Goal: Task Accomplishment & Management: Use online tool/utility

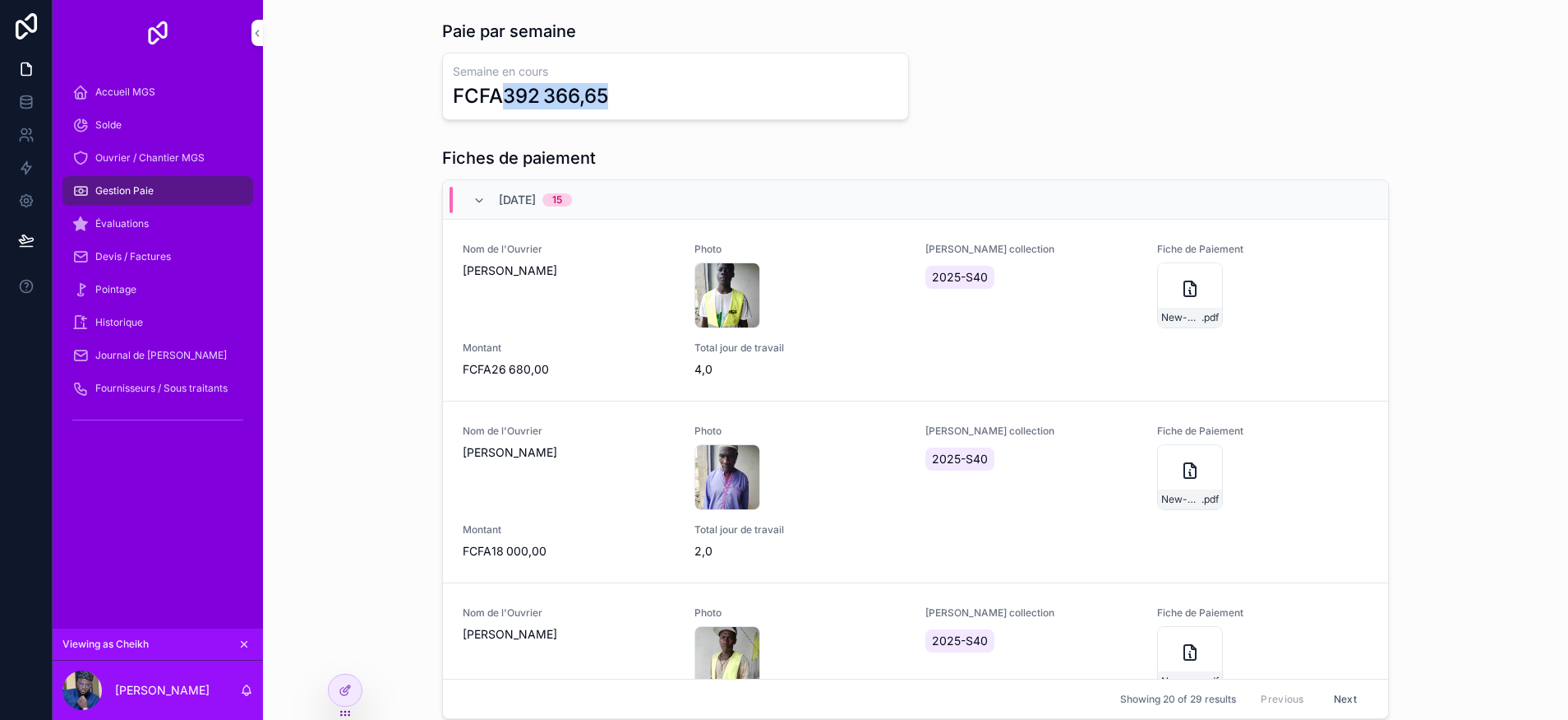
drag, startPoint x: 665, startPoint y: 103, endPoint x: 494, endPoint y: 95, distance: 171.2
click at [494, 95] on div "FCFA392 366,65" at bounding box center [675, 96] width 446 height 26
click at [356, 401] on div "Fiches de paiement 04/10/2025 15 Nom de l'Ouvrier Faye Pape Matalibé Photo 1757…" at bounding box center [916, 435] width 1279 height 592
click at [133, 222] on span "Évaluations" at bounding box center [122, 224] width 53 height 14
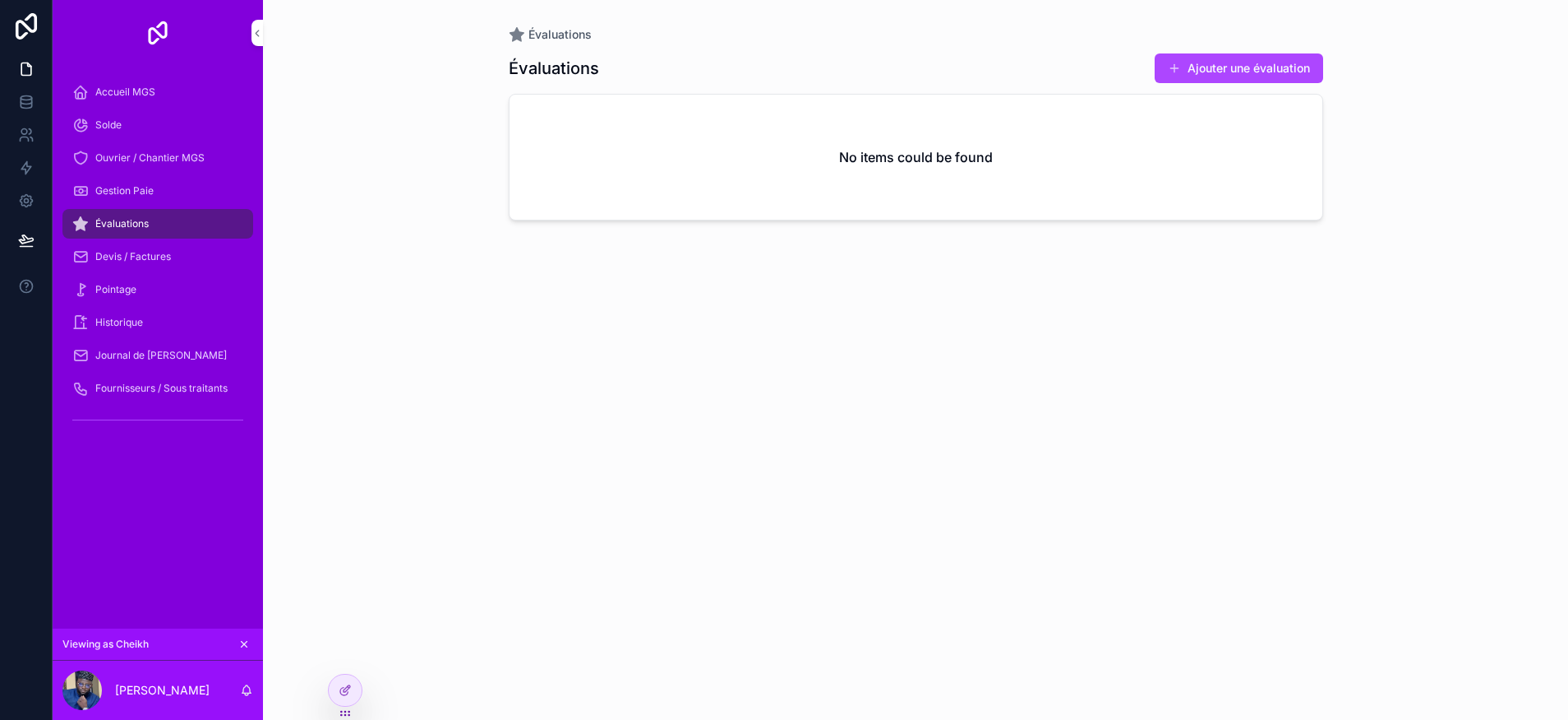
click at [347, 687] on icon at bounding box center [345, 690] width 14 height 14
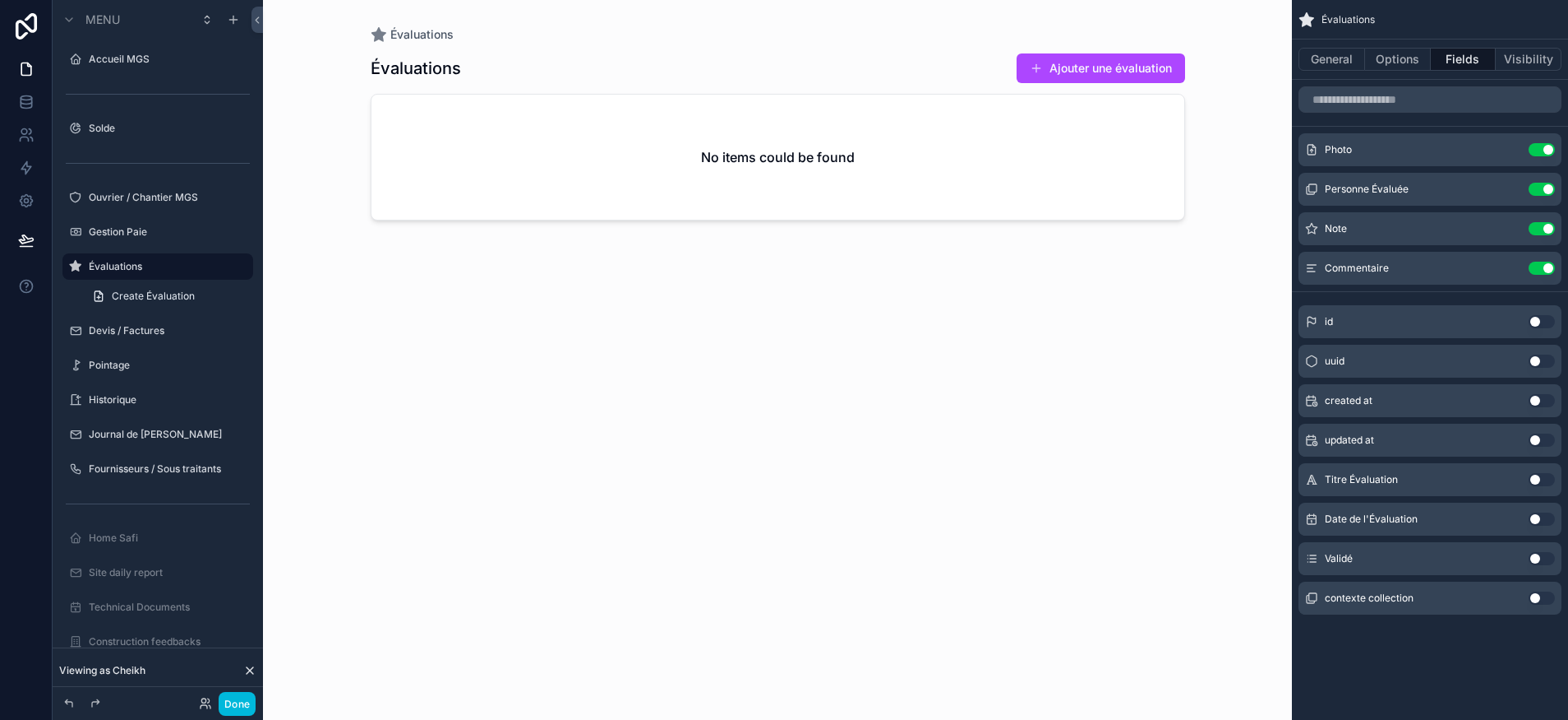
click at [0, 0] on icon "scrollable content" at bounding box center [0, 0] width 0 height 0
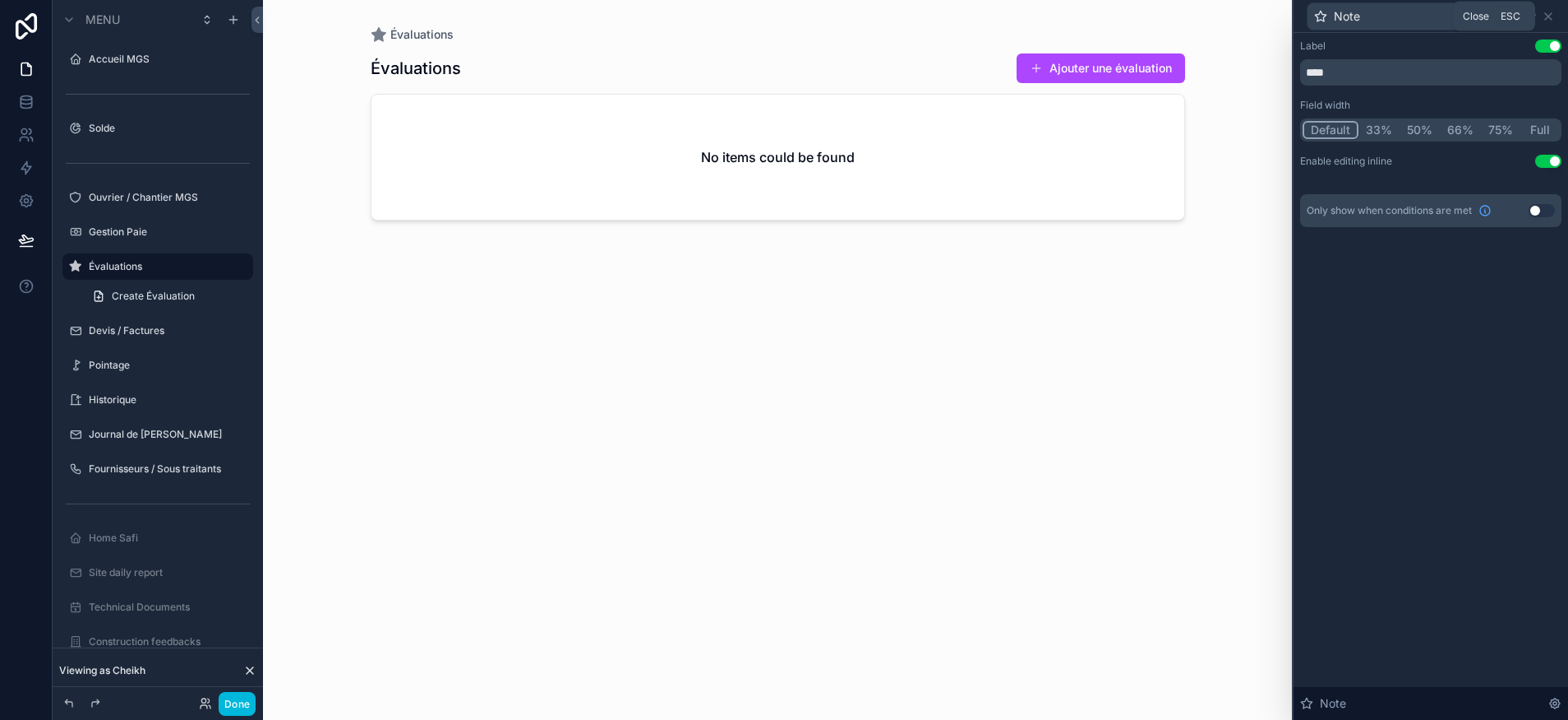
click at [1552, 14] on icon at bounding box center [1549, 16] width 14 height 14
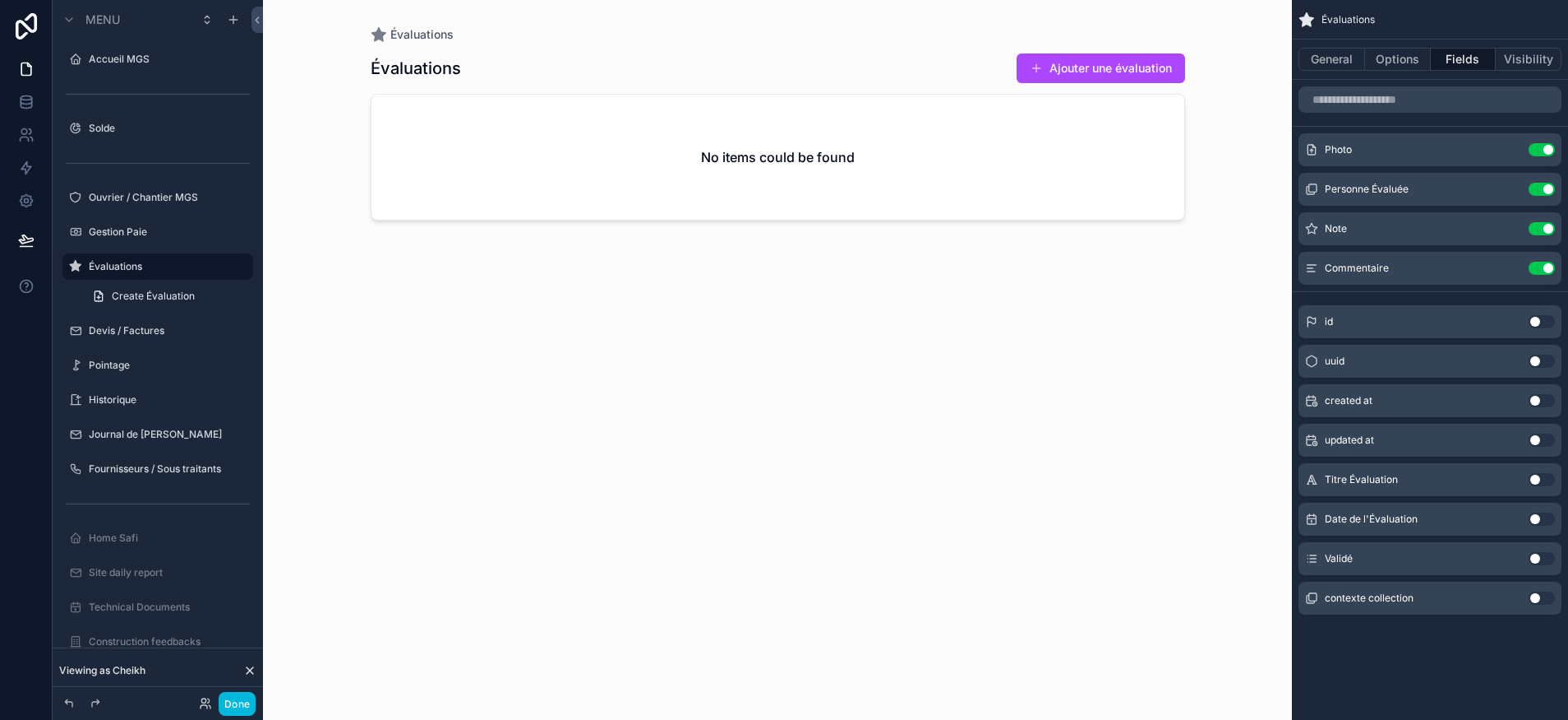
click at [1402, 52] on button "Options" at bounding box center [1398, 59] width 66 height 23
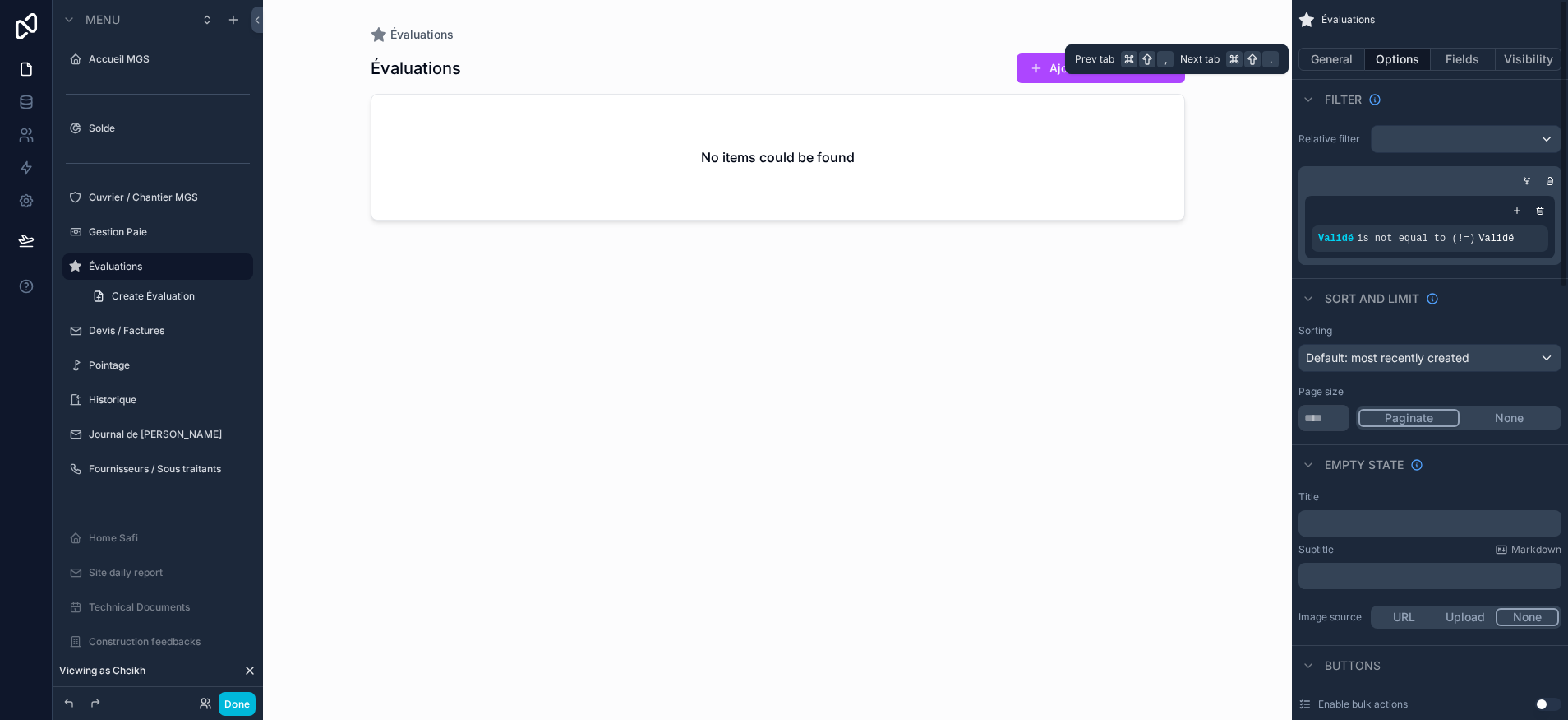
click at [1333, 52] on button "General" at bounding box center [1332, 59] width 67 height 23
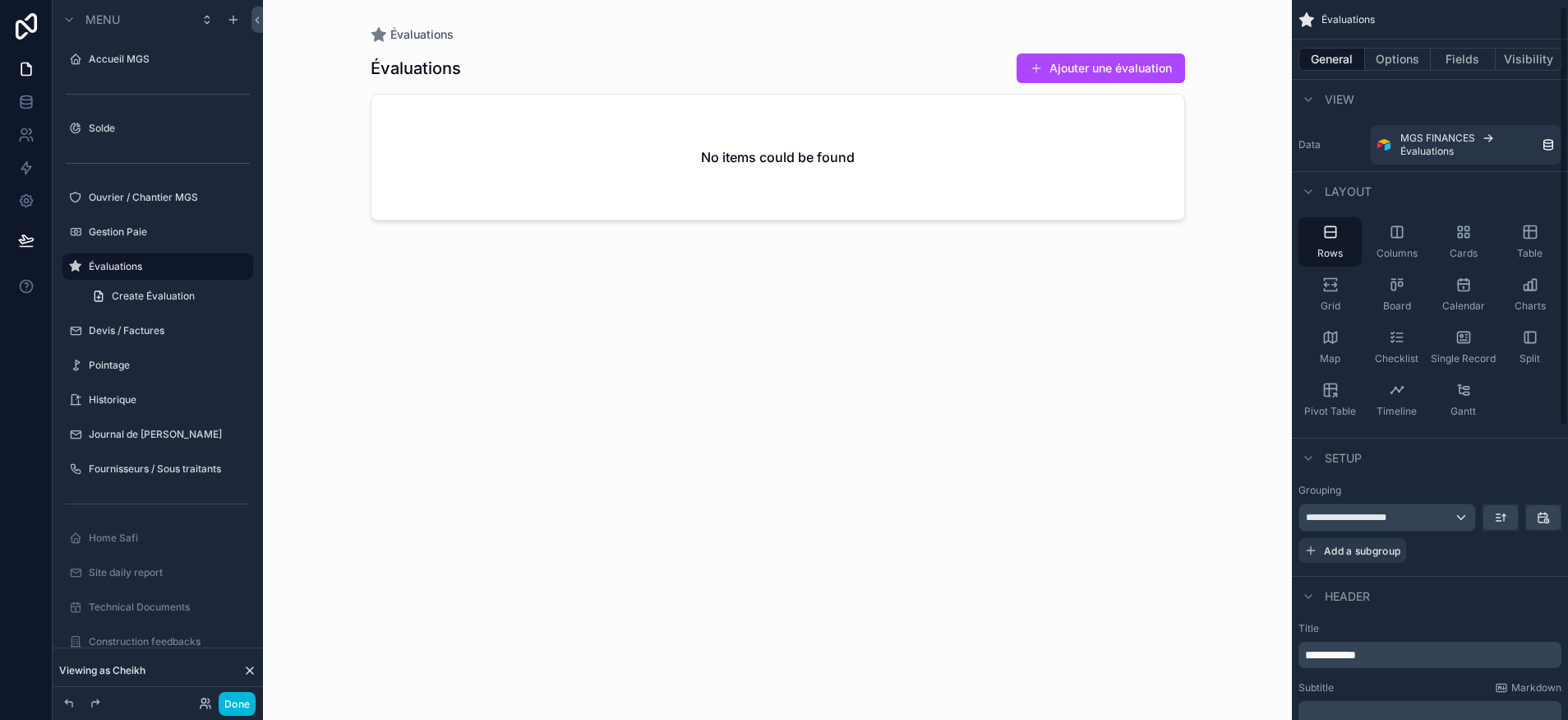
scroll to position [10, 0]
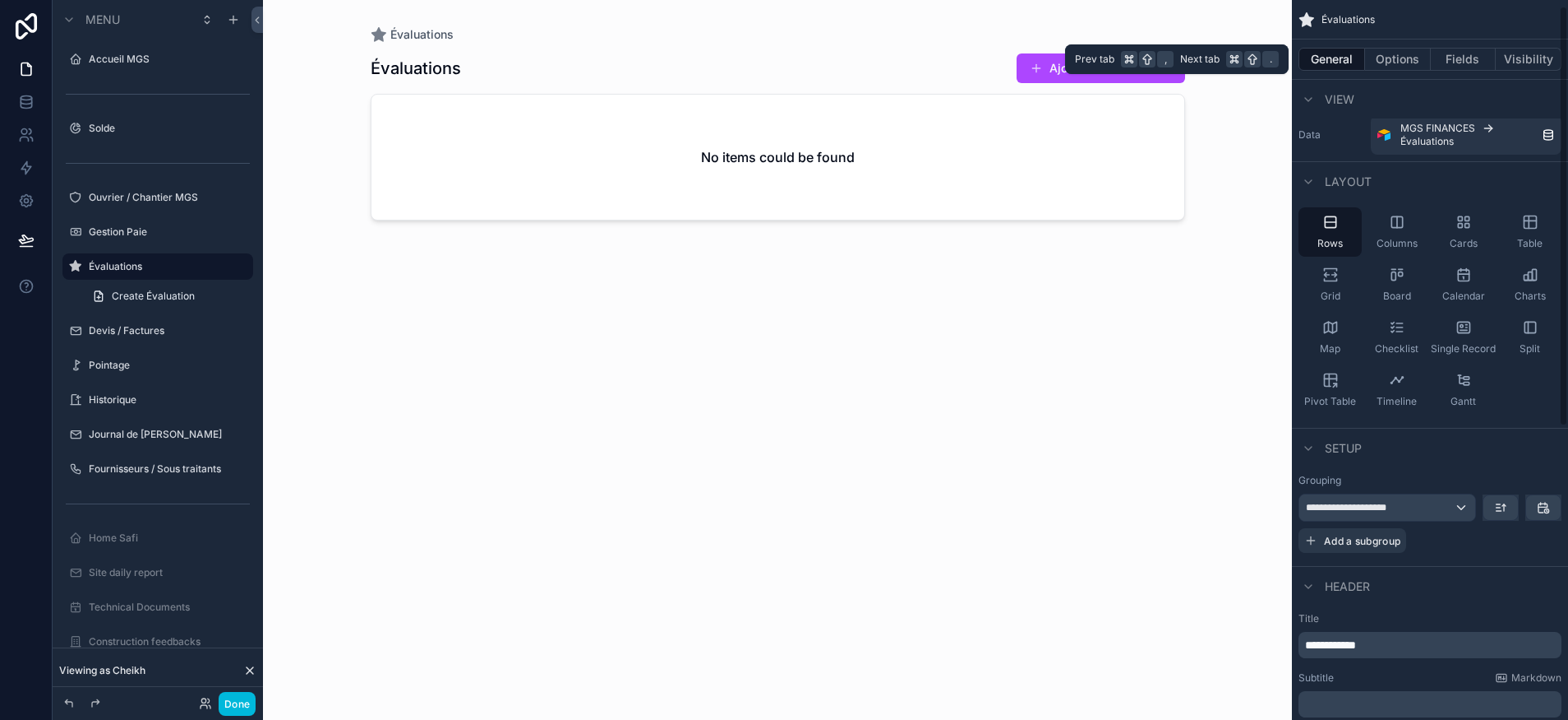
click at [1391, 62] on button "Options" at bounding box center [1398, 59] width 66 height 23
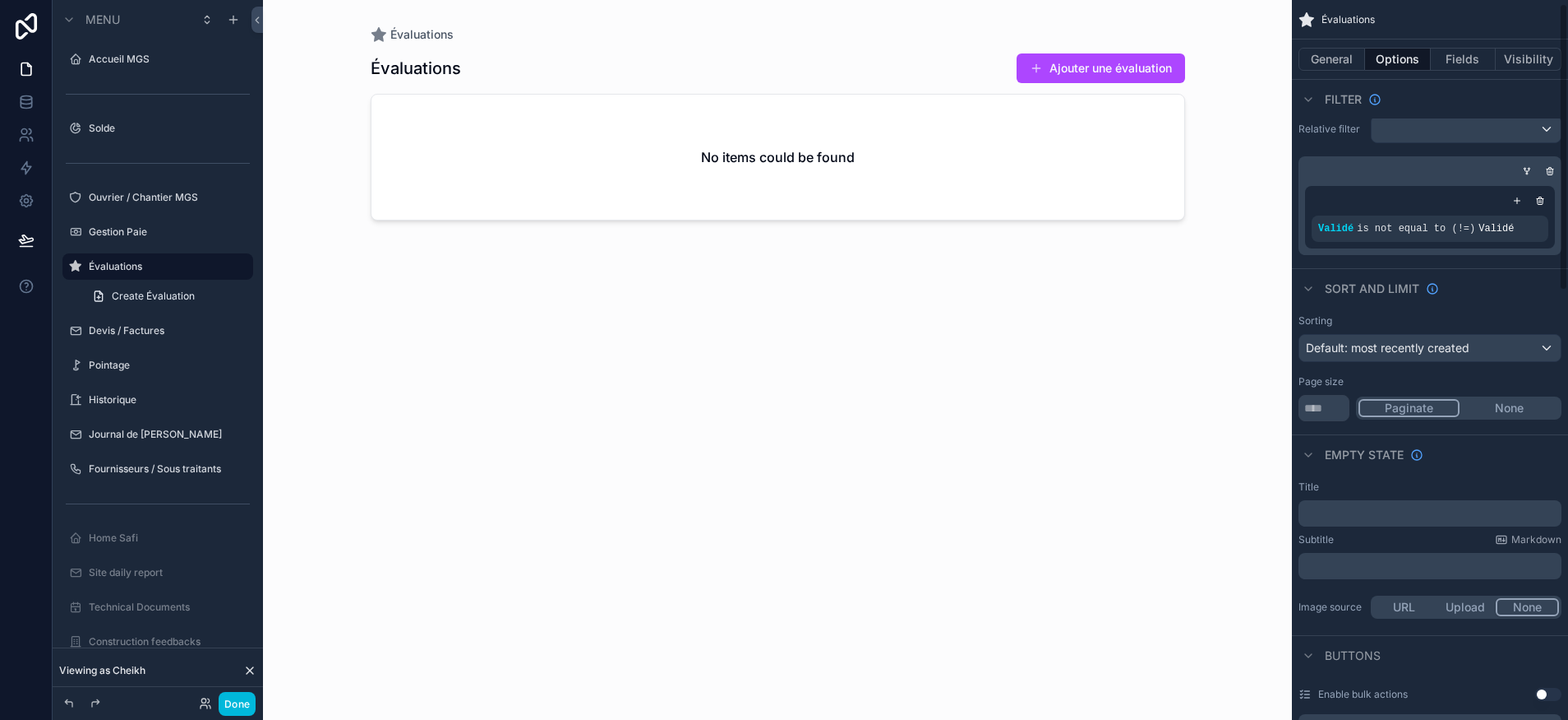
click at [1541, 58] on button "Visibility" at bounding box center [1529, 59] width 66 height 23
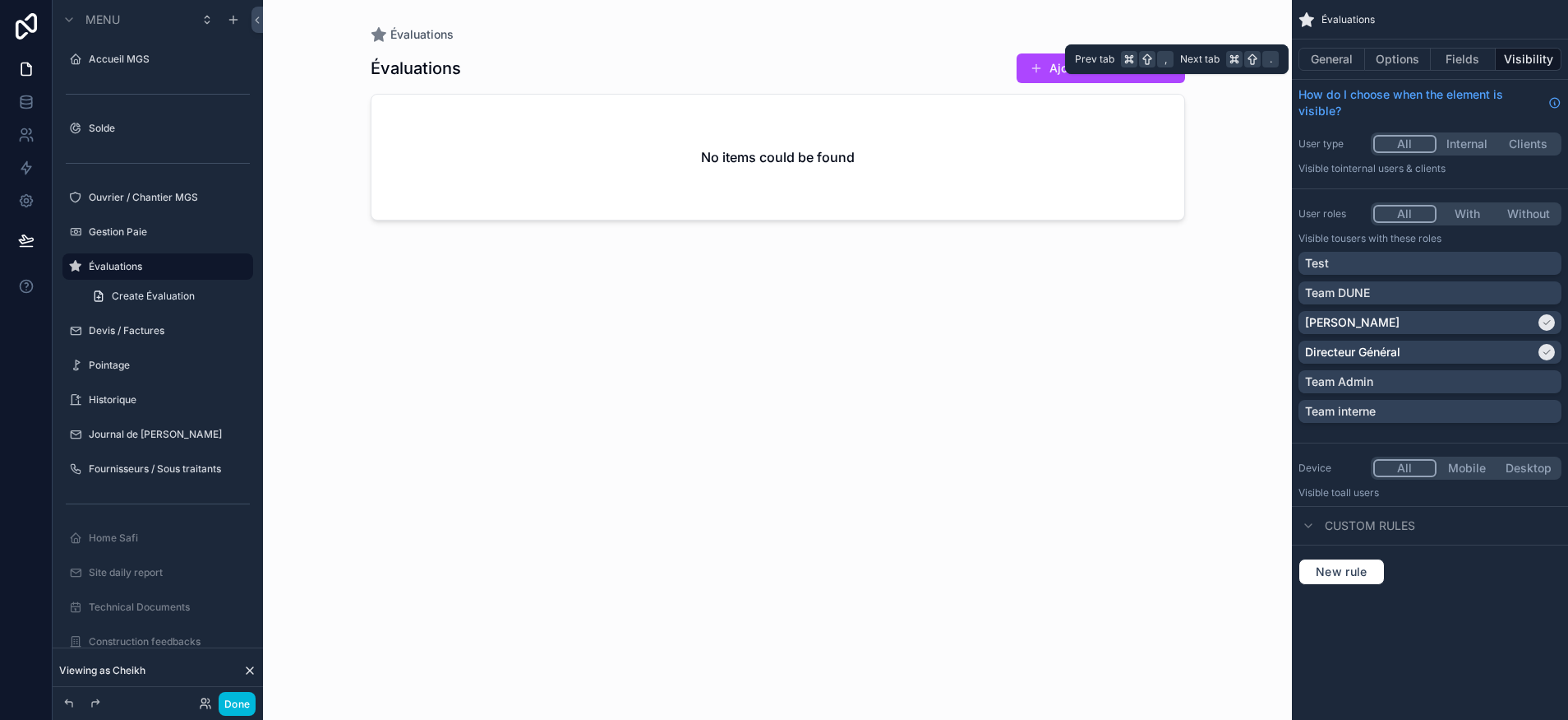
scroll to position [0, 0]
click at [1354, 57] on button "General" at bounding box center [1332, 59] width 67 height 23
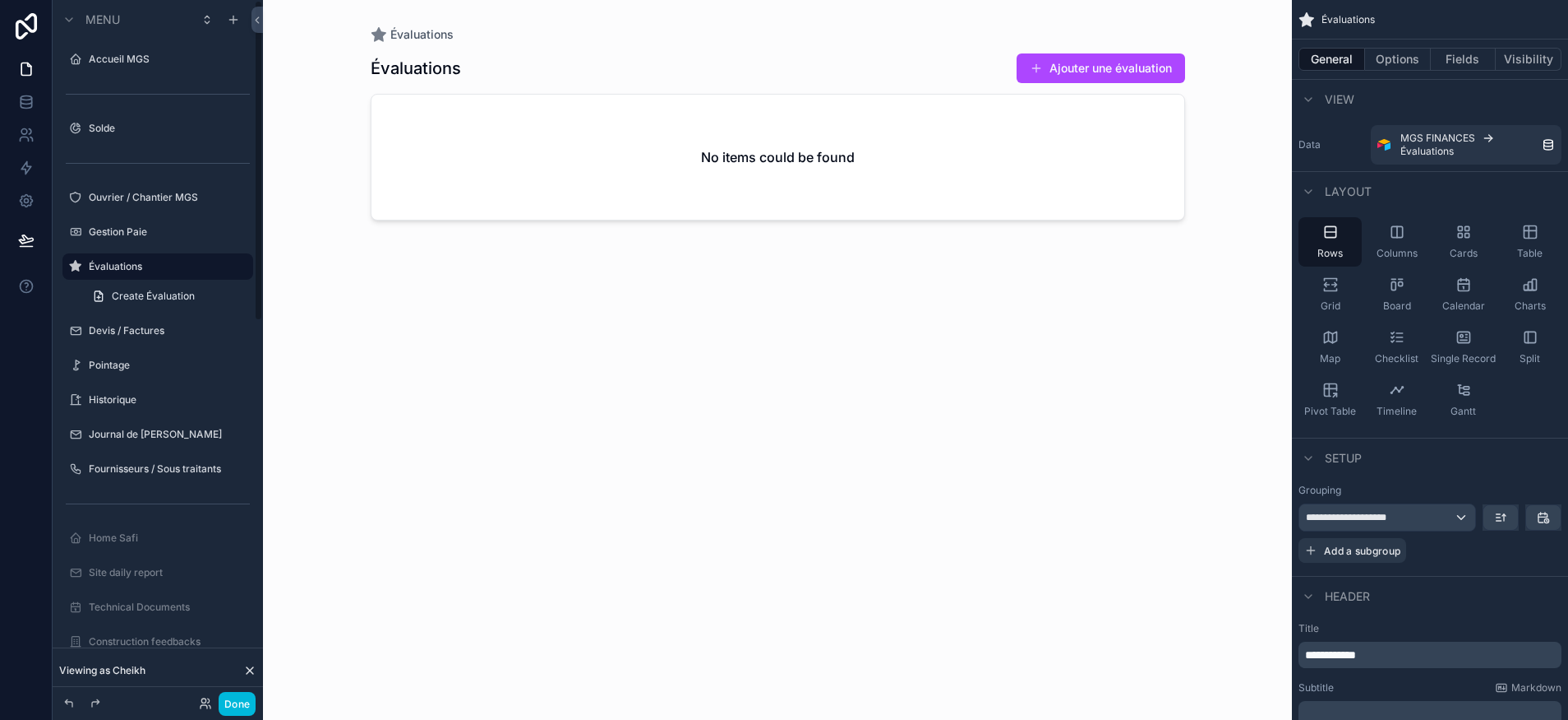
click at [130, 327] on label "Devis / Factures" at bounding box center [166, 331] width 155 height 14
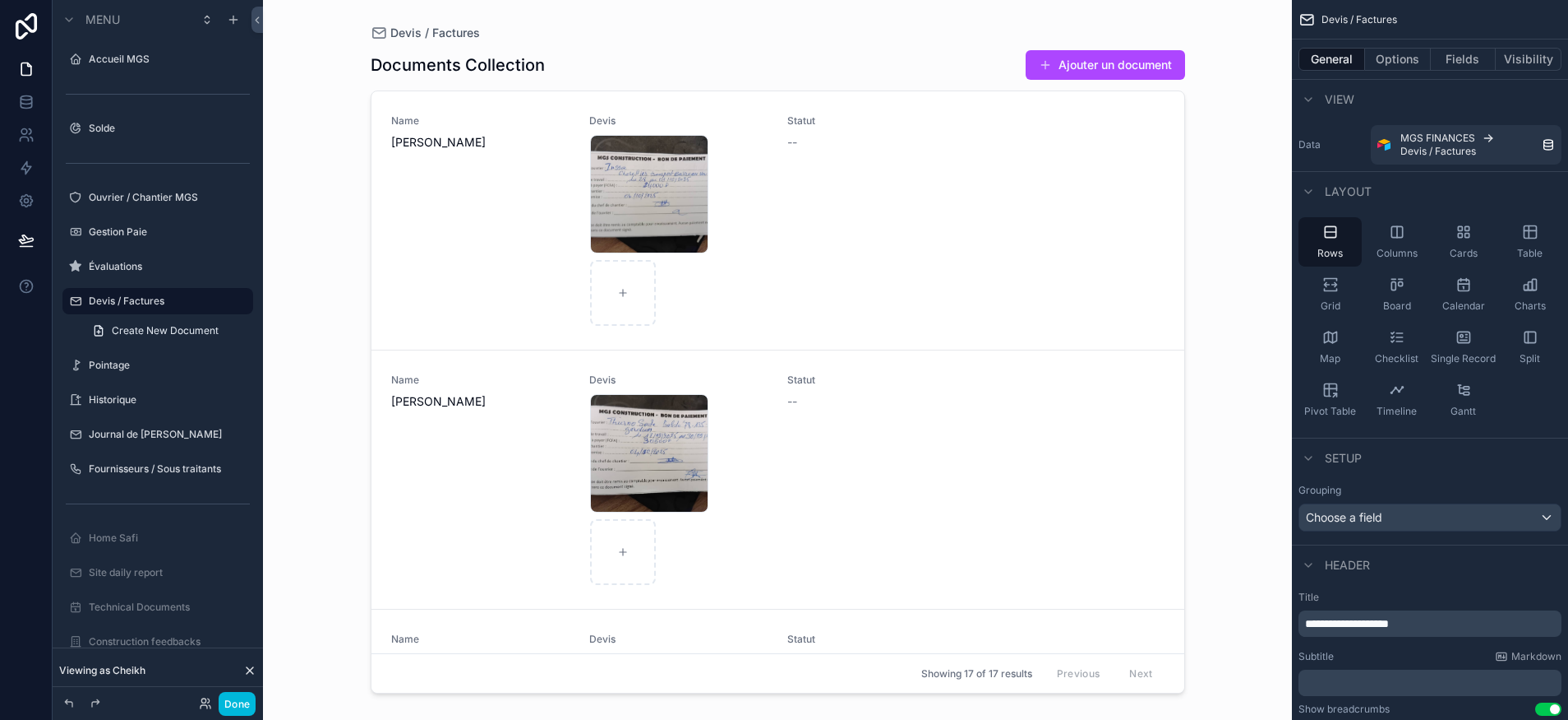
drag, startPoint x: 237, startPoint y: 706, endPoint x: 227, endPoint y: 506, distance: 200.2
click at [237, 707] on button "Done" at bounding box center [237, 704] width 37 height 24
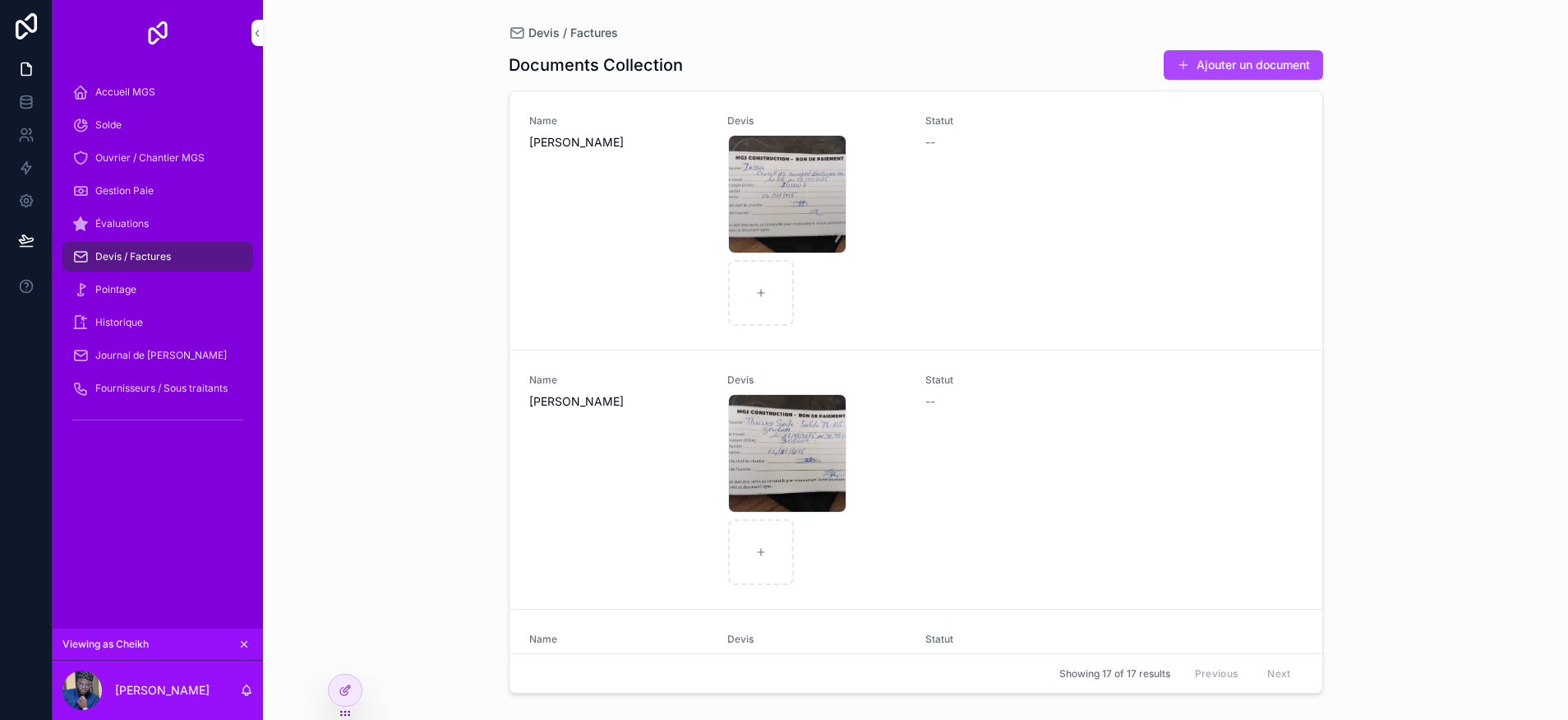
click at [143, 218] on span "Évaluations" at bounding box center [122, 224] width 53 height 14
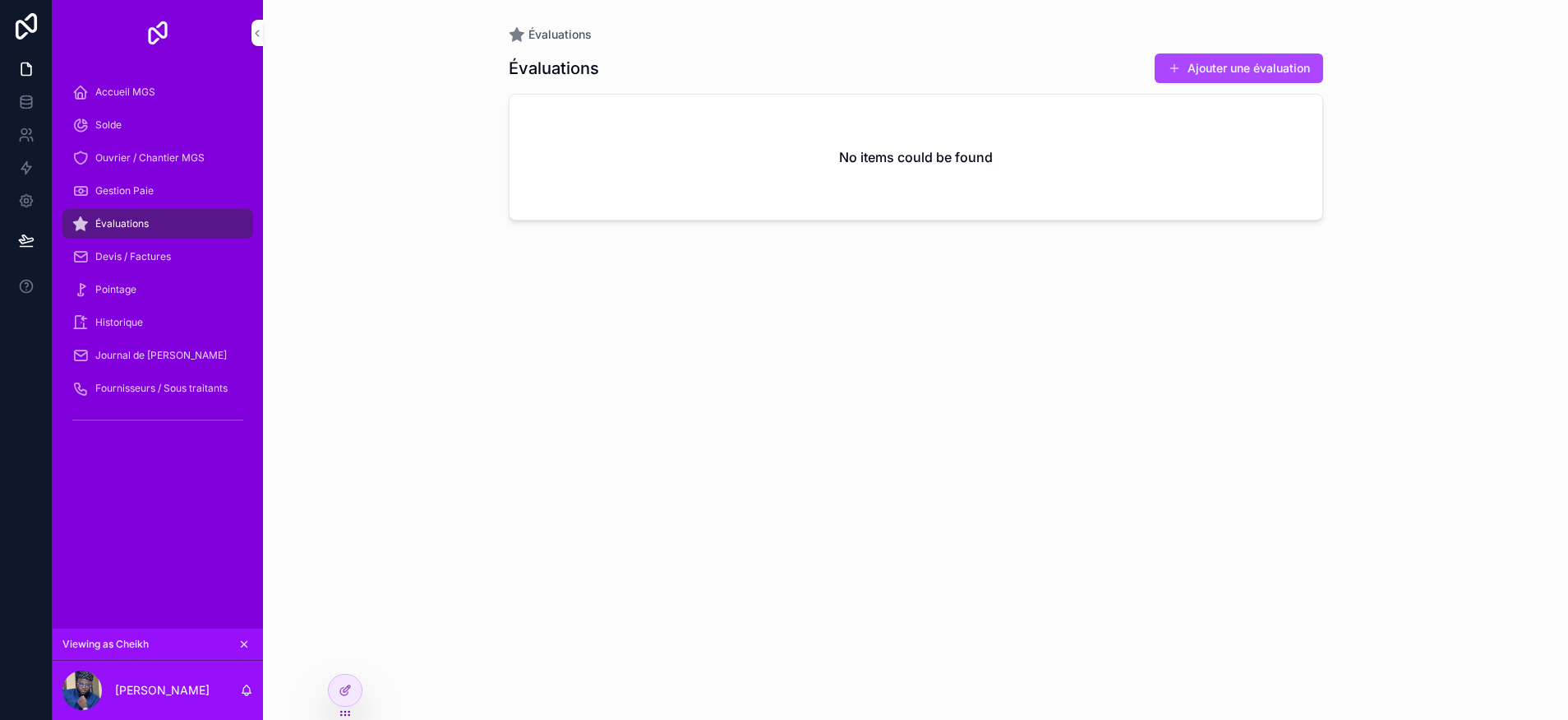
click at [142, 197] on div "Gestion Paie" at bounding box center [158, 191] width 171 height 26
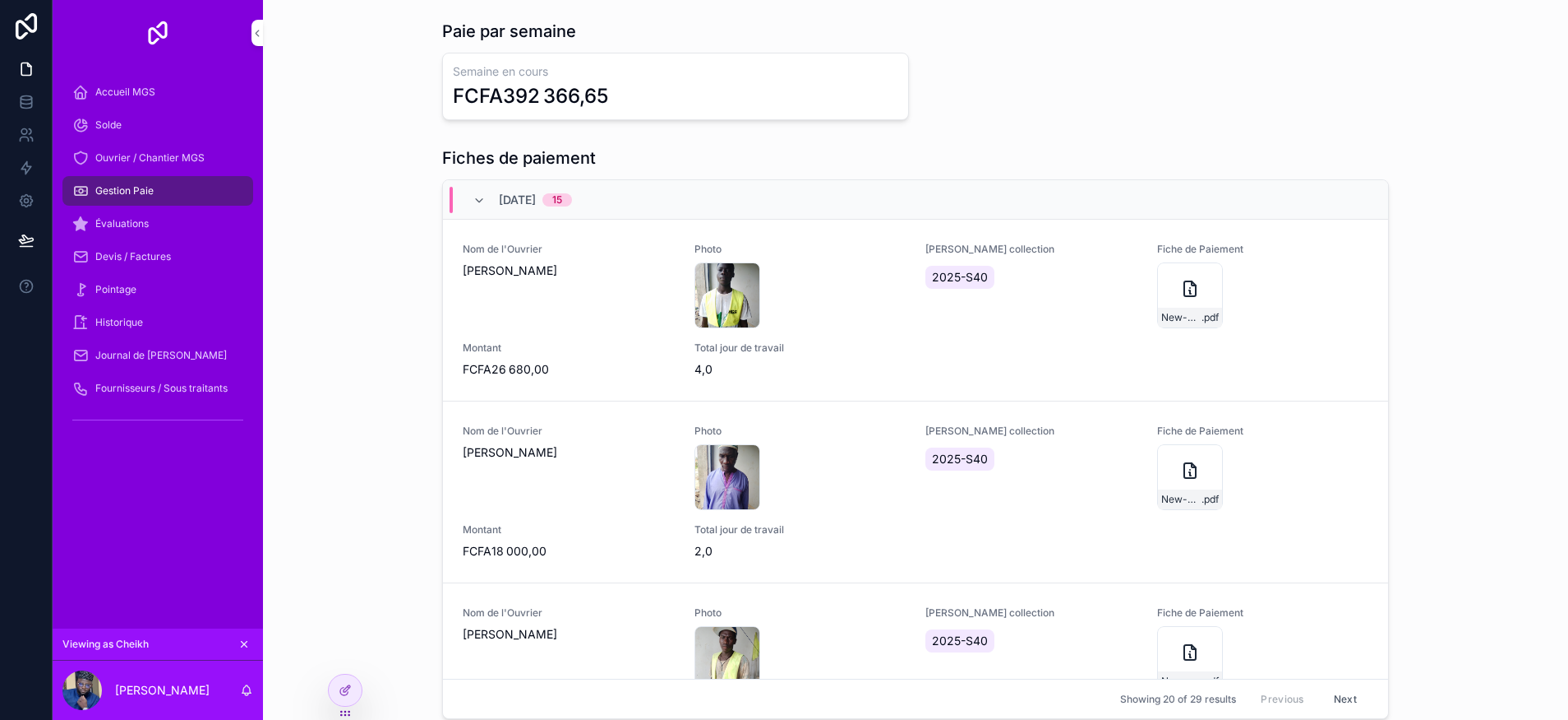
click at [155, 163] on span "Ouvrier / Chantier MGS" at bounding box center [150, 158] width 109 height 14
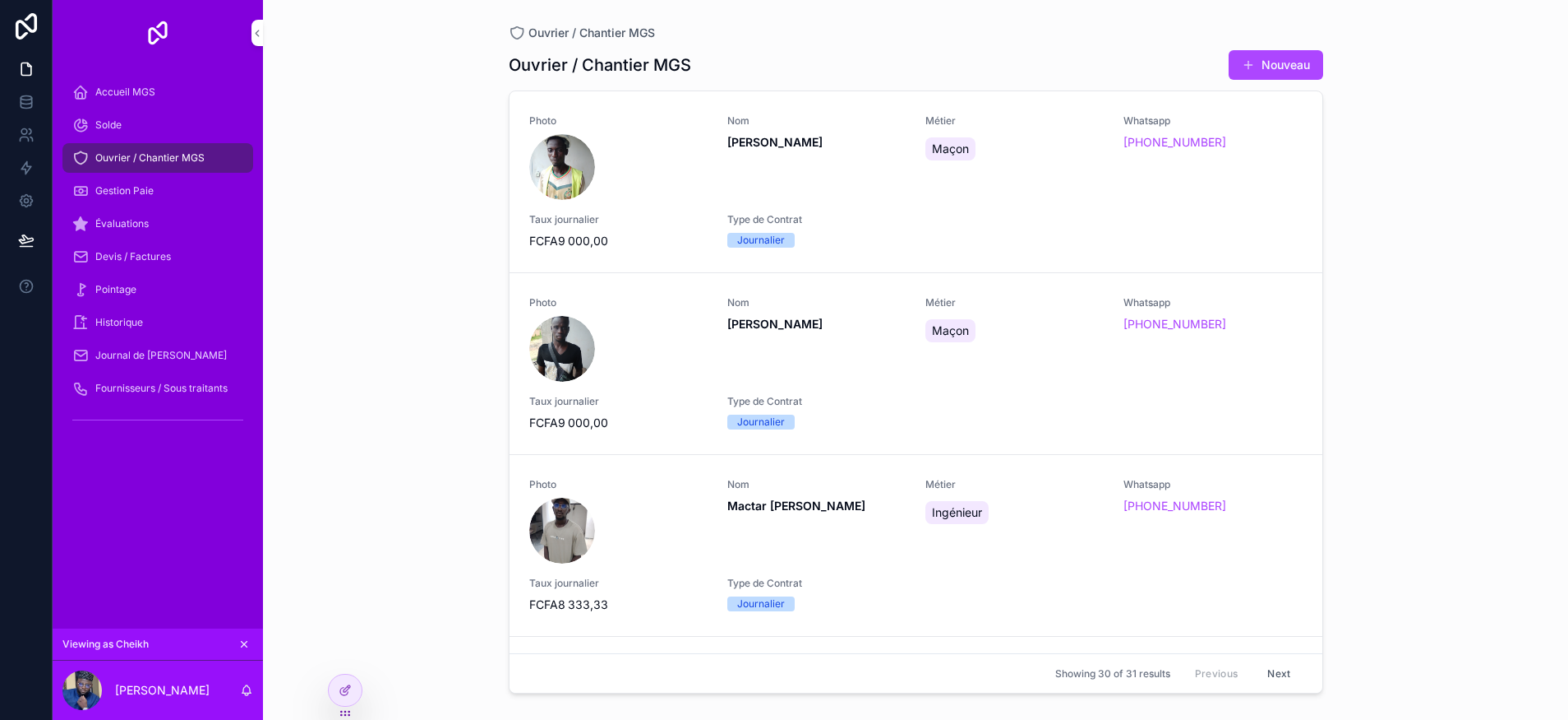
click at [167, 100] on div "Accueil MGS" at bounding box center [158, 92] width 171 height 26
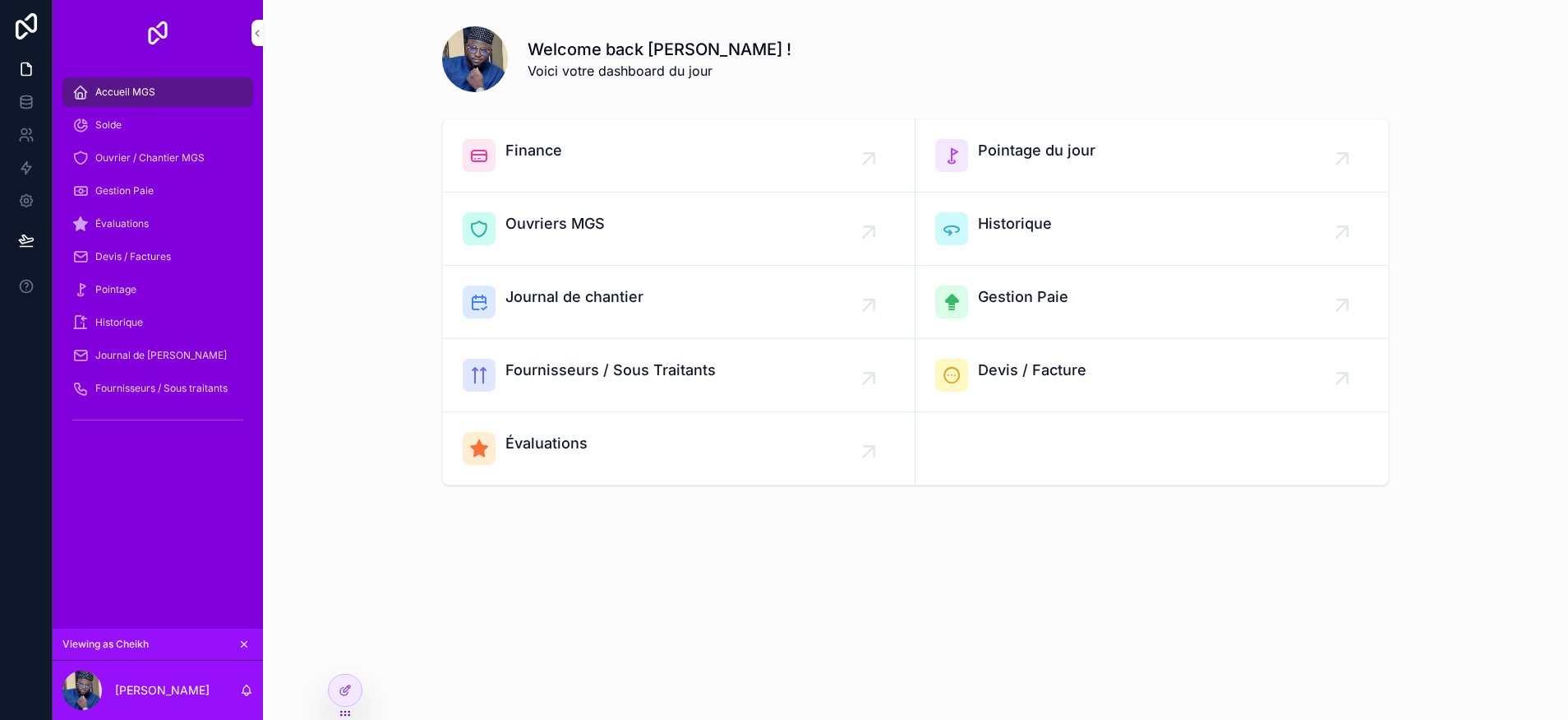
click at [162, 119] on div "Solde" at bounding box center [158, 125] width 171 height 26
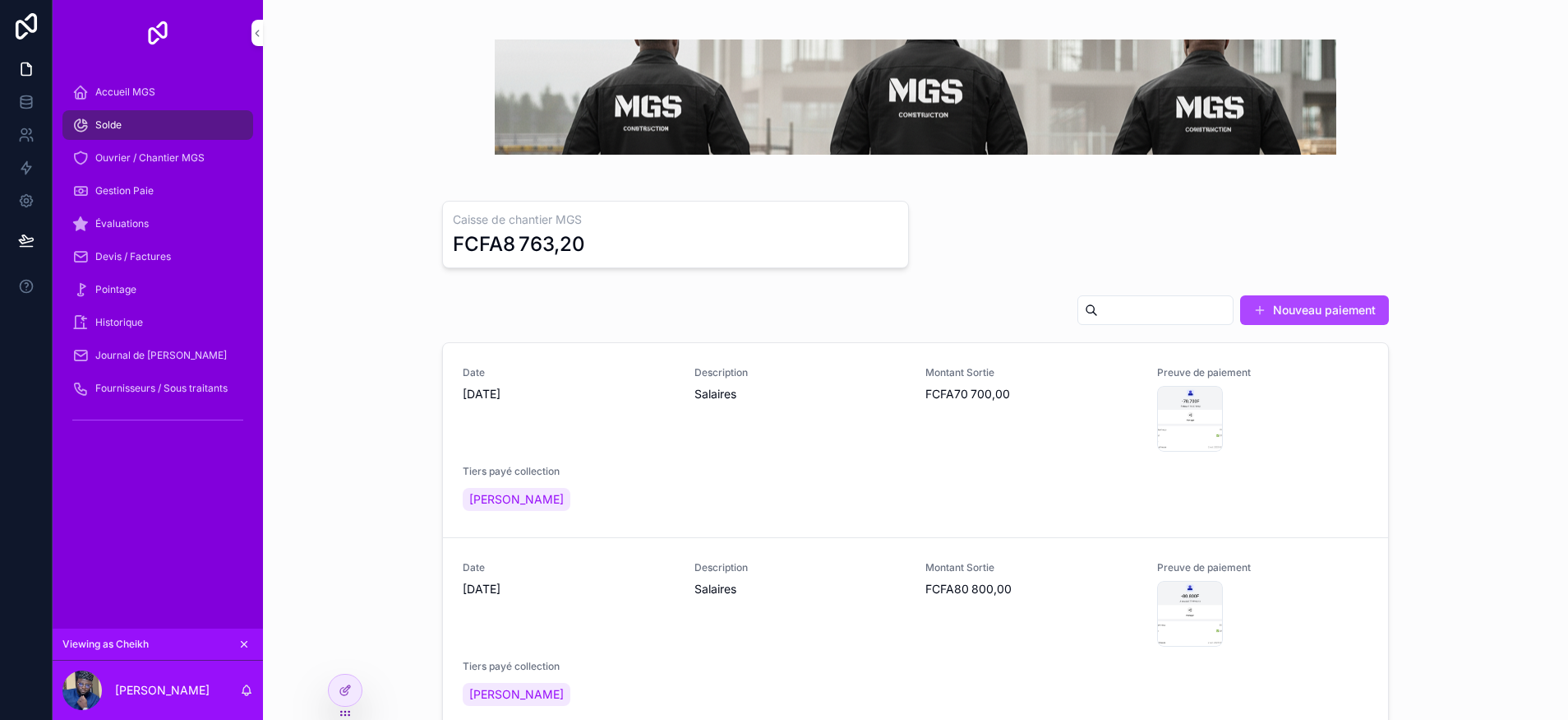
click at [193, 156] on span "Ouvrier / Chantier MGS" at bounding box center [150, 158] width 109 height 14
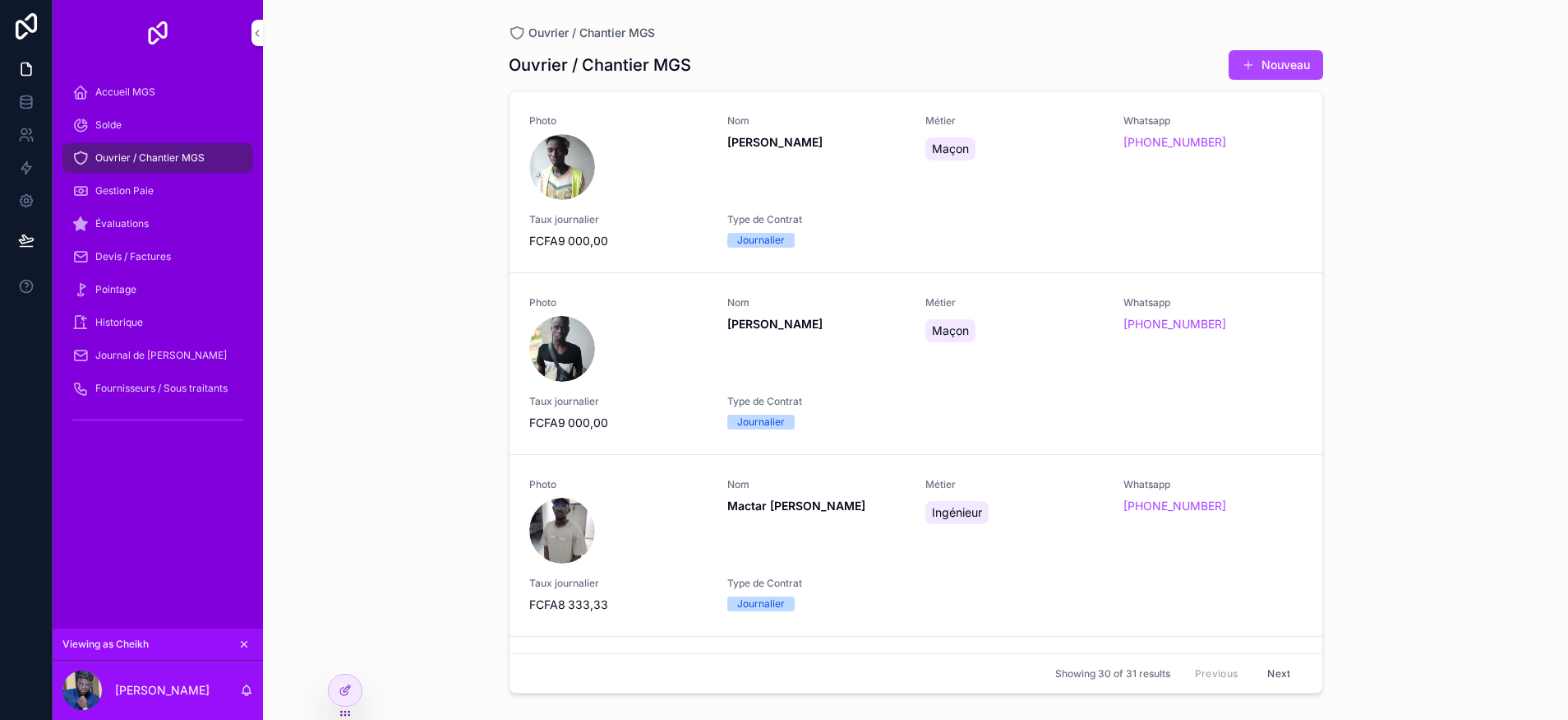
click at [165, 266] on div "Devis / Factures" at bounding box center [158, 256] width 171 height 26
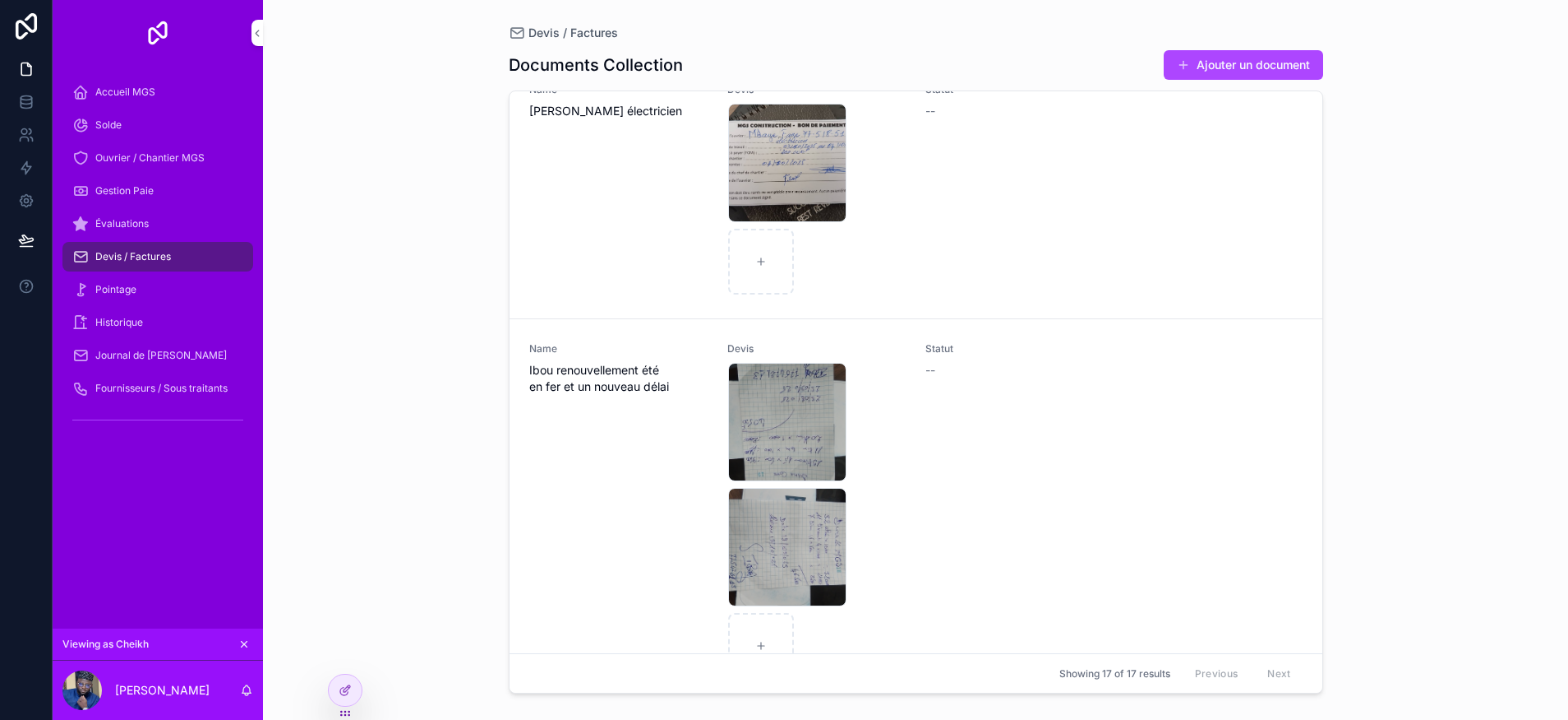
scroll to position [1171, 0]
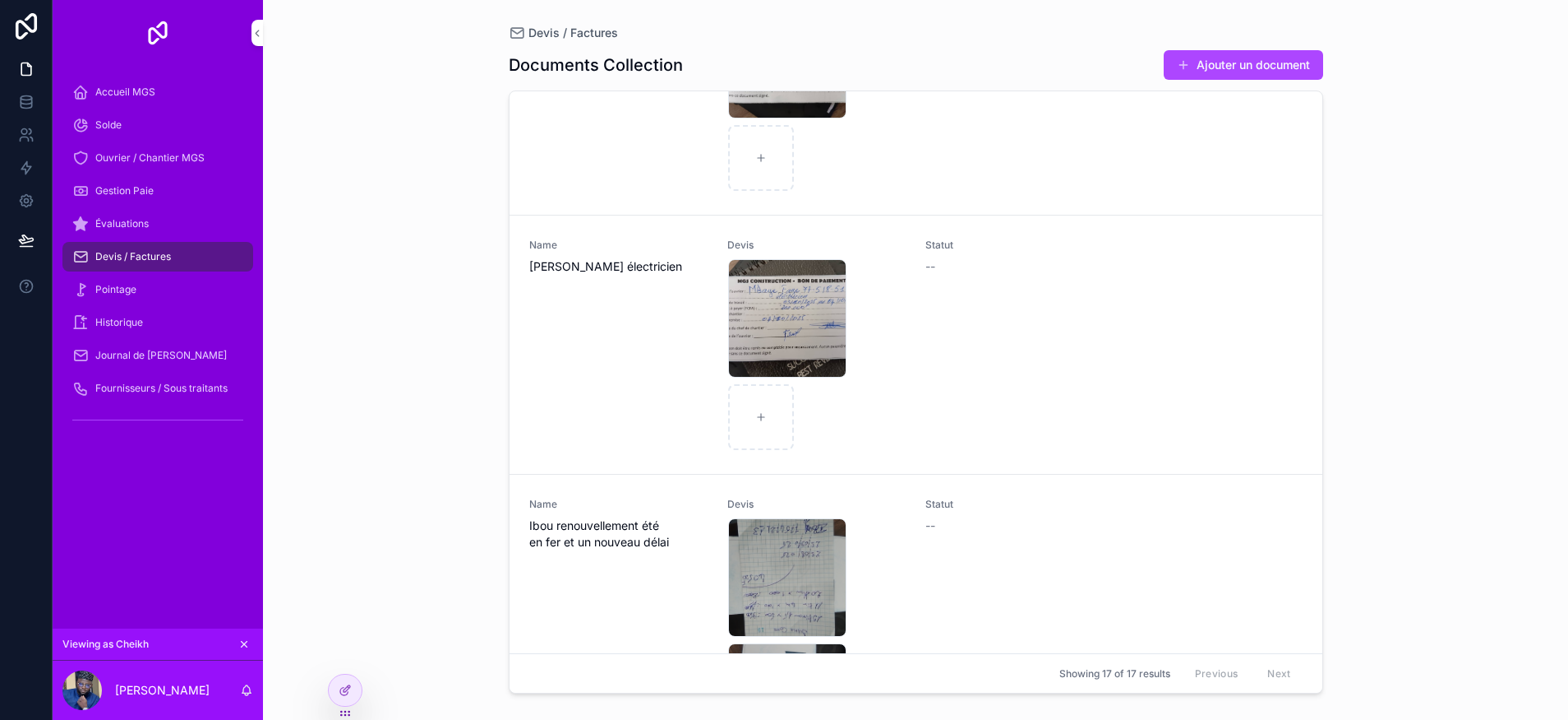
click at [753, 315] on div "IMG-20251004-WA0009 .jpg" at bounding box center [787, 318] width 118 height 118
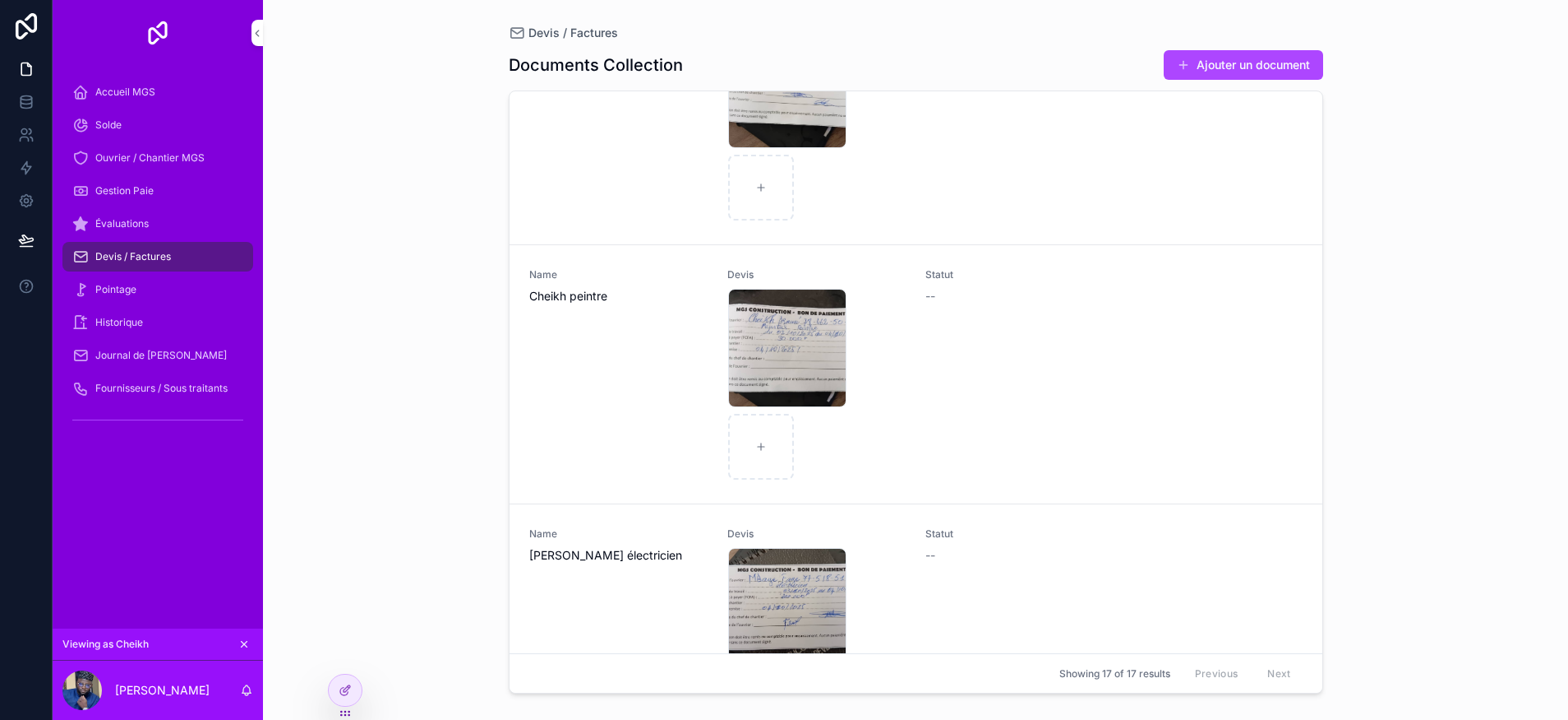
click at [746, 348] on div "IMG-20251004-WA0006 .jpg" at bounding box center [787, 347] width 118 height 118
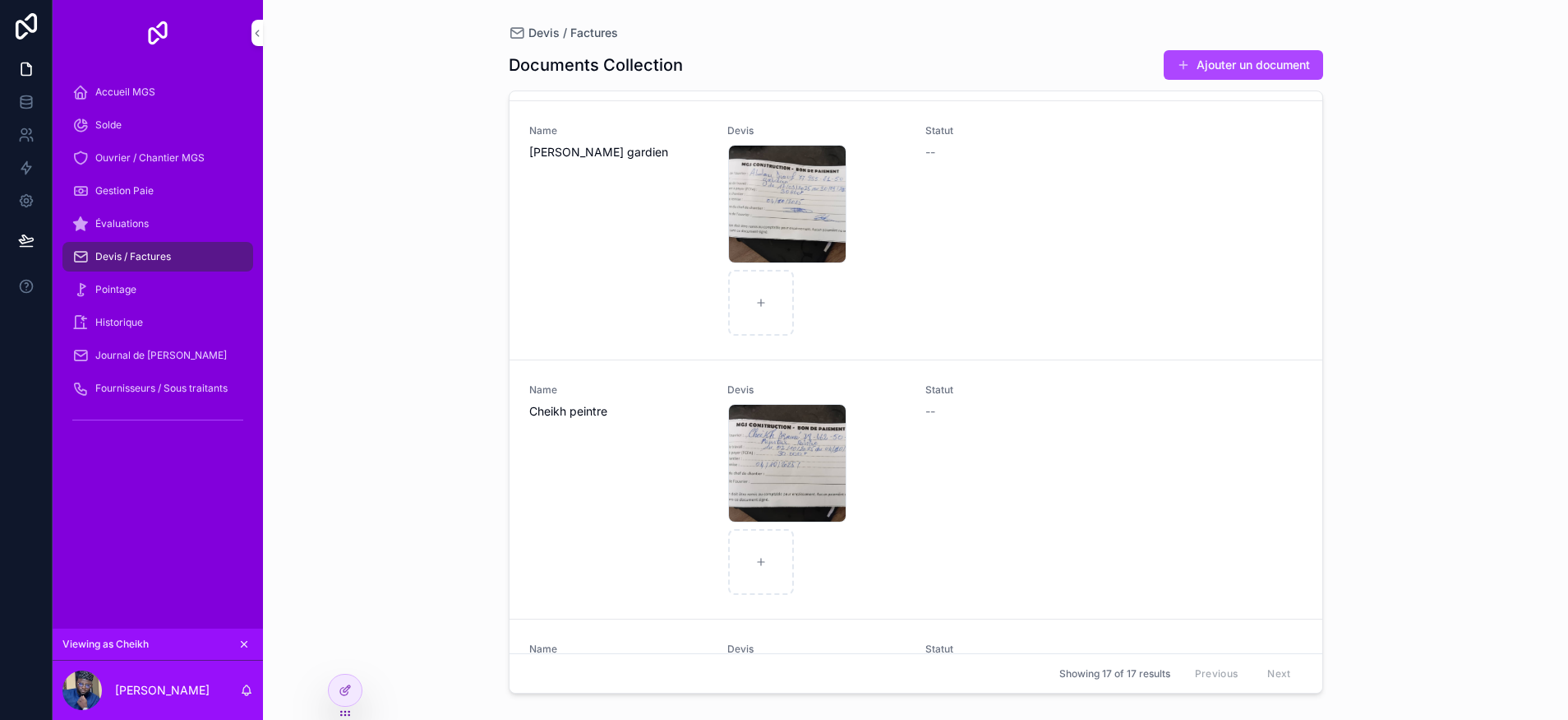
scroll to position [682, 0]
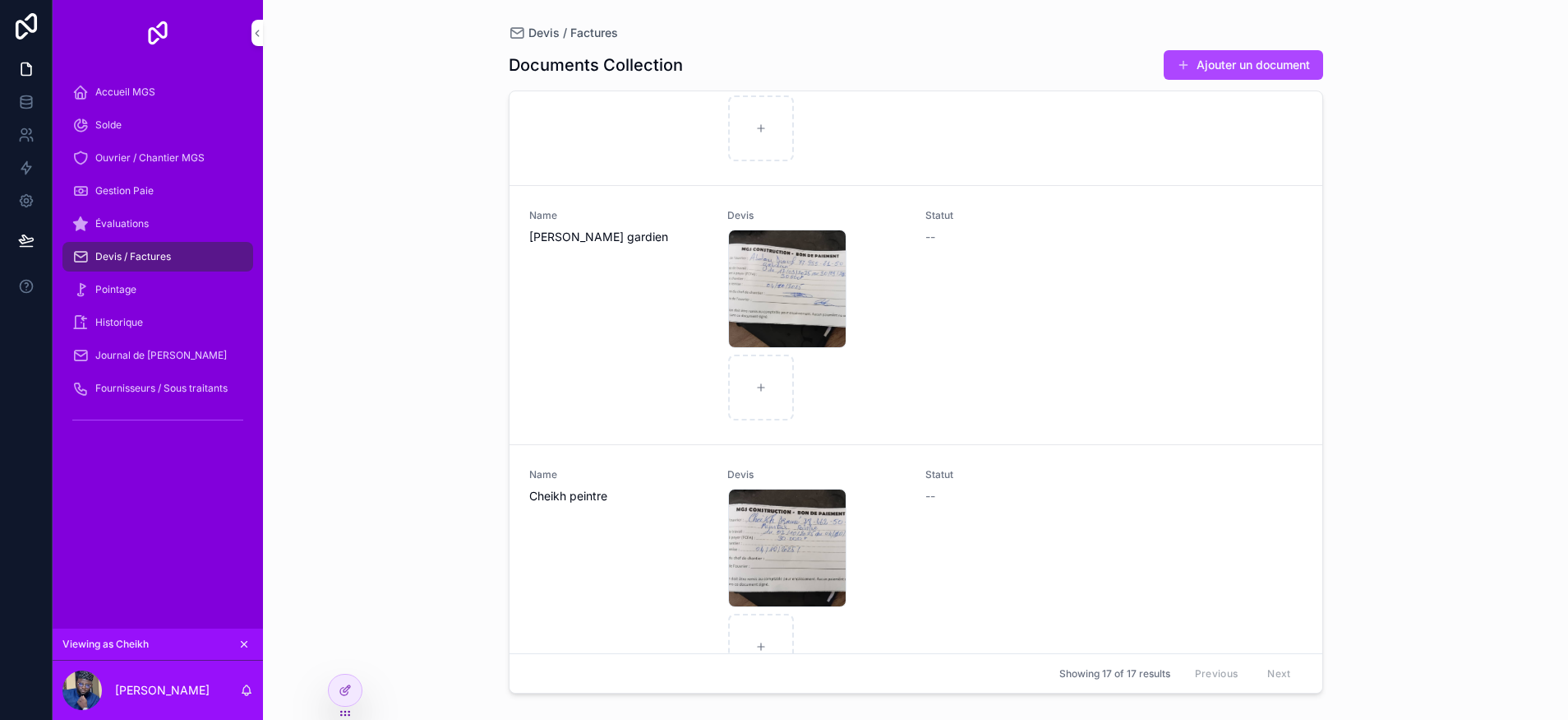
click at [746, 275] on div "IMG-20251004-WA0007 .jpg" at bounding box center [787, 288] width 118 height 118
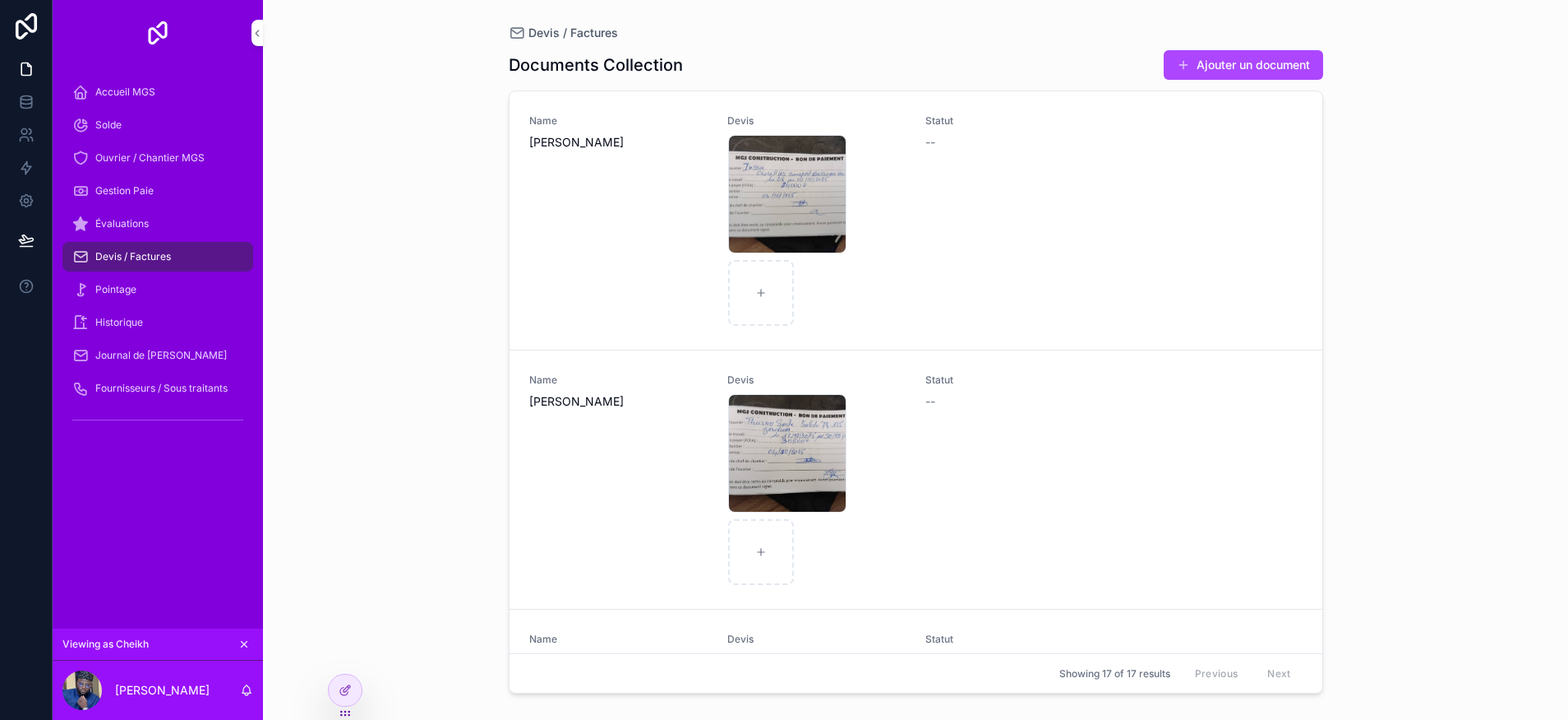
click at [754, 416] on div "IMG-20251004-WA0003 .jpg" at bounding box center [787, 453] width 118 height 118
click at [186, 330] on div "Historique" at bounding box center [158, 322] width 171 height 26
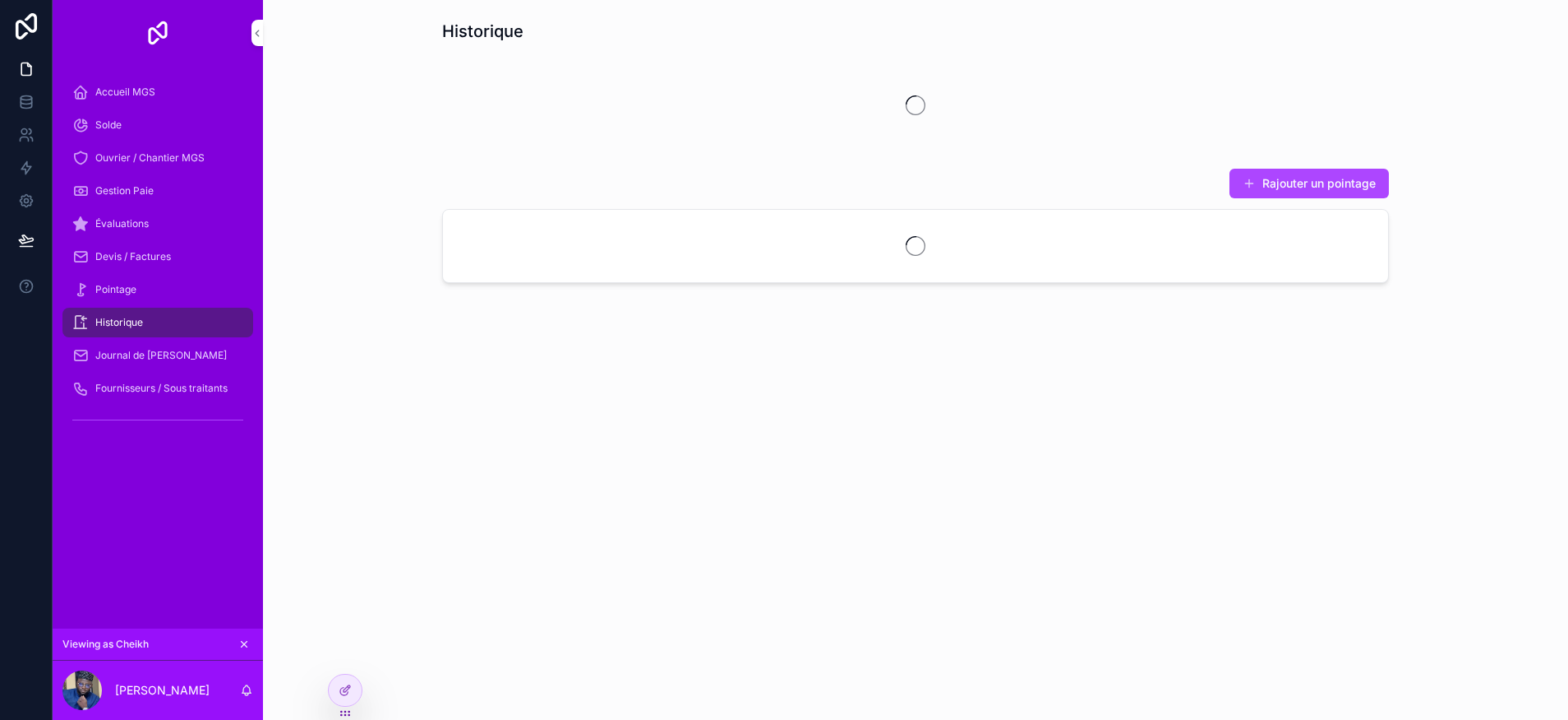
click at [166, 293] on div "Pointage" at bounding box center [158, 289] width 171 height 26
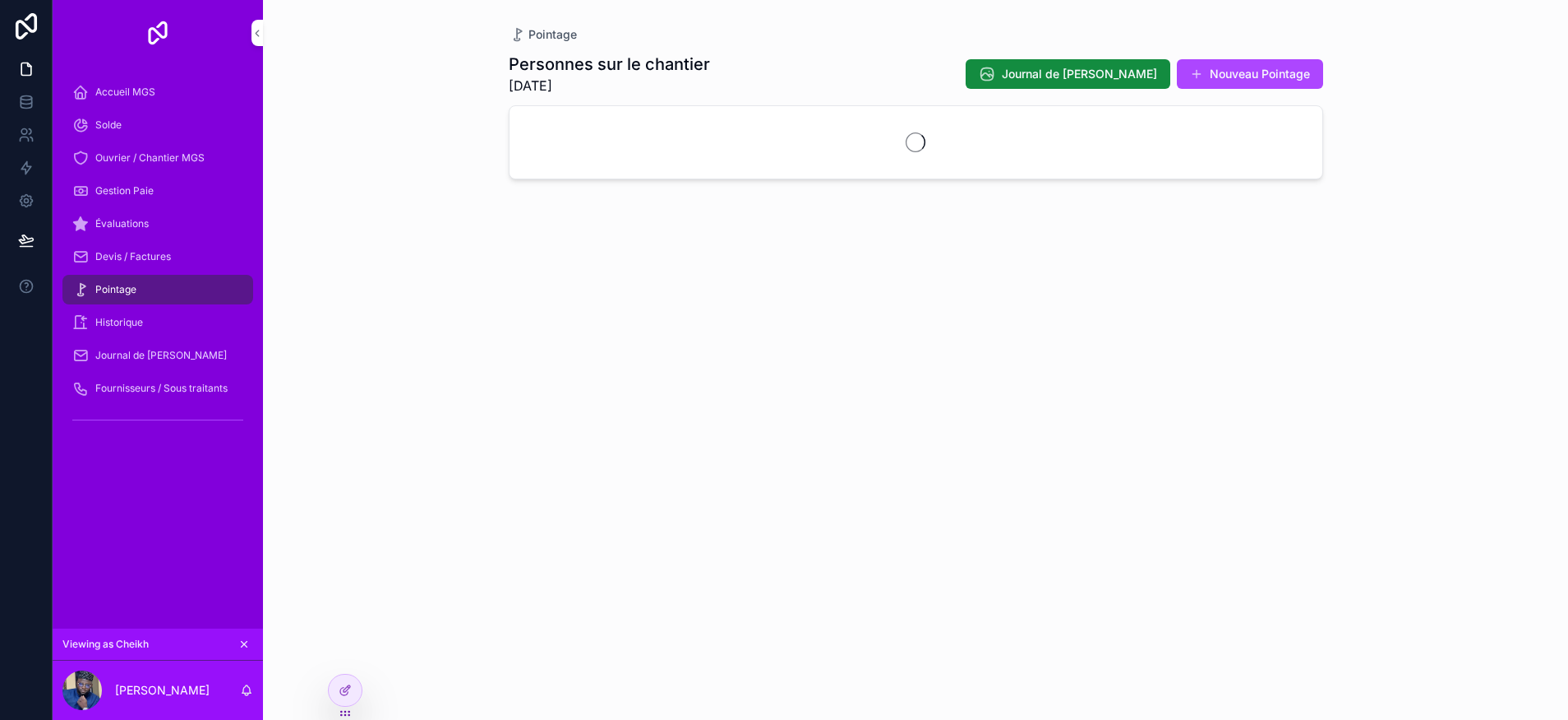
click at [156, 323] on div "Historique" at bounding box center [158, 322] width 171 height 26
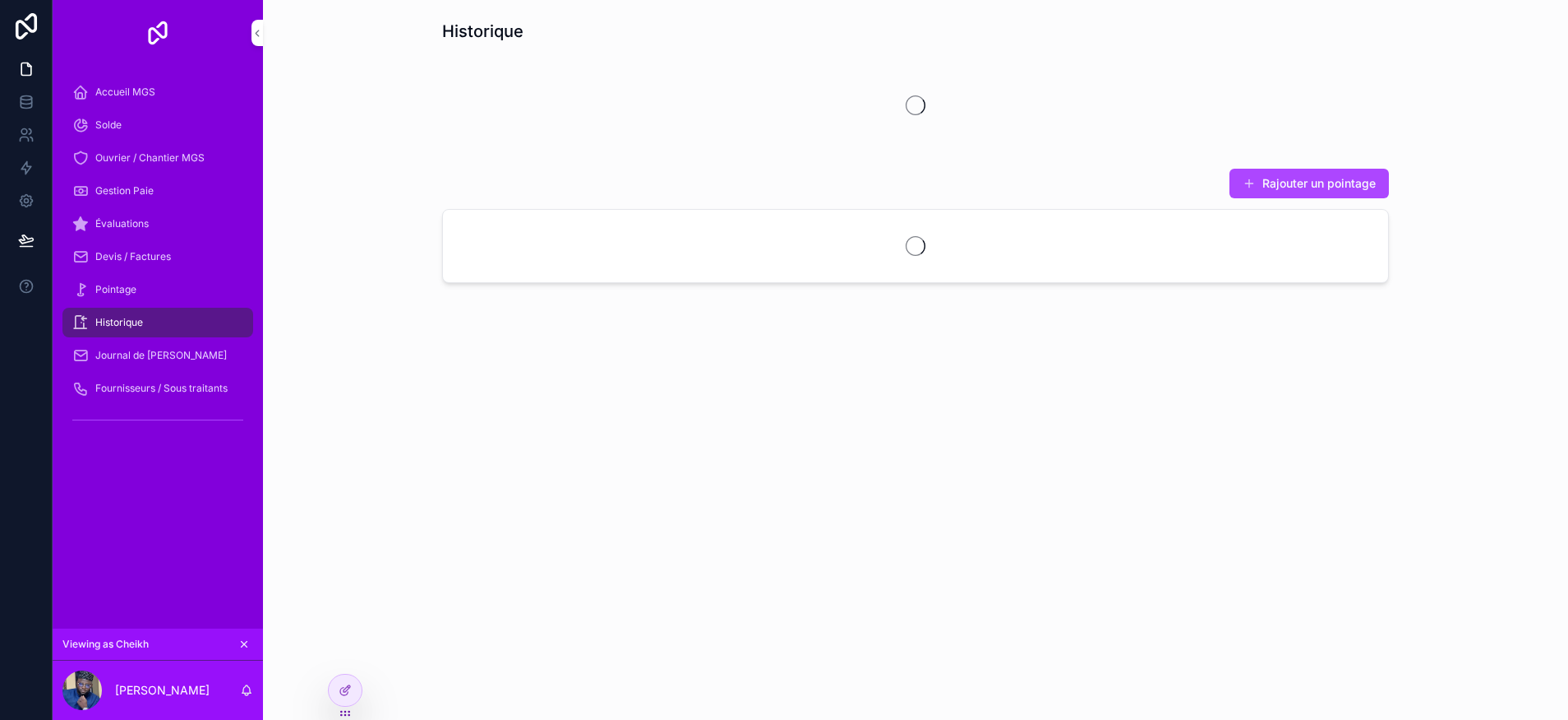
click at [100, 209] on link "Évaluations" at bounding box center [158, 224] width 191 height 30
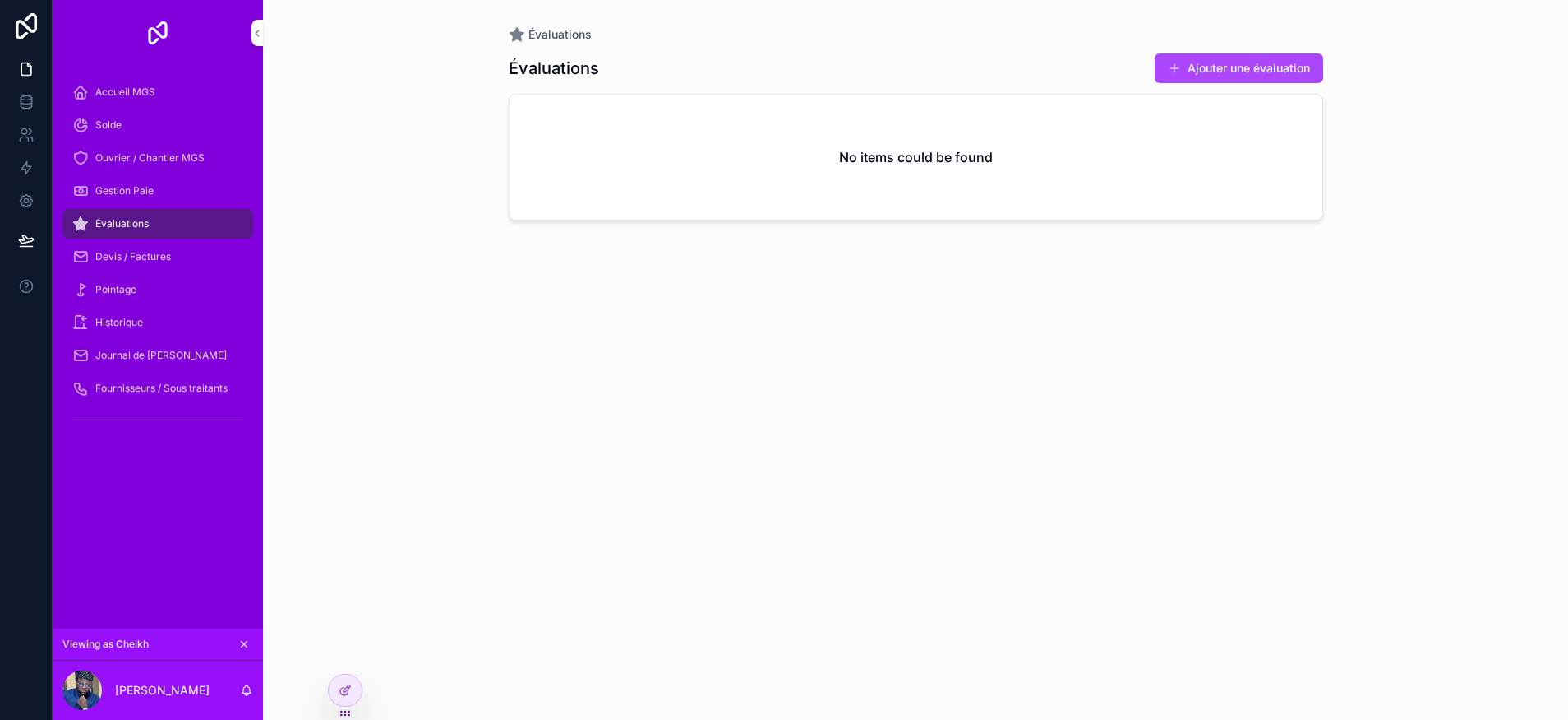
click at [114, 194] on span "Gestion Paie" at bounding box center [125, 191] width 58 height 14
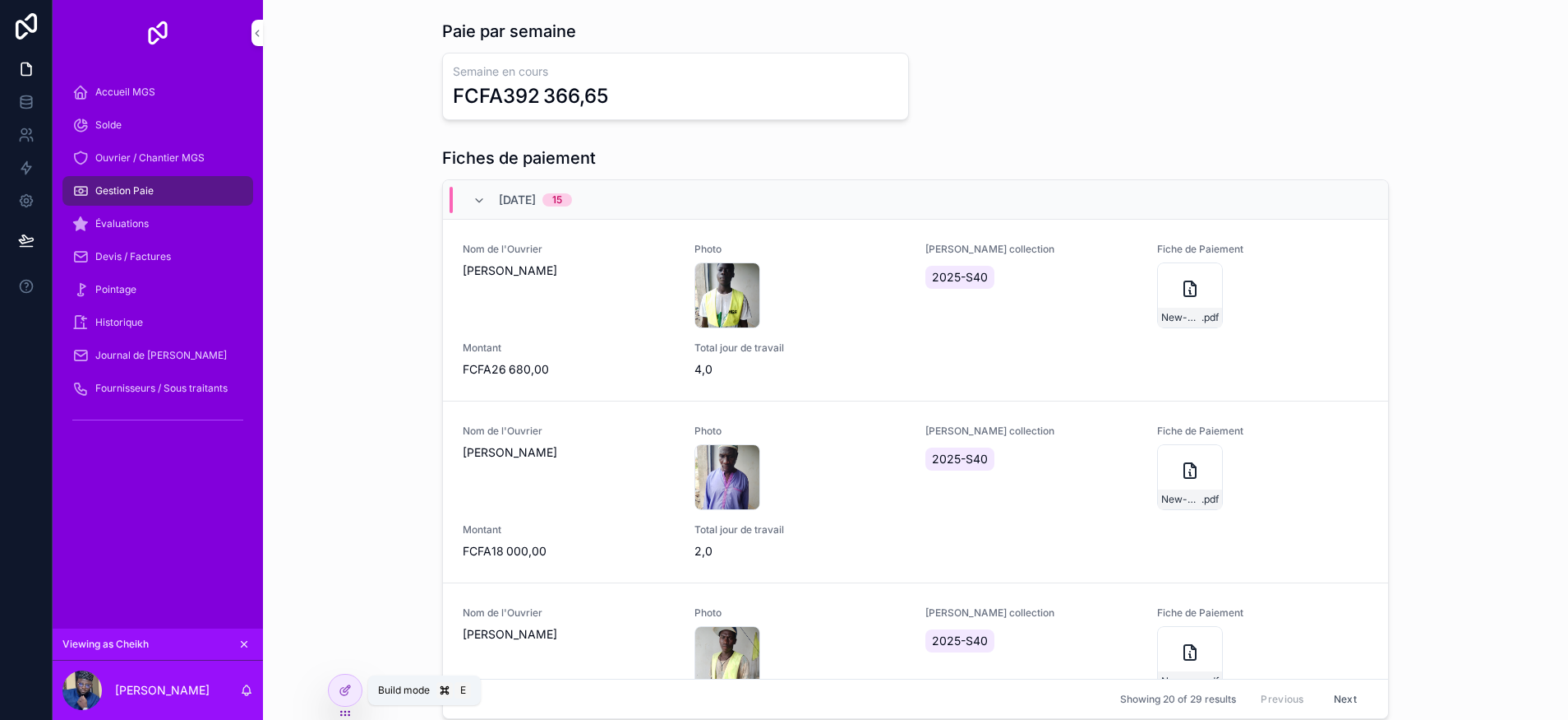
click at [335, 689] on div at bounding box center [345, 690] width 33 height 31
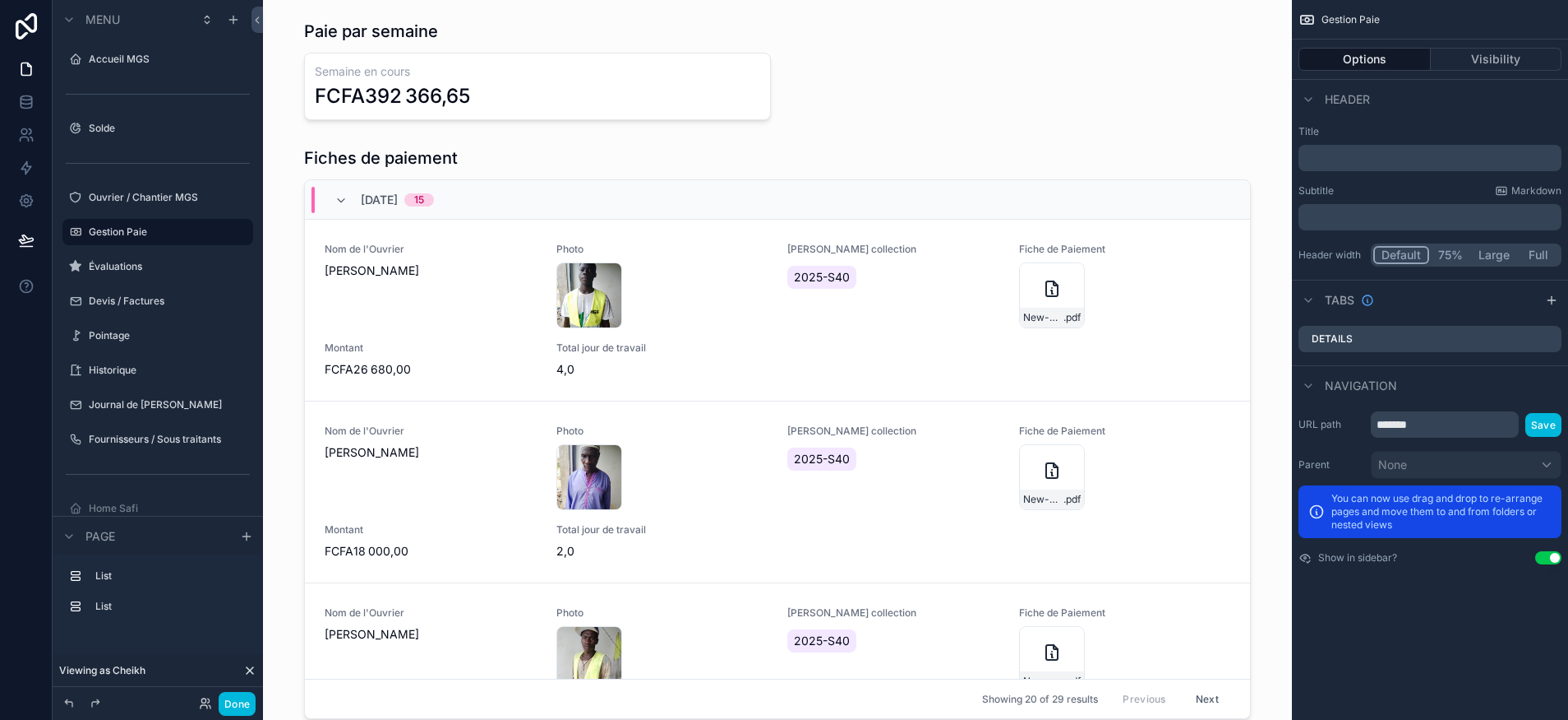
click at [518, 381] on div "scrollable content" at bounding box center [778, 435] width 1003 height 592
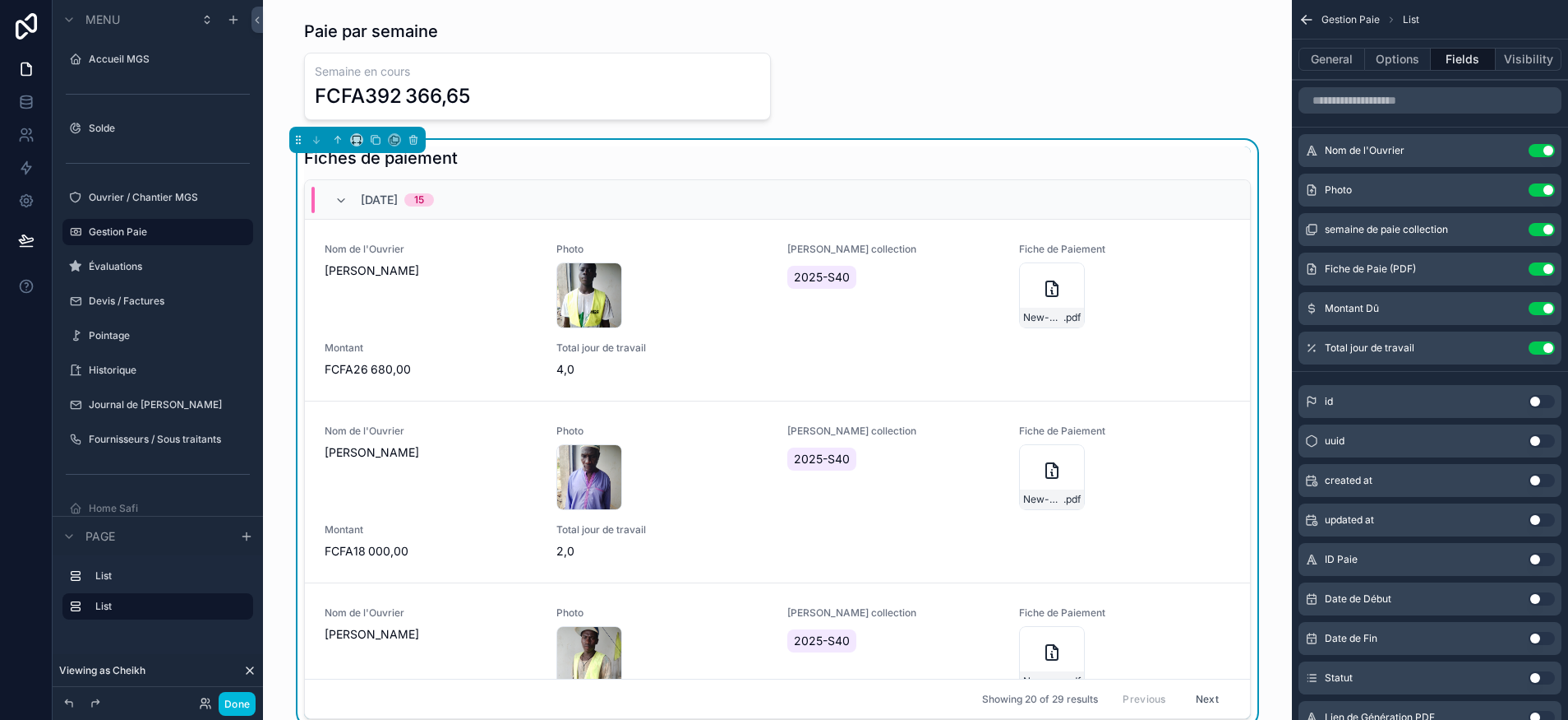
click at [1411, 53] on button "Options" at bounding box center [1398, 59] width 66 height 23
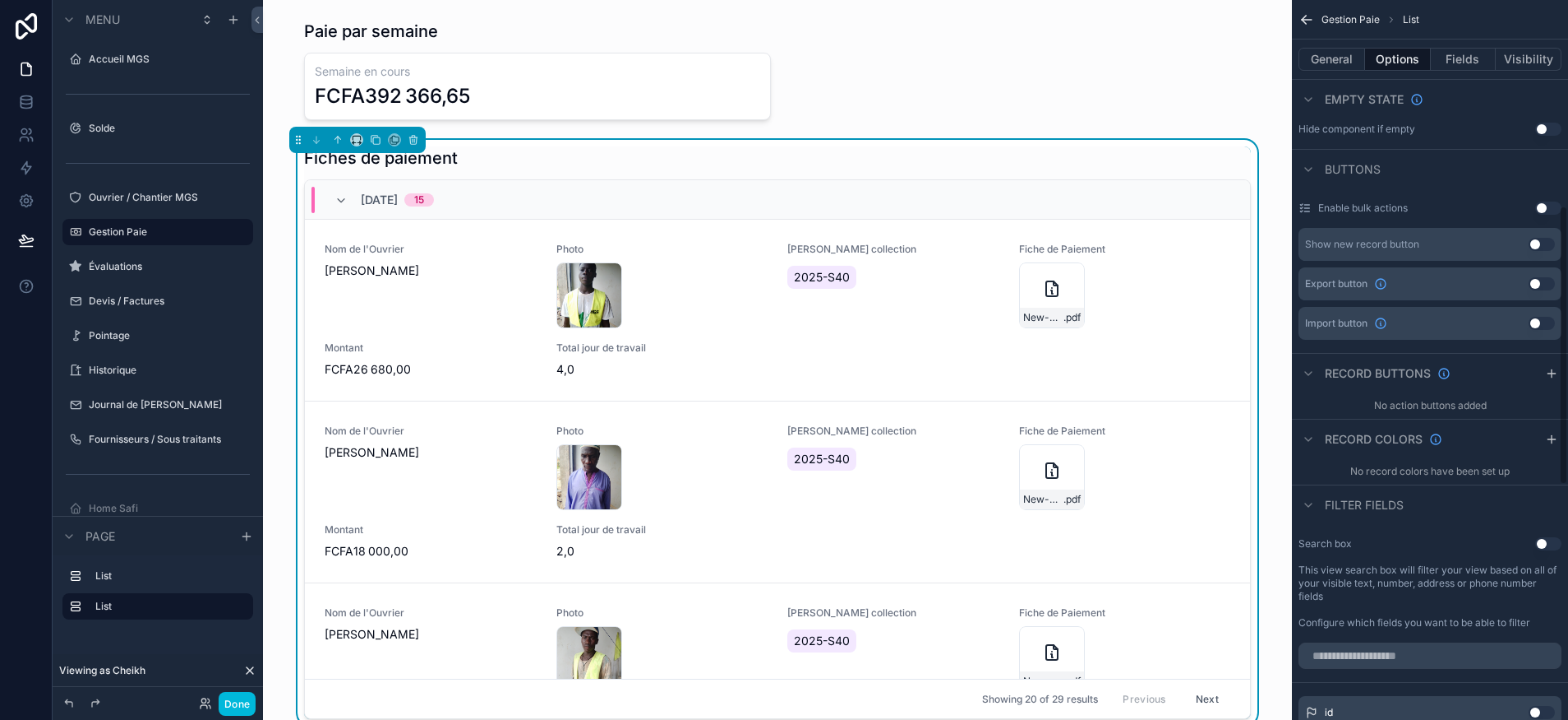
scroll to position [531, 0]
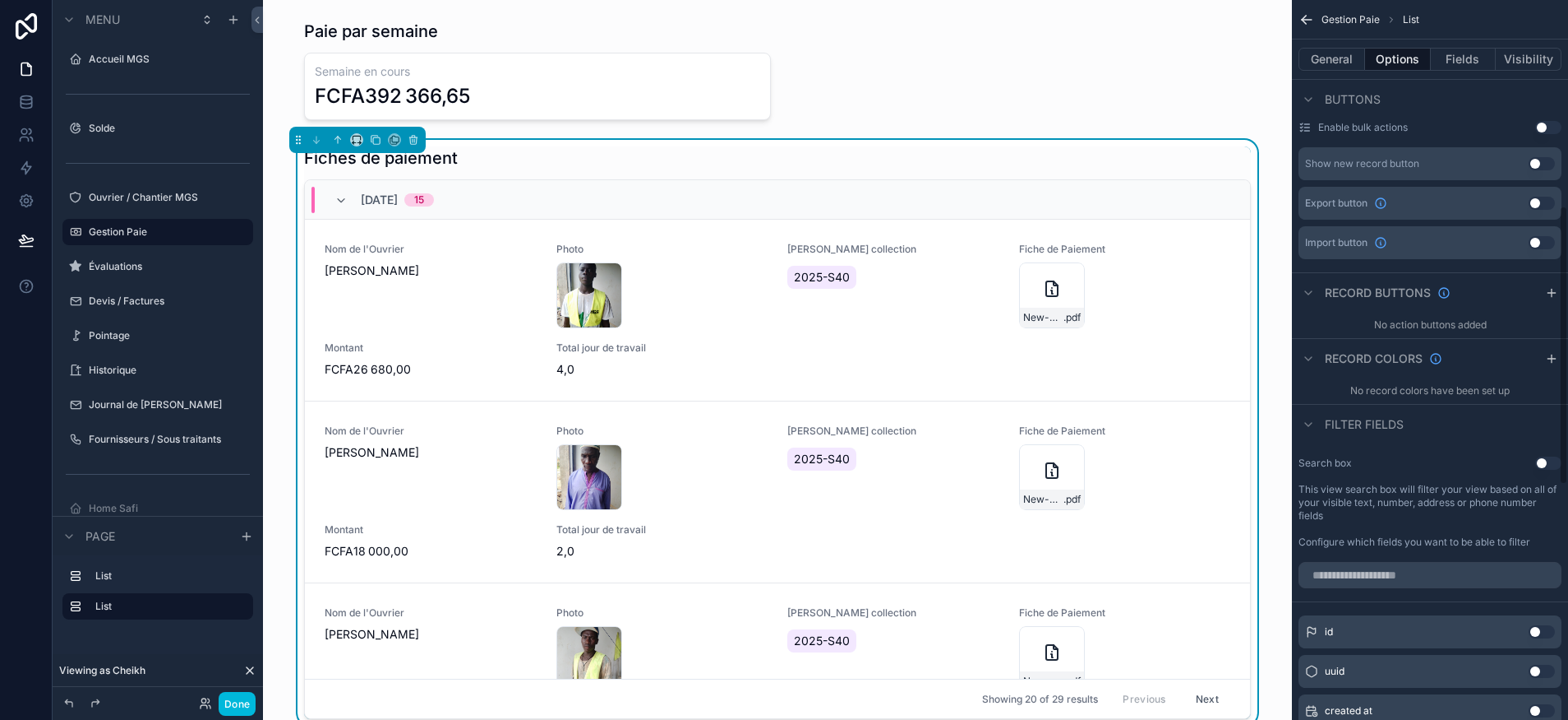
click at [1554, 294] on icon "scrollable content" at bounding box center [1553, 293] width 14 height 14
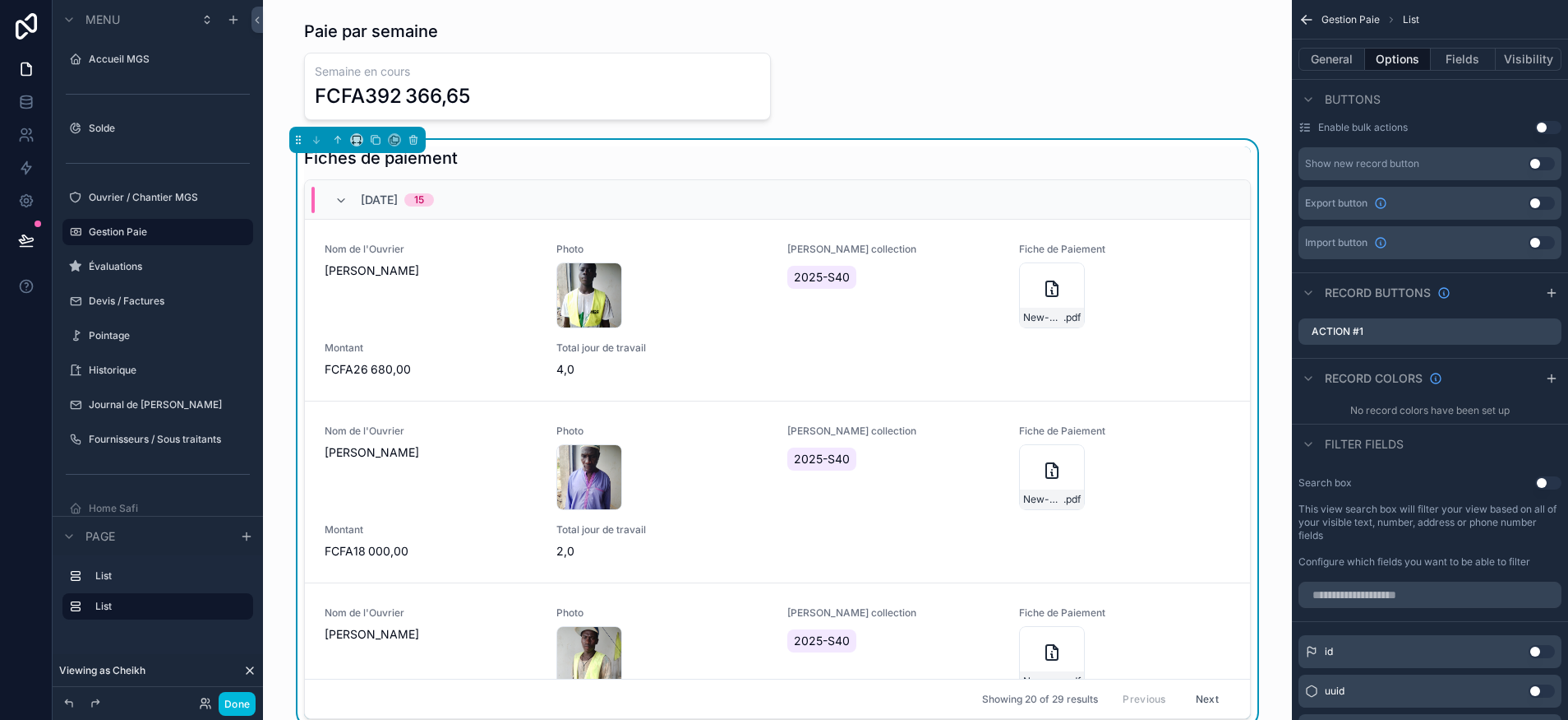
click at [0, 0] on icon "scrollable content" at bounding box center [0, 0] width 0 height 0
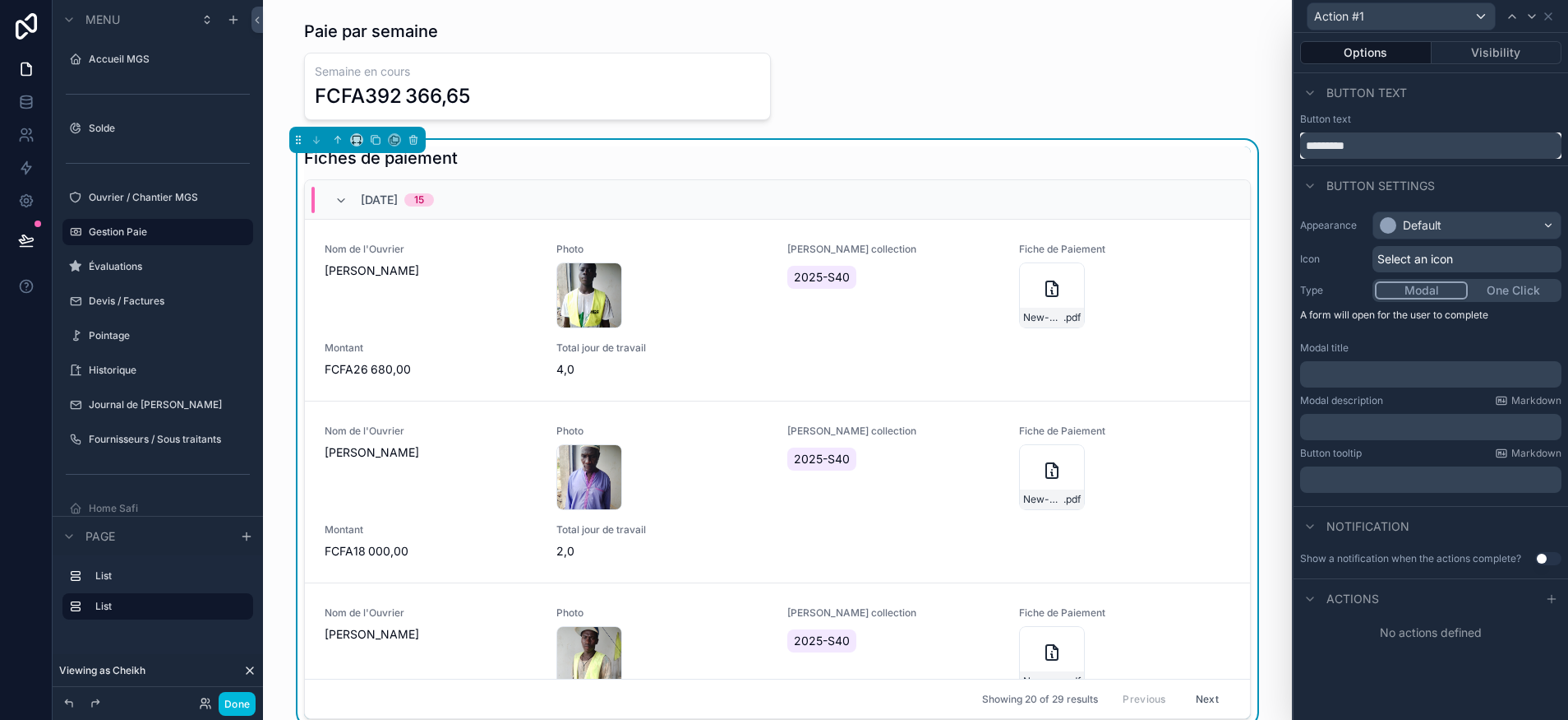
click at [1384, 139] on input "*********" at bounding box center [1431, 145] width 261 height 26
type input "*****"
click at [1459, 228] on div "Default" at bounding box center [1467, 225] width 188 height 26
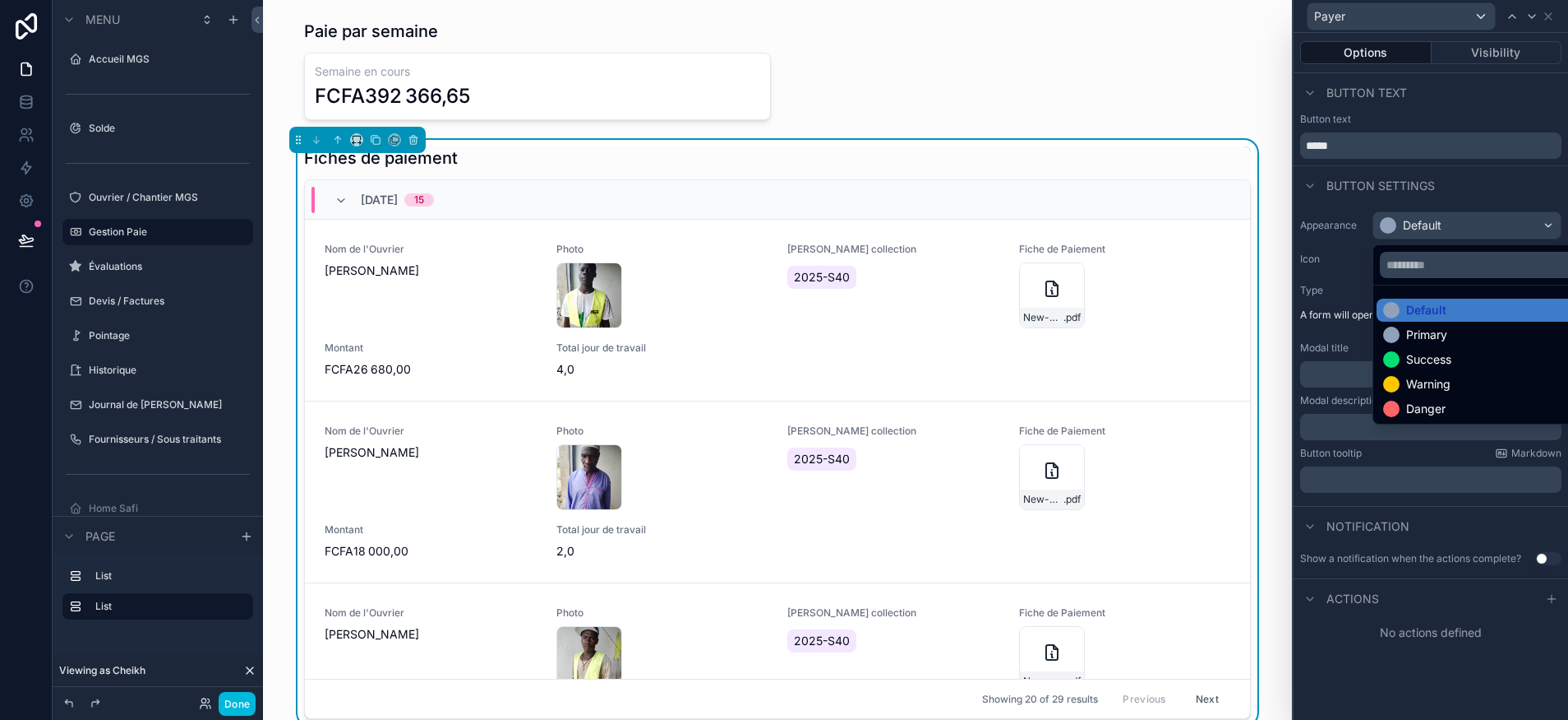
click at [1456, 377] on div "Warning" at bounding box center [1486, 383] width 205 height 16
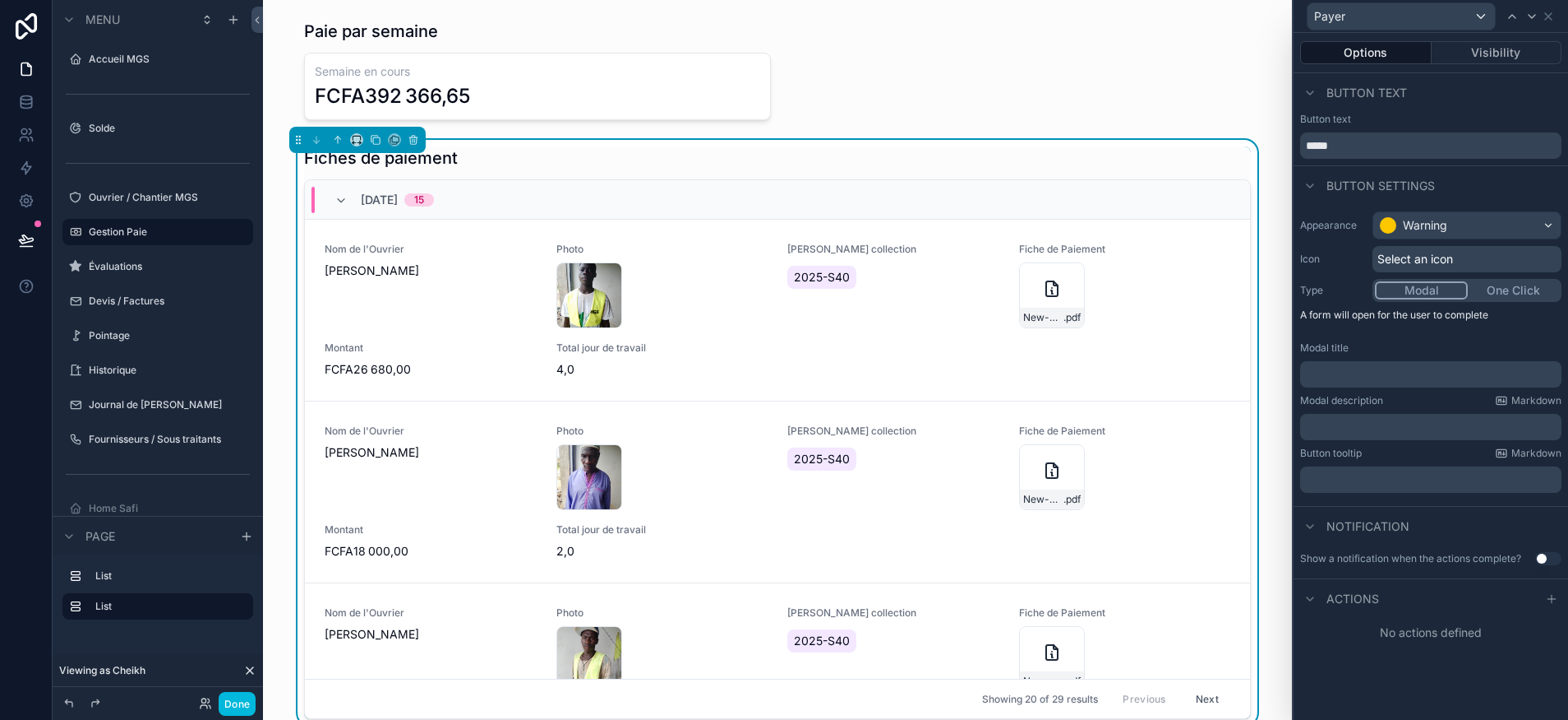
drag, startPoint x: 1552, startPoint y: 597, endPoint x: 1467, endPoint y: 601, distance: 85.1
click at [1552, 597] on icon at bounding box center [1553, 599] width 14 height 14
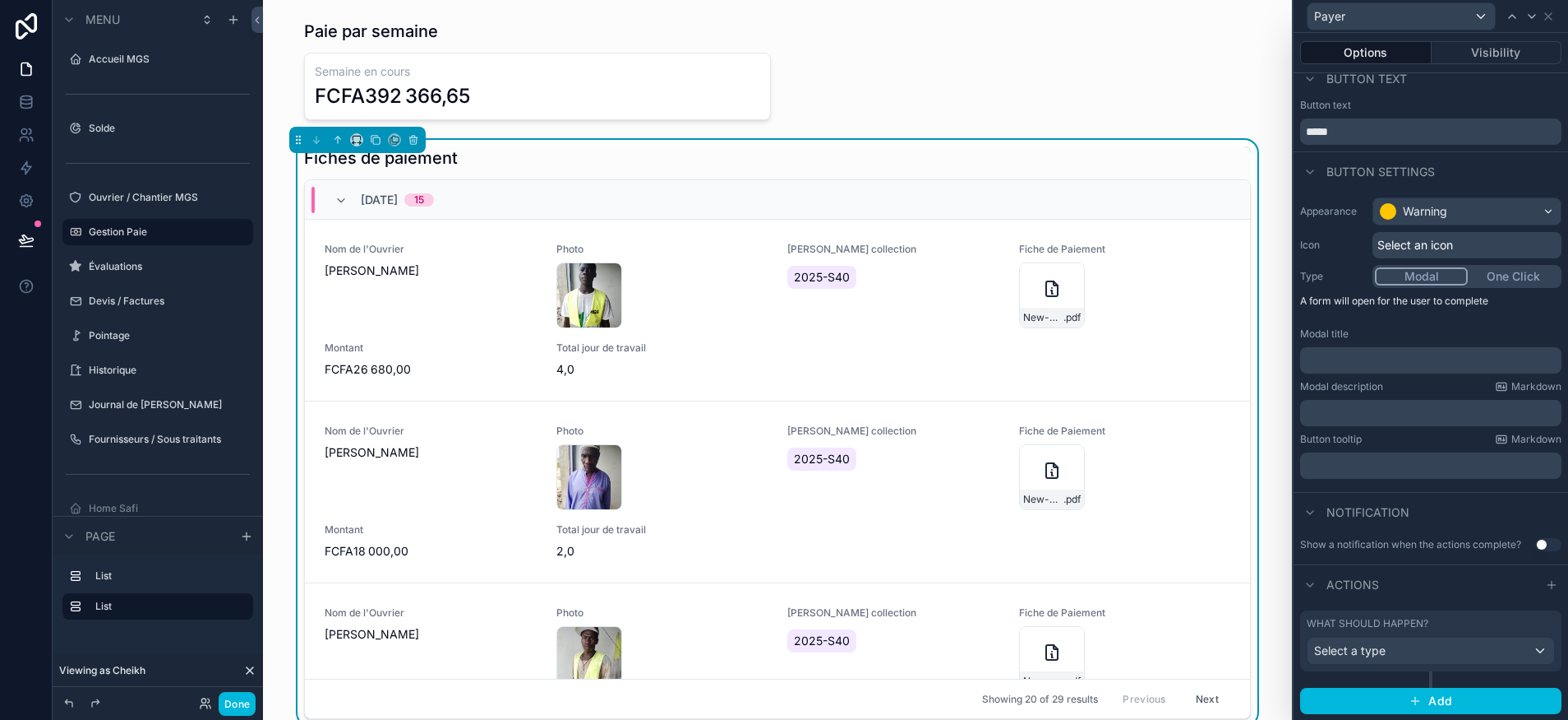
scroll to position [0, 0]
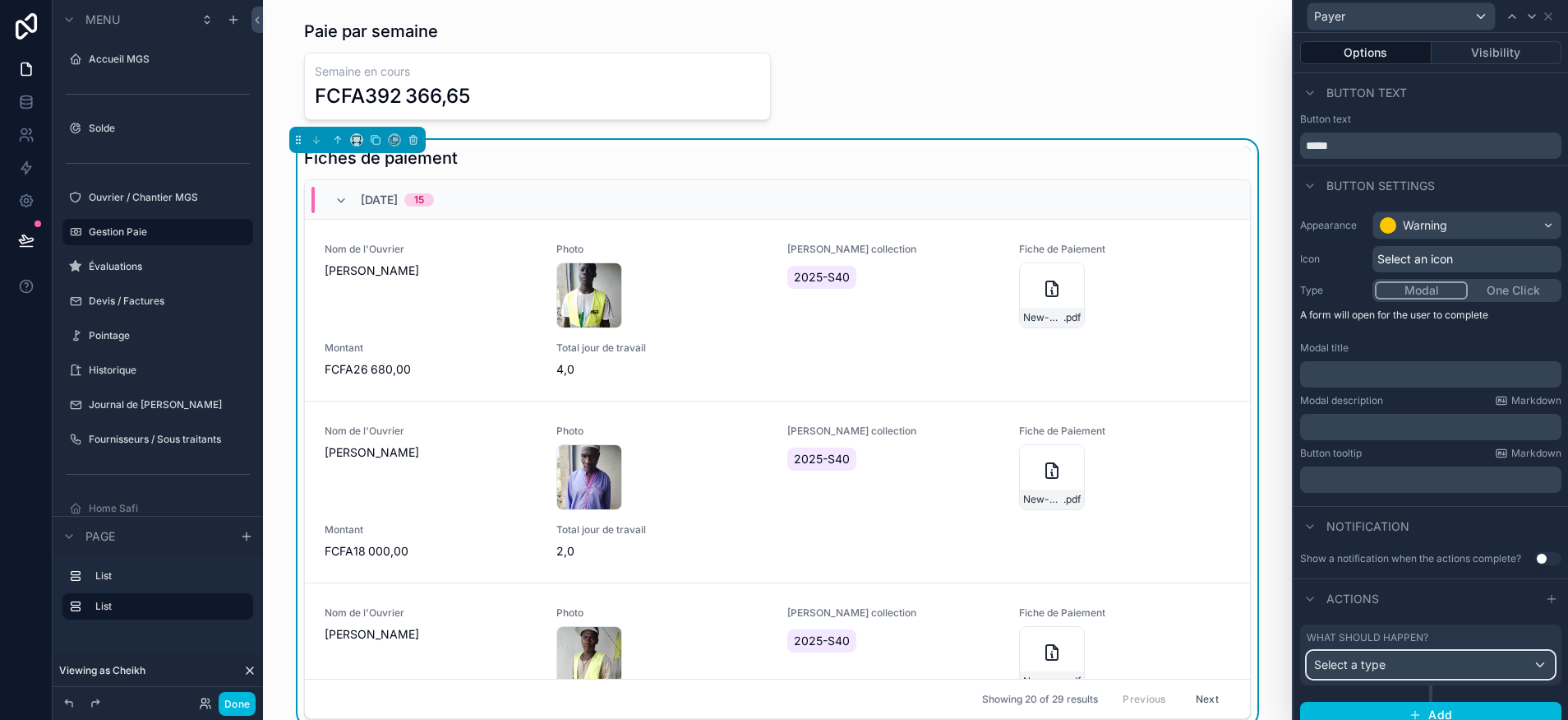
click at [1419, 667] on div "Select a type" at bounding box center [1431, 664] width 247 height 26
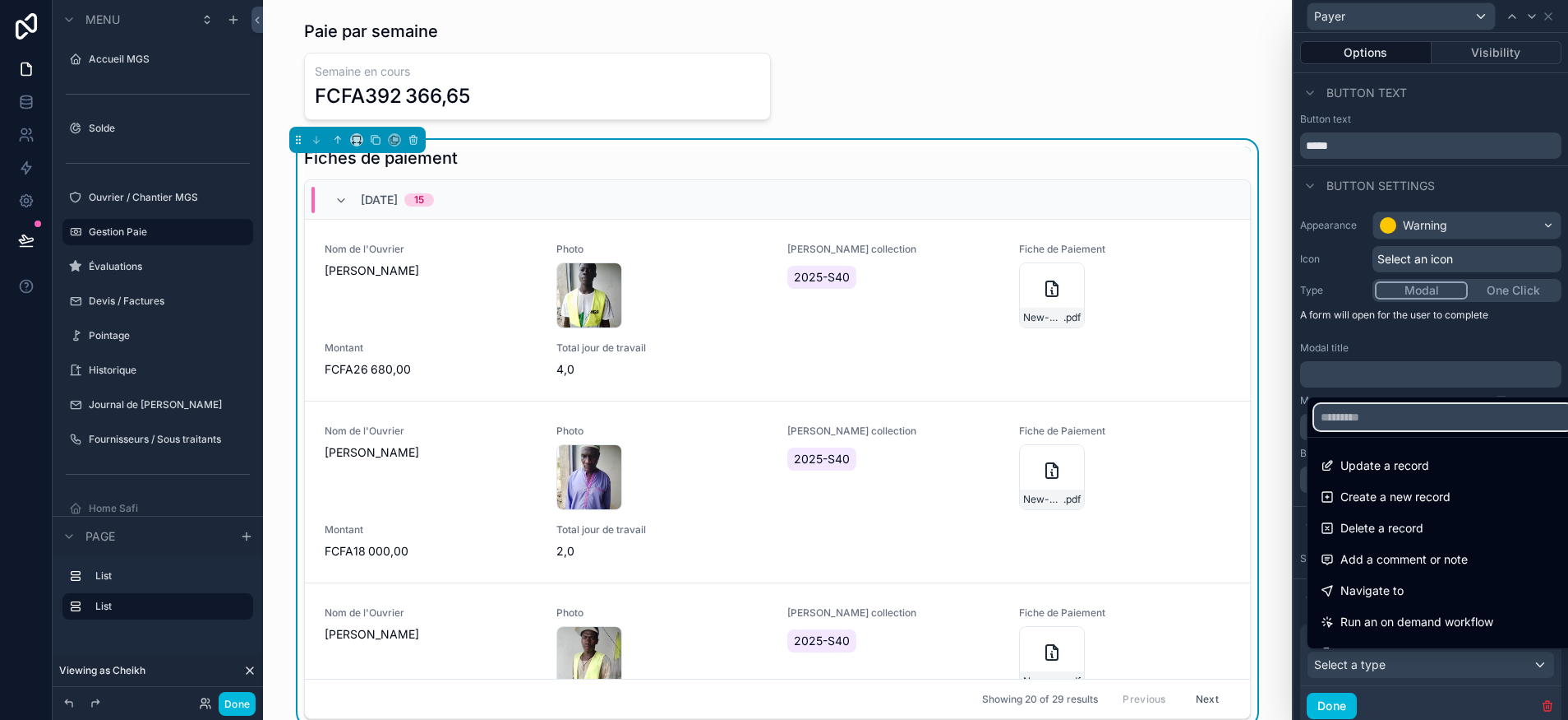
click at [1366, 415] on input "text" at bounding box center [1444, 416] width 259 height 26
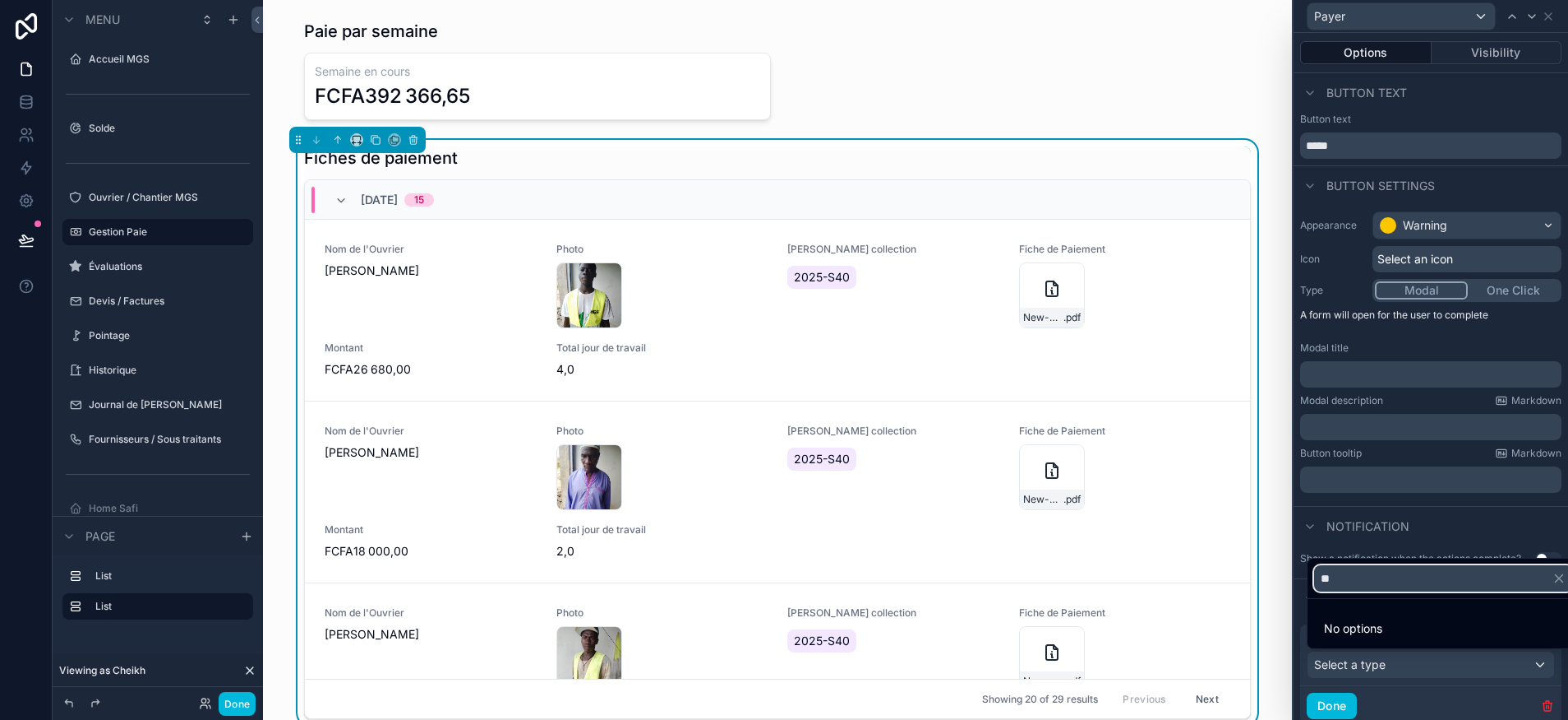
type input "*"
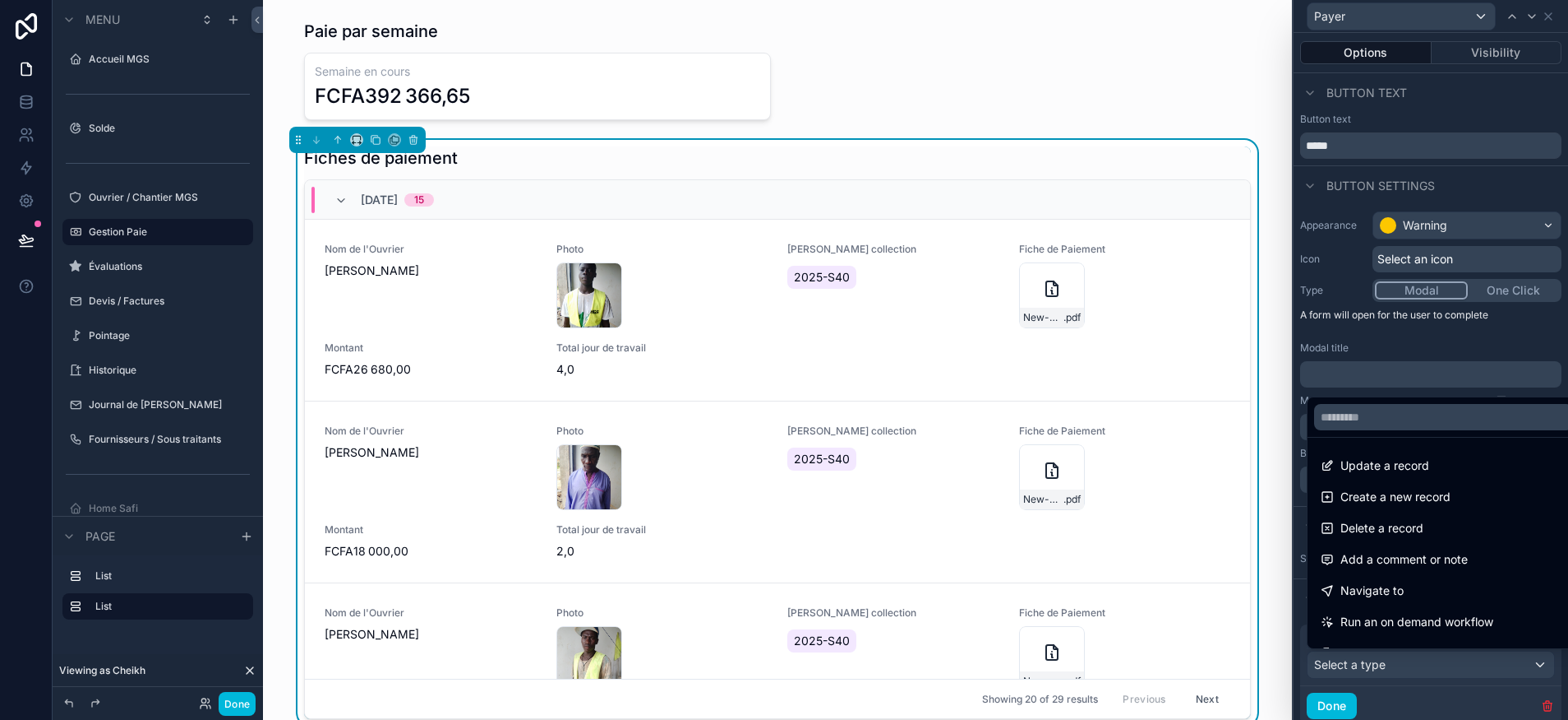
click at [1420, 499] on span "Create a new record" at bounding box center [1396, 496] width 110 height 19
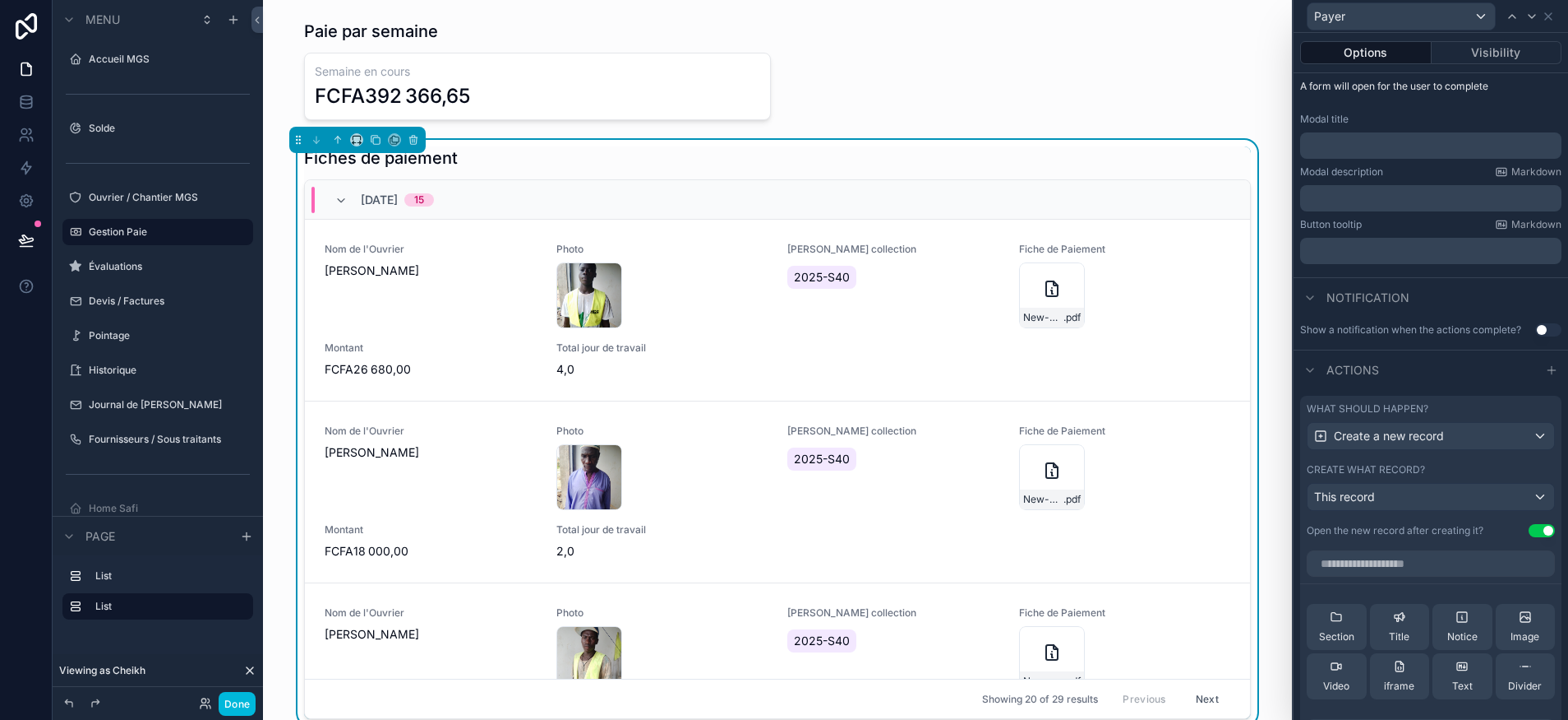
scroll to position [277, 0]
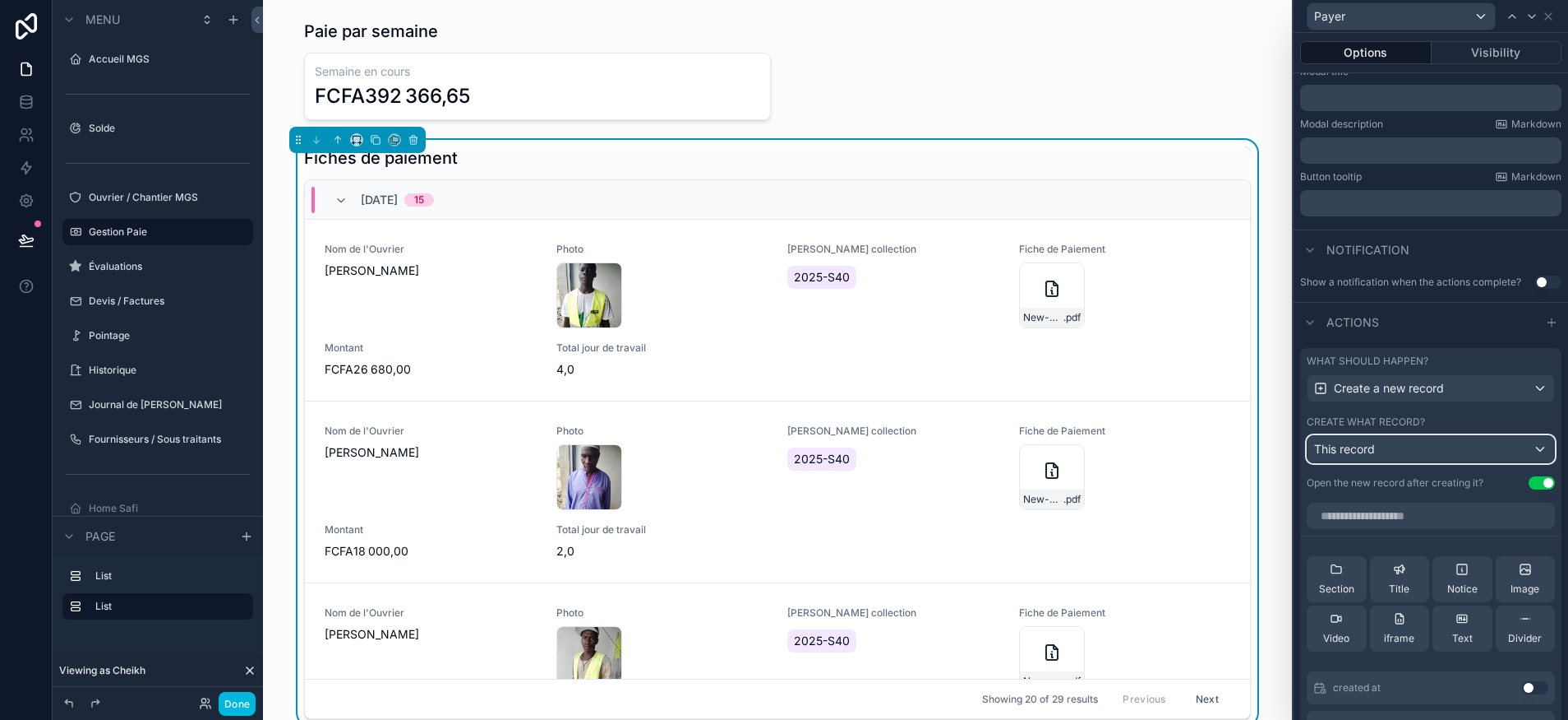
click at [1407, 450] on div "This record" at bounding box center [1431, 448] width 247 height 26
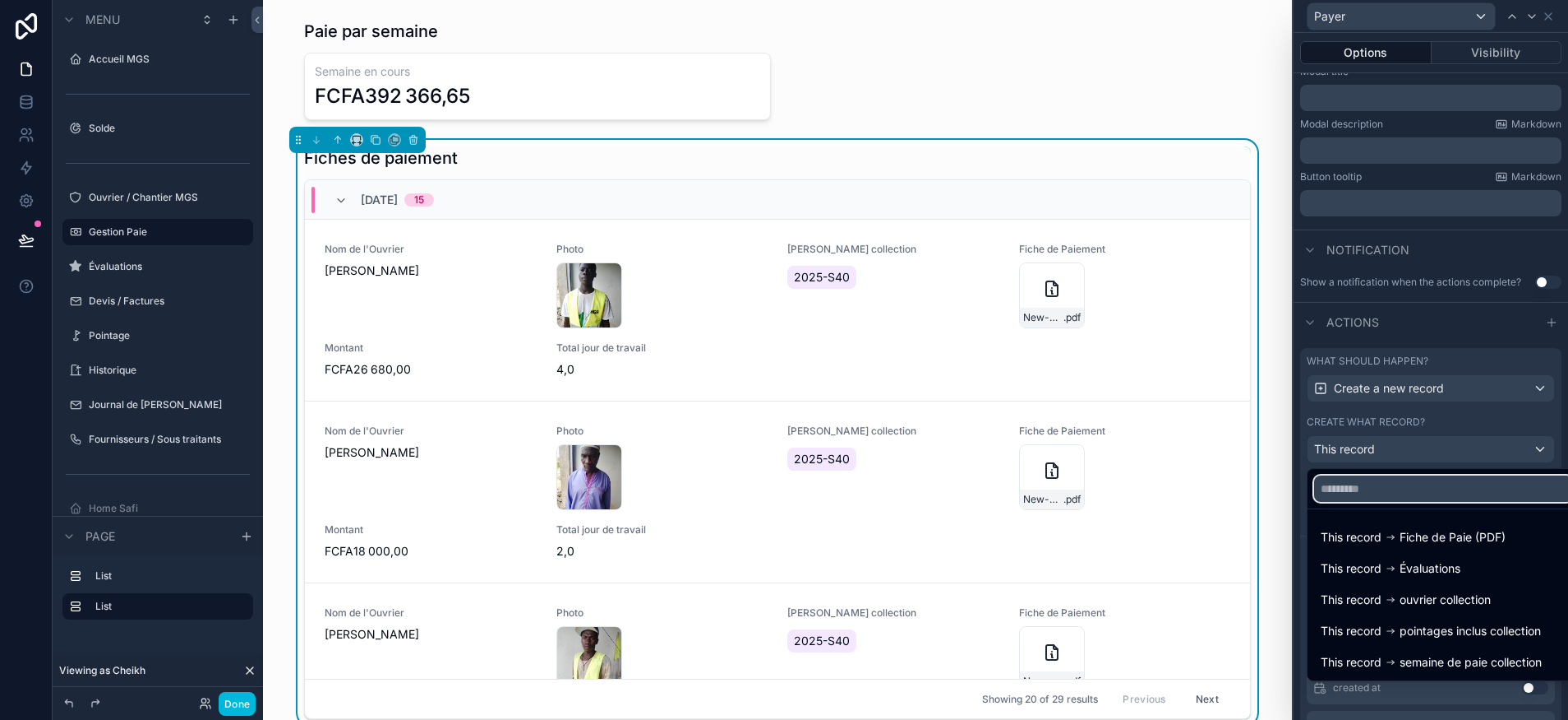
click at [1431, 491] on input "text" at bounding box center [1444, 488] width 259 height 26
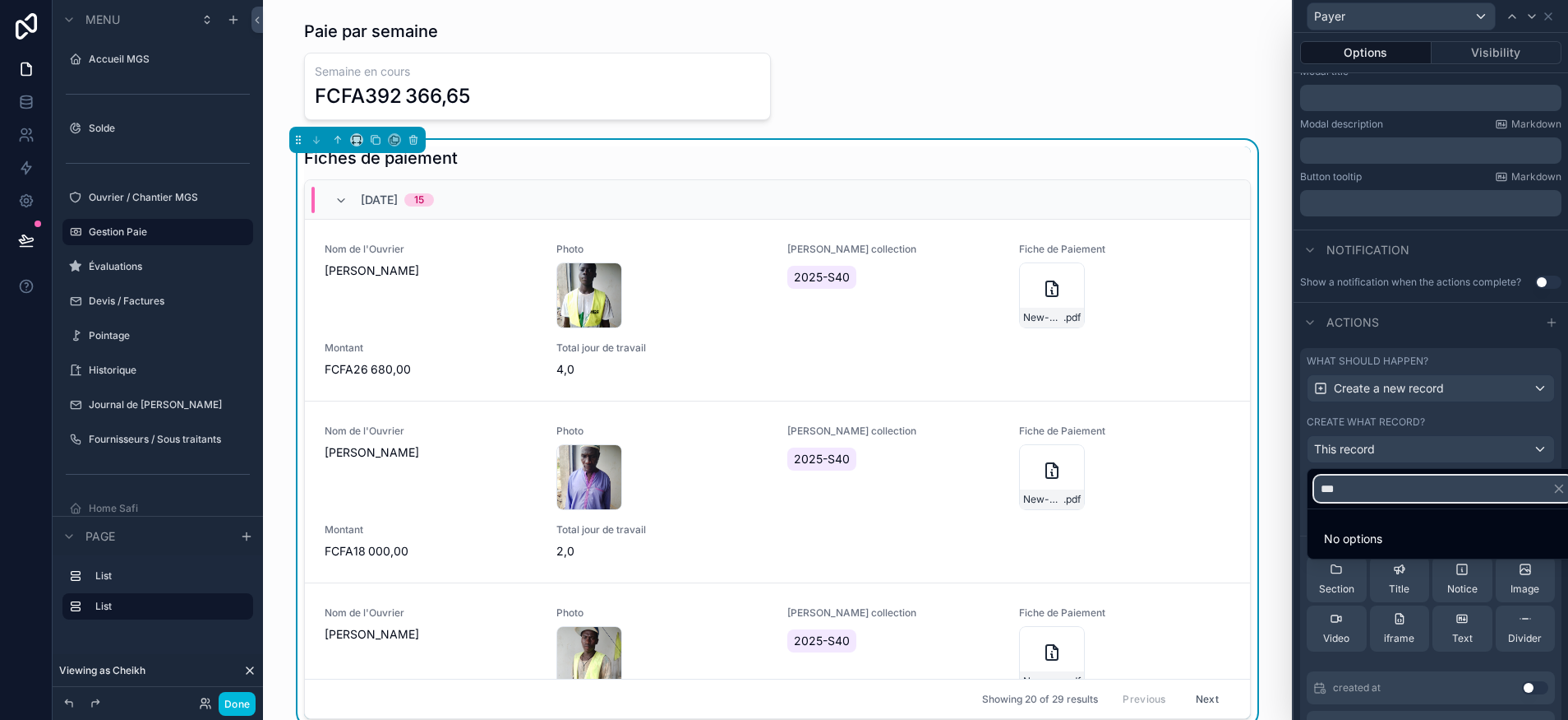
type input "**"
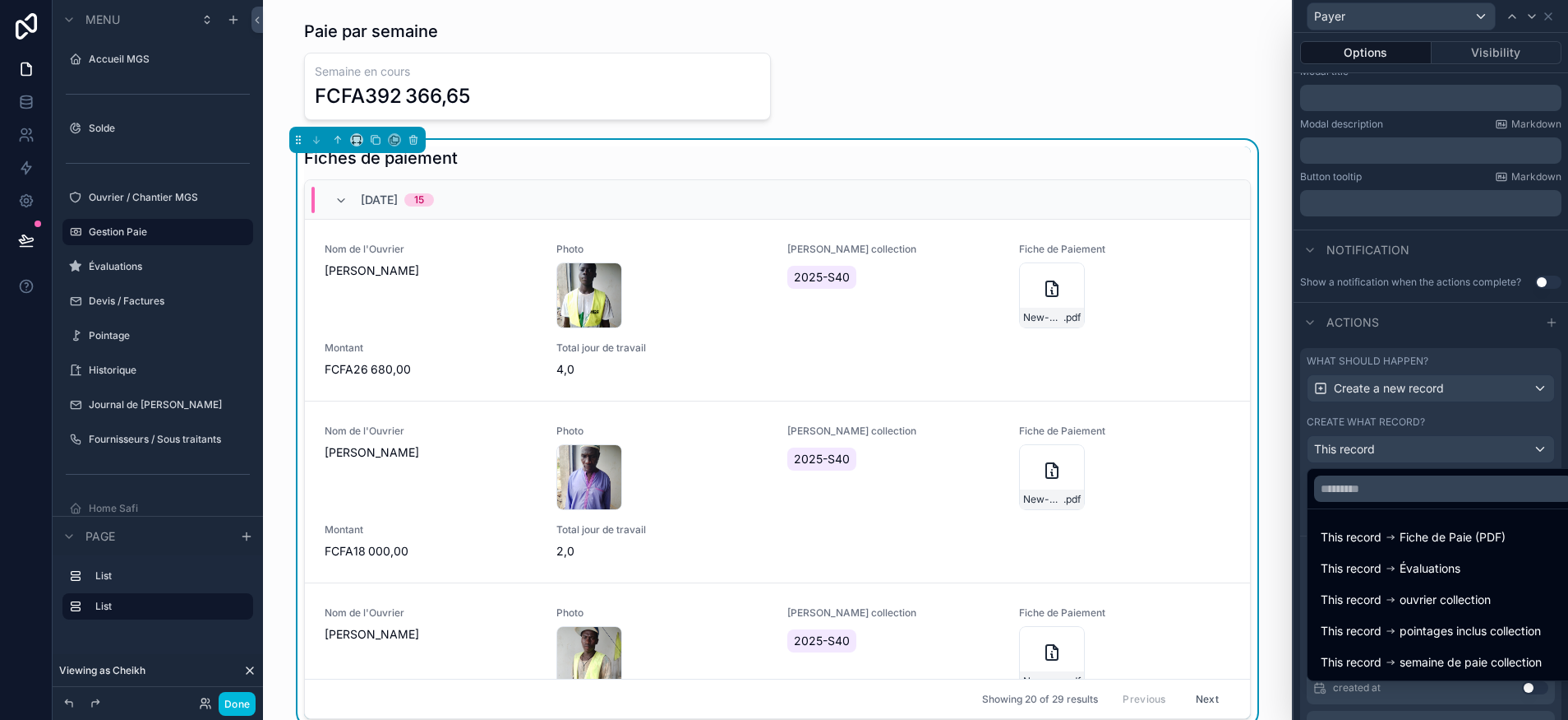
click at [1451, 404] on div at bounding box center [1432, 360] width 275 height 720
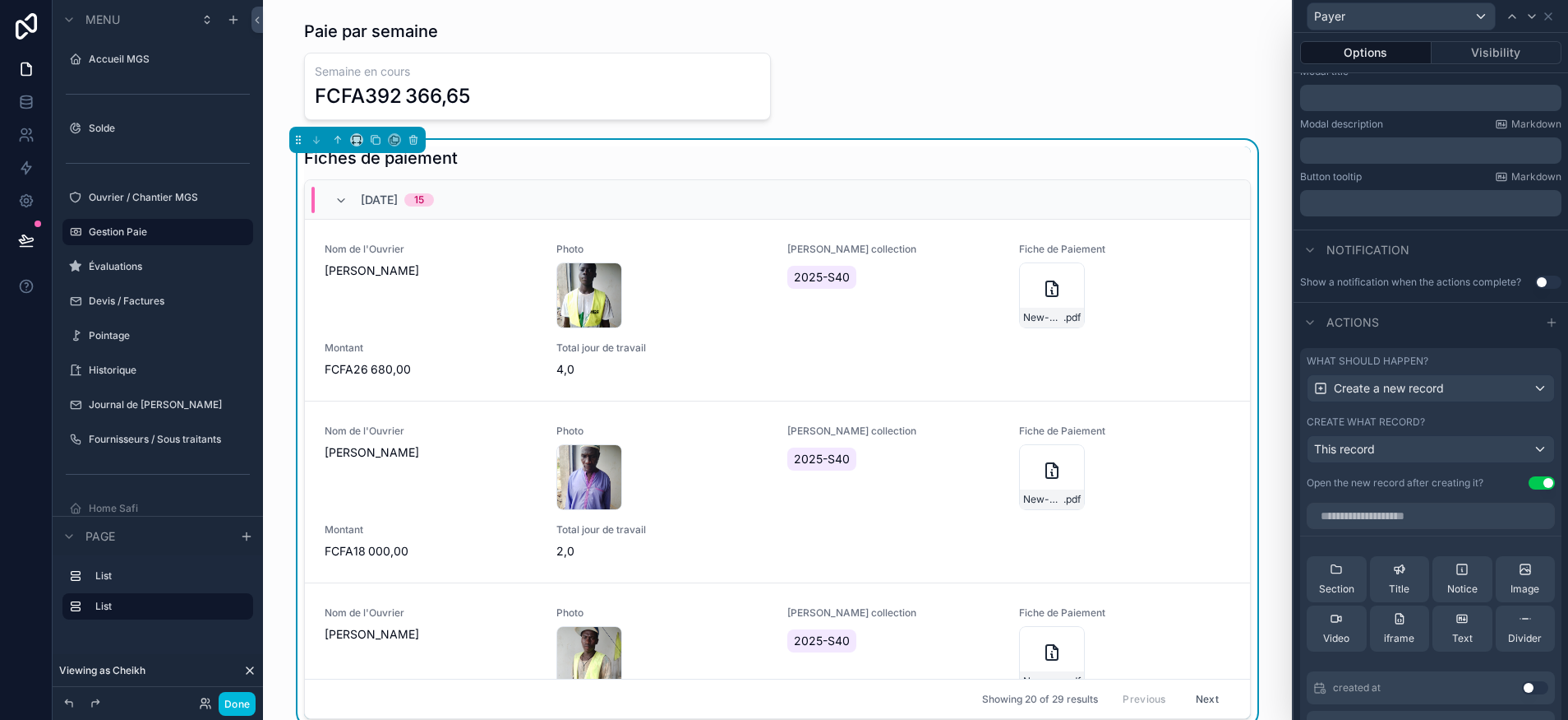
scroll to position [435, 0]
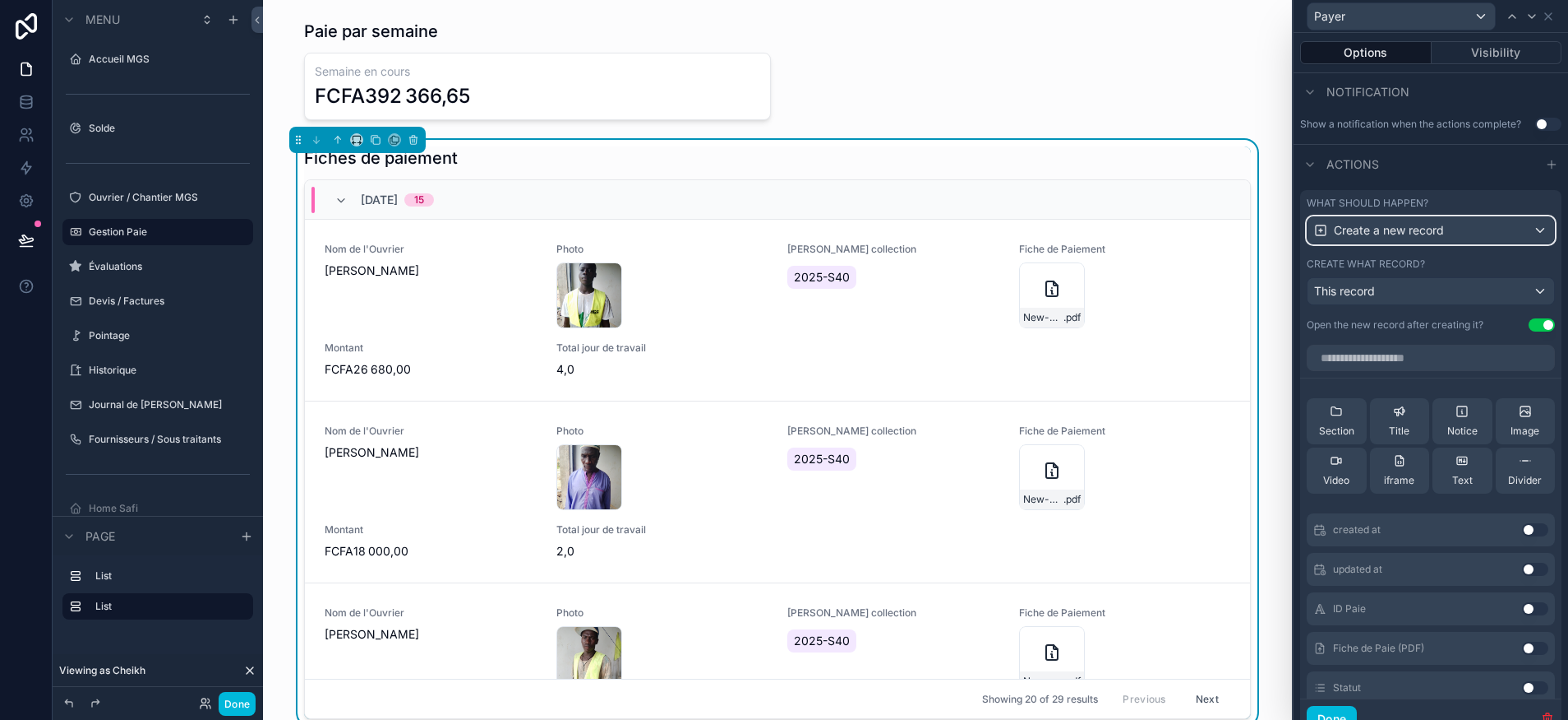
click at [1426, 232] on span "Create a new record" at bounding box center [1389, 229] width 110 height 16
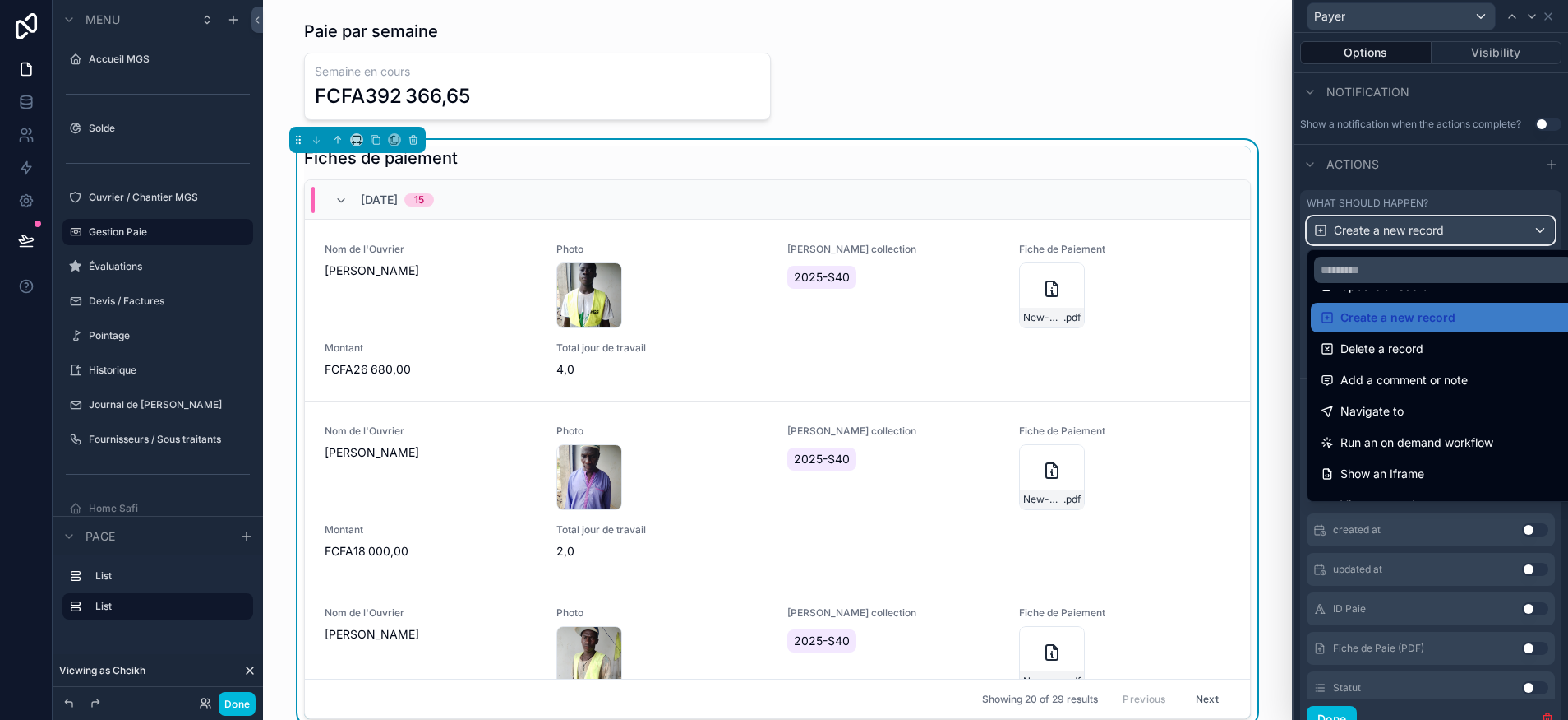
scroll to position [71, 0]
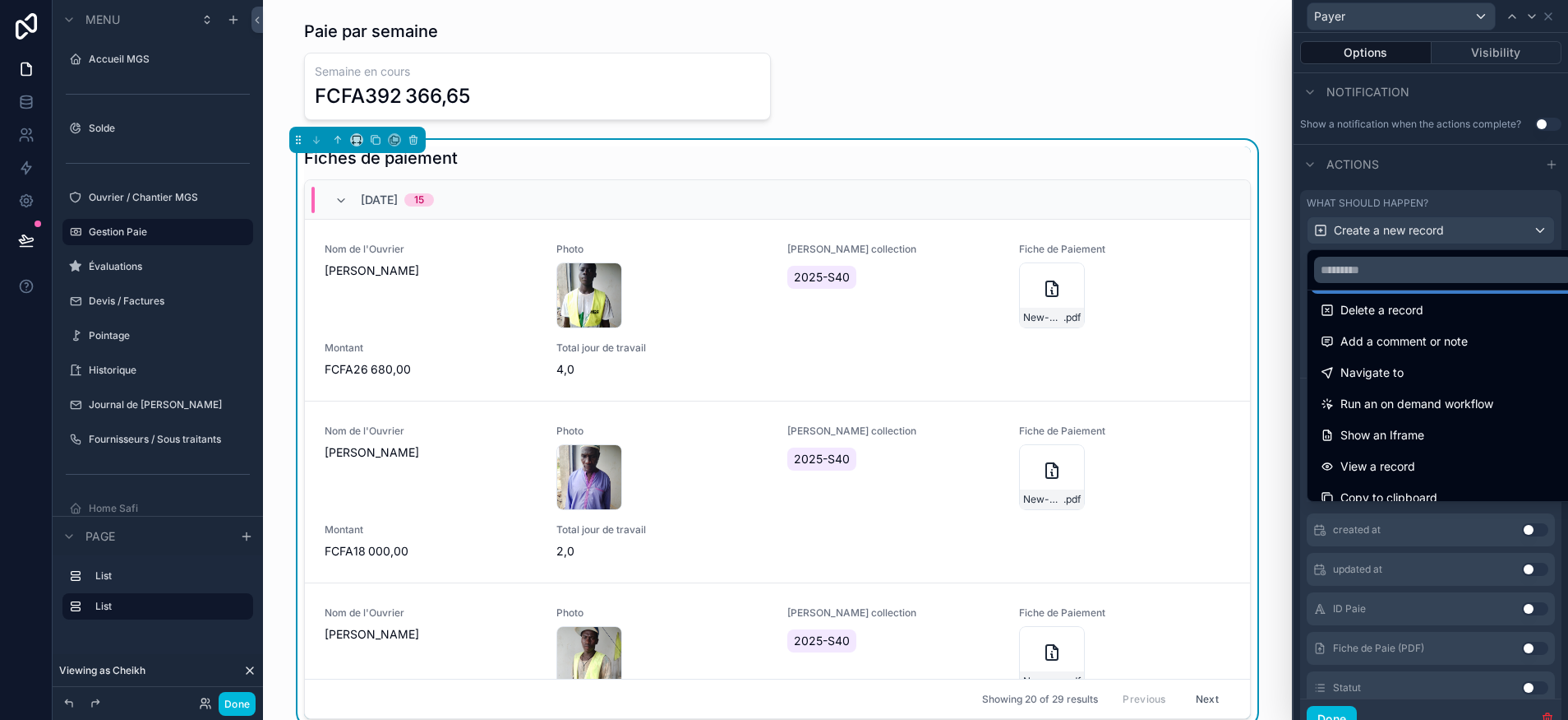
click at [1421, 375] on div "Navigate to" at bounding box center [1444, 373] width 246 height 19
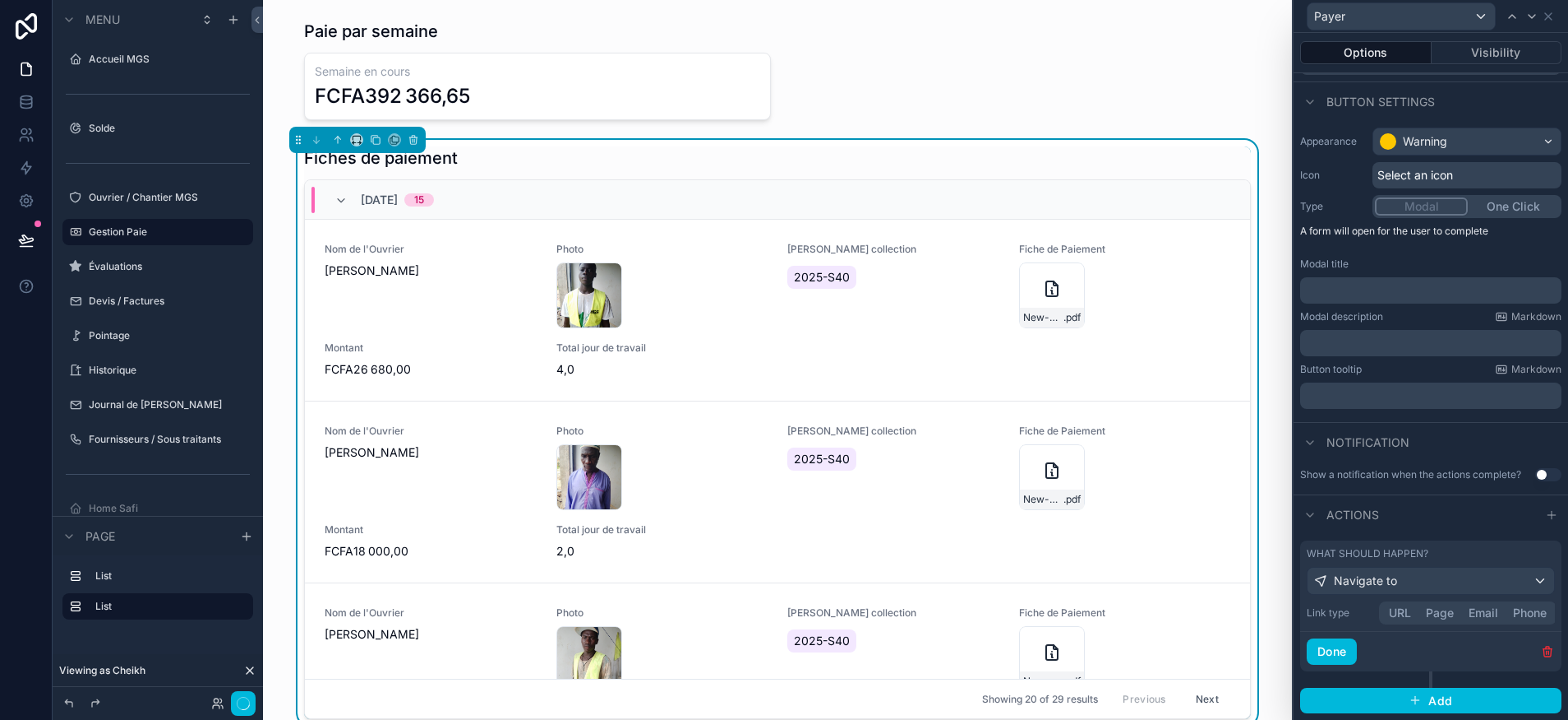
scroll to position [0, 0]
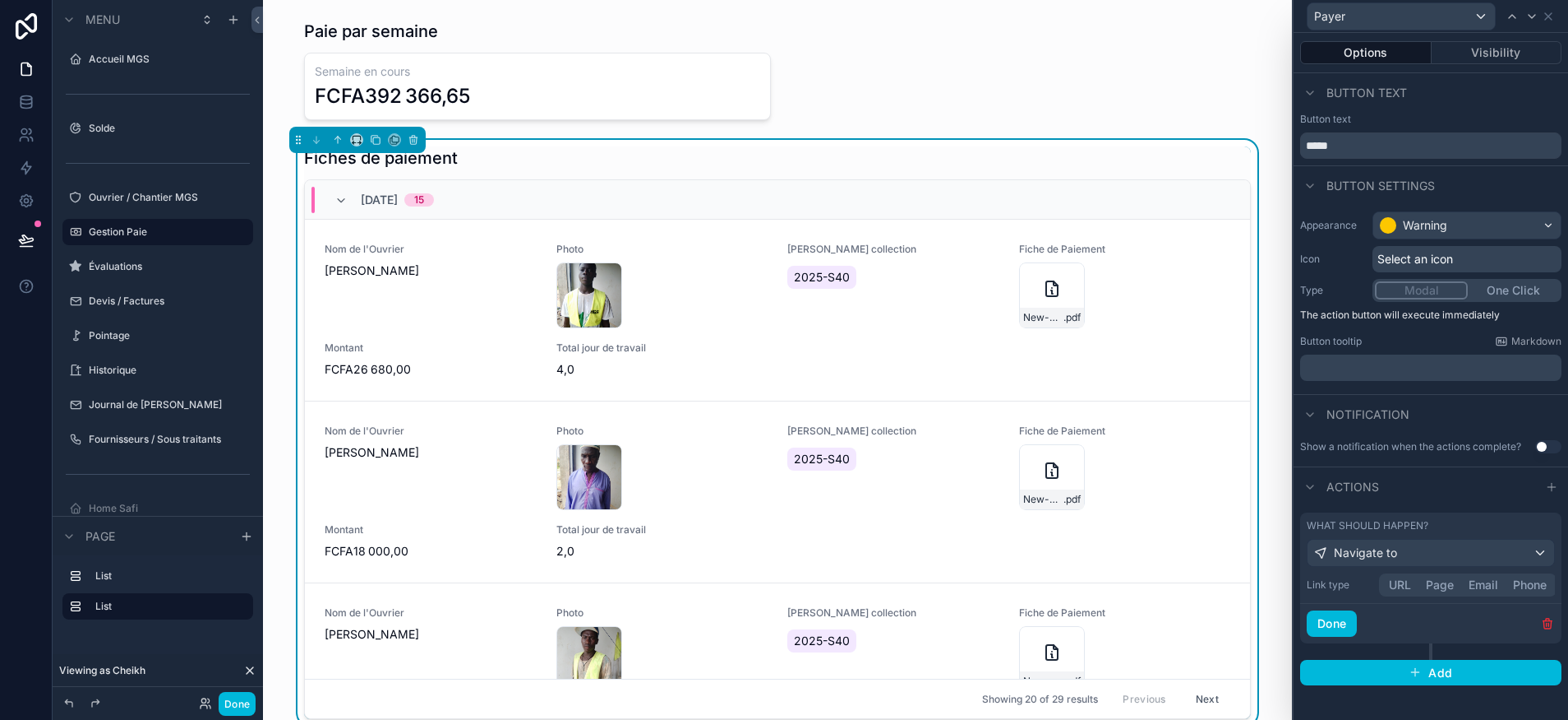
click at [1438, 590] on button "Page" at bounding box center [1440, 585] width 43 height 18
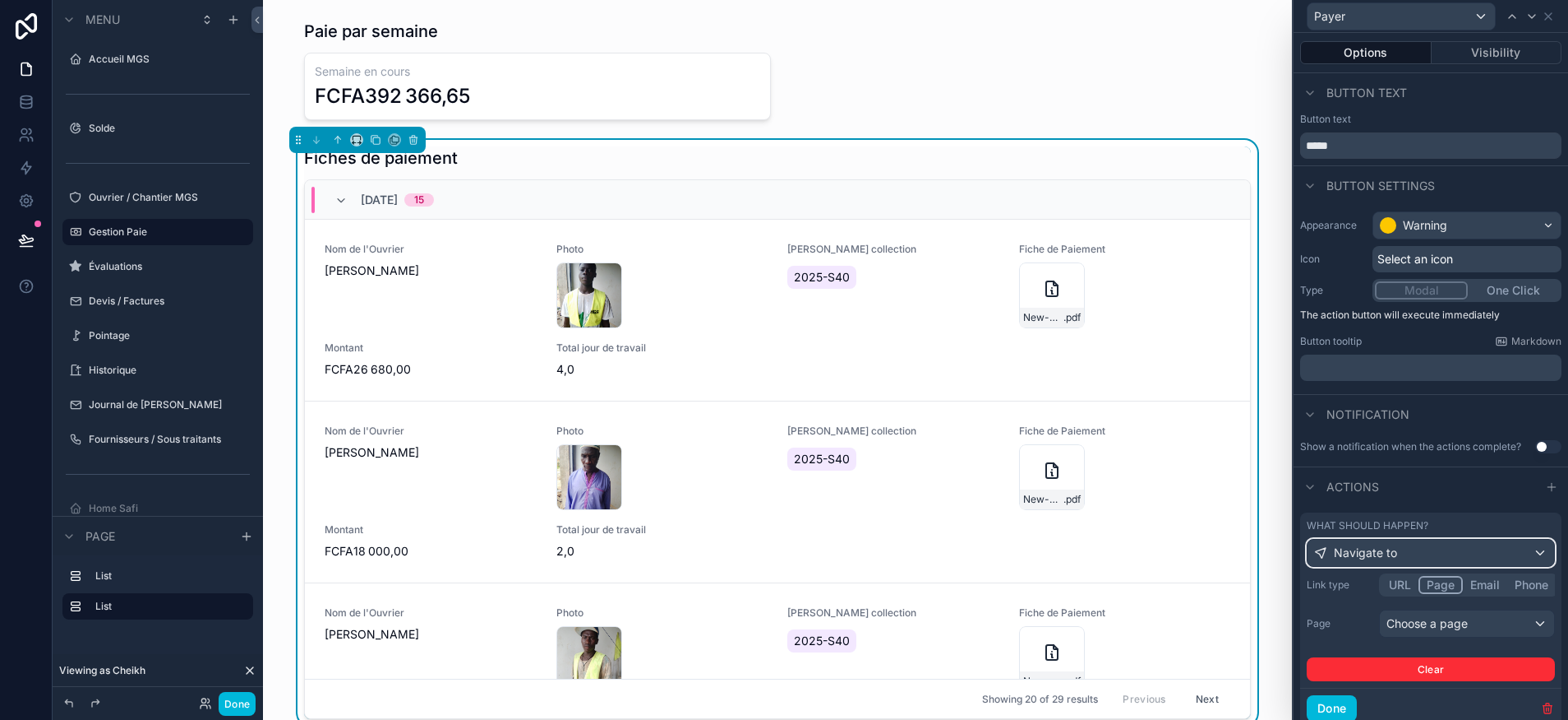
click at [1434, 554] on div "Navigate to" at bounding box center [1431, 552] width 247 height 26
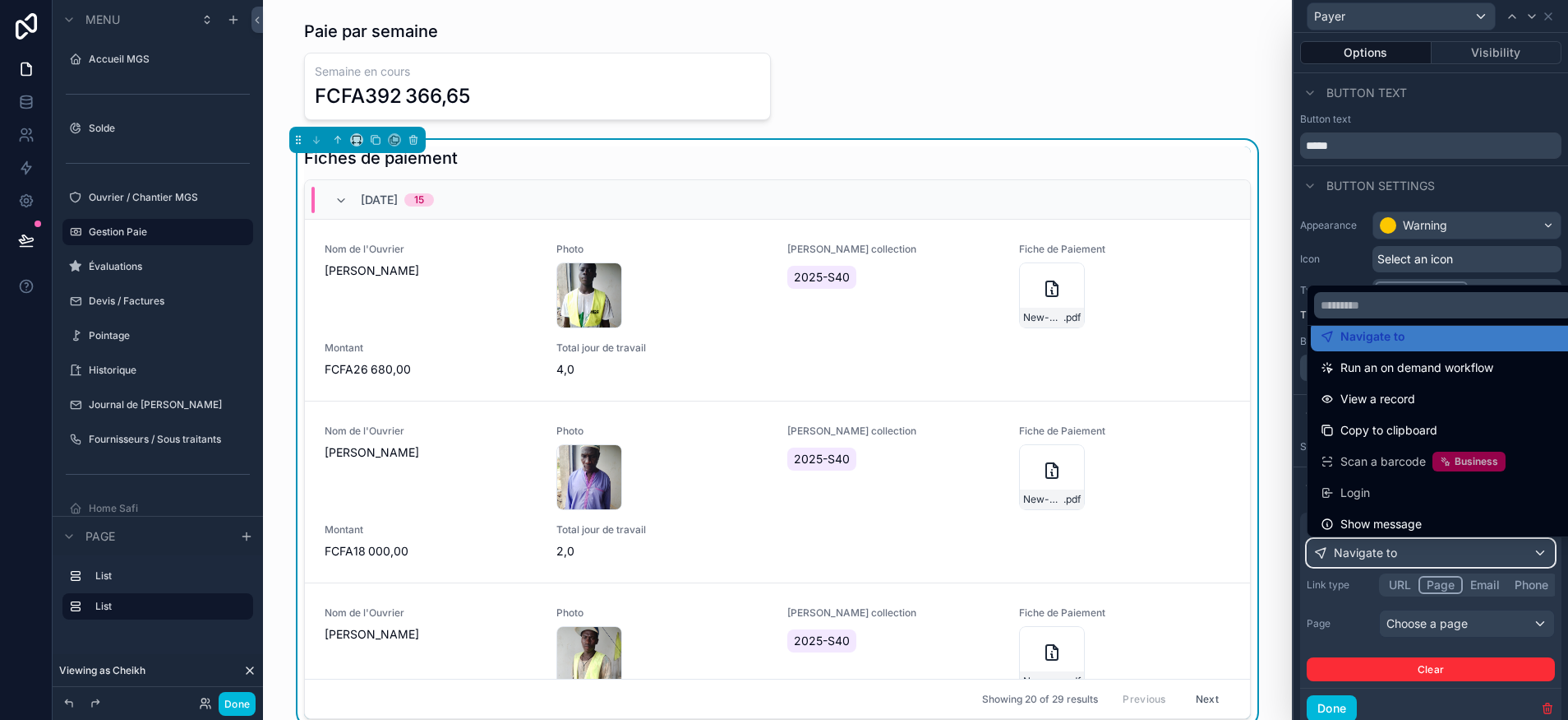
scroll to position [148, 0]
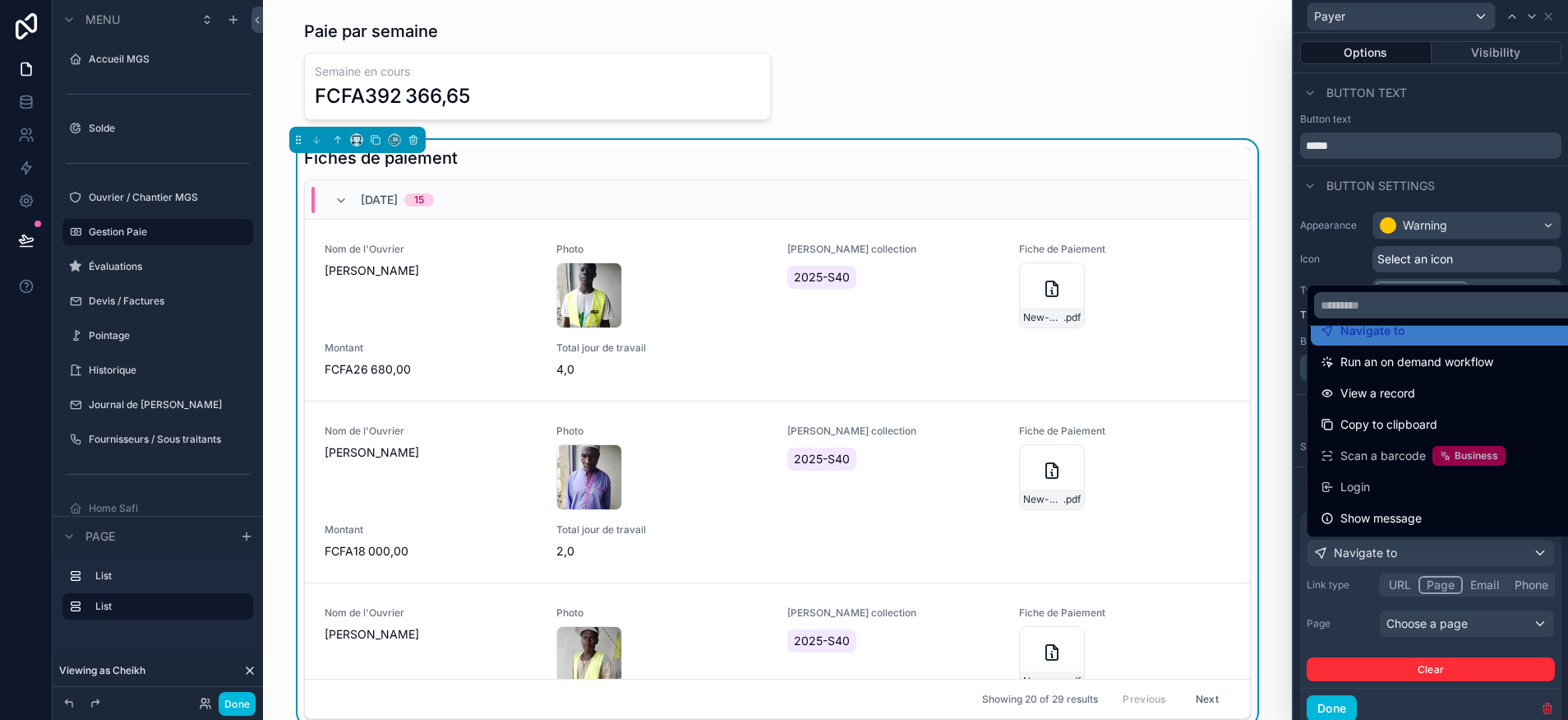
click at [1463, 370] on span "Run an on demand workflow" at bounding box center [1417, 362] width 153 height 19
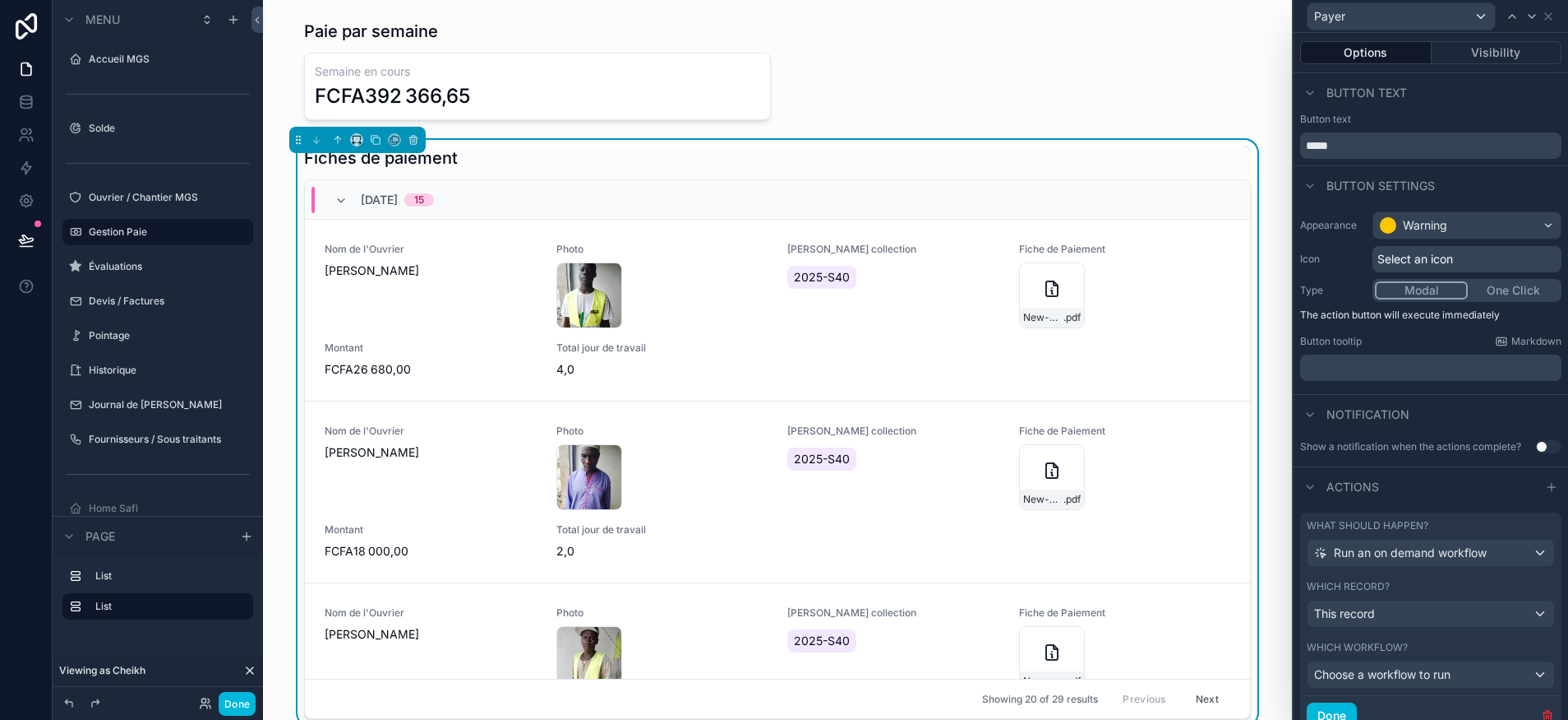
scroll to position [64, 0]
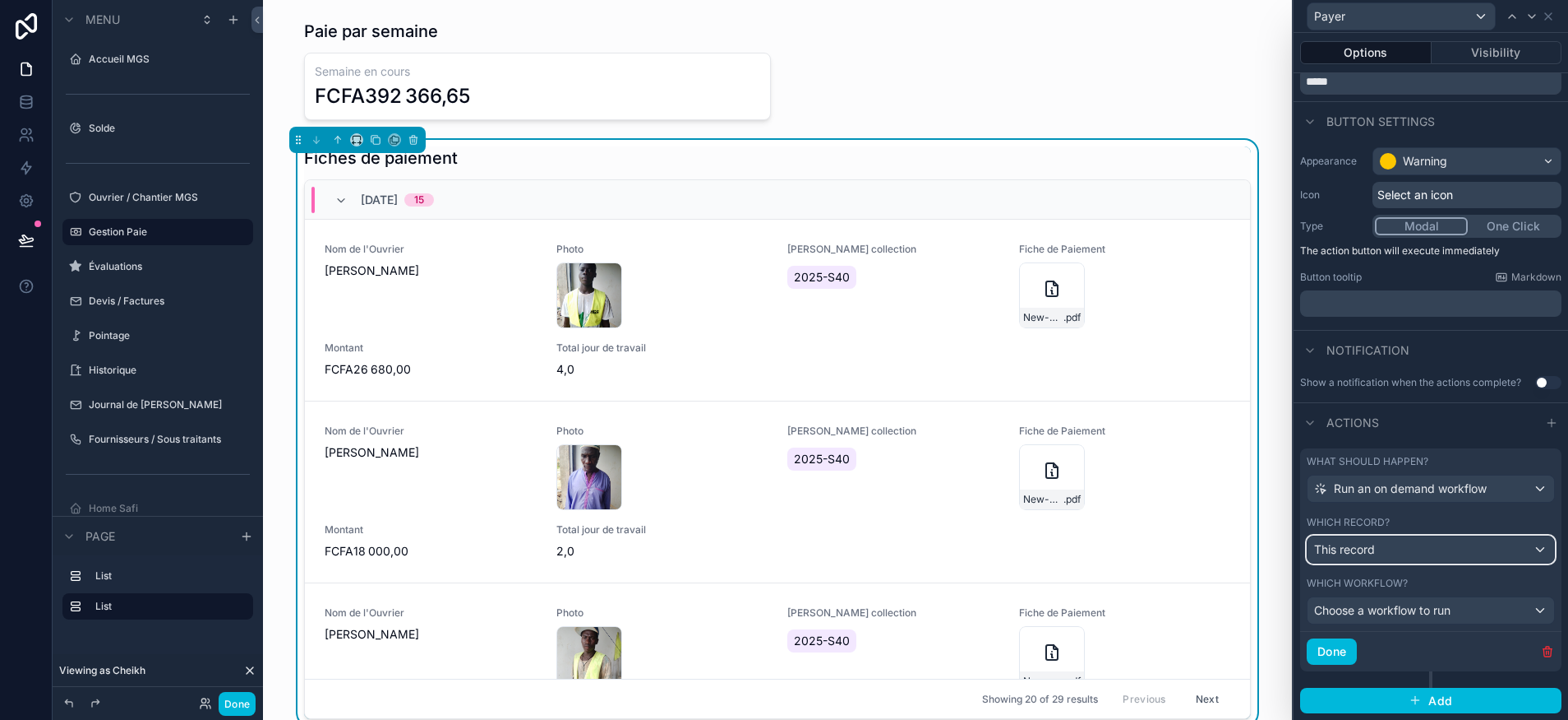
click at [1437, 543] on div "This record" at bounding box center [1431, 549] width 247 height 26
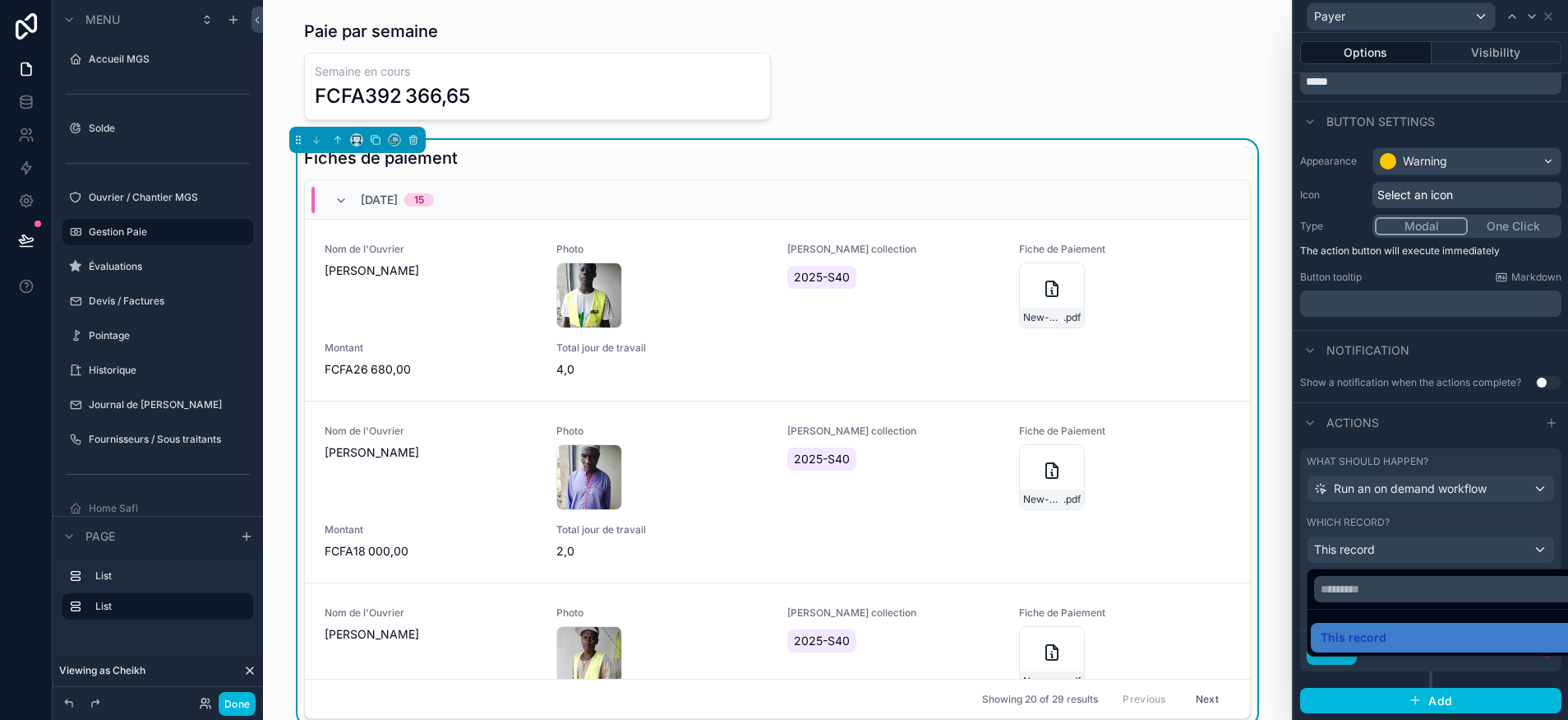
click at [1428, 511] on div at bounding box center [1432, 360] width 275 height 720
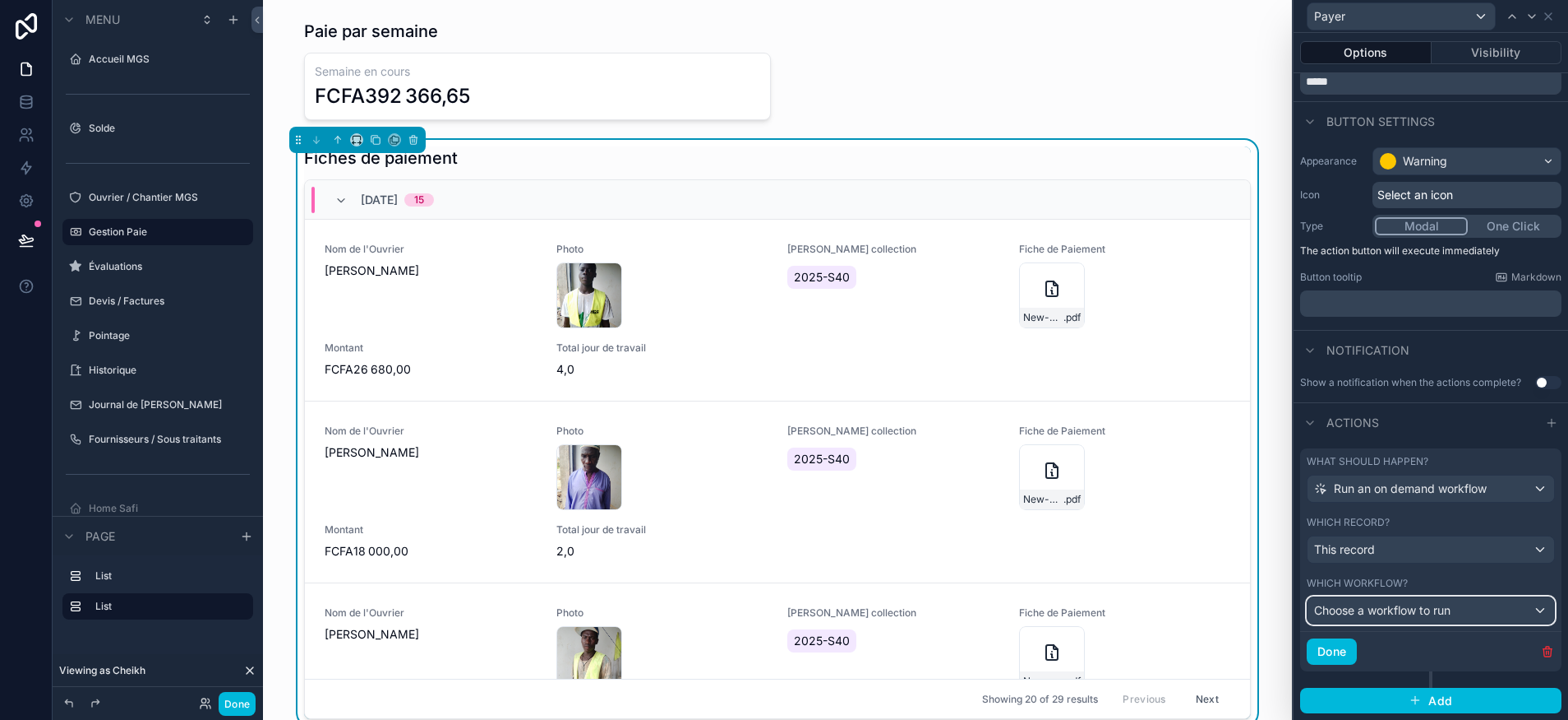
click at [1423, 617] on span "Choose a workflow to run" at bounding box center [1382, 610] width 136 height 16
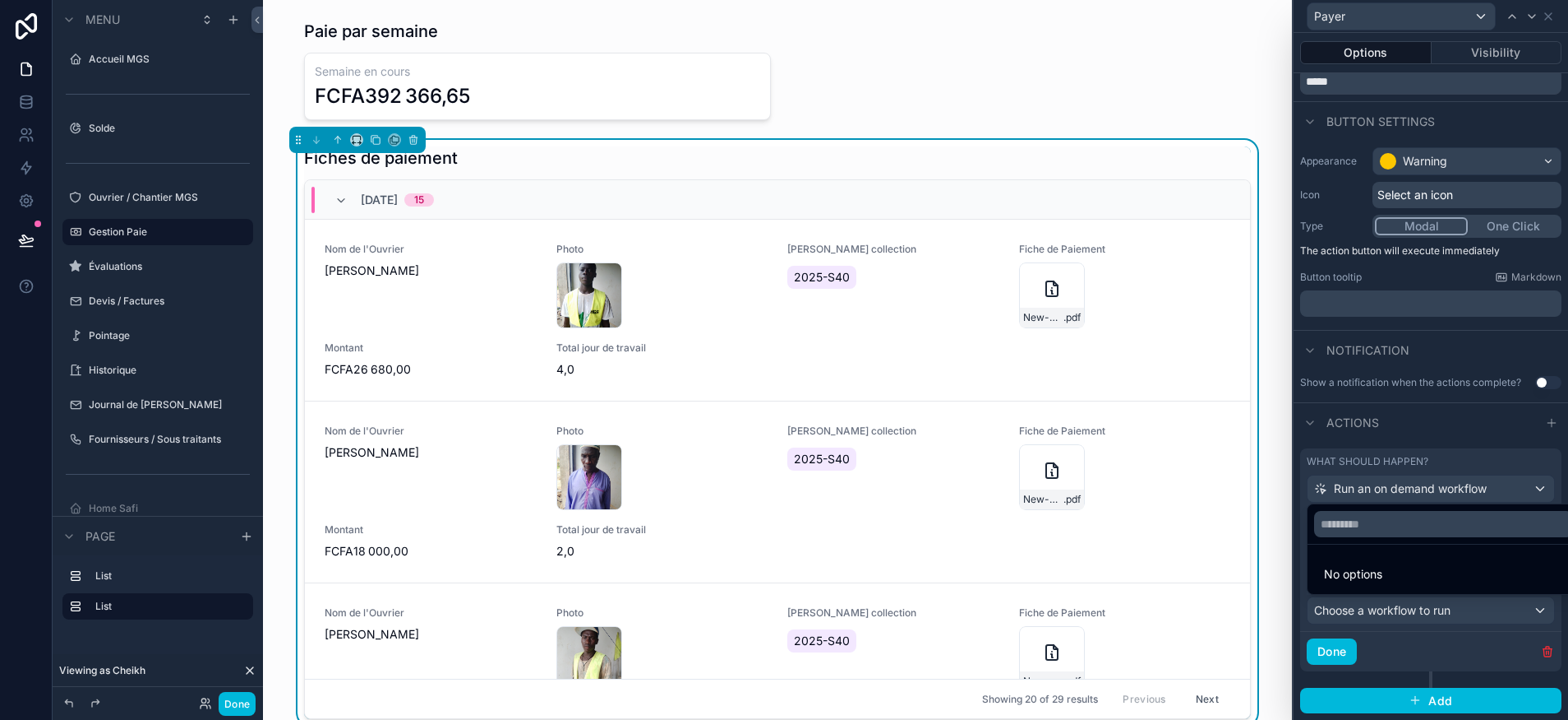
click at [1384, 572] on li "No options" at bounding box center [1443, 574] width 265 height 33
click at [1435, 615] on div at bounding box center [1432, 360] width 275 height 720
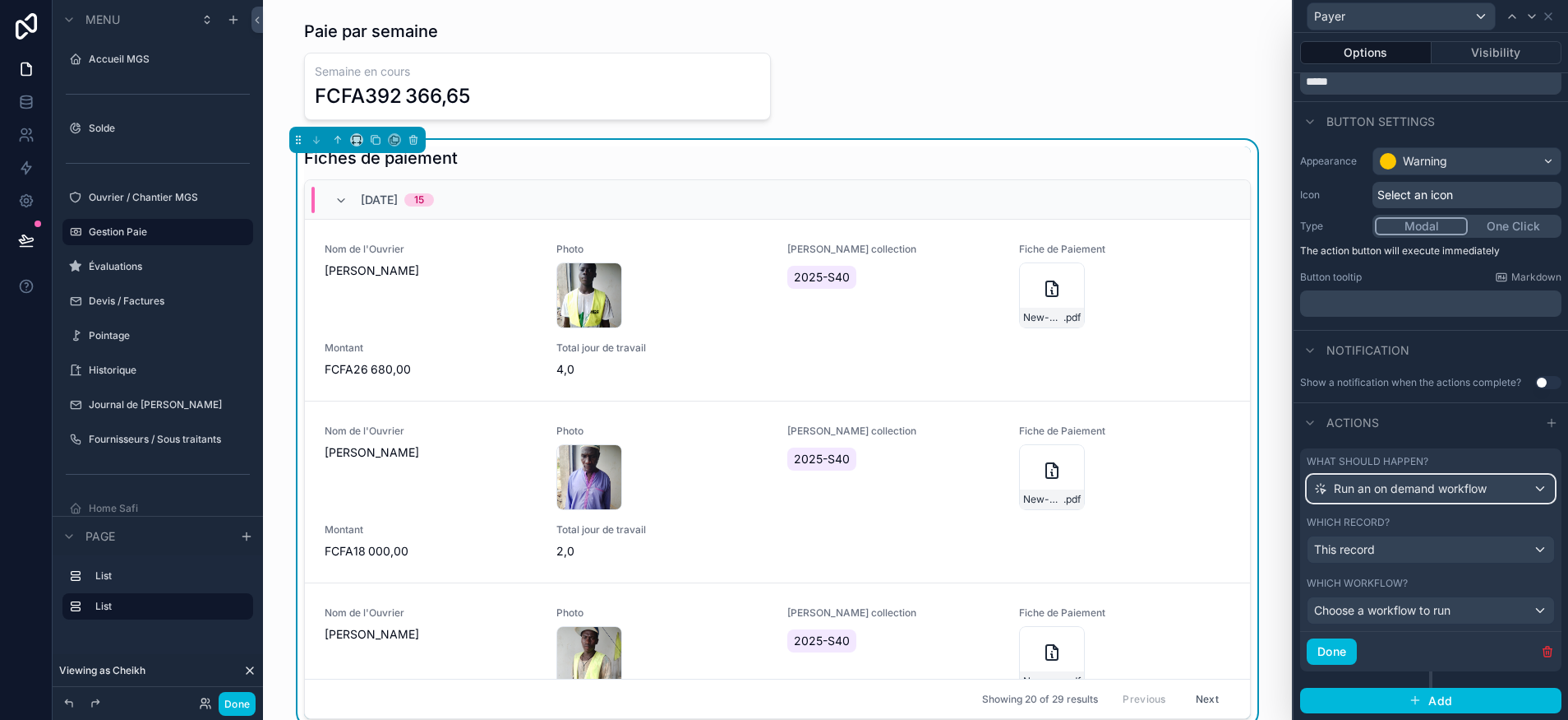
click at [1421, 483] on span "Run an on demand workflow" at bounding box center [1410, 488] width 153 height 16
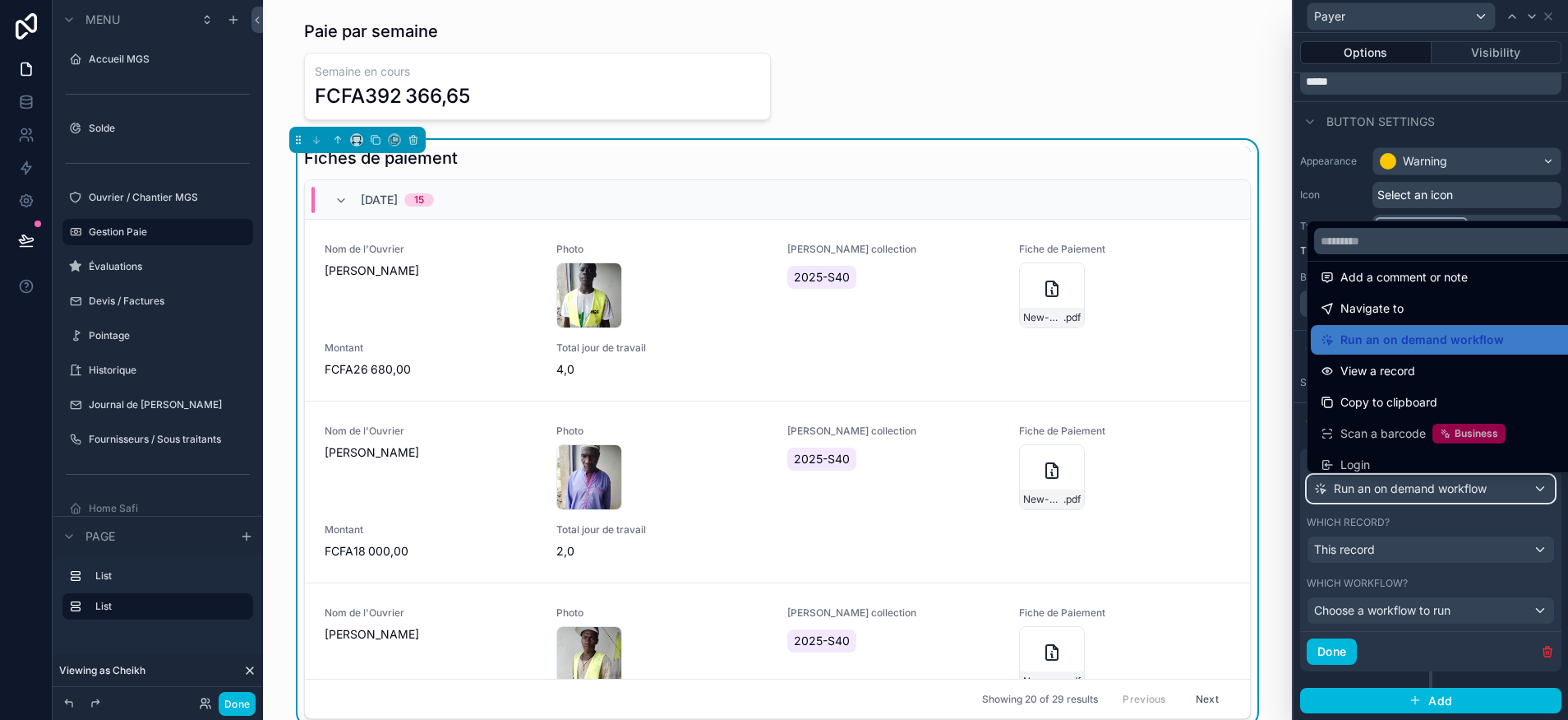
scroll to position [148, 0]
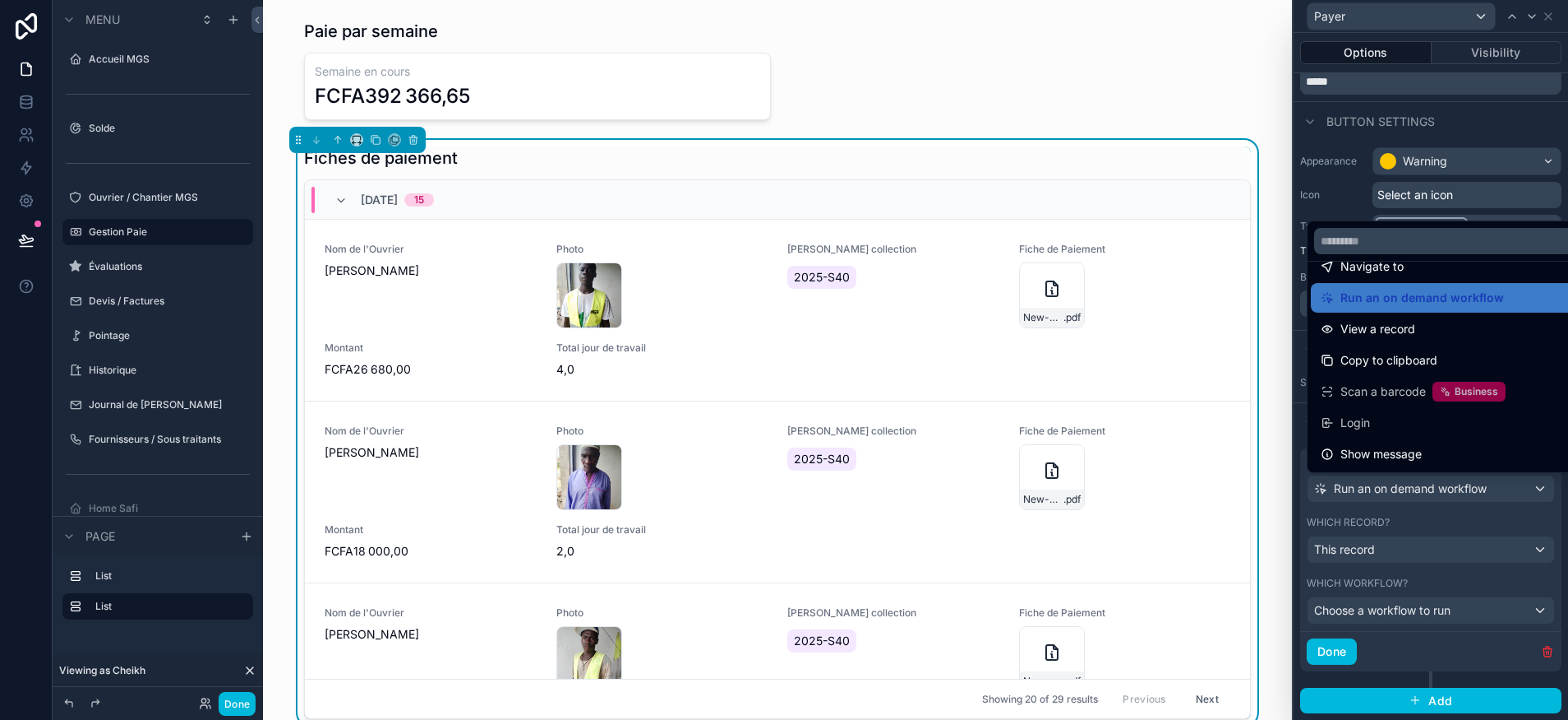
click at [1435, 526] on div at bounding box center [1432, 360] width 275 height 720
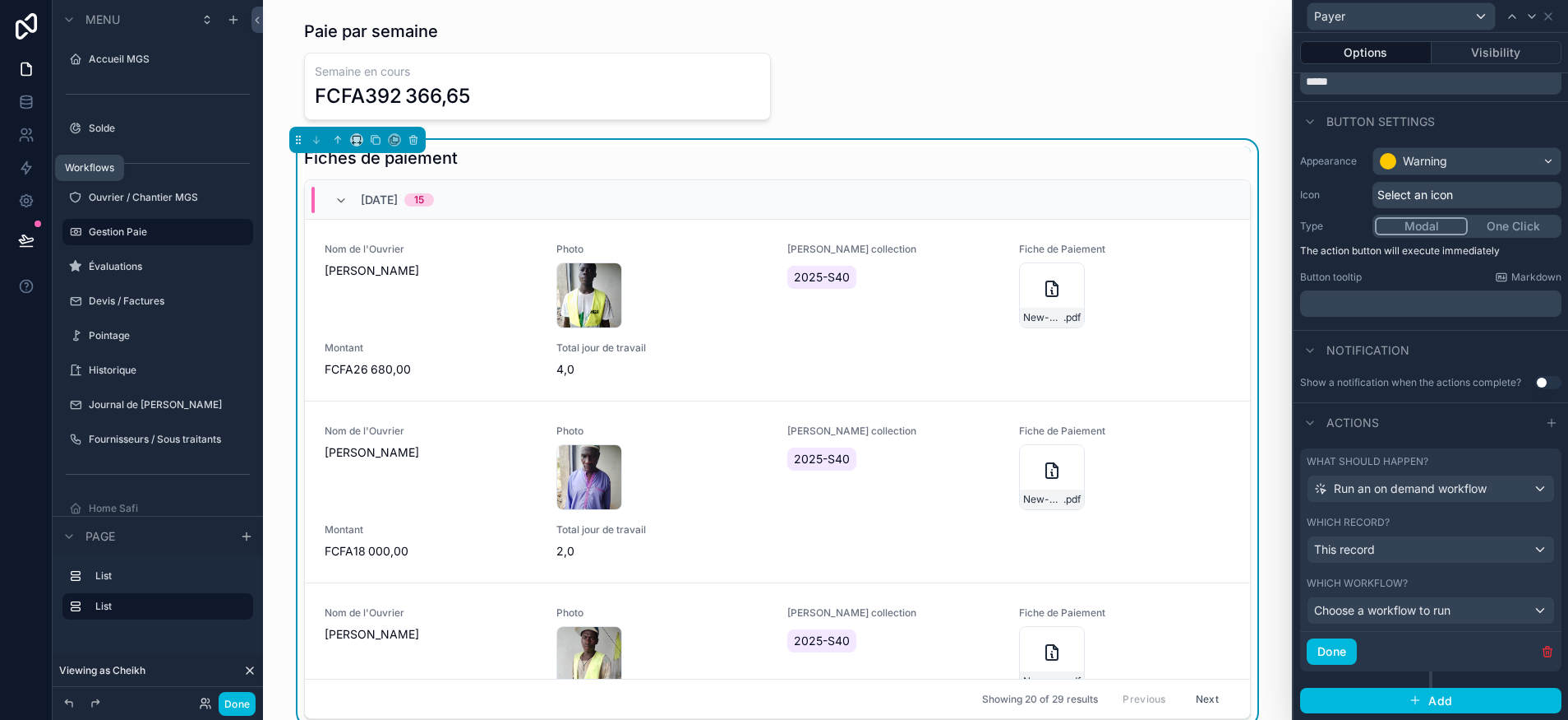
click at [24, 175] on icon at bounding box center [26, 167] width 16 height 16
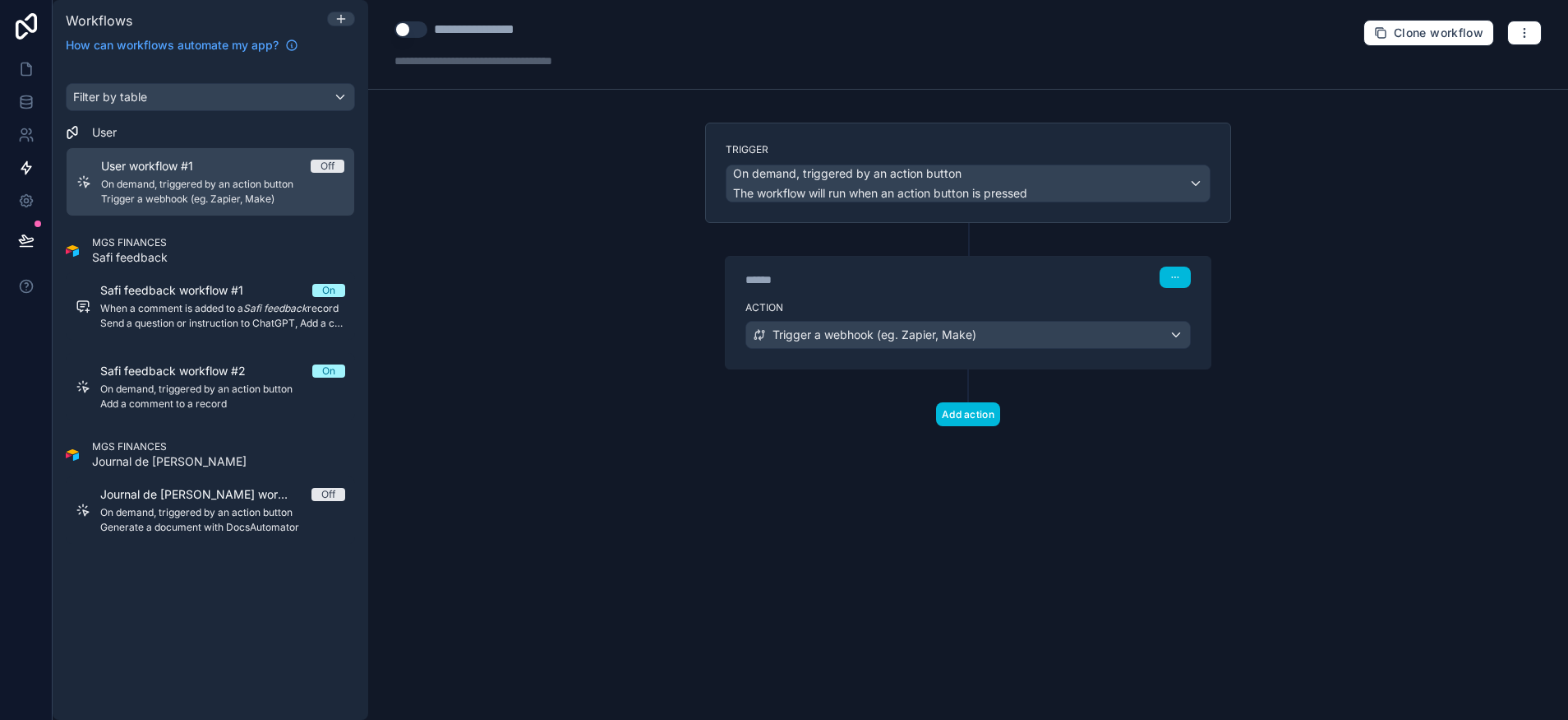
click at [1185, 270] on button "button" at bounding box center [1175, 277] width 31 height 21
click at [1206, 338] on span "Delete" at bounding box center [1205, 341] width 30 height 14
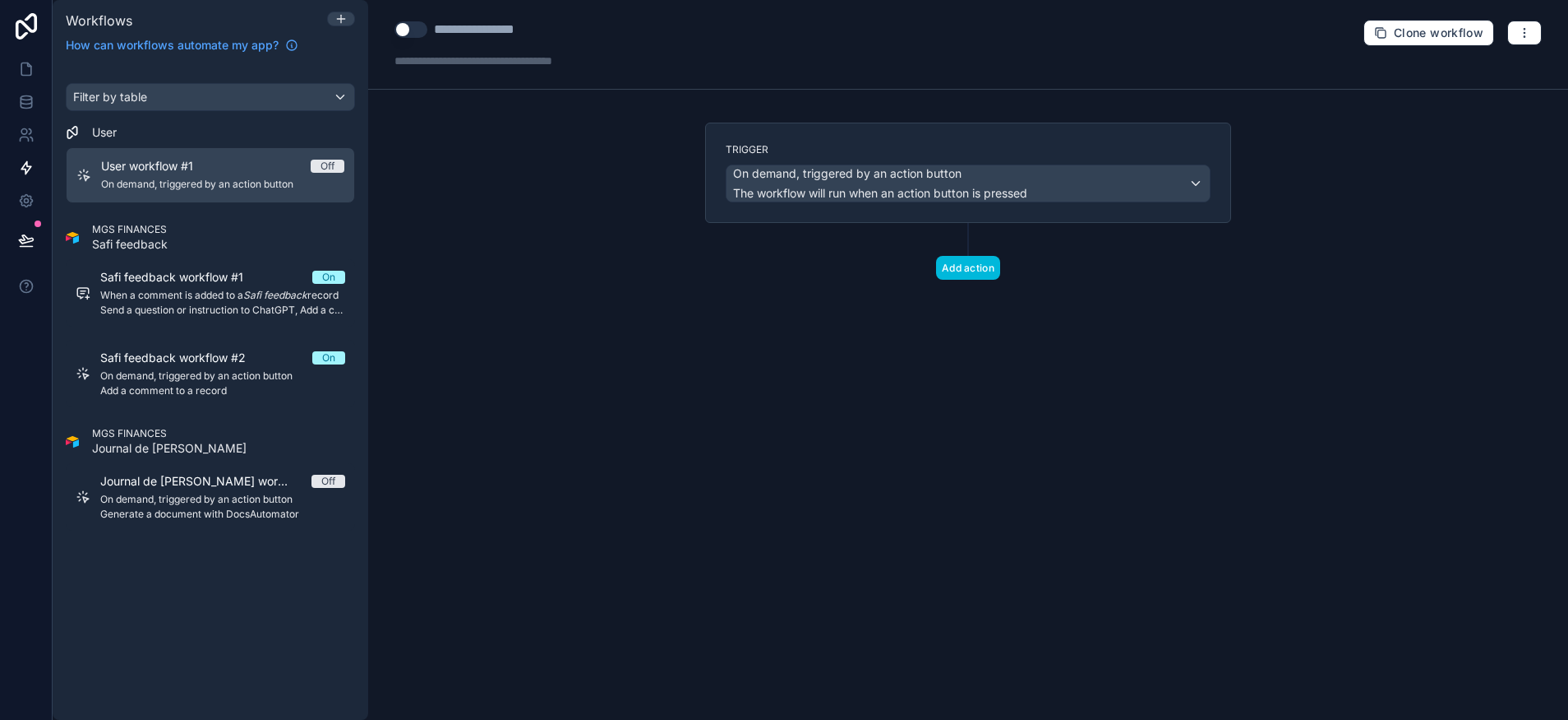
click at [1172, 143] on label "Trigger" at bounding box center [967, 150] width 485 height 14
click at [976, 273] on button "Add action" at bounding box center [968, 267] width 64 height 24
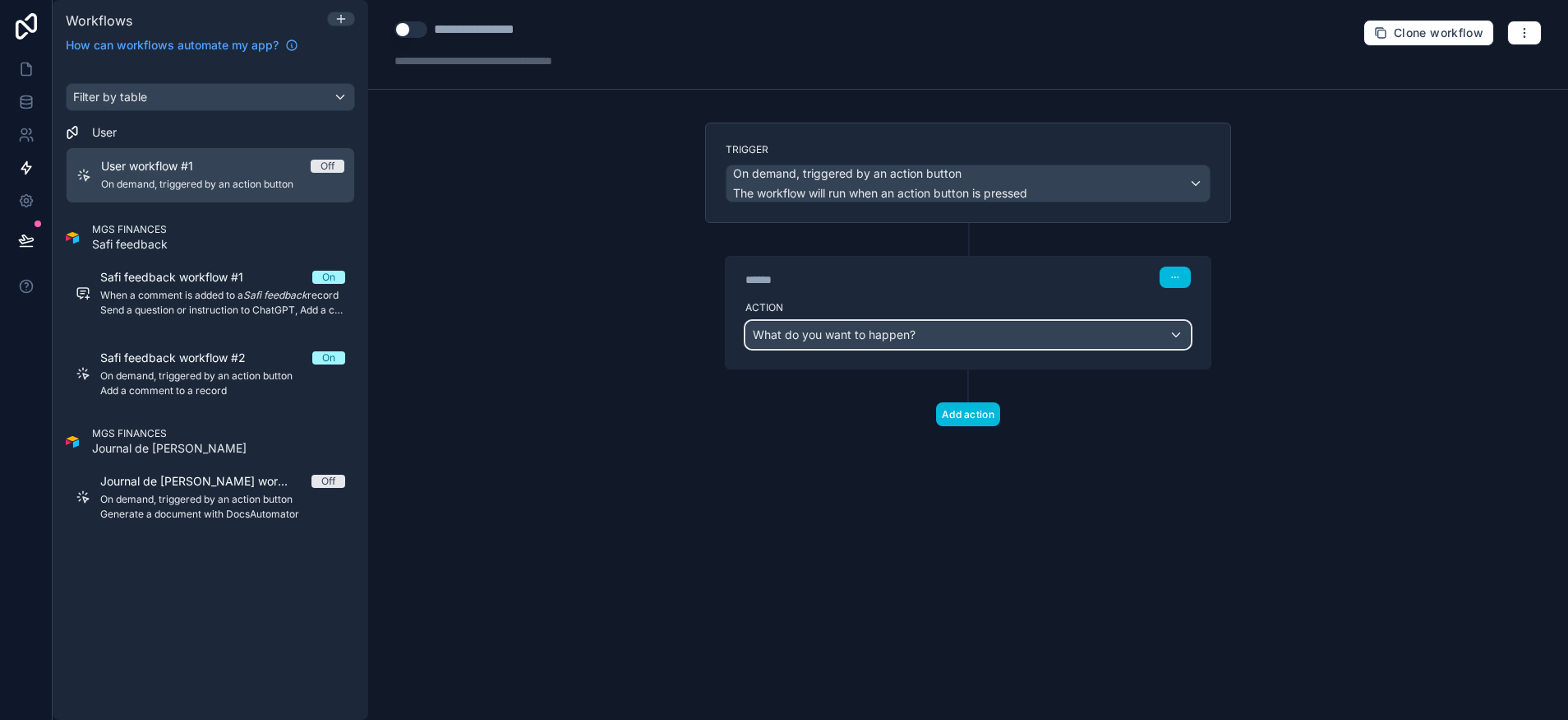
click at [953, 325] on div "What do you want to happen?" at bounding box center [968, 334] width 444 height 26
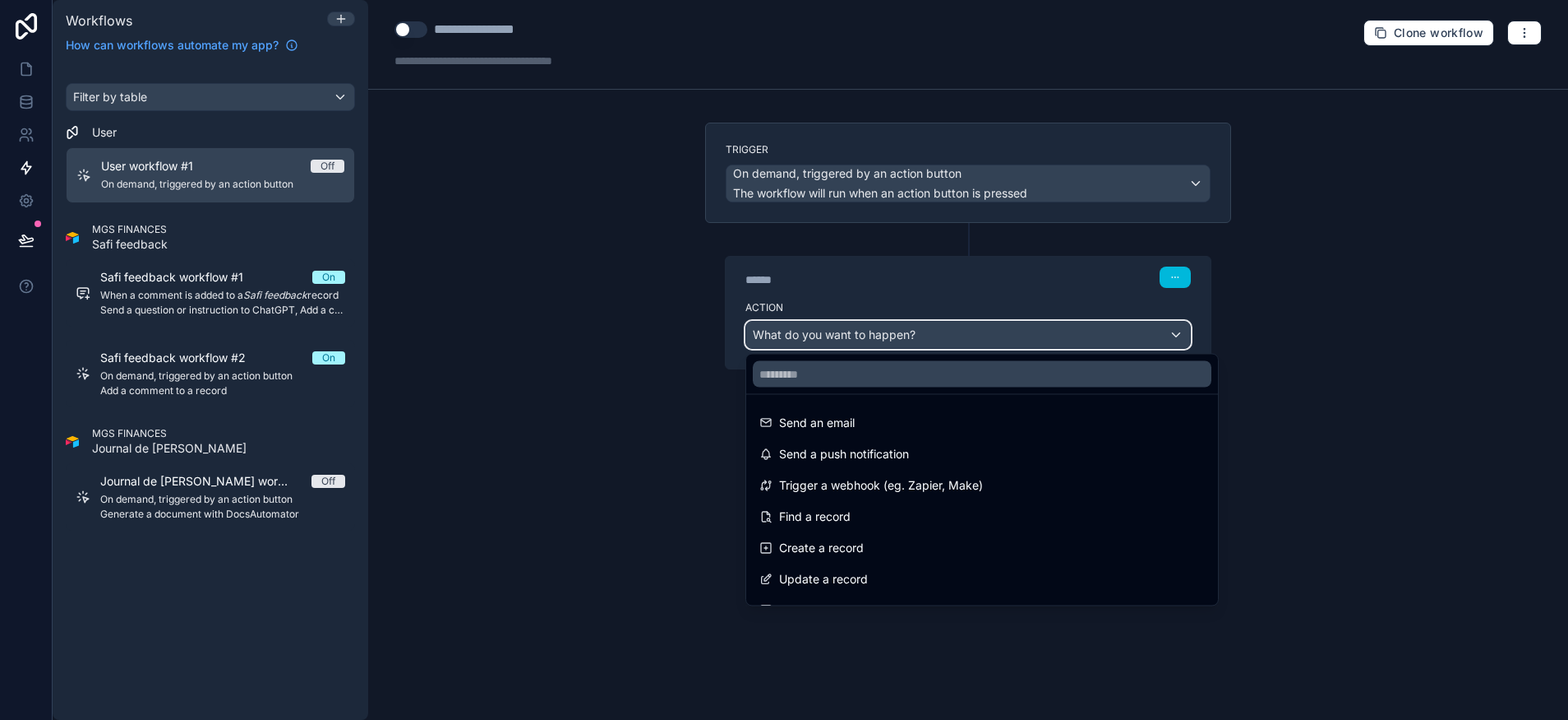
scroll to position [10, 0]
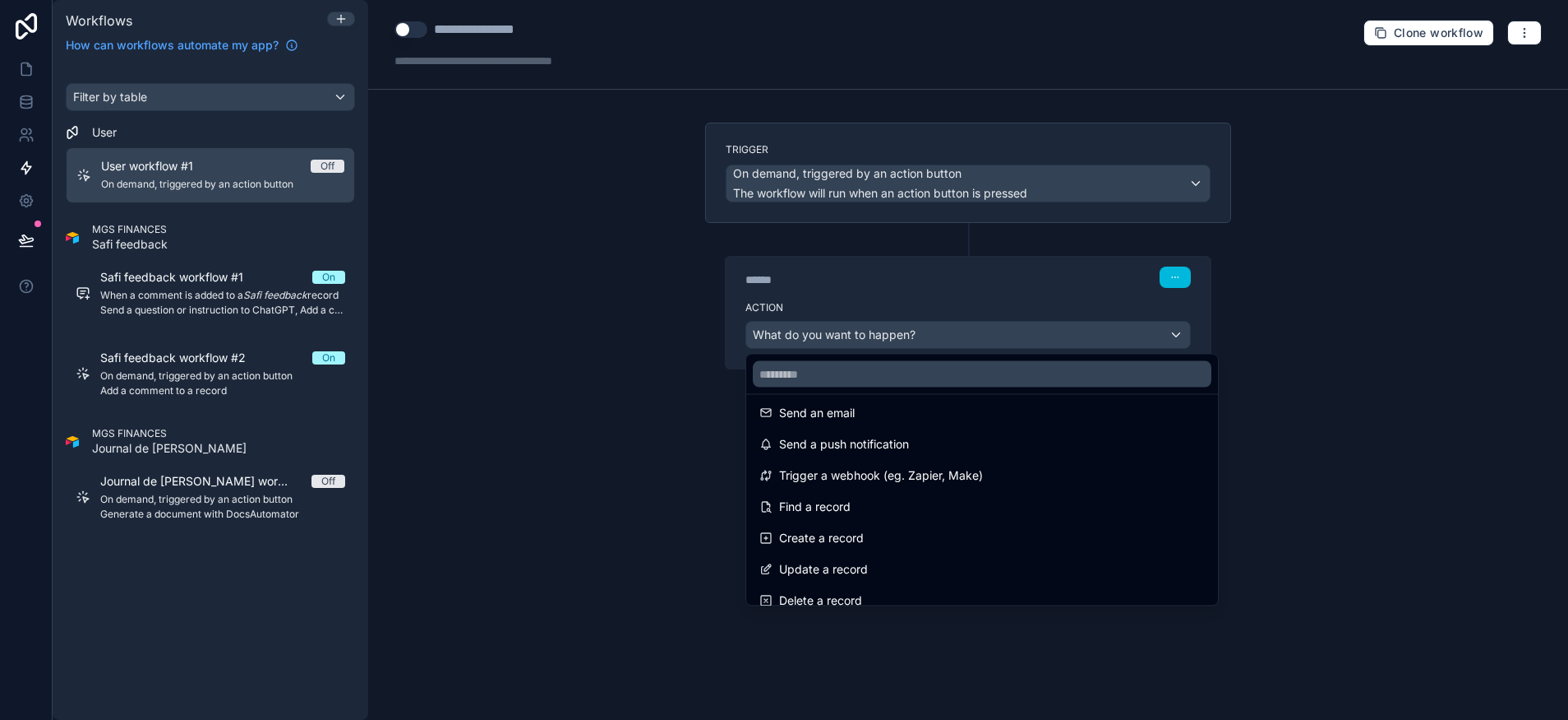
click at [856, 545] on span "Create a record" at bounding box center [822, 538] width 85 height 19
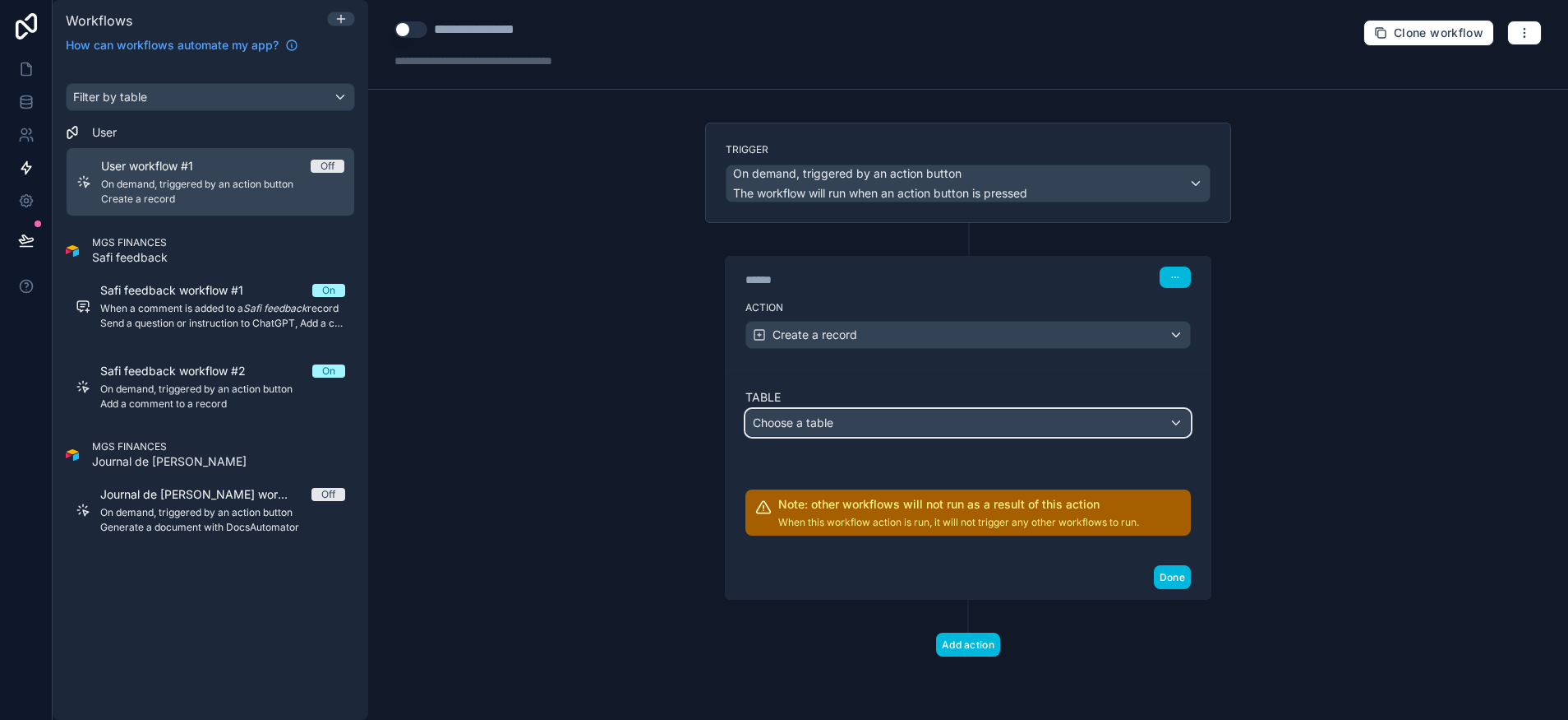
click at [822, 417] on span "Choose a table" at bounding box center [792, 422] width 80 height 14
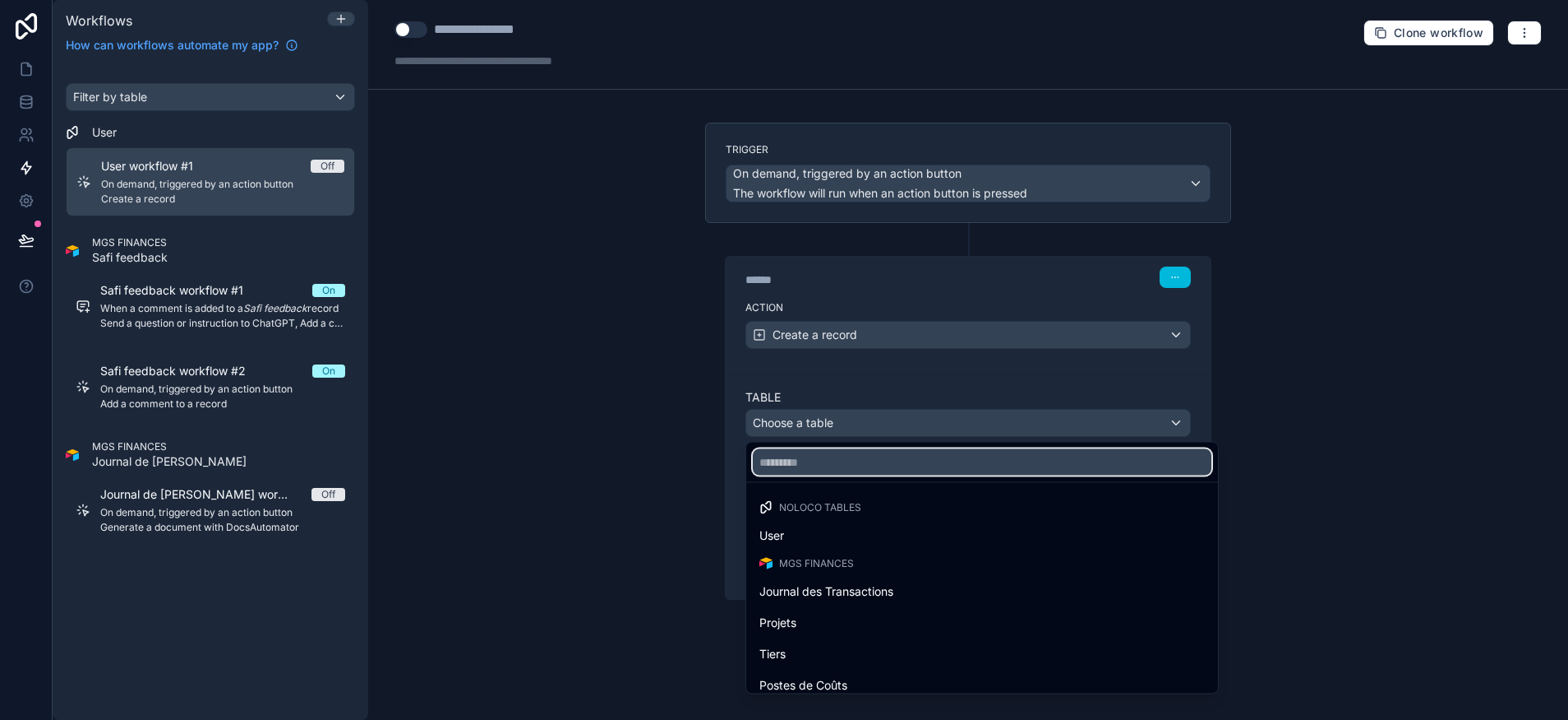
click at [814, 459] on input "text" at bounding box center [982, 462] width 459 height 26
type input "*"
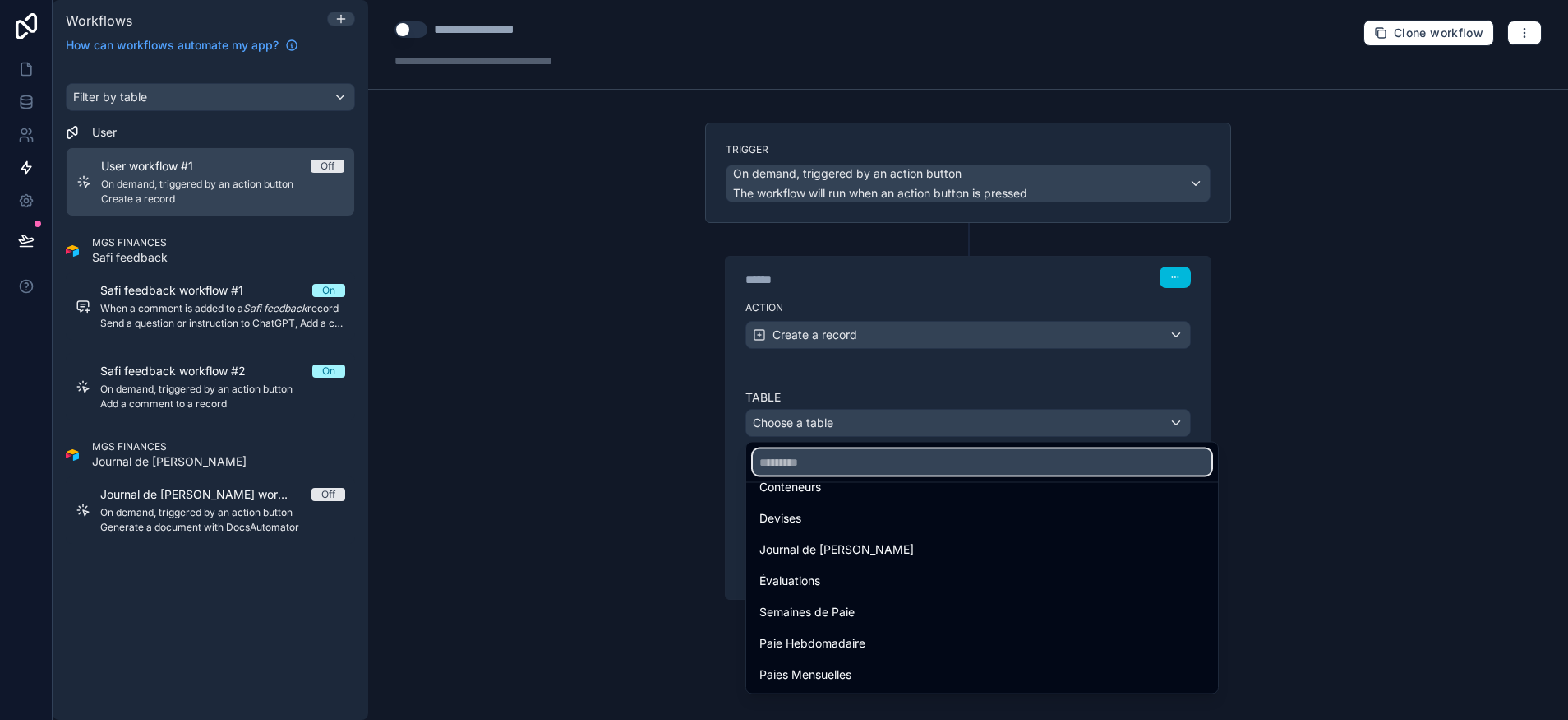
scroll to position [896, 0]
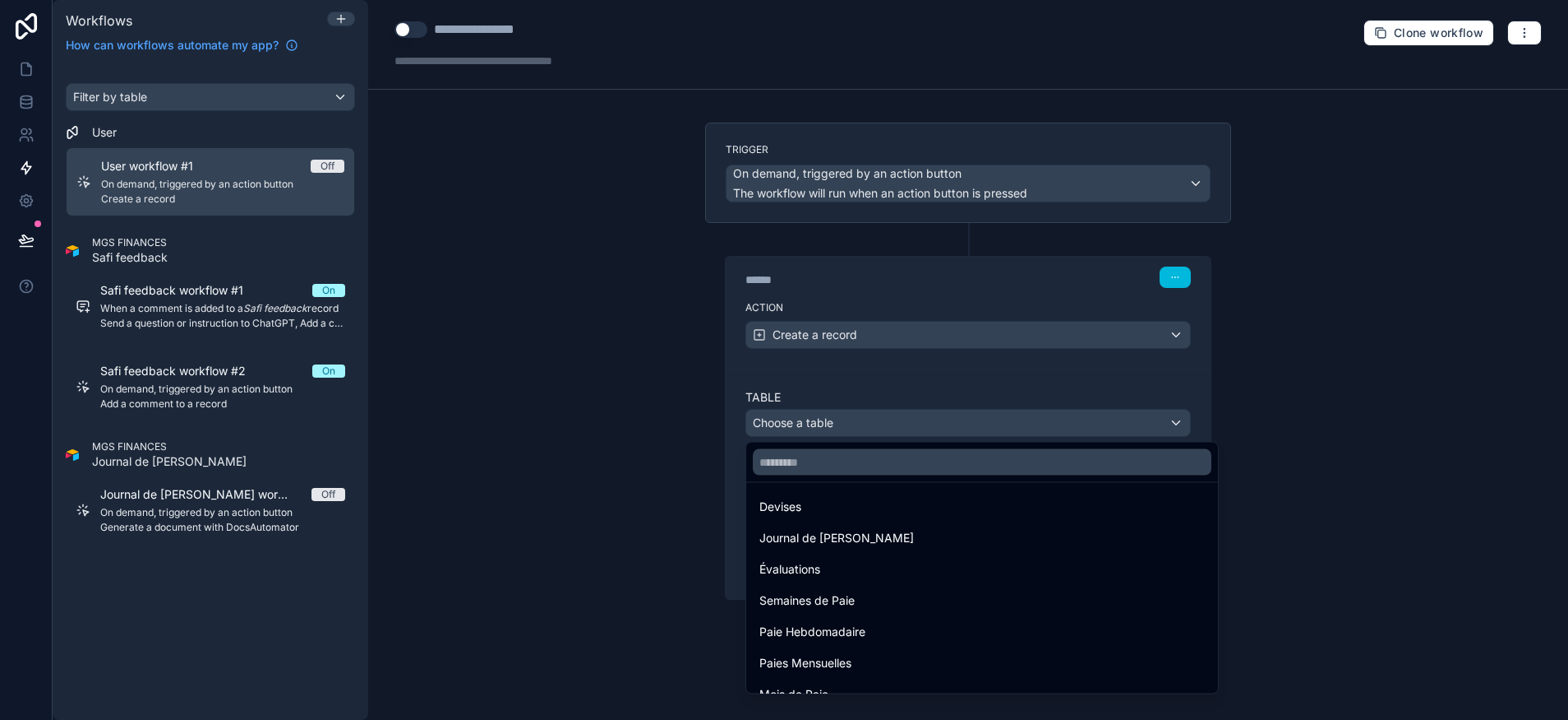
click at [843, 538] on span "Journal de Caisse Chantier" at bounding box center [837, 538] width 155 height 19
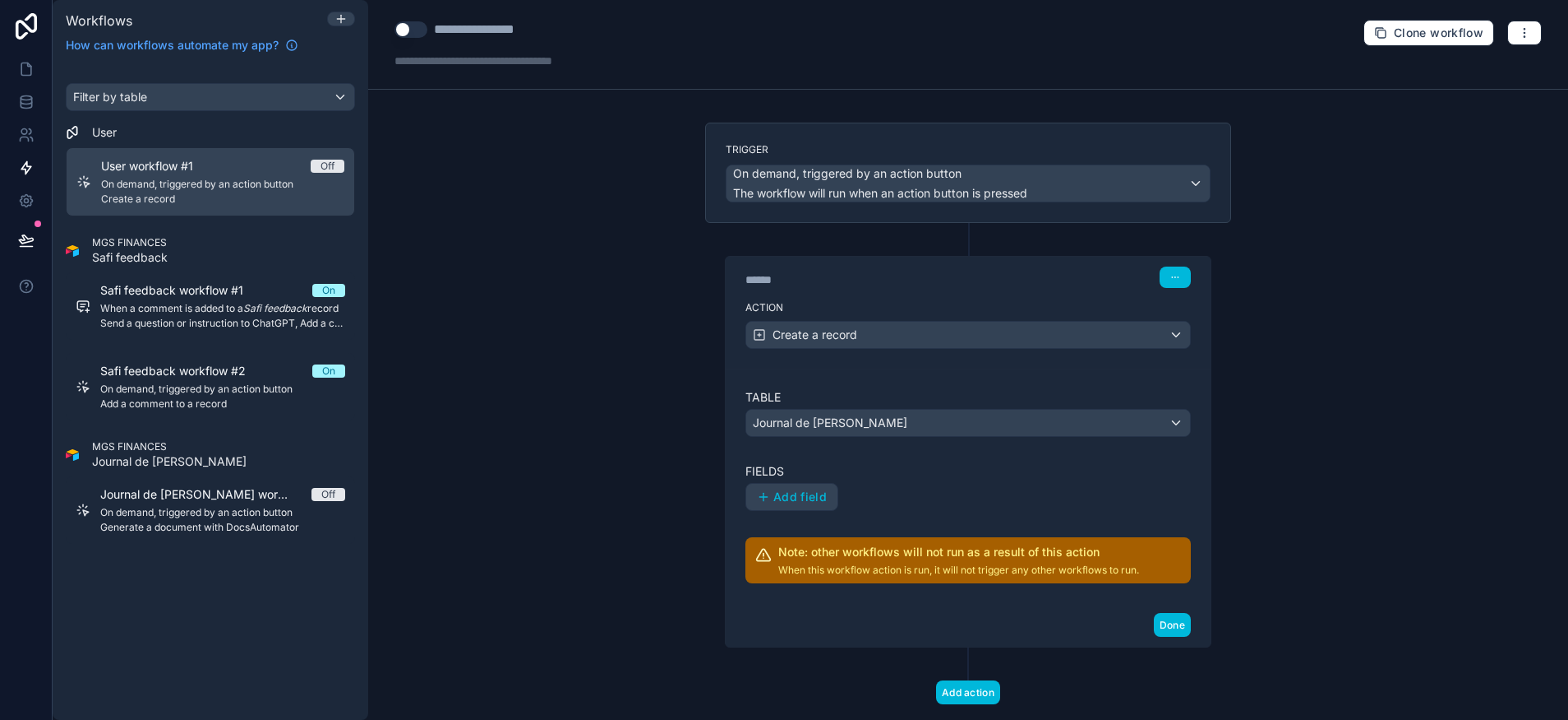
click at [790, 497] on span "Add field" at bounding box center [800, 496] width 53 height 15
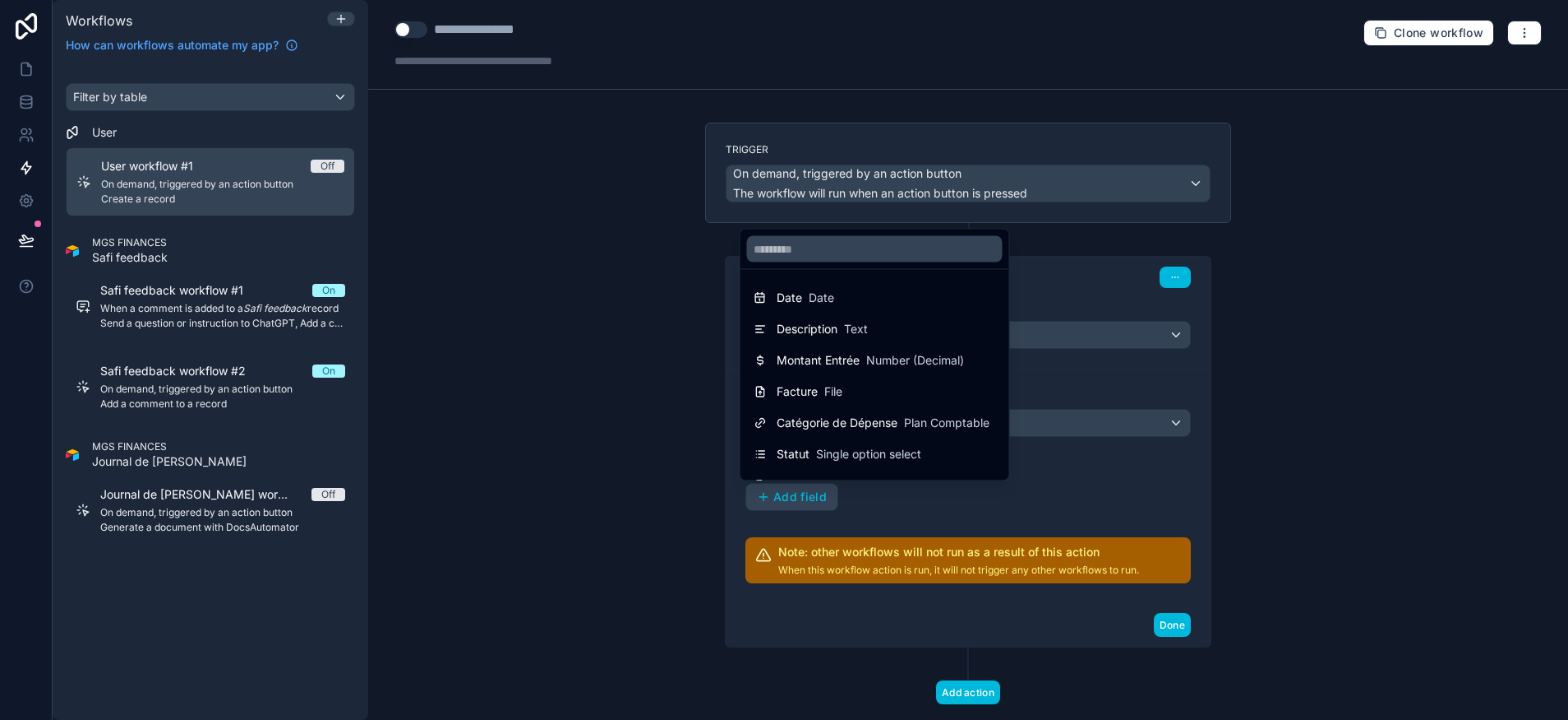
click at [834, 297] on div "Date Date" at bounding box center [874, 297] width 243 height 19
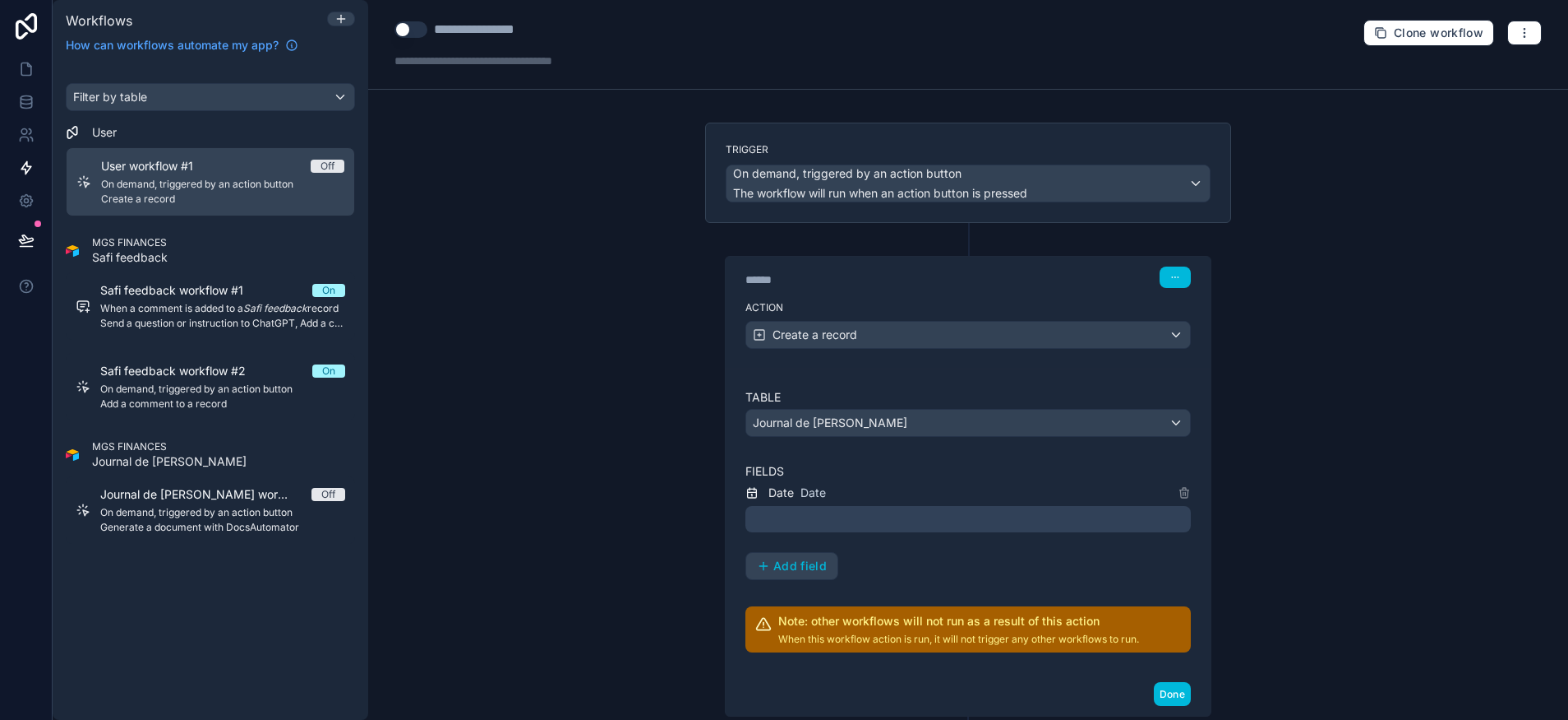
click at [809, 518] on div at bounding box center [968, 519] width 446 height 26
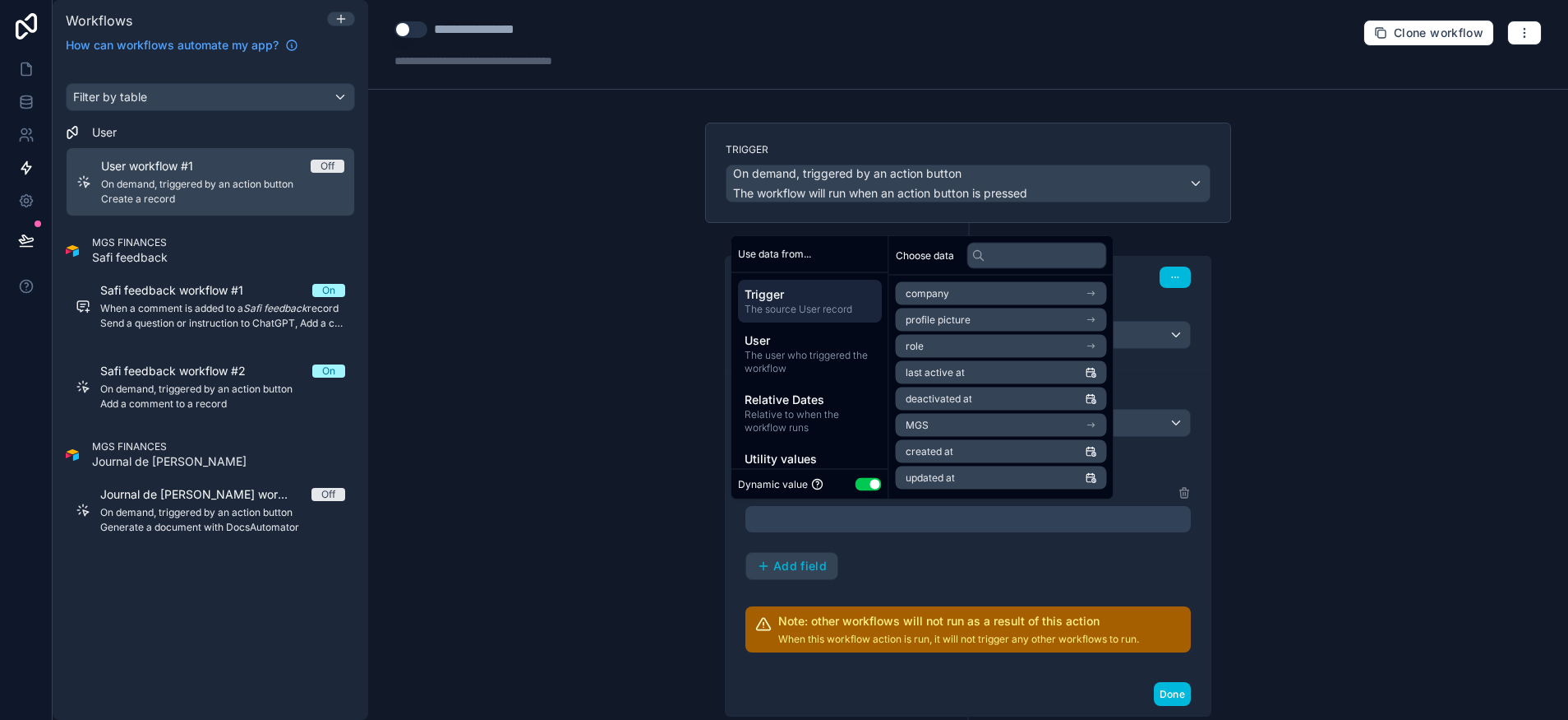
click at [872, 482] on button "Use setting" at bounding box center [869, 484] width 26 height 14
select select "****"
select select "*"
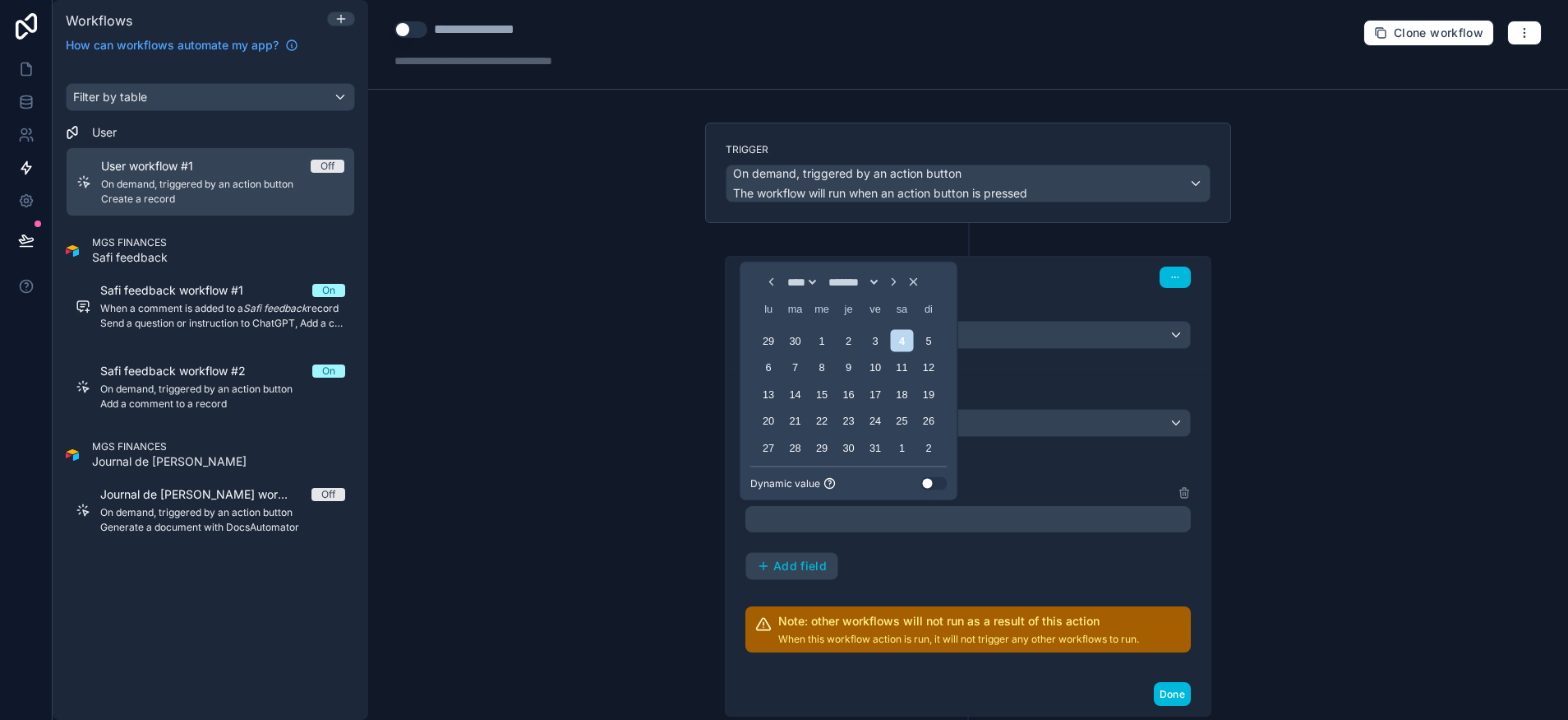
click at [923, 480] on button "Use setting" at bounding box center [934, 484] width 26 height 14
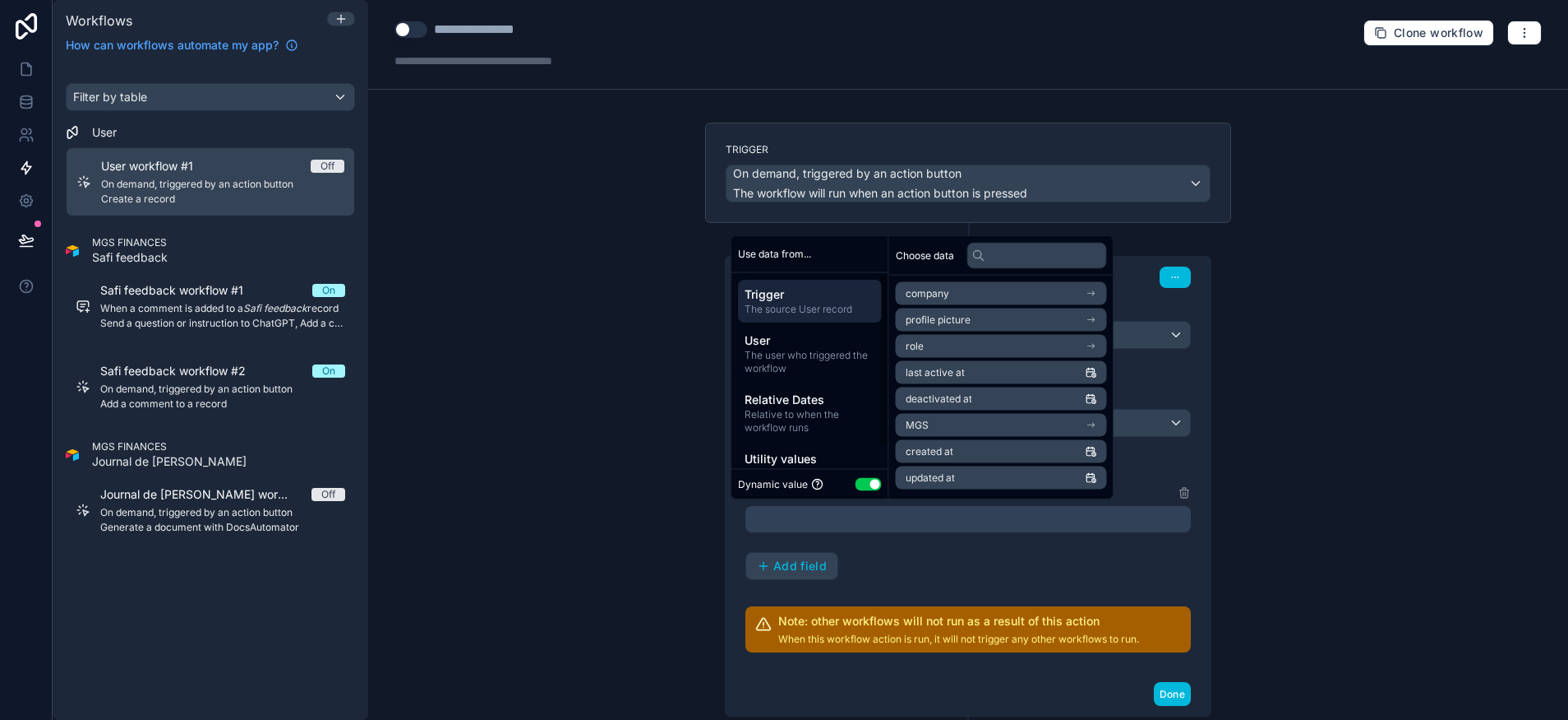
click at [786, 341] on span "User" at bounding box center [810, 339] width 131 height 16
click at [799, 401] on span "Relative Dates" at bounding box center [810, 399] width 131 height 16
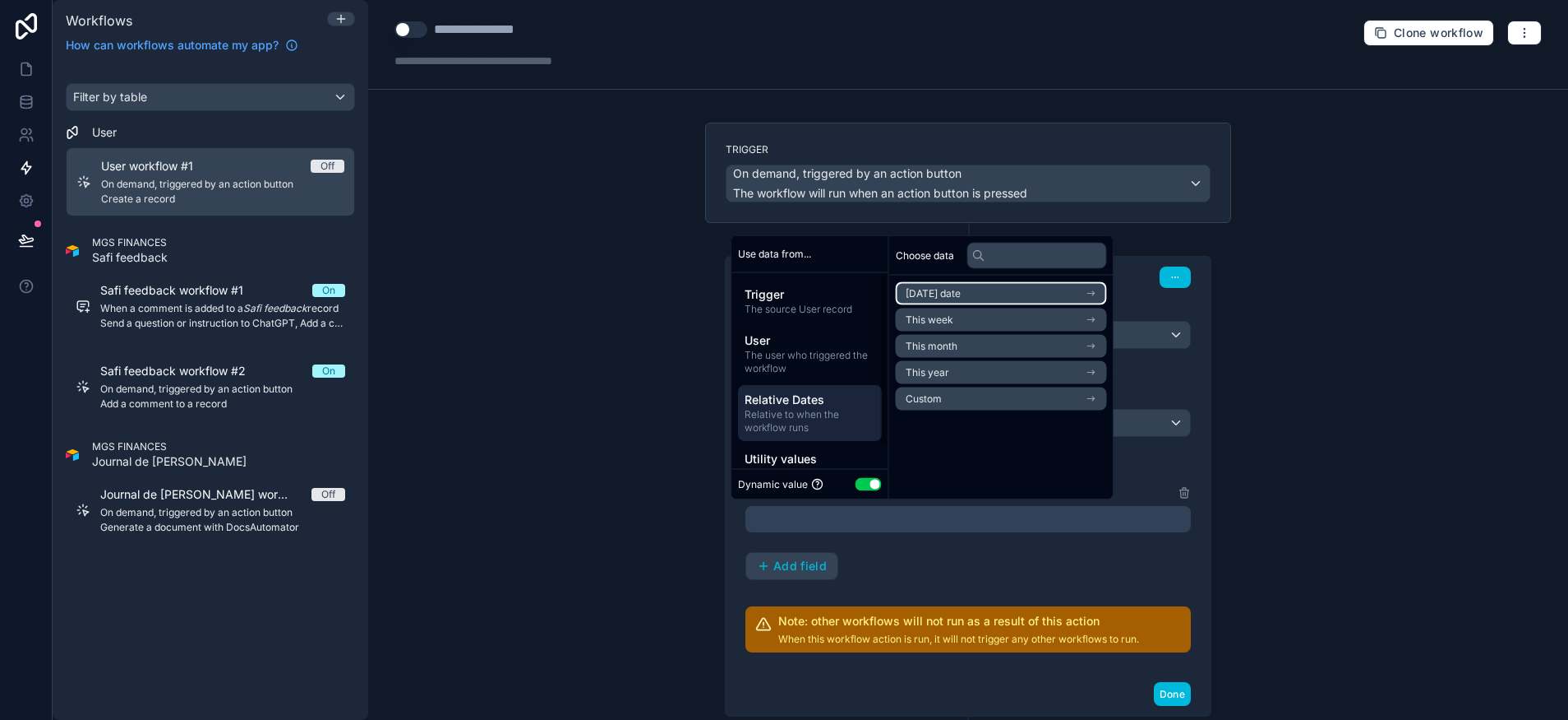
click at [960, 287] on span "Today's date" at bounding box center [932, 294] width 55 height 14
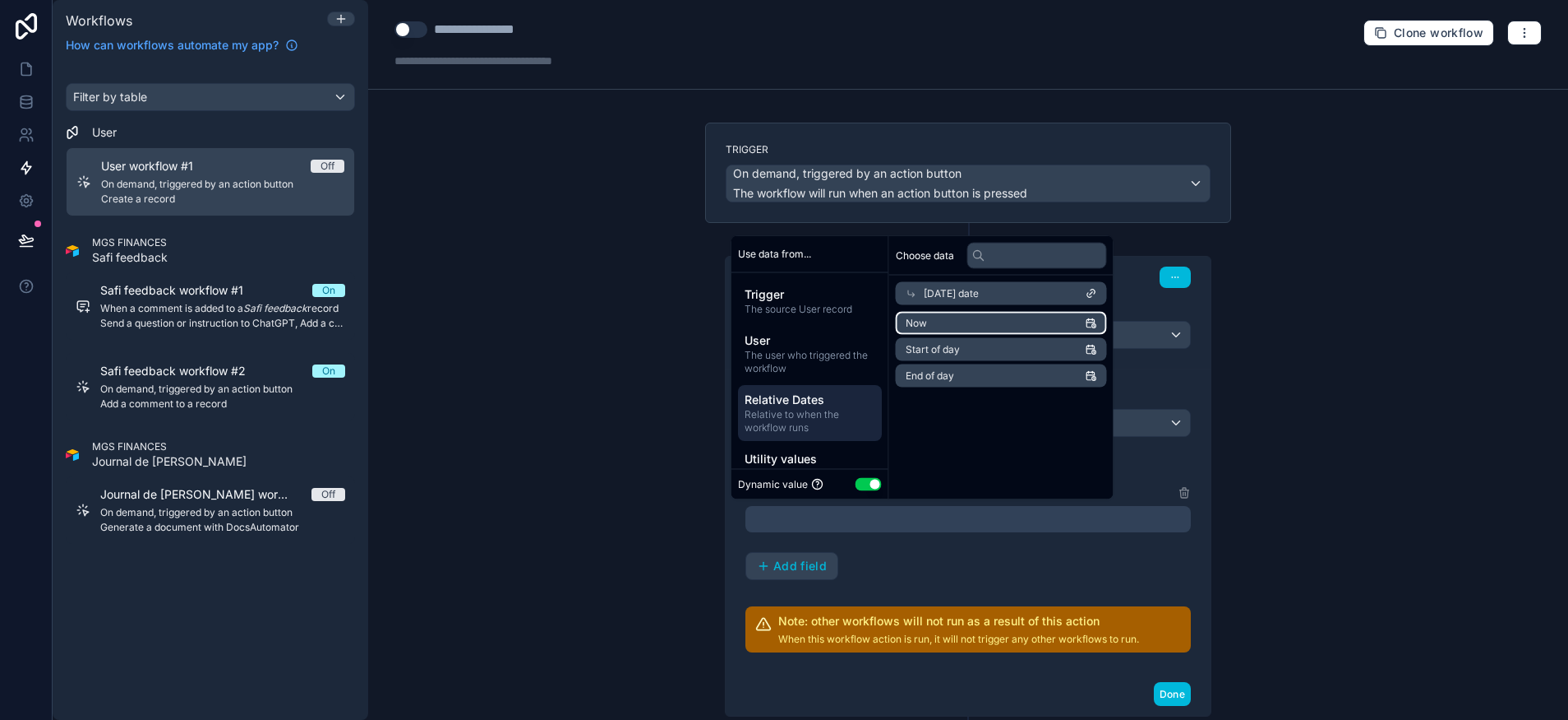
click at [923, 319] on span "Now" at bounding box center [916, 323] width 21 height 14
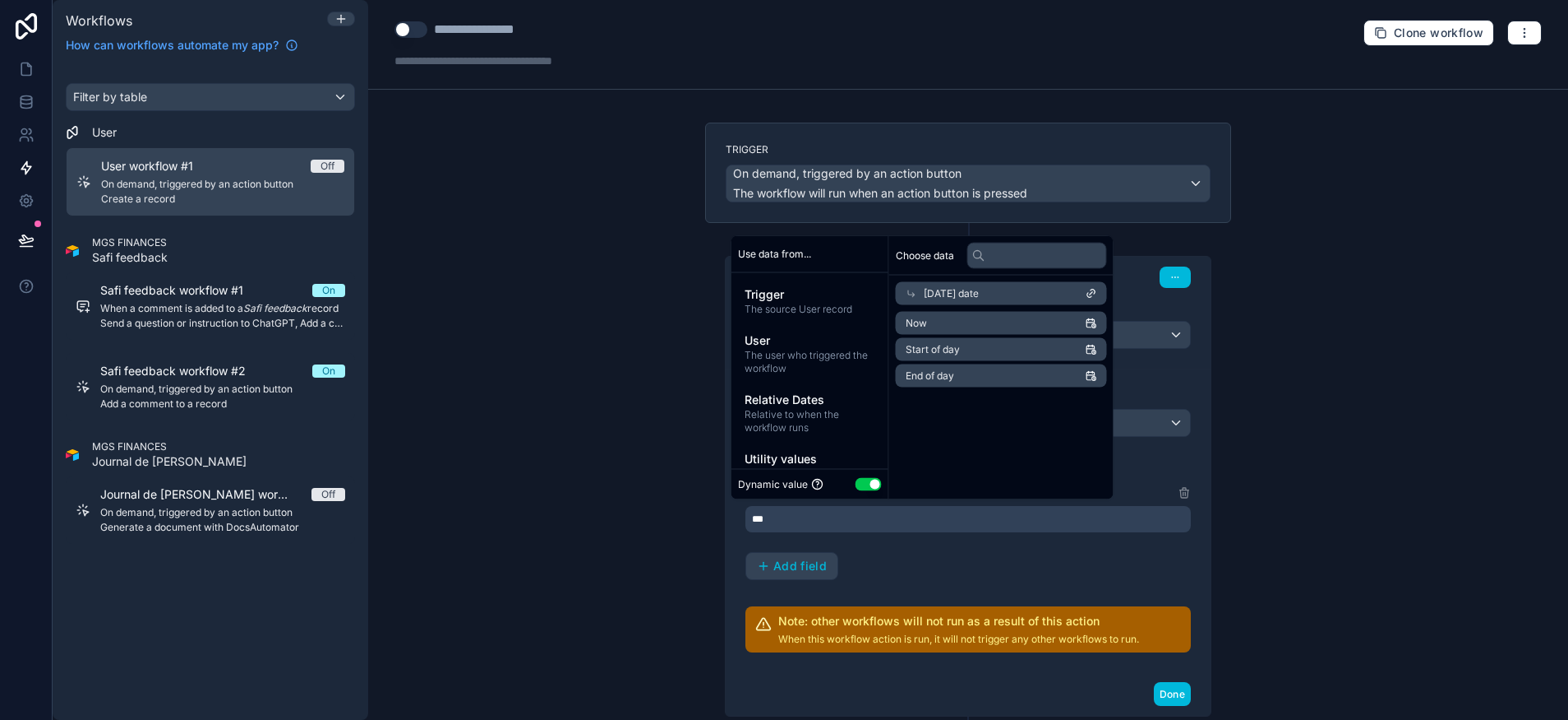
click at [912, 539] on div "Date Date *** Add field" at bounding box center [968, 531] width 446 height 97
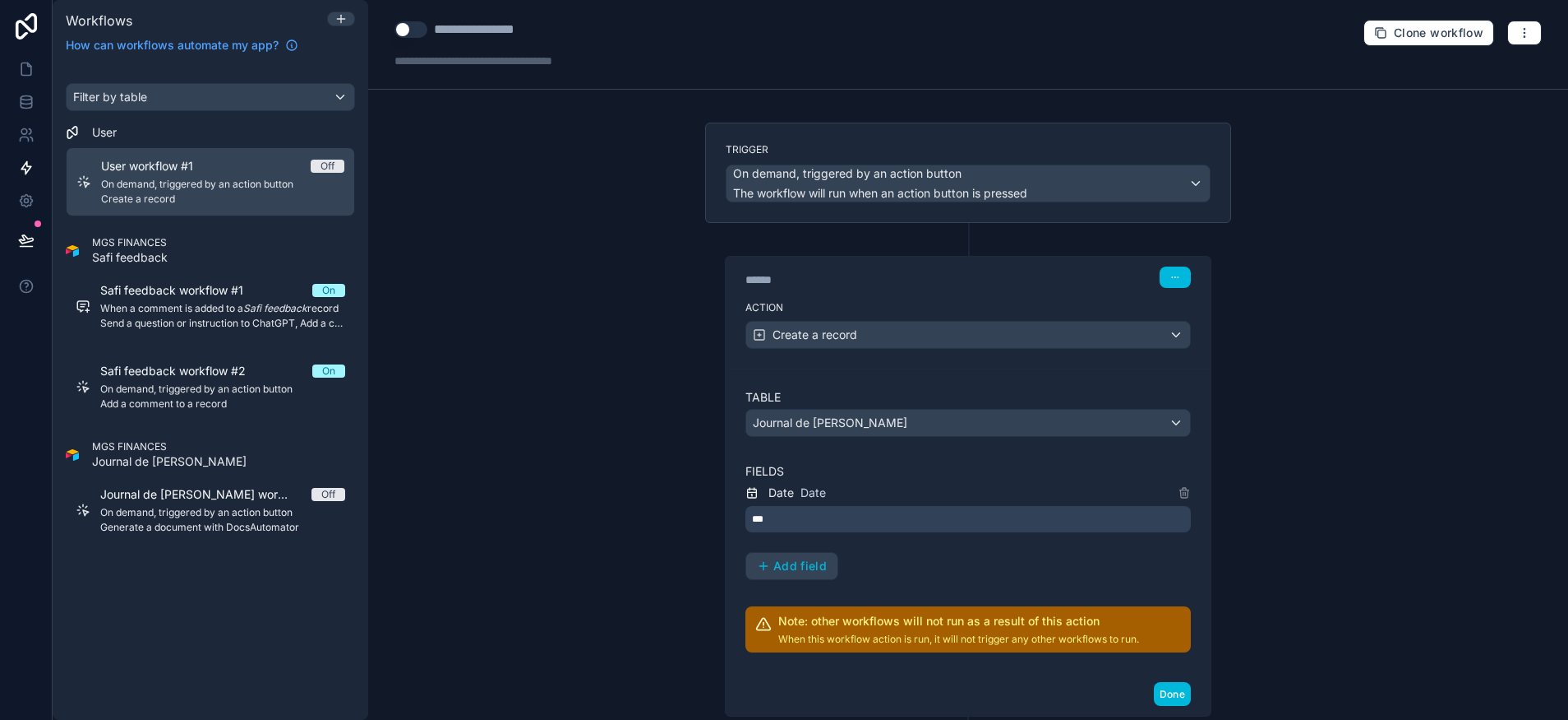
click at [797, 565] on span "Add field" at bounding box center [800, 565] width 53 height 15
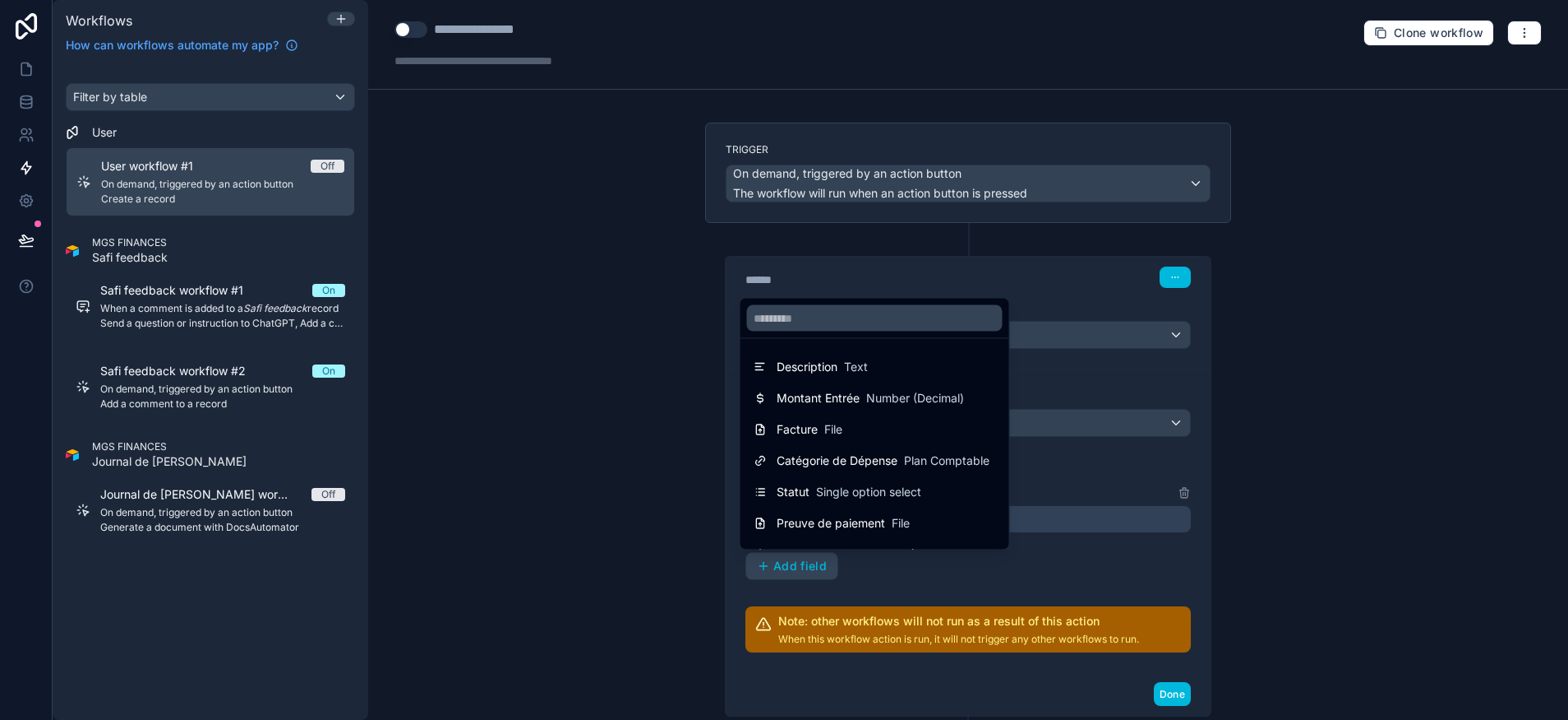
click at [892, 359] on div "Description Text" at bounding box center [874, 367] width 243 height 19
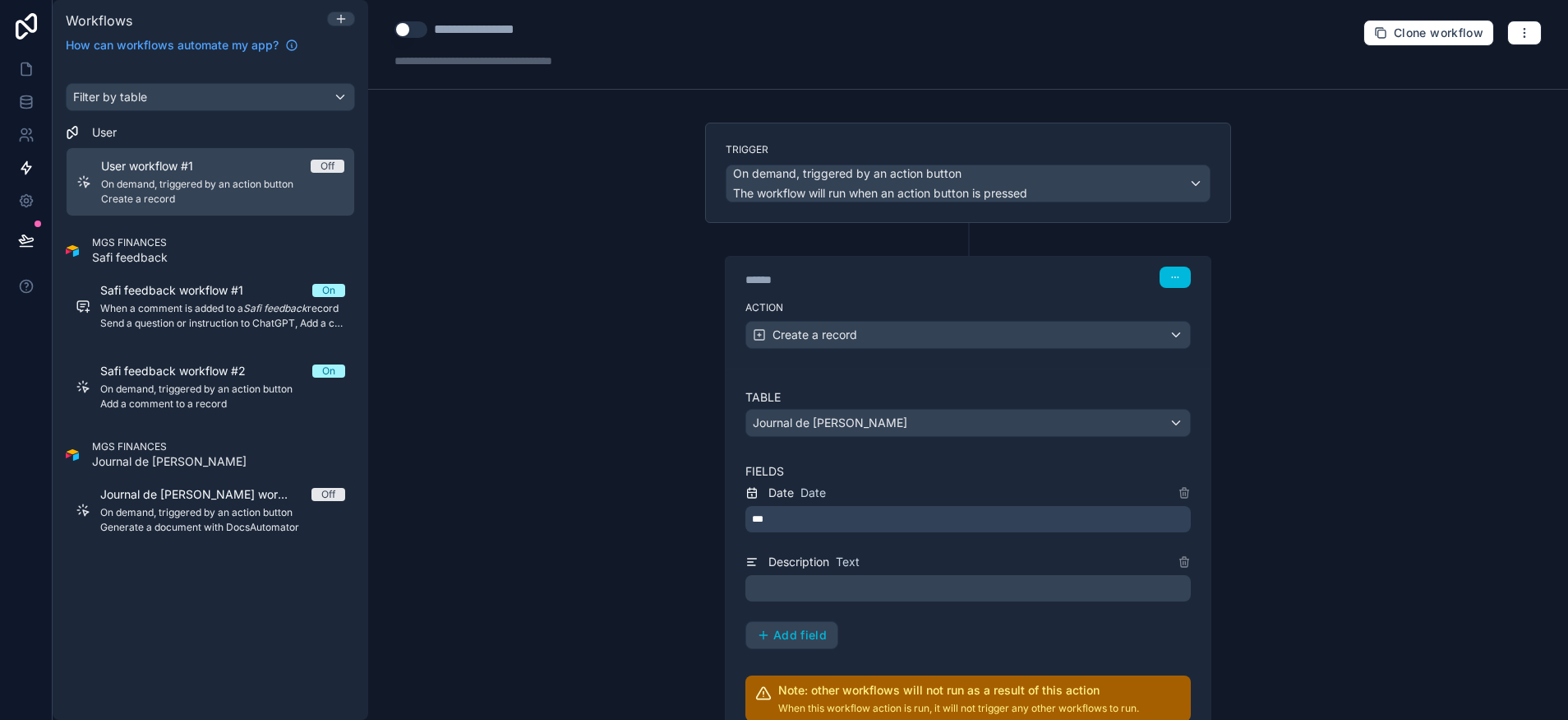
scroll to position [174, 0]
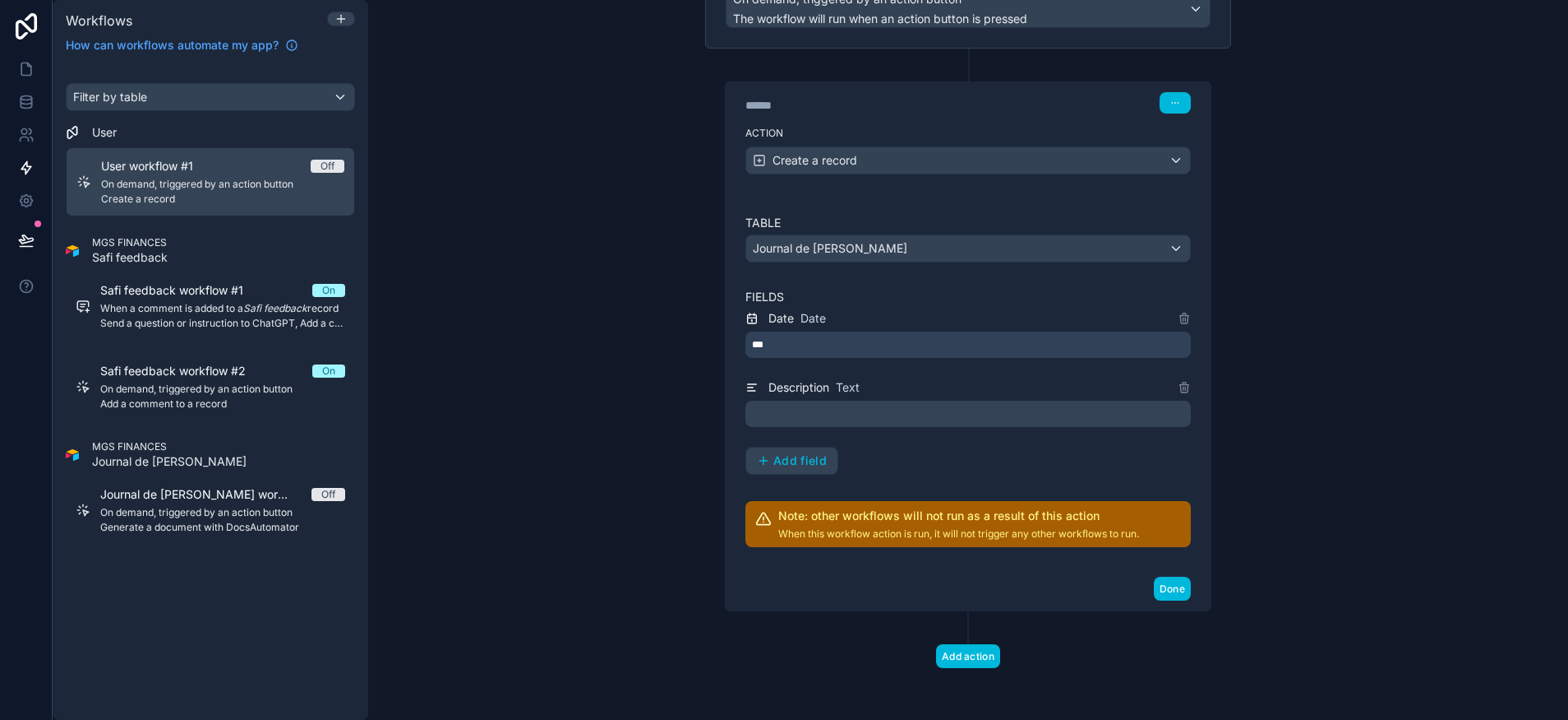
click at [905, 421] on p "﻿" at bounding box center [970, 413] width 435 height 19
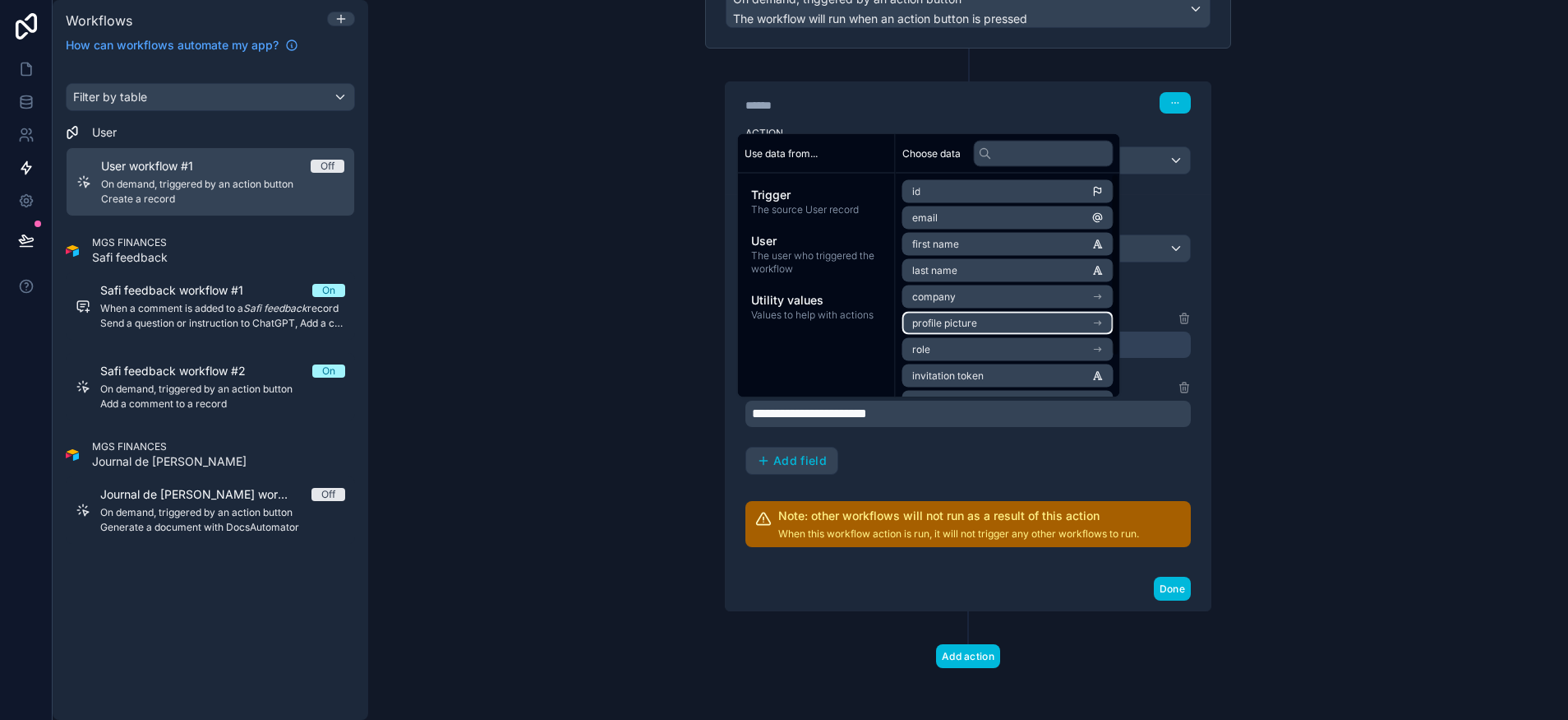
scroll to position [21, 0]
click at [802, 246] on span "User" at bounding box center [816, 240] width 131 height 16
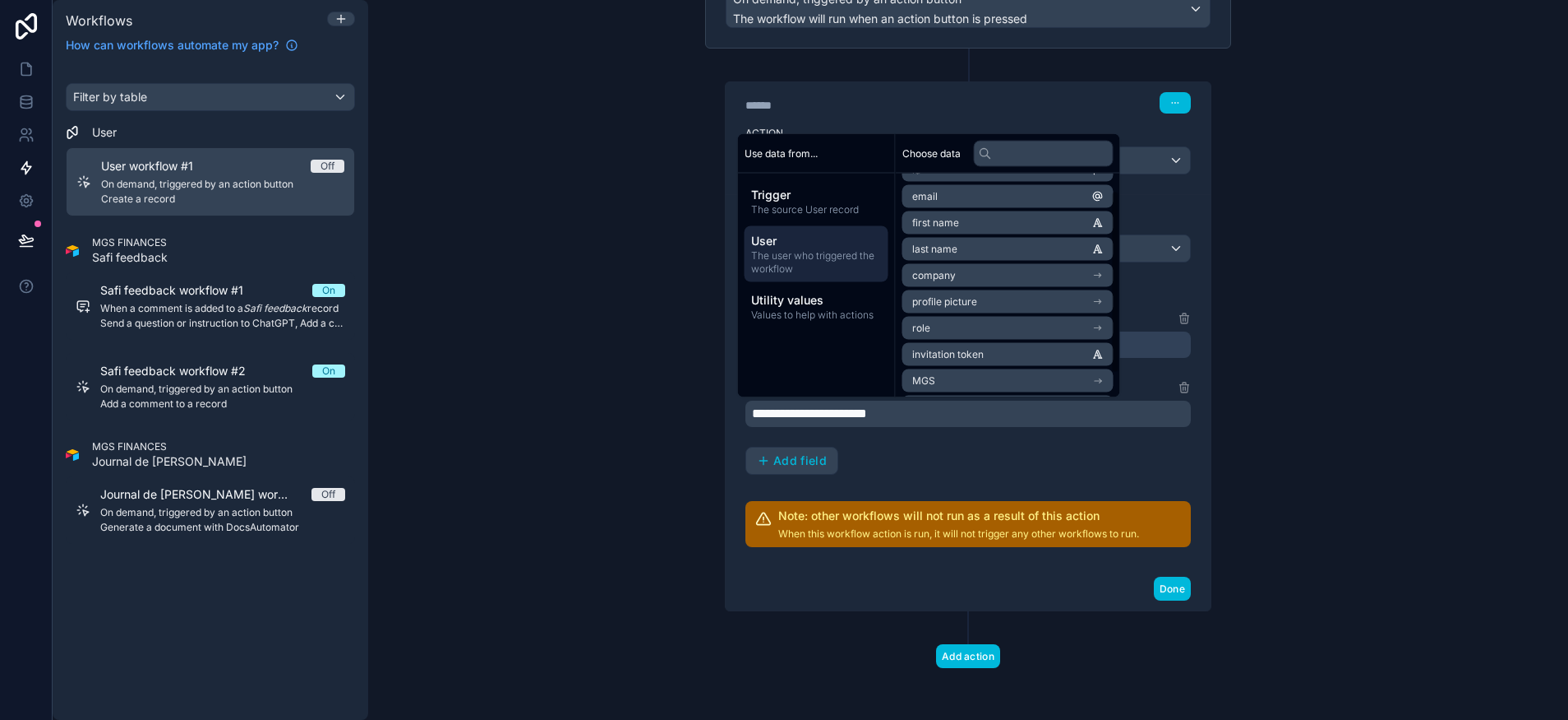
click at [801, 195] on span "Trigger" at bounding box center [816, 195] width 131 height 16
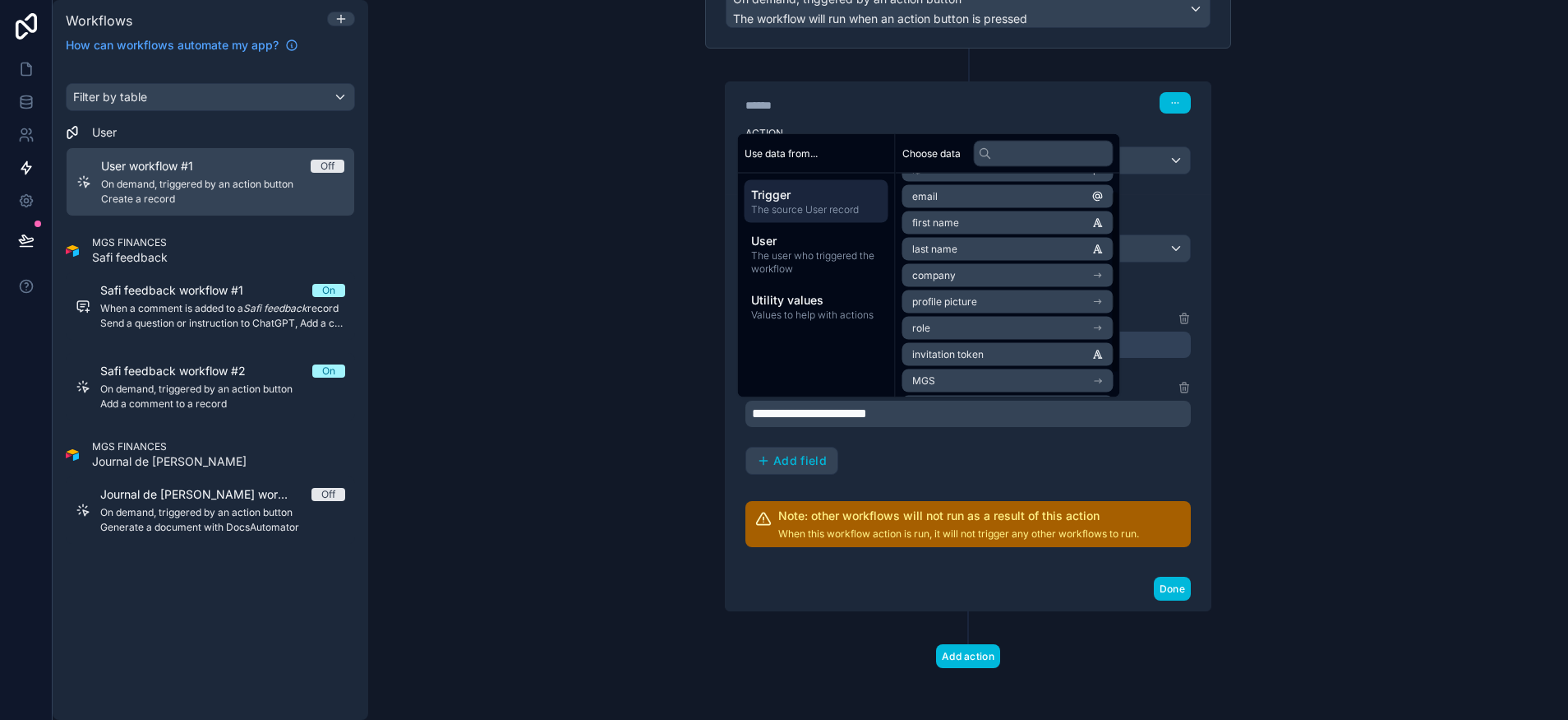
click at [804, 298] on span "Utility values" at bounding box center [816, 300] width 131 height 16
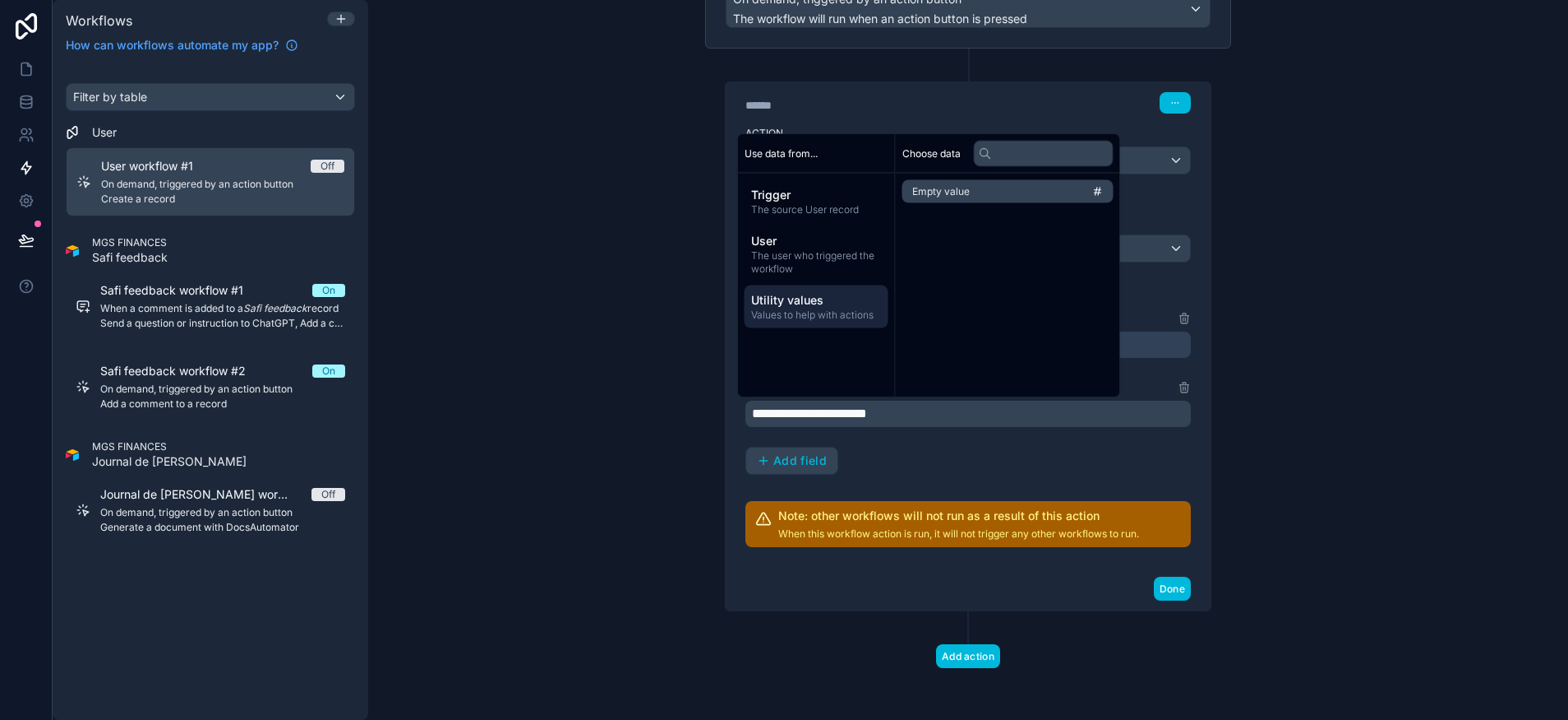
click at [810, 235] on span "User" at bounding box center [816, 240] width 131 height 16
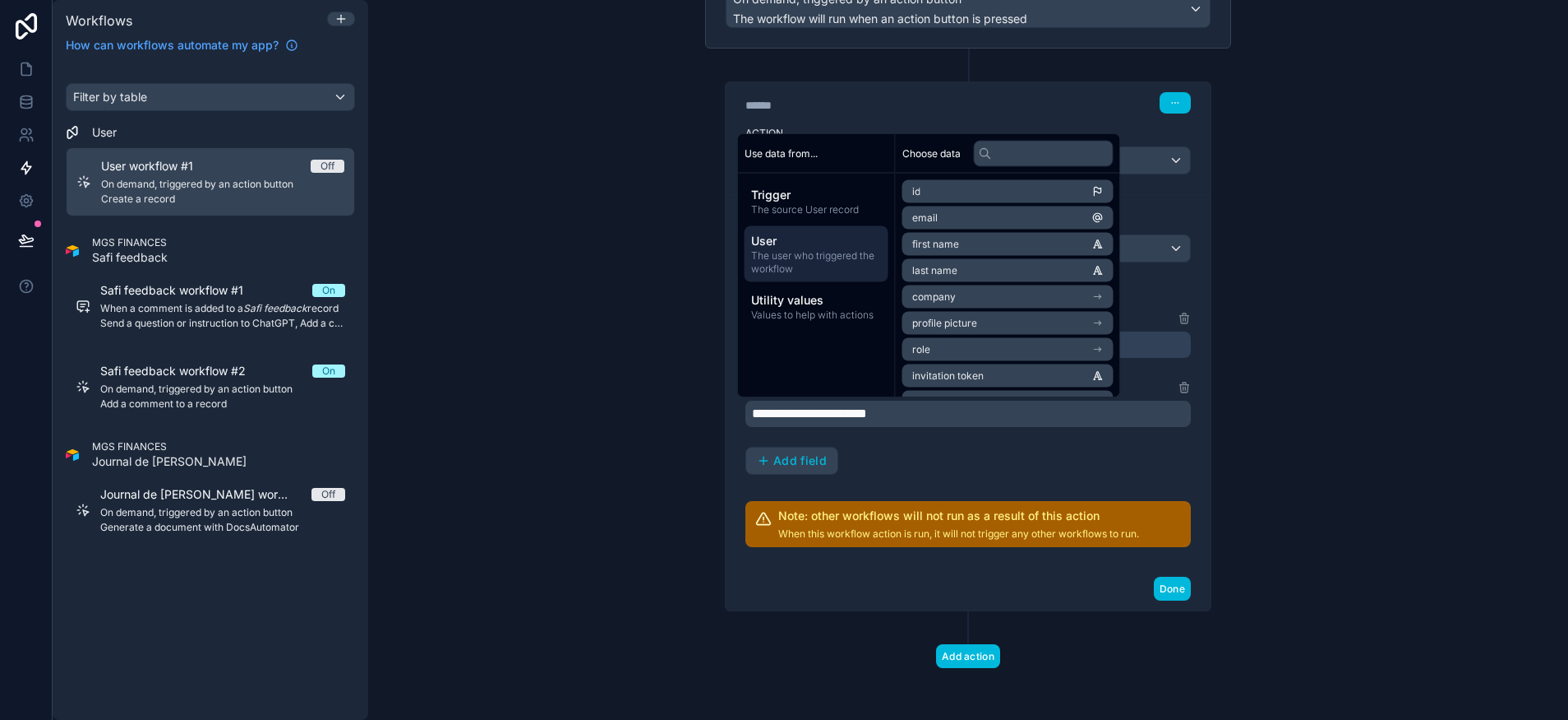
click at [807, 206] on span "The source User record" at bounding box center [816, 210] width 131 height 14
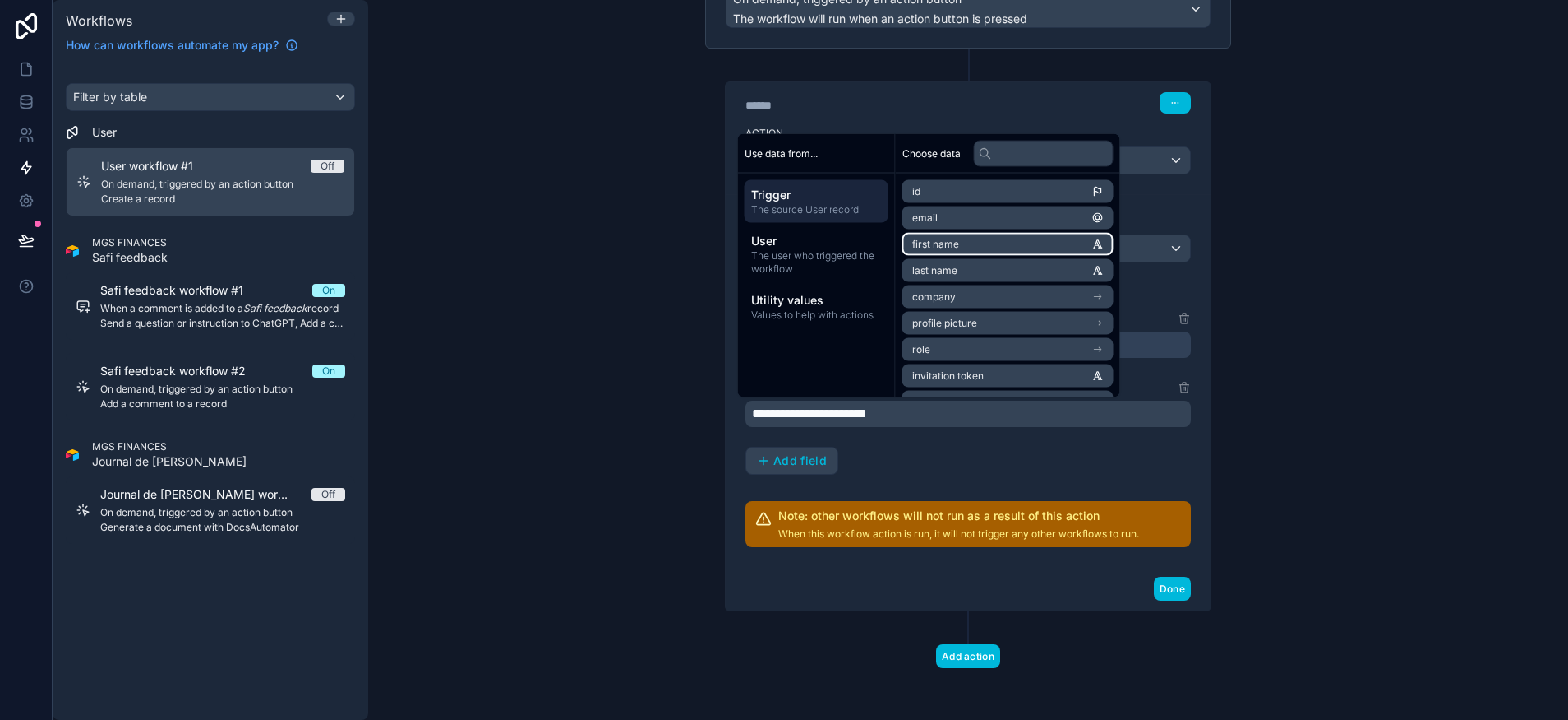
click at [944, 244] on span "first name" at bounding box center [935, 245] width 46 height 14
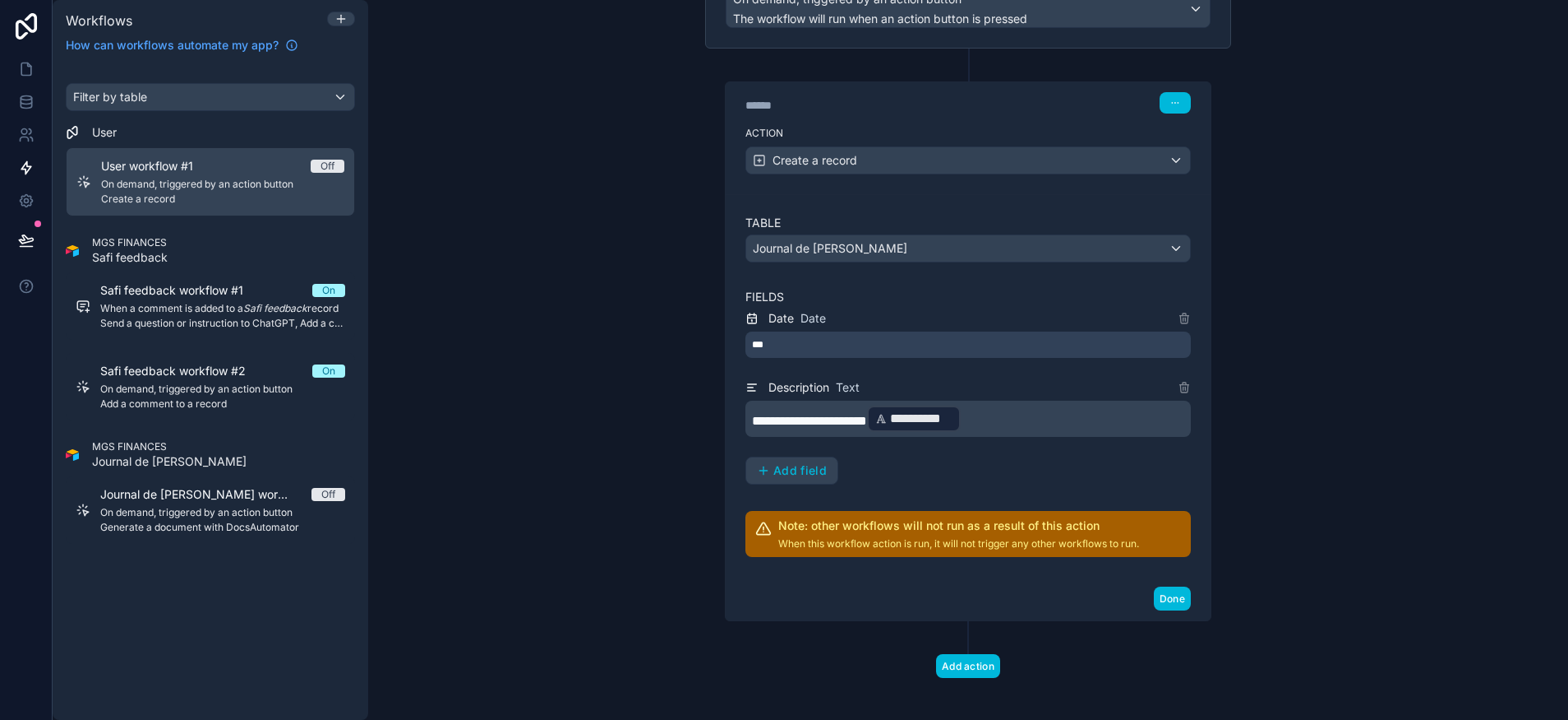
click at [951, 458] on div "**********" at bounding box center [968, 397] width 446 height 176
click at [817, 468] on span "Add field" at bounding box center [800, 469] width 53 height 15
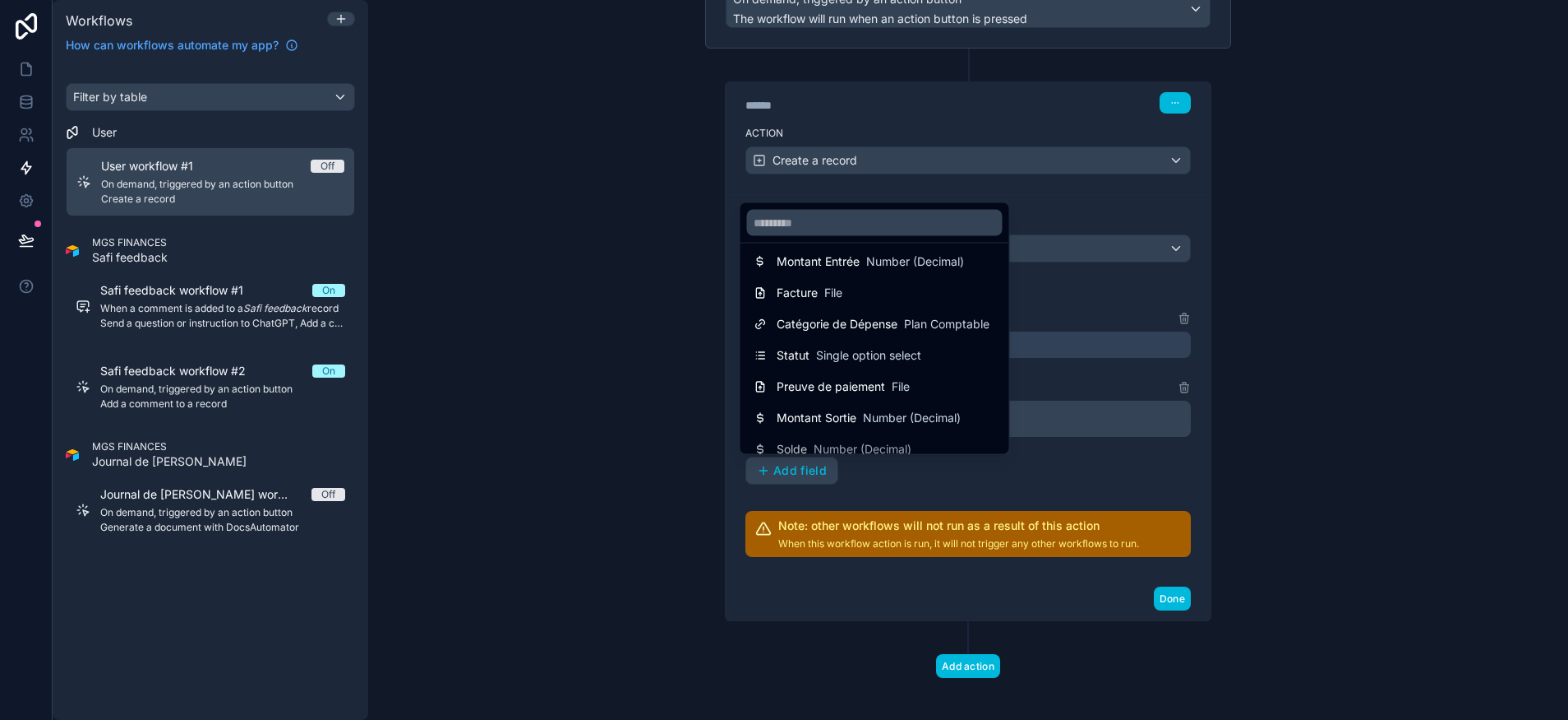
scroll to position [31, 0]
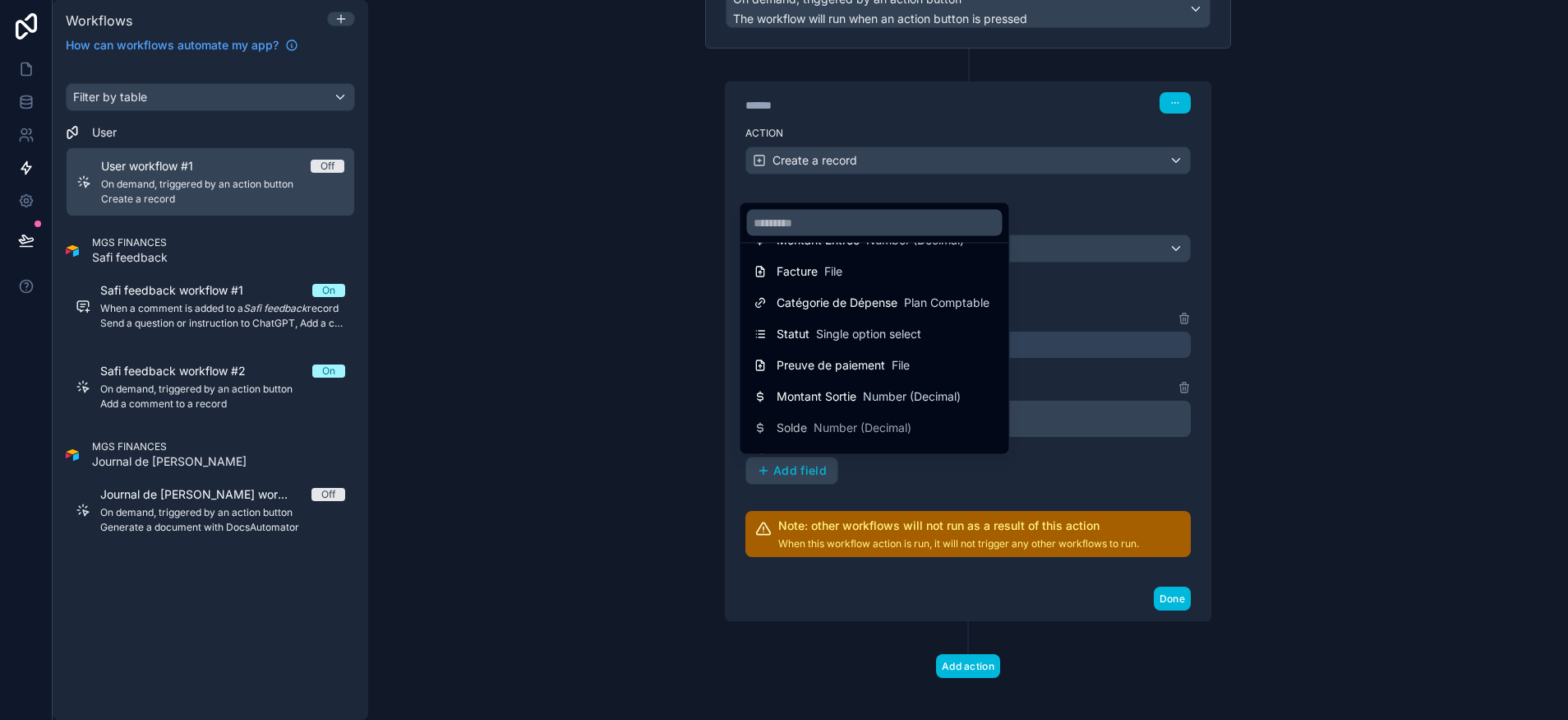
click at [878, 368] on span "Preuve de paiement" at bounding box center [831, 365] width 108 height 16
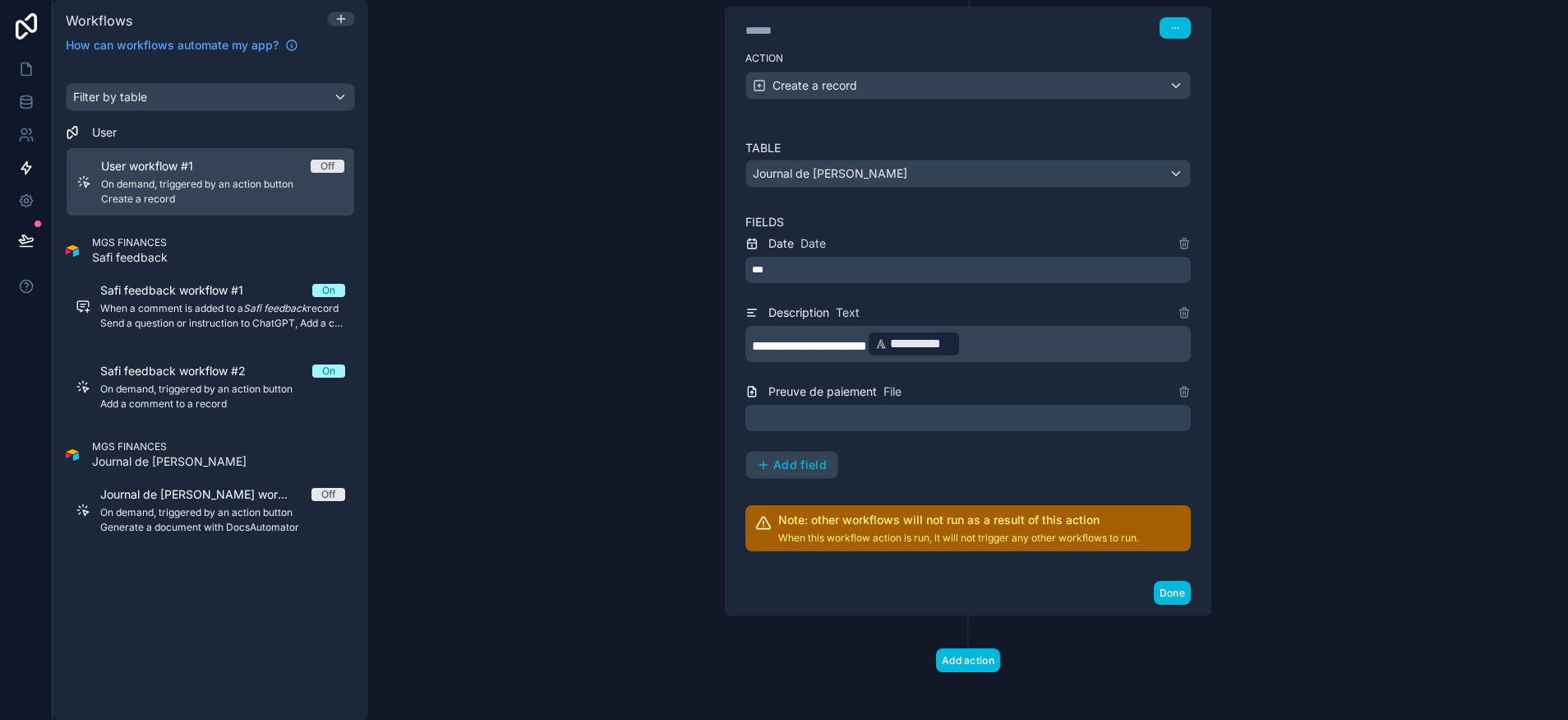
scroll to position [254, 0]
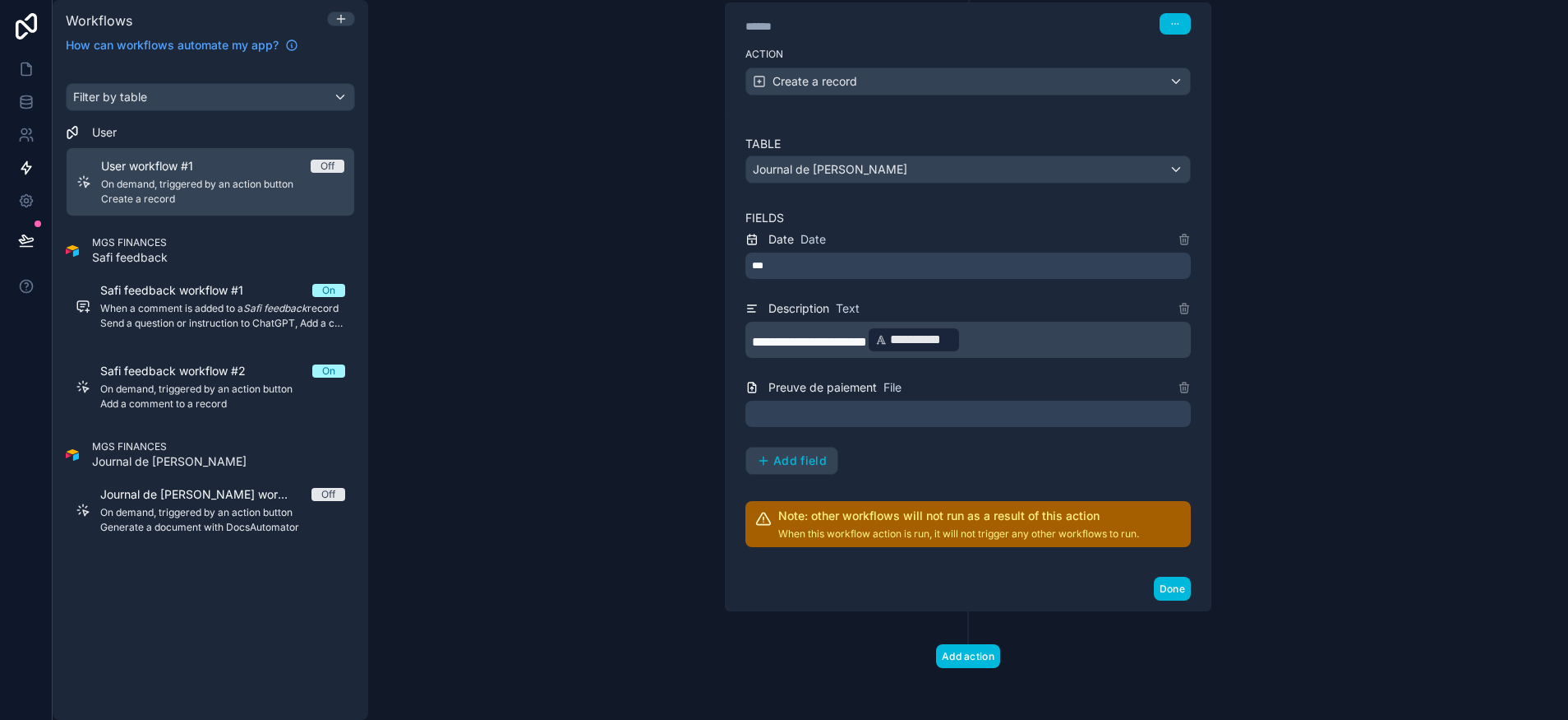
click at [909, 416] on div at bounding box center [968, 413] width 446 height 26
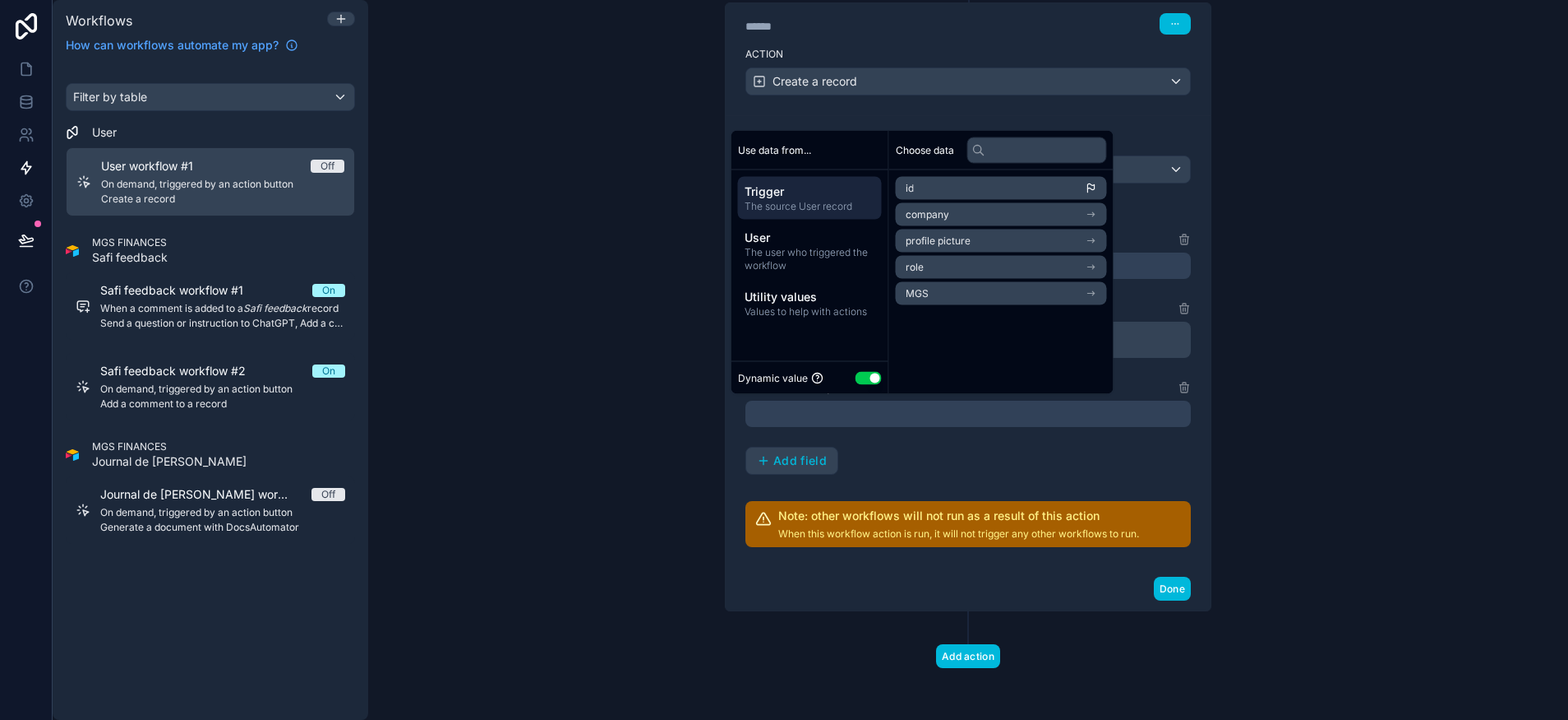
click at [790, 218] on div "Trigger The source User record" at bounding box center [810, 198] width 144 height 43
click at [870, 377] on button "Use setting" at bounding box center [869, 377] width 26 height 14
click at [872, 377] on button "Use setting" at bounding box center [869, 377] width 26 height 14
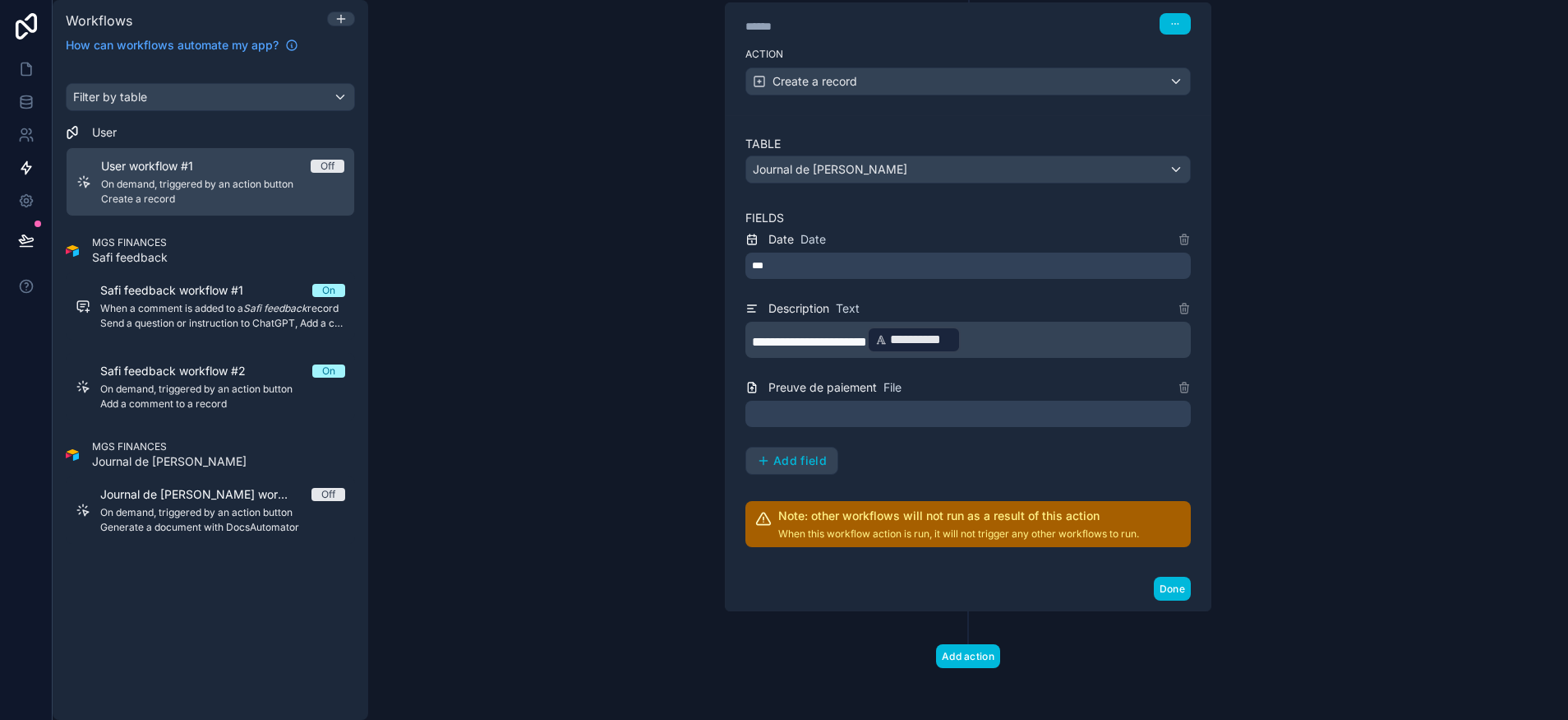
click at [911, 448] on div "**********" at bounding box center [968, 351] width 446 height 245
click at [828, 414] on div at bounding box center [968, 413] width 446 height 26
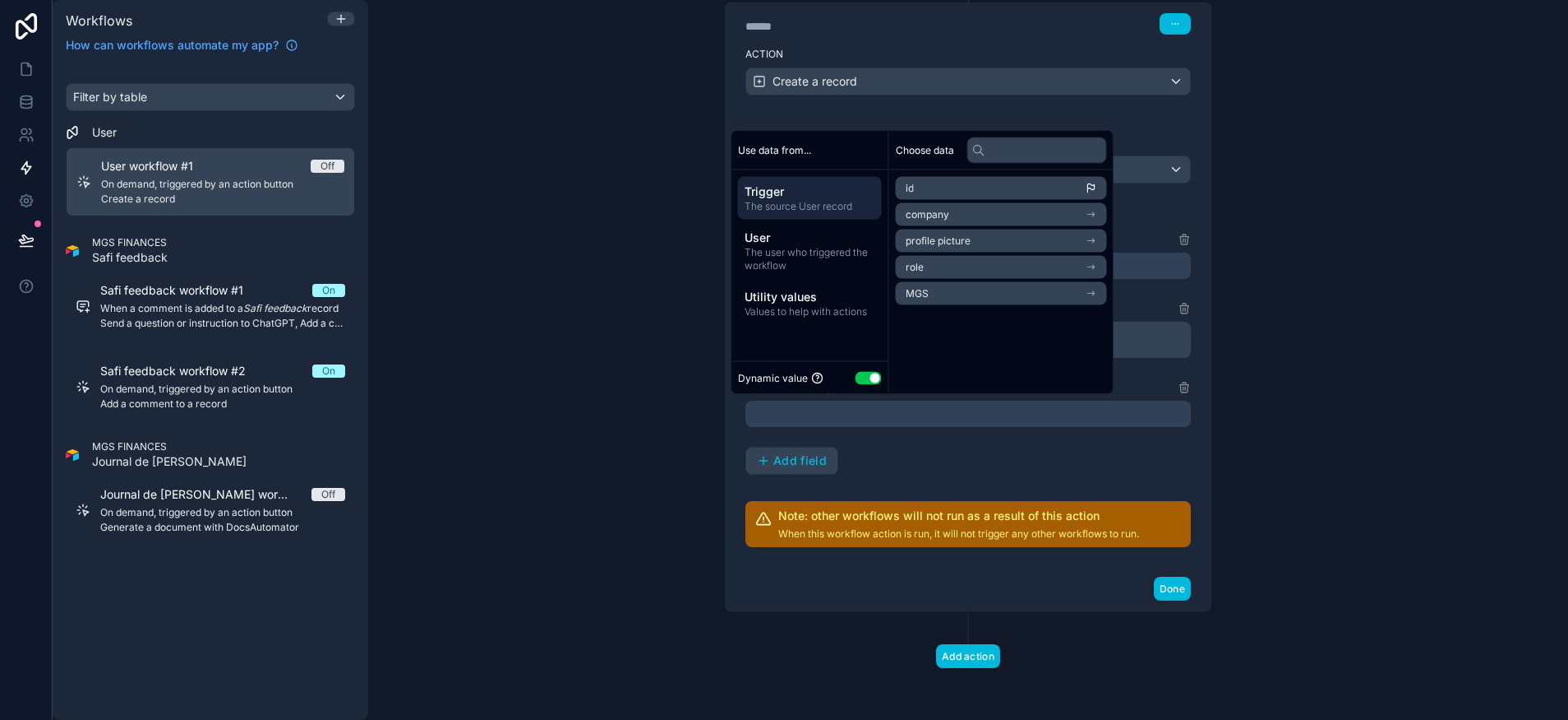
click at [870, 446] on div "**********" at bounding box center [968, 351] width 446 height 245
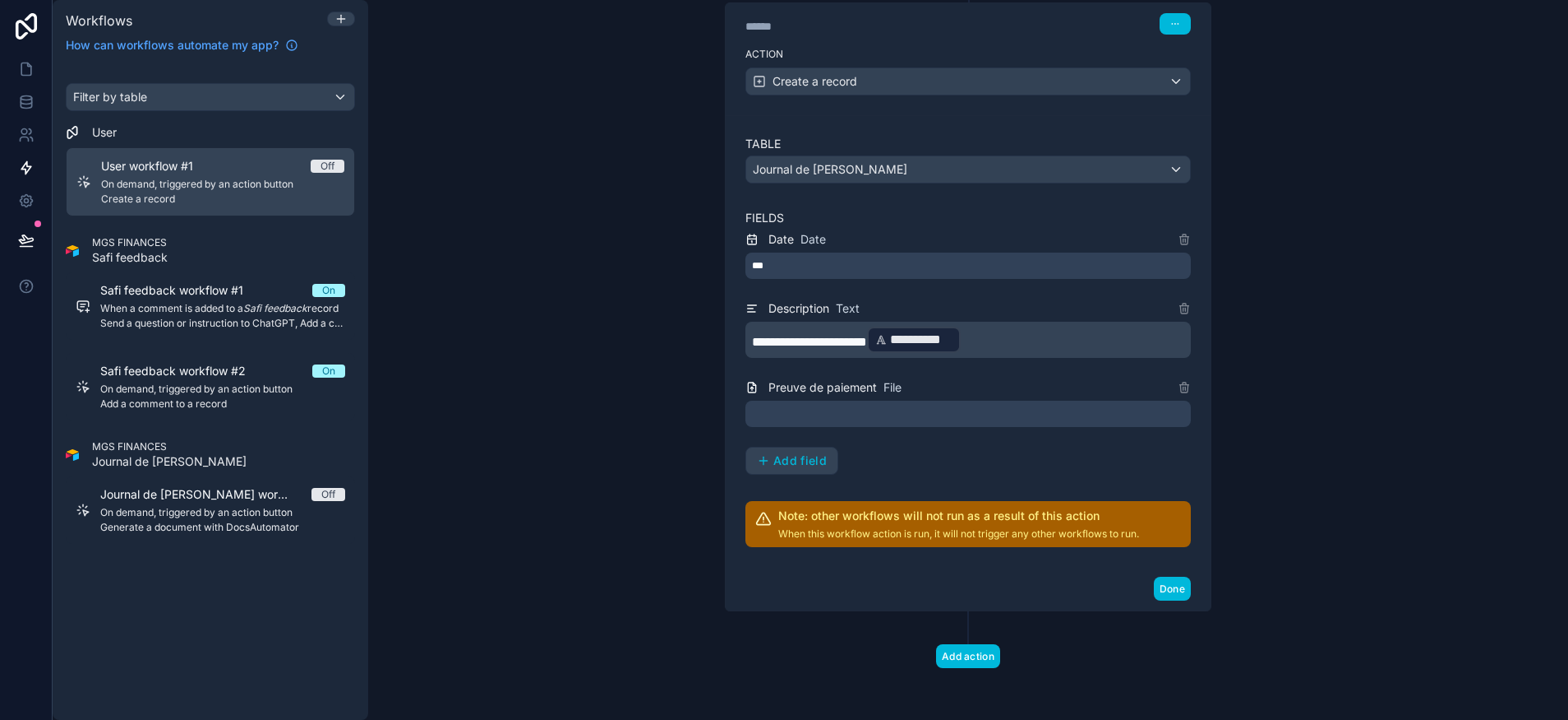
click at [778, 452] on button "Add field" at bounding box center [792, 460] width 91 height 26
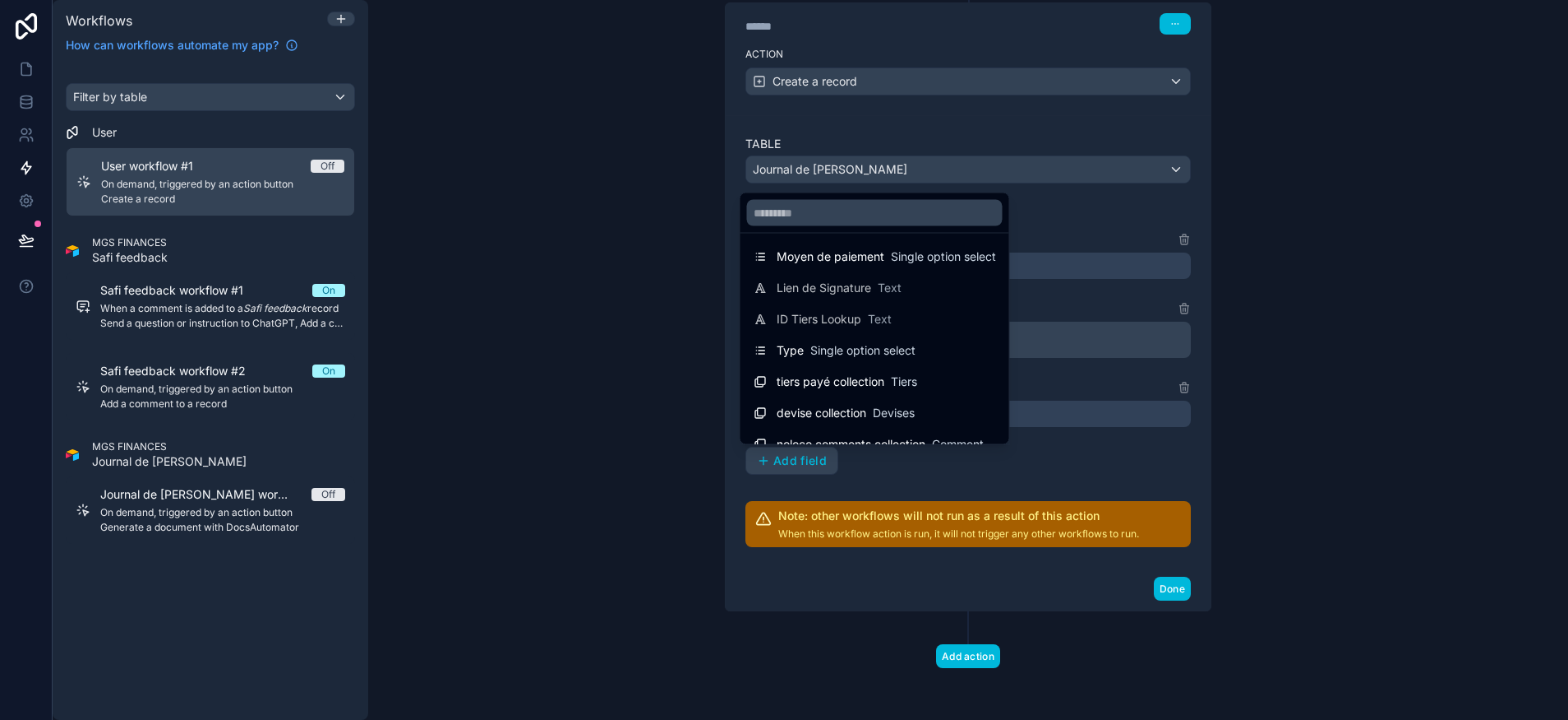
scroll to position [234, 0]
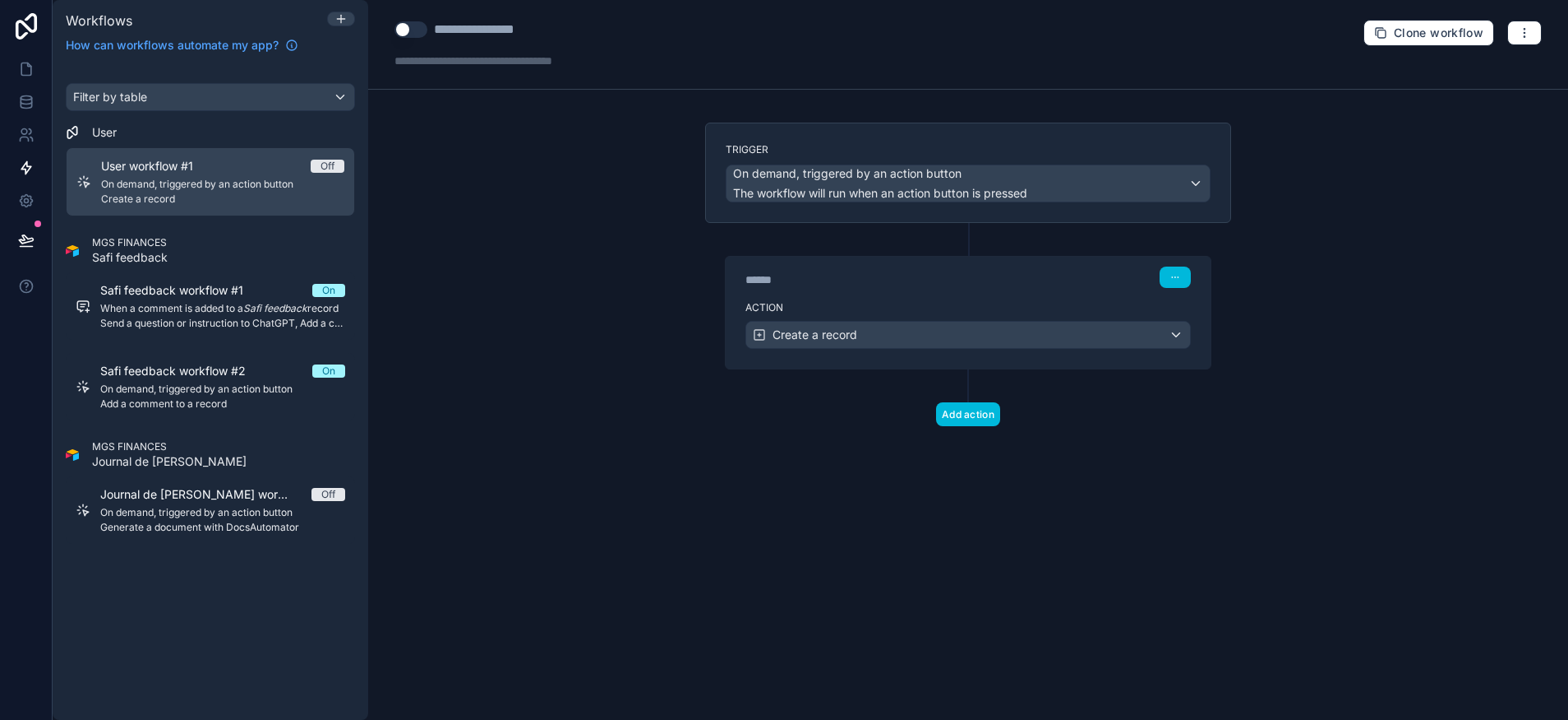
click at [976, 412] on button "Add action" at bounding box center [968, 414] width 64 height 24
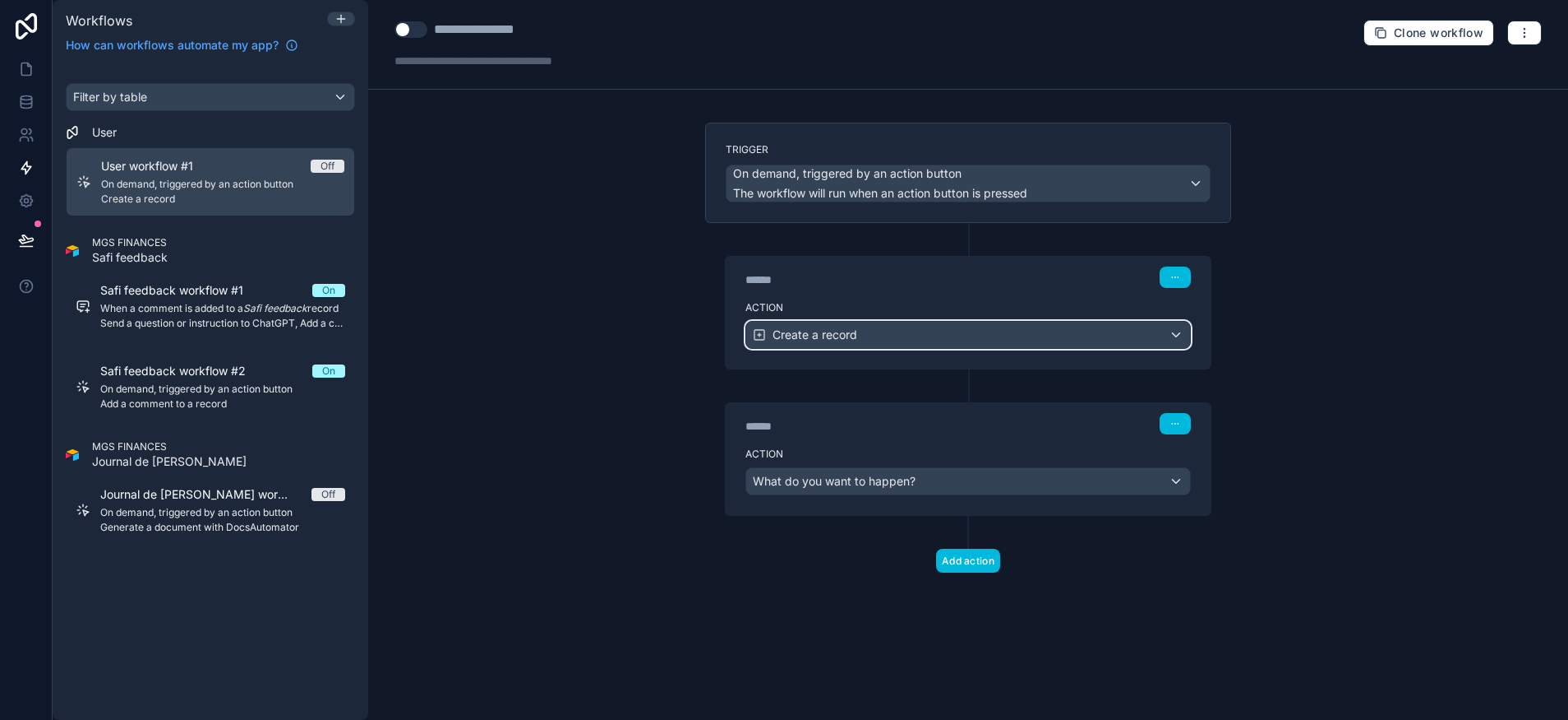
click at [890, 326] on div "Create a record" at bounding box center [968, 334] width 444 height 26
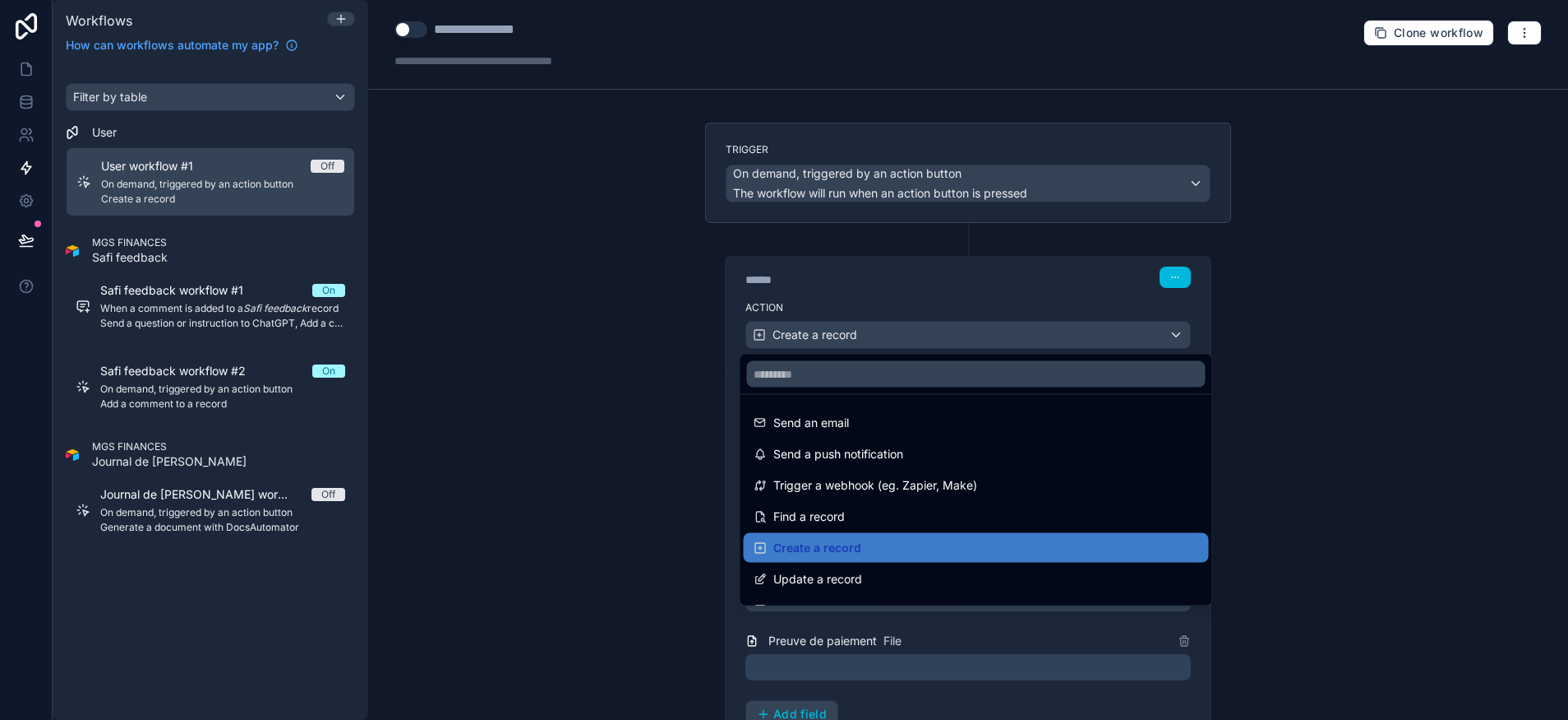
click at [622, 450] on div at bounding box center [784, 360] width 1568 height 720
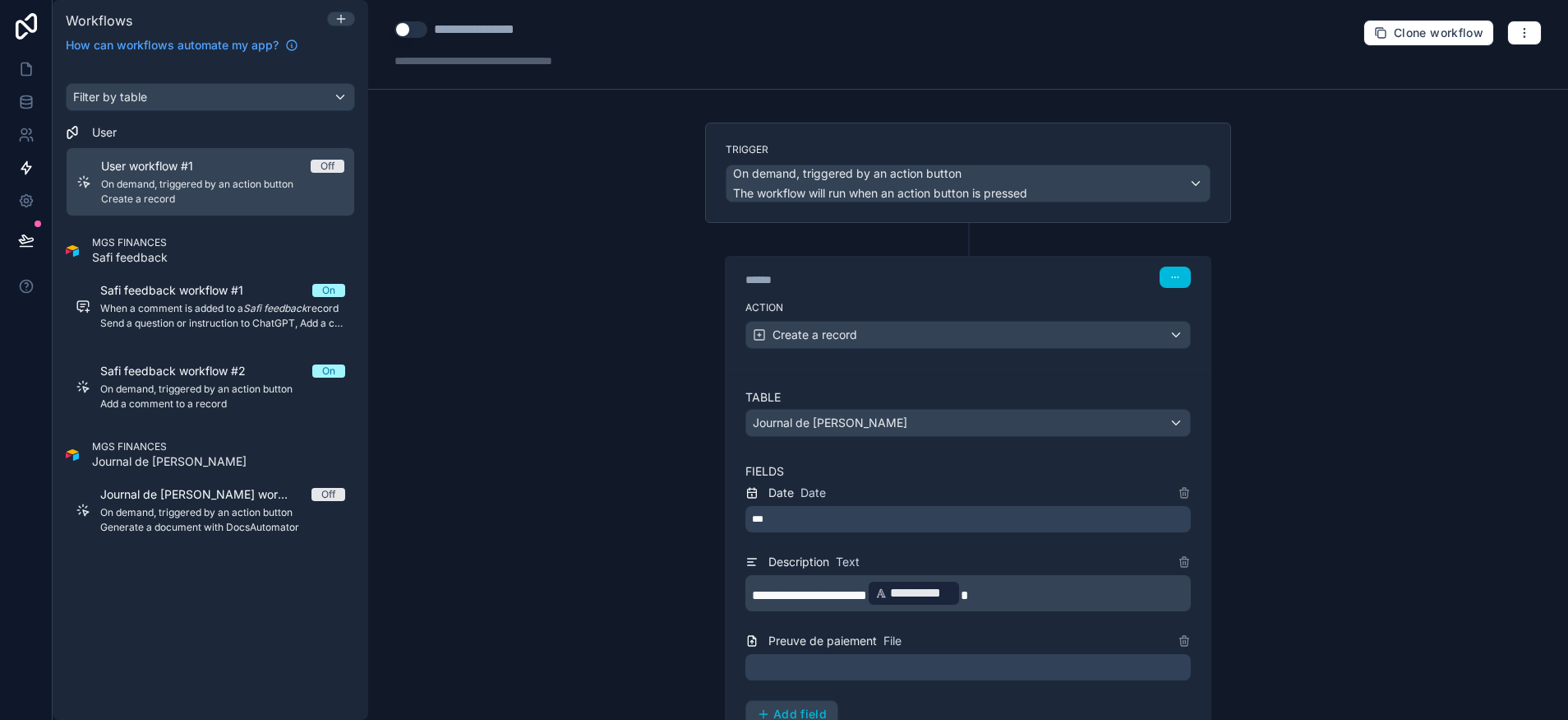
scroll to position [163, 0]
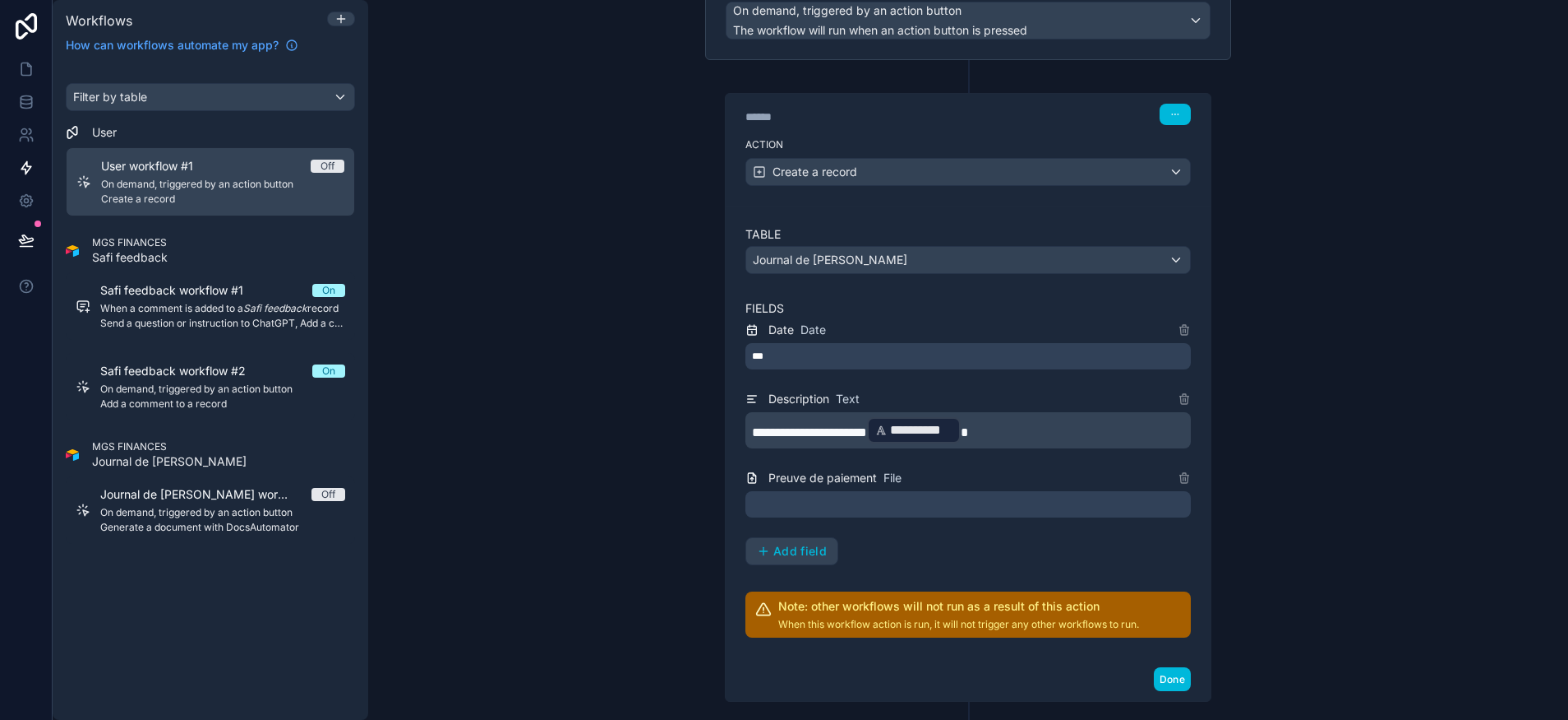
click at [902, 500] on div at bounding box center [968, 503] width 446 height 26
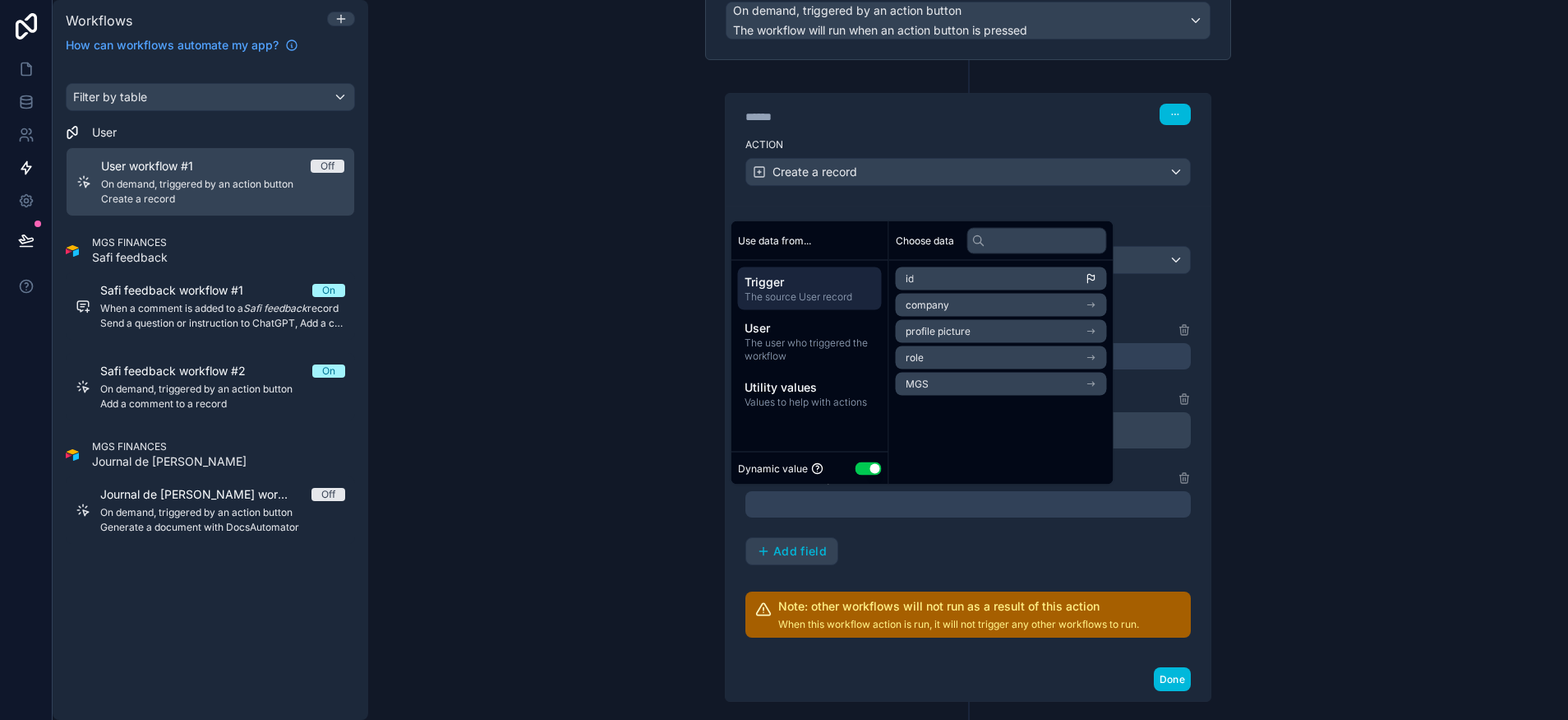
click at [868, 467] on button "Use setting" at bounding box center [869, 468] width 26 height 14
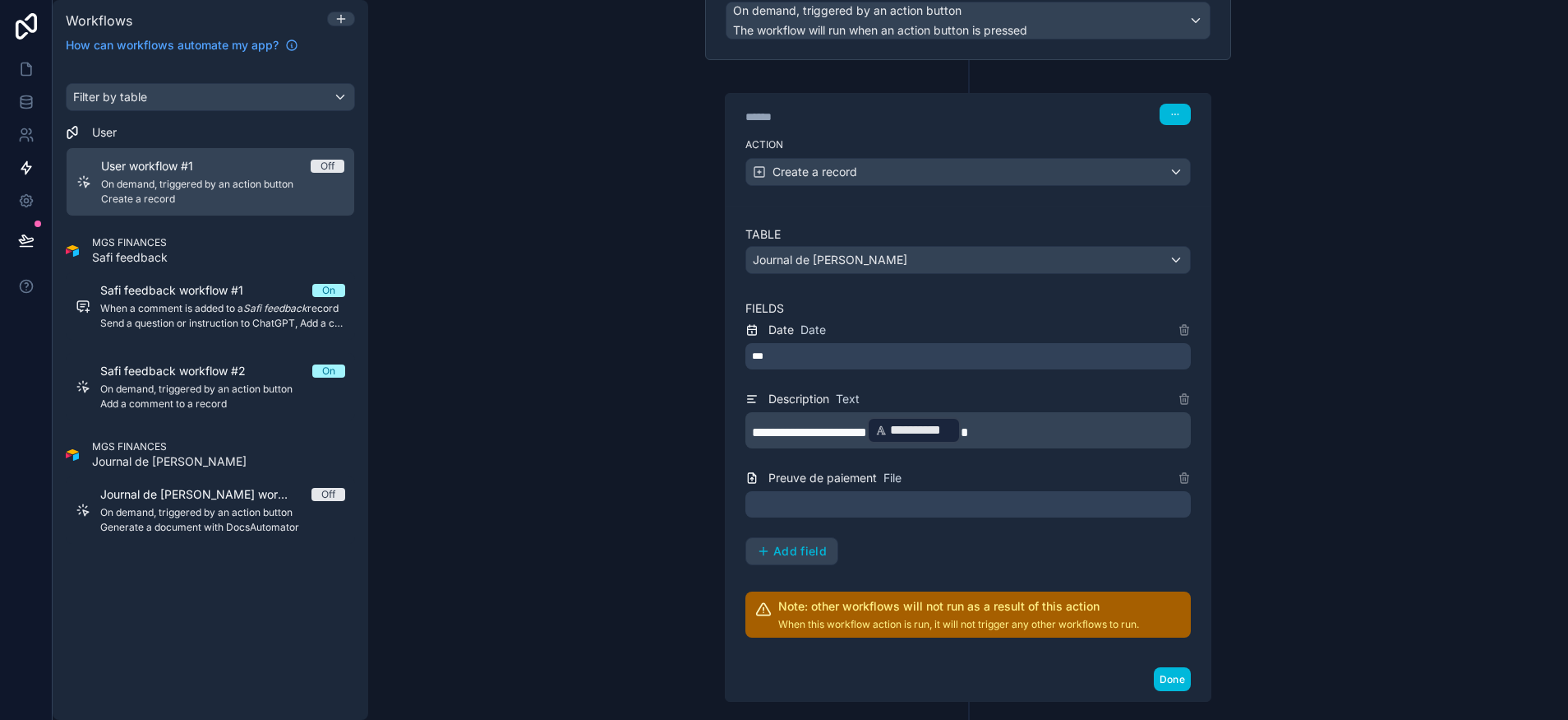
click at [670, 398] on div "**********" at bounding box center [968, 360] width 1200 height 720
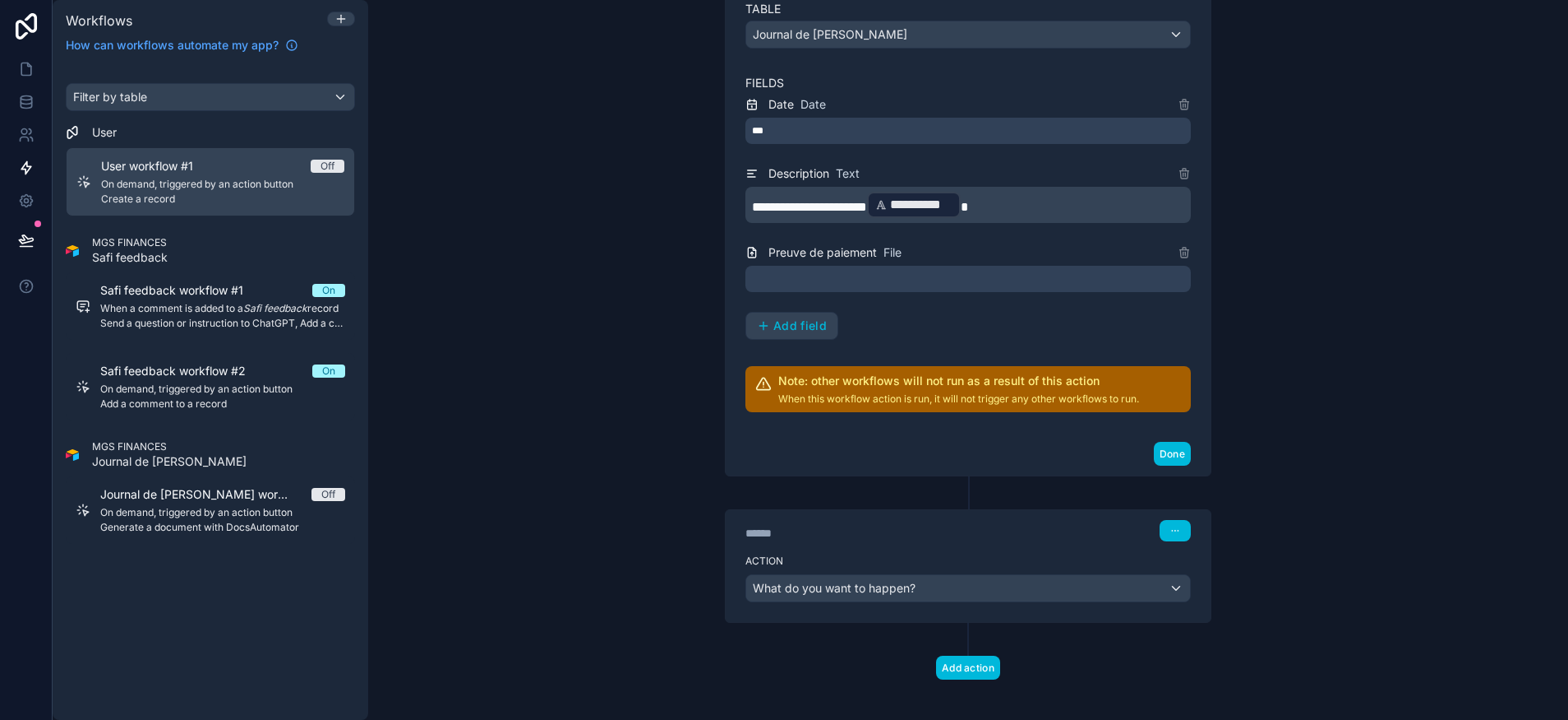
click at [774, 321] on span "Add field" at bounding box center [800, 325] width 53 height 15
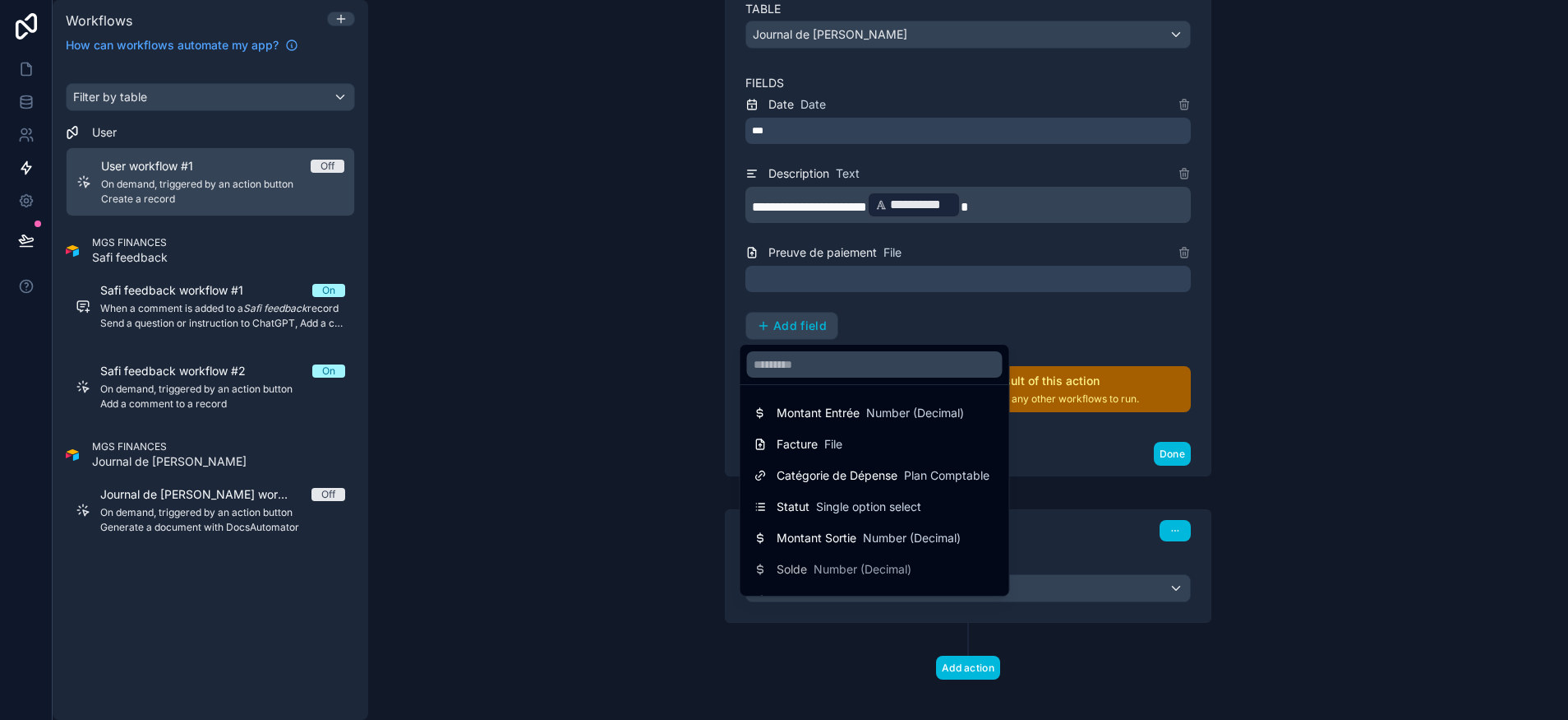
click at [926, 271] on div at bounding box center [784, 360] width 1568 height 720
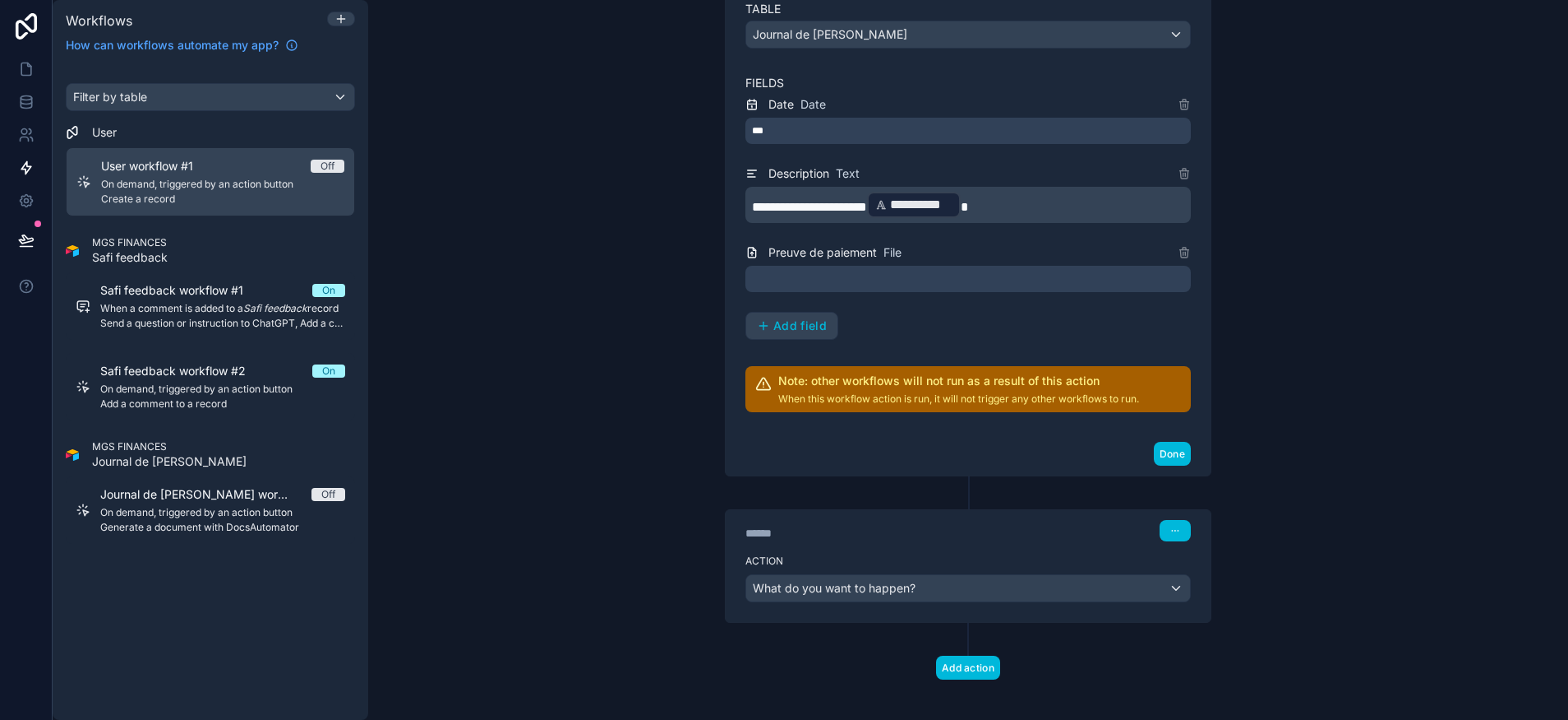
click at [917, 284] on div at bounding box center [968, 278] width 446 height 26
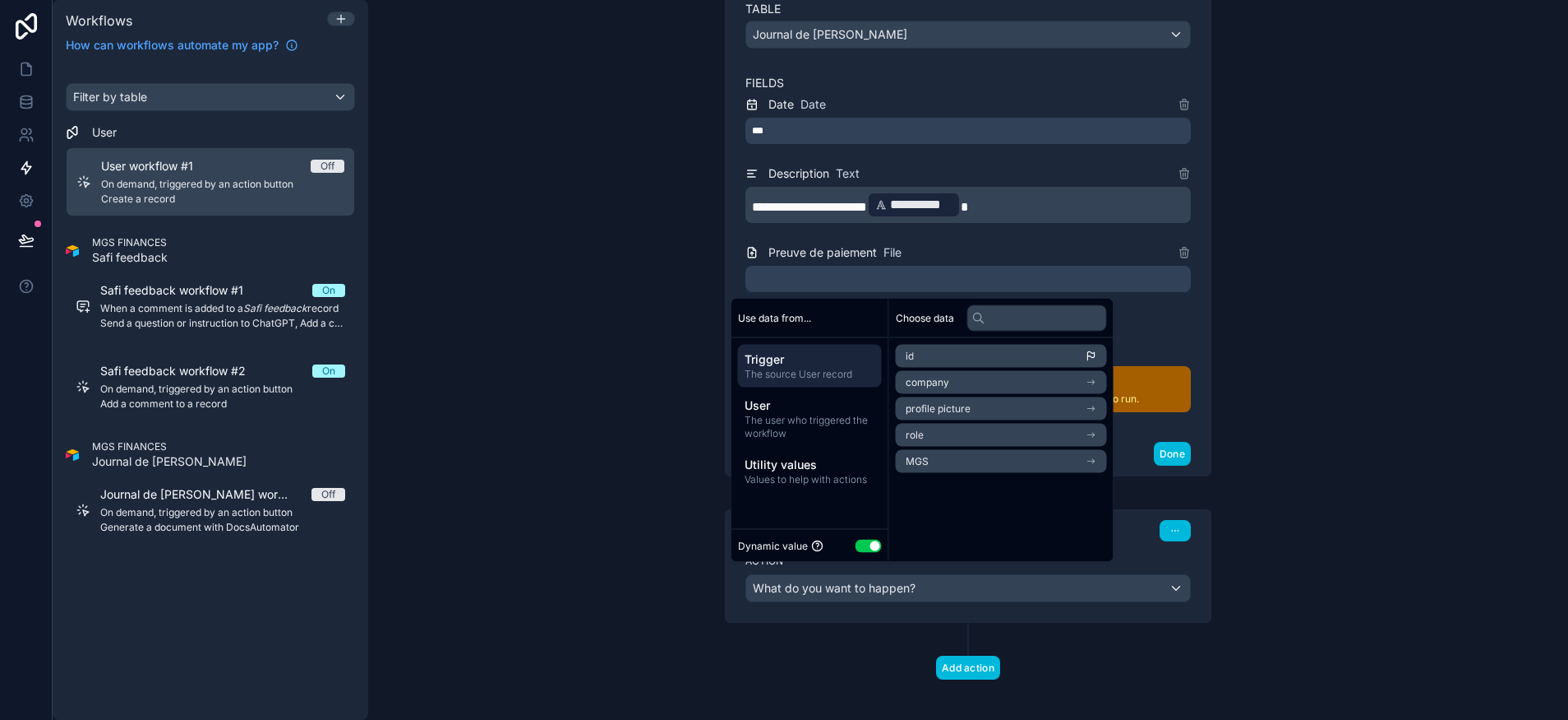
click at [597, 445] on div "**********" at bounding box center [968, 360] width 1200 height 720
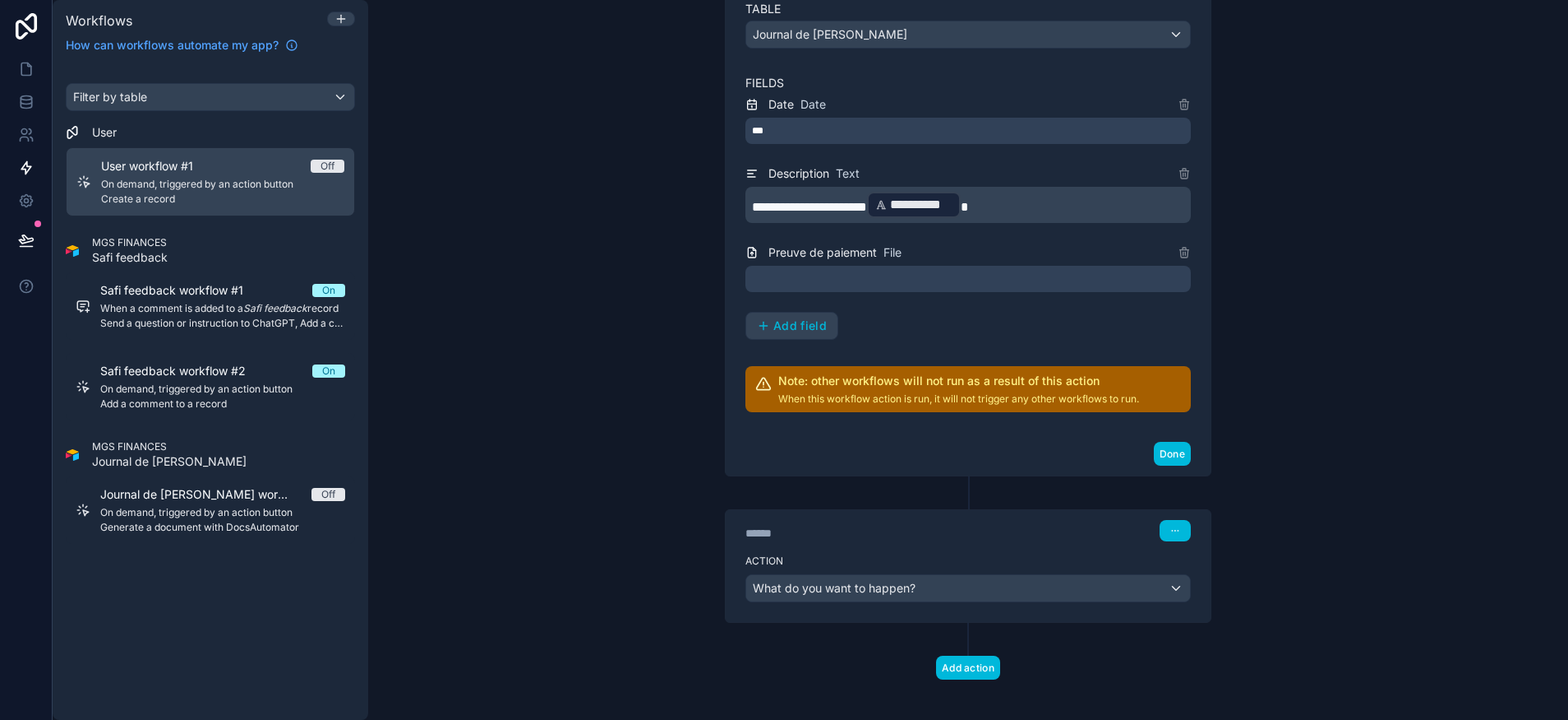
click at [802, 321] on span "Add field" at bounding box center [800, 325] width 53 height 15
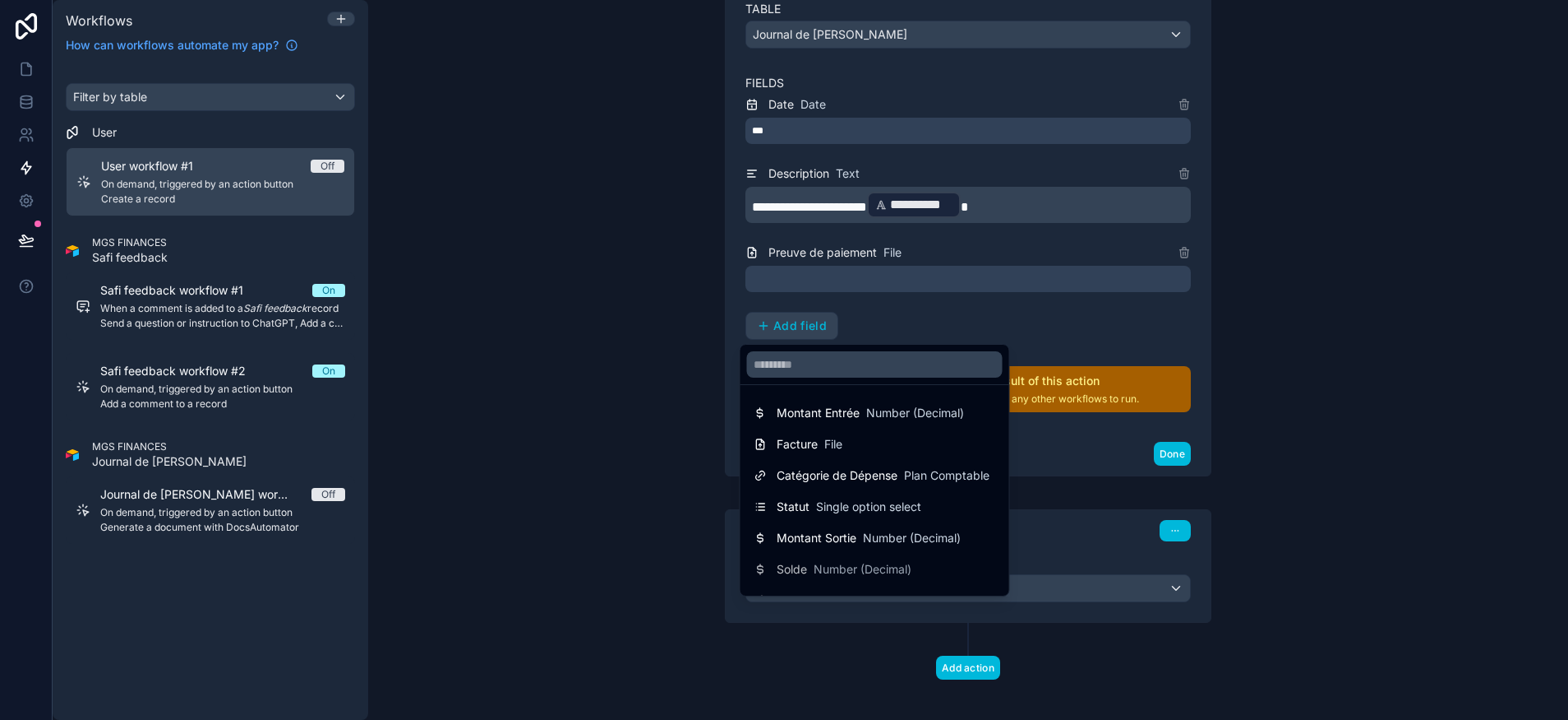
click at [884, 411] on span "Number (Decimal)" at bounding box center [915, 412] width 98 height 16
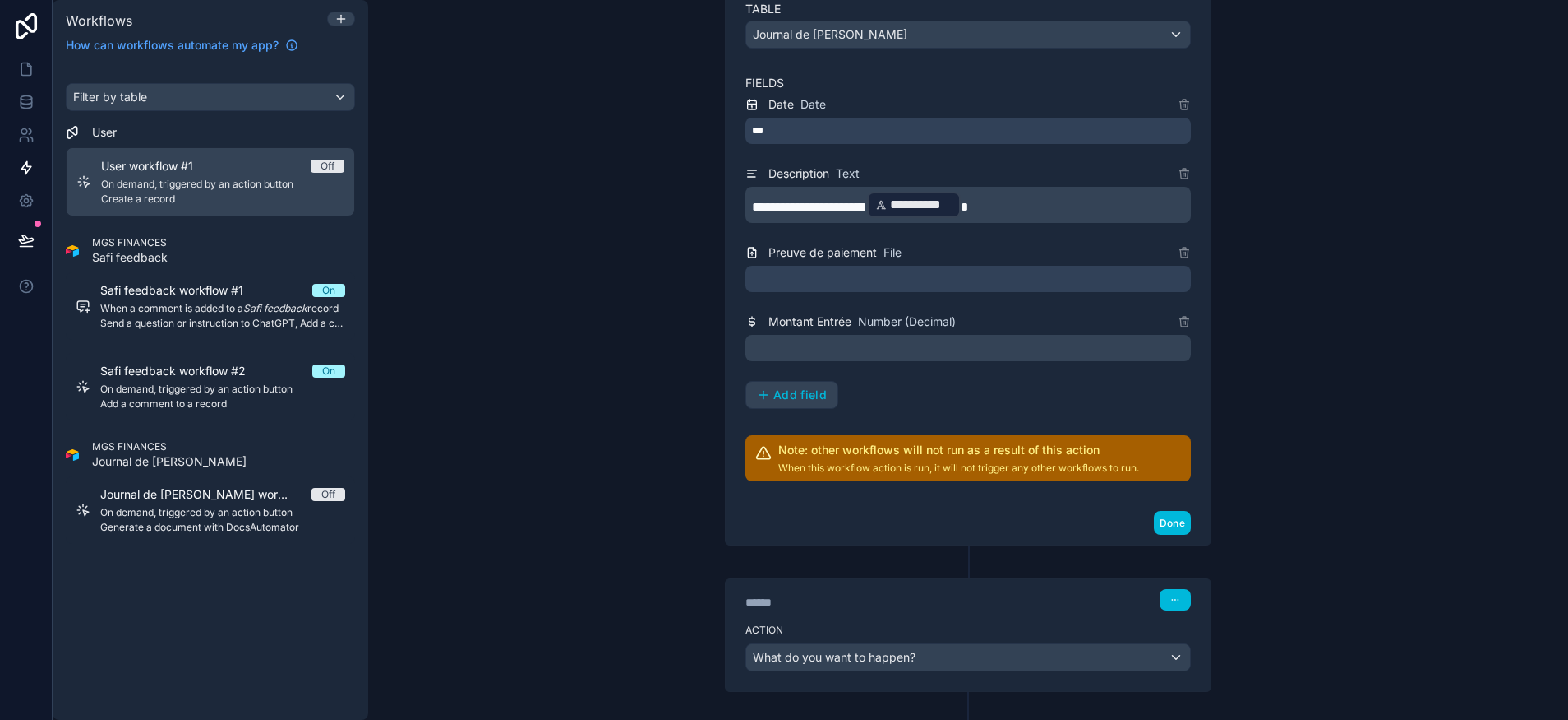
click at [774, 391] on span "Add field" at bounding box center [800, 394] width 53 height 15
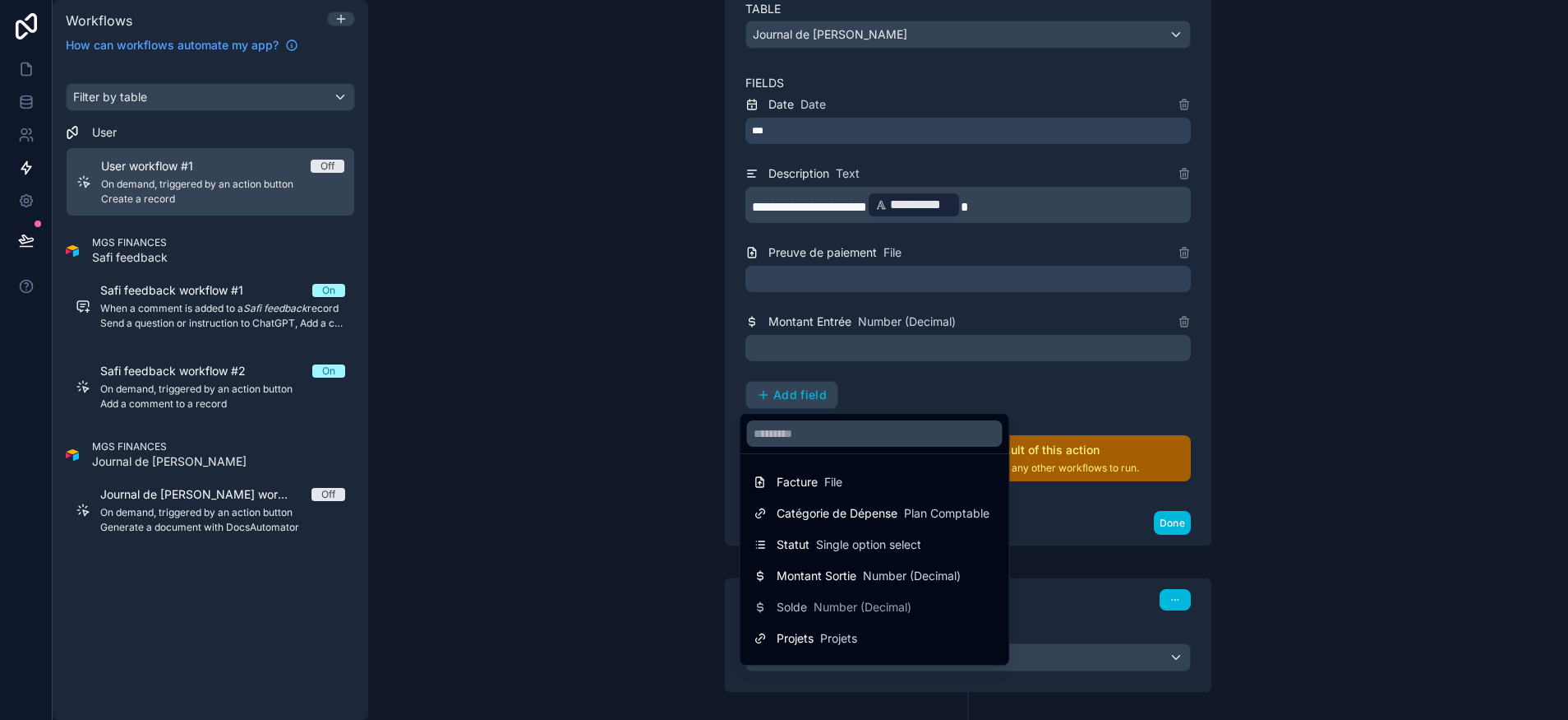
click at [880, 356] on div at bounding box center [784, 360] width 1568 height 720
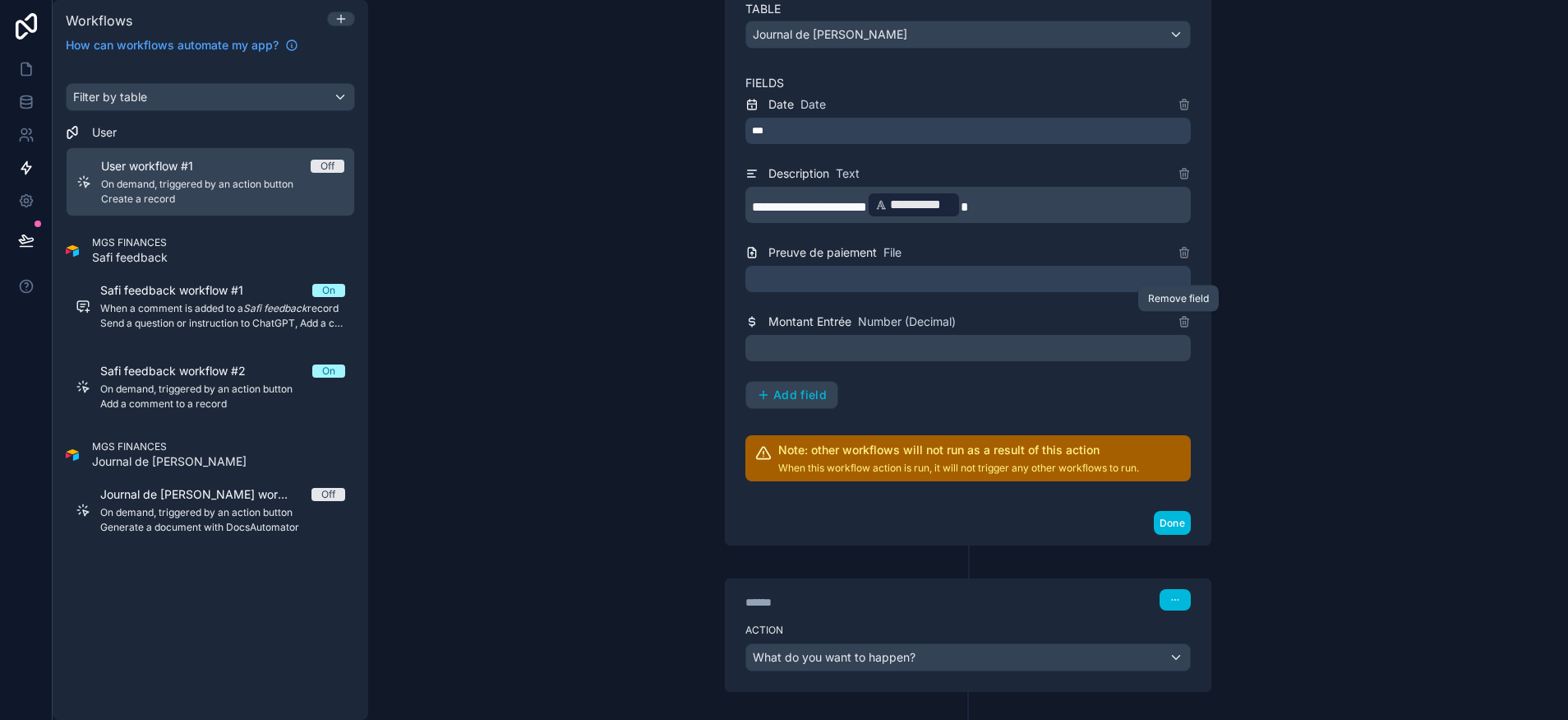
click at [1179, 323] on icon at bounding box center [1185, 321] width 14 height 14
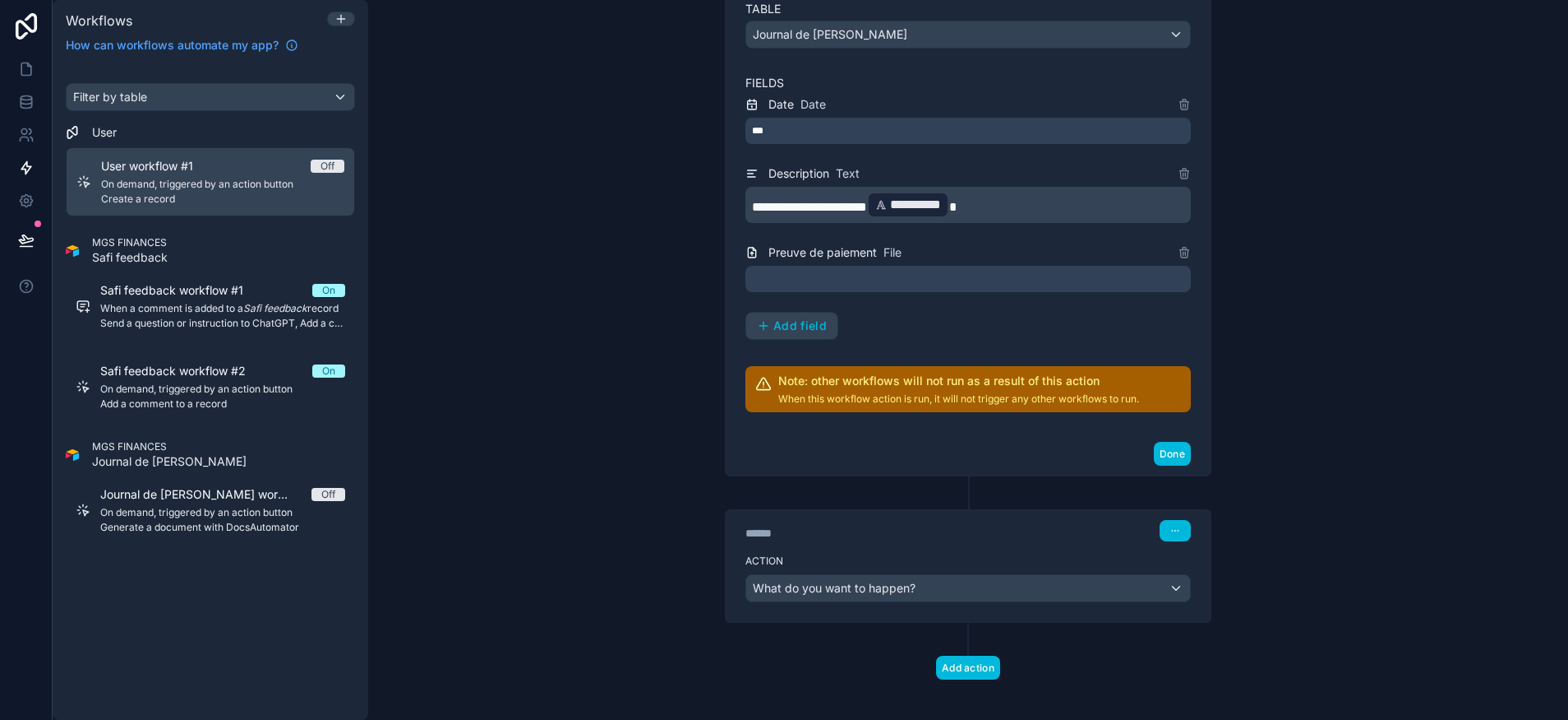
click at [770, 333] on button "Add field" at bounding box center [792, 325] width 91 height 26
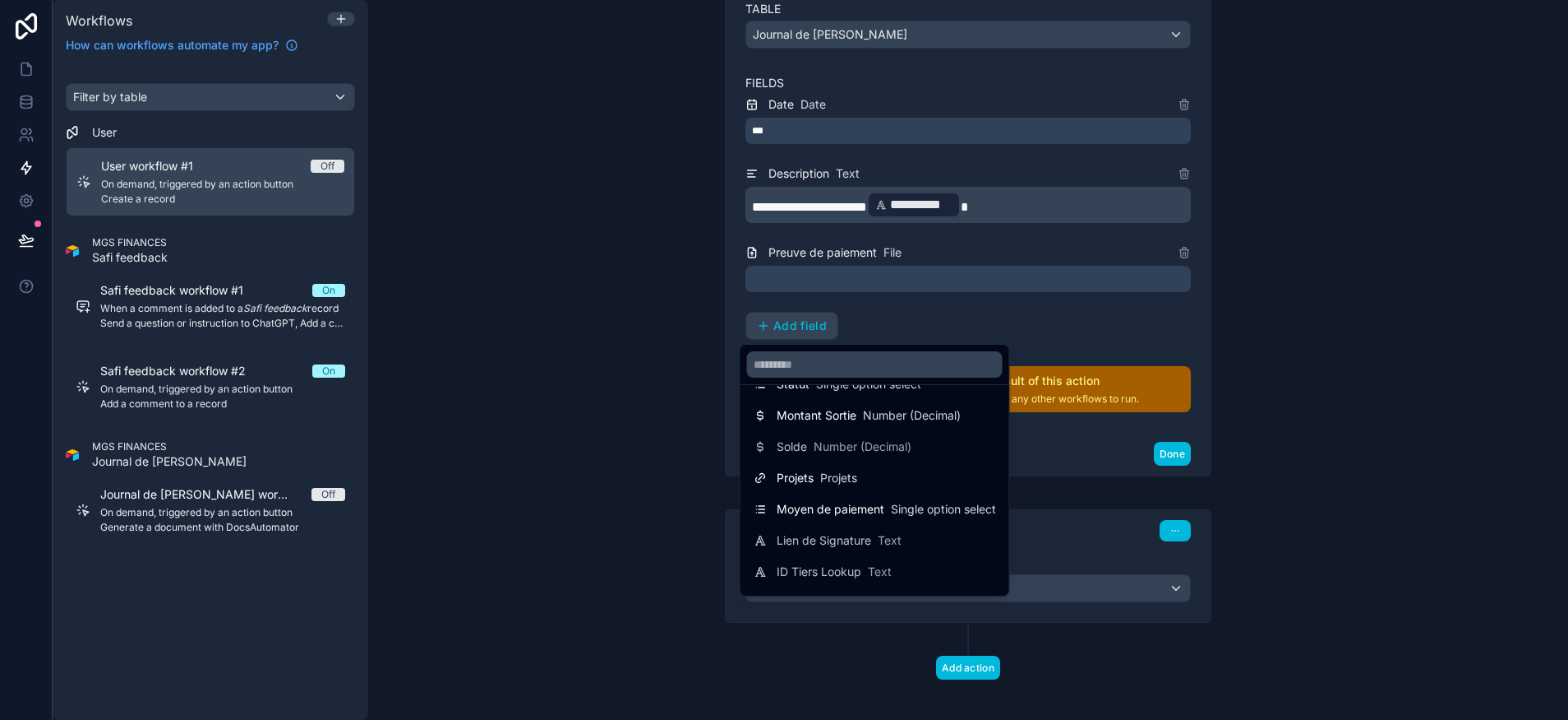
scroll to position [134, 0]
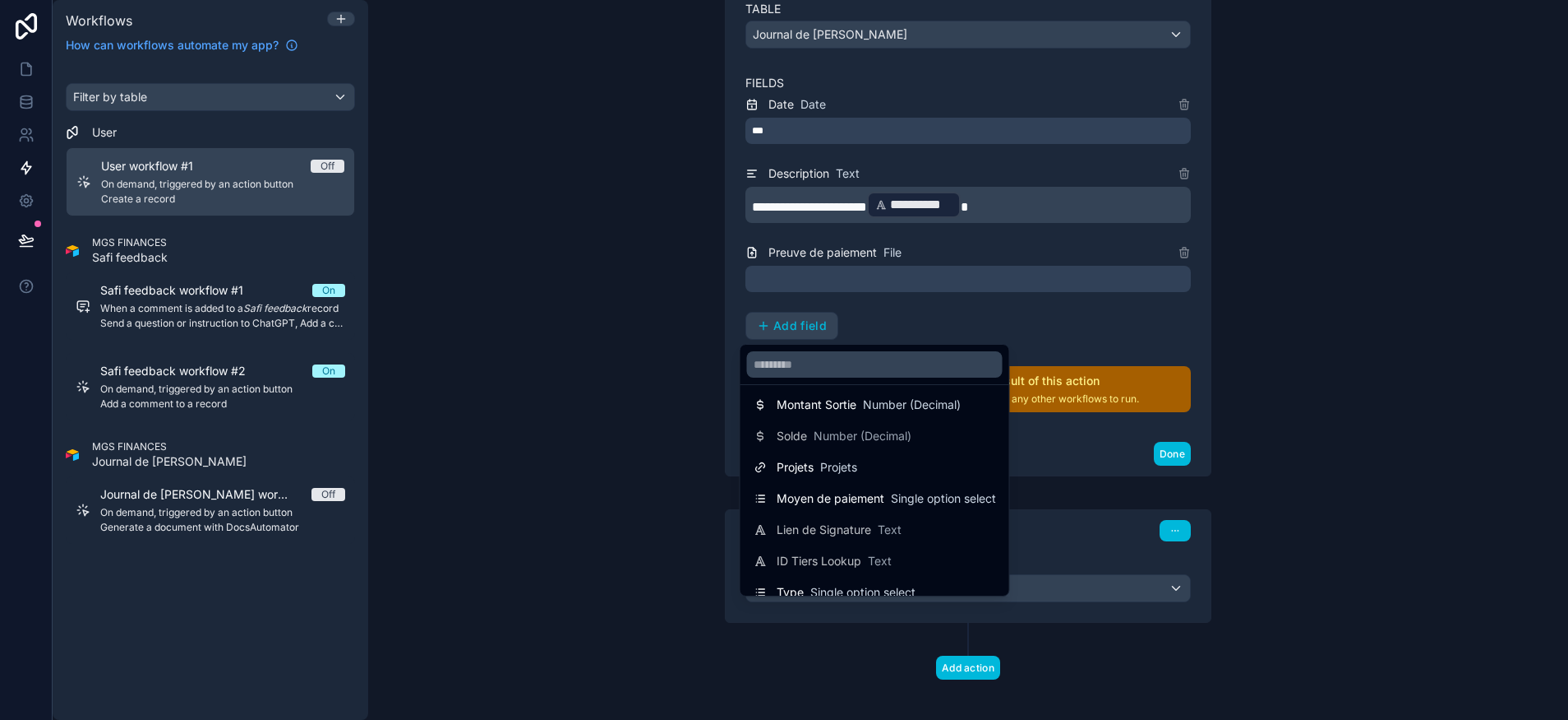
click at [882, 398] on span "Number (Decimal)" at bounding box center [911, 405] width 98 height 16
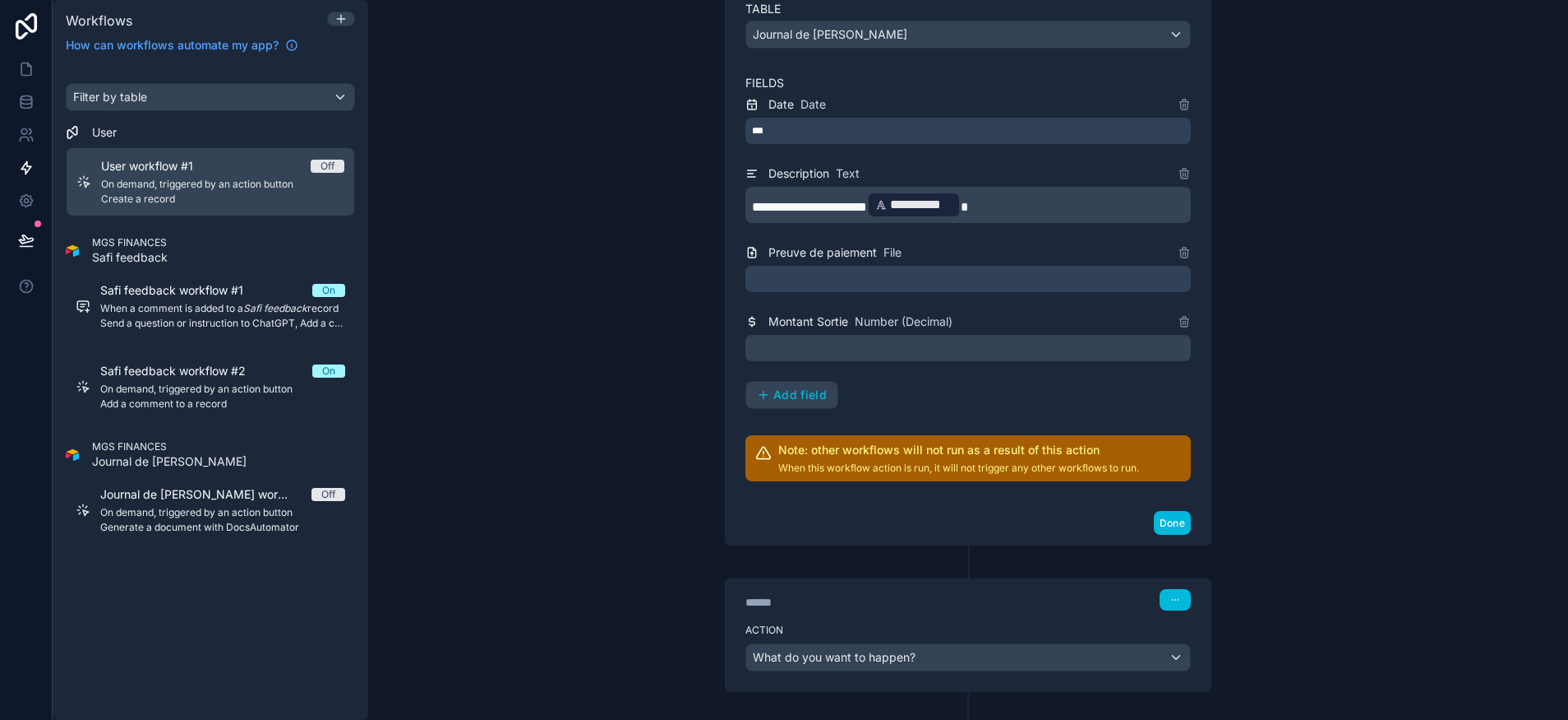
click at [781, 387] on span "Add field" at bounding box center [800, 394] width 53 height 15
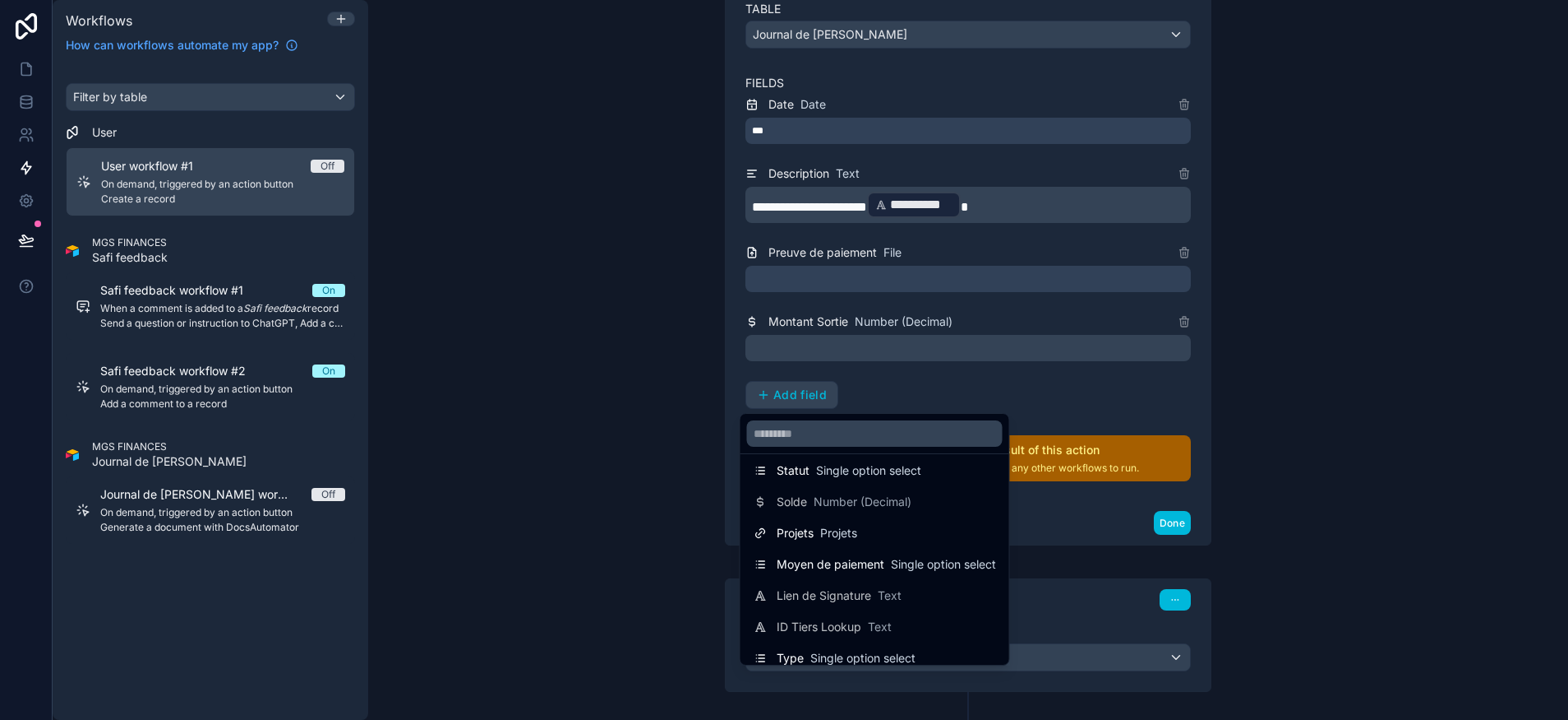
scroll to position [141, 0]
click at [889, 528] on div "Moyen de paiement Single option select" at bounding box center [886, 527] width 220 height 16
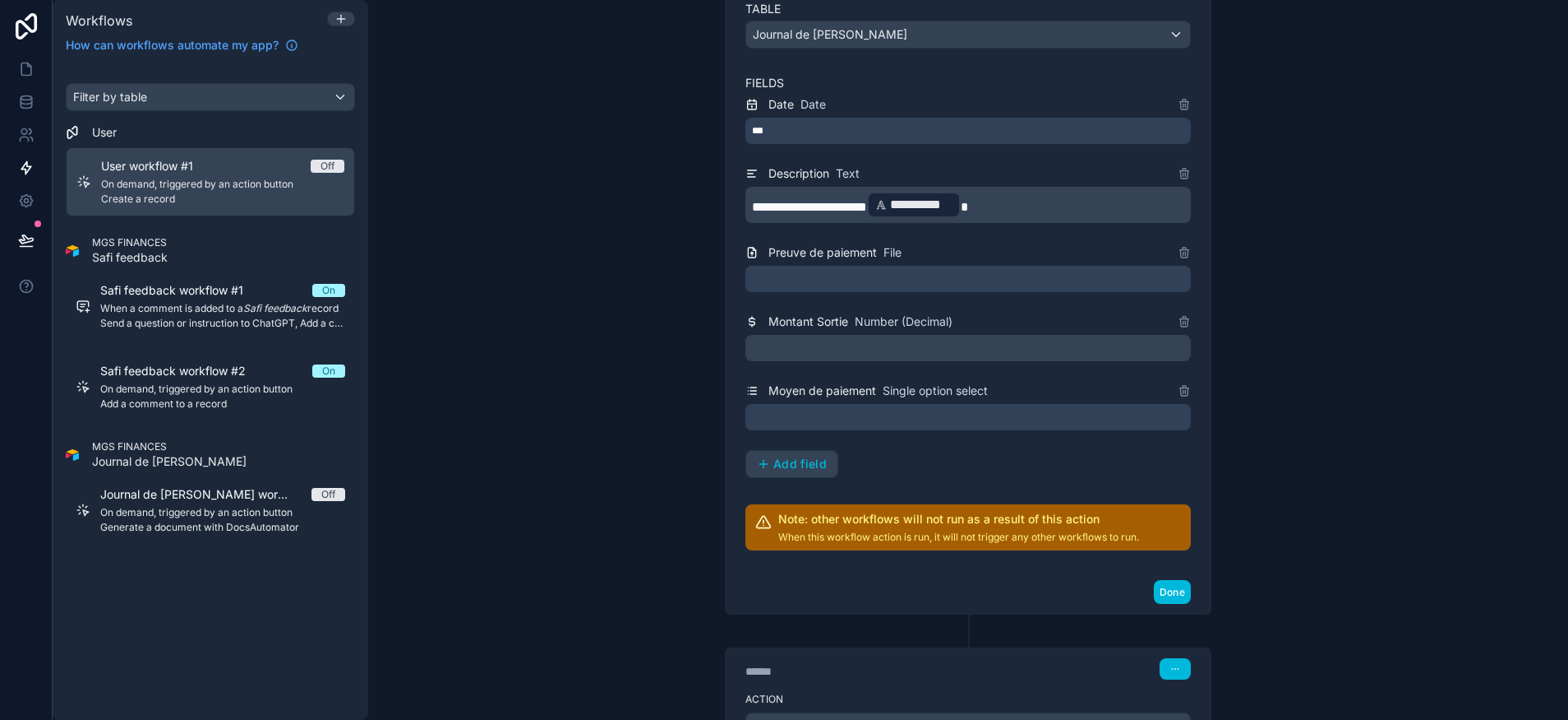
click at [911, 427] on div at bounding box center [968, 416] width 446 height 26
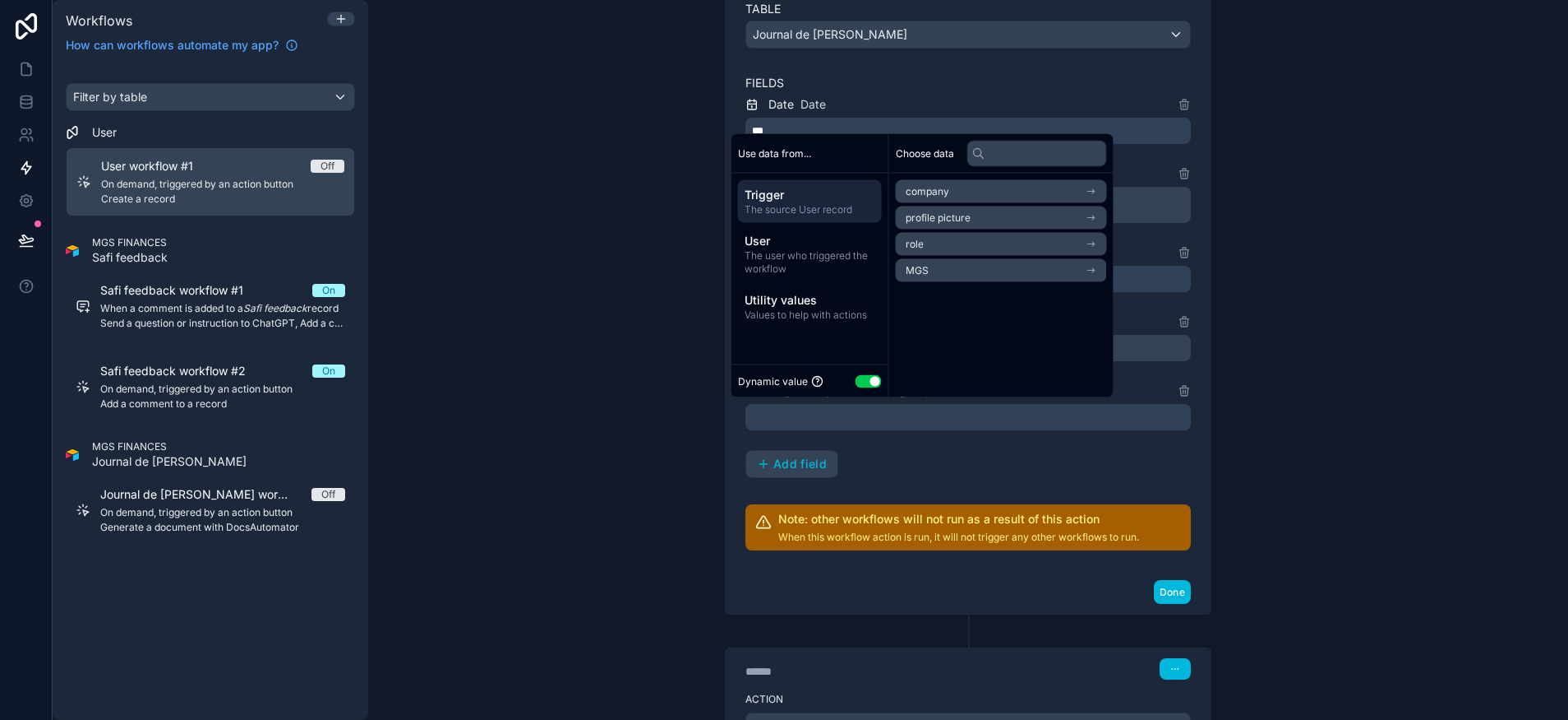
click at [649, 448] on div "**********" at bounding box center [968, 360] width 1200 height 720
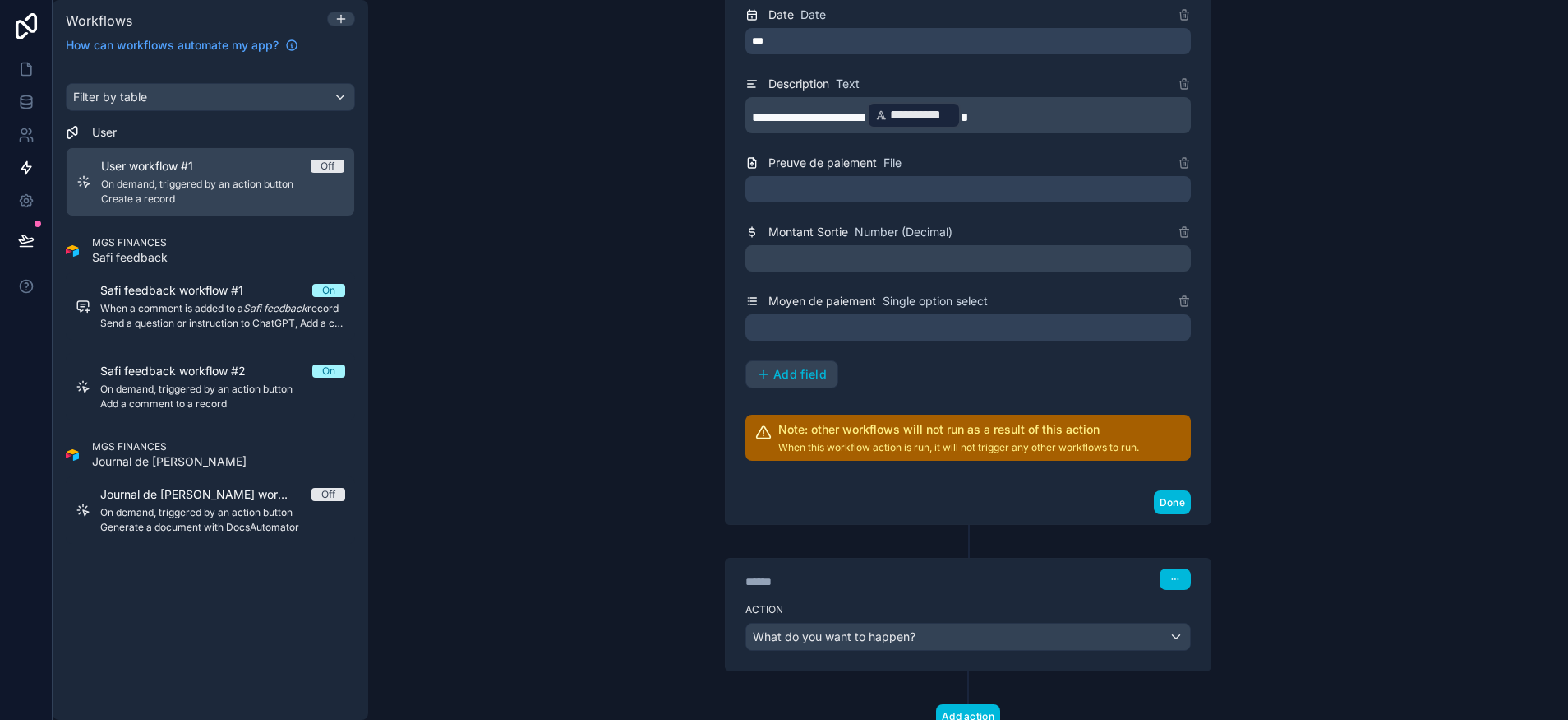
scroll to position [499, 0]
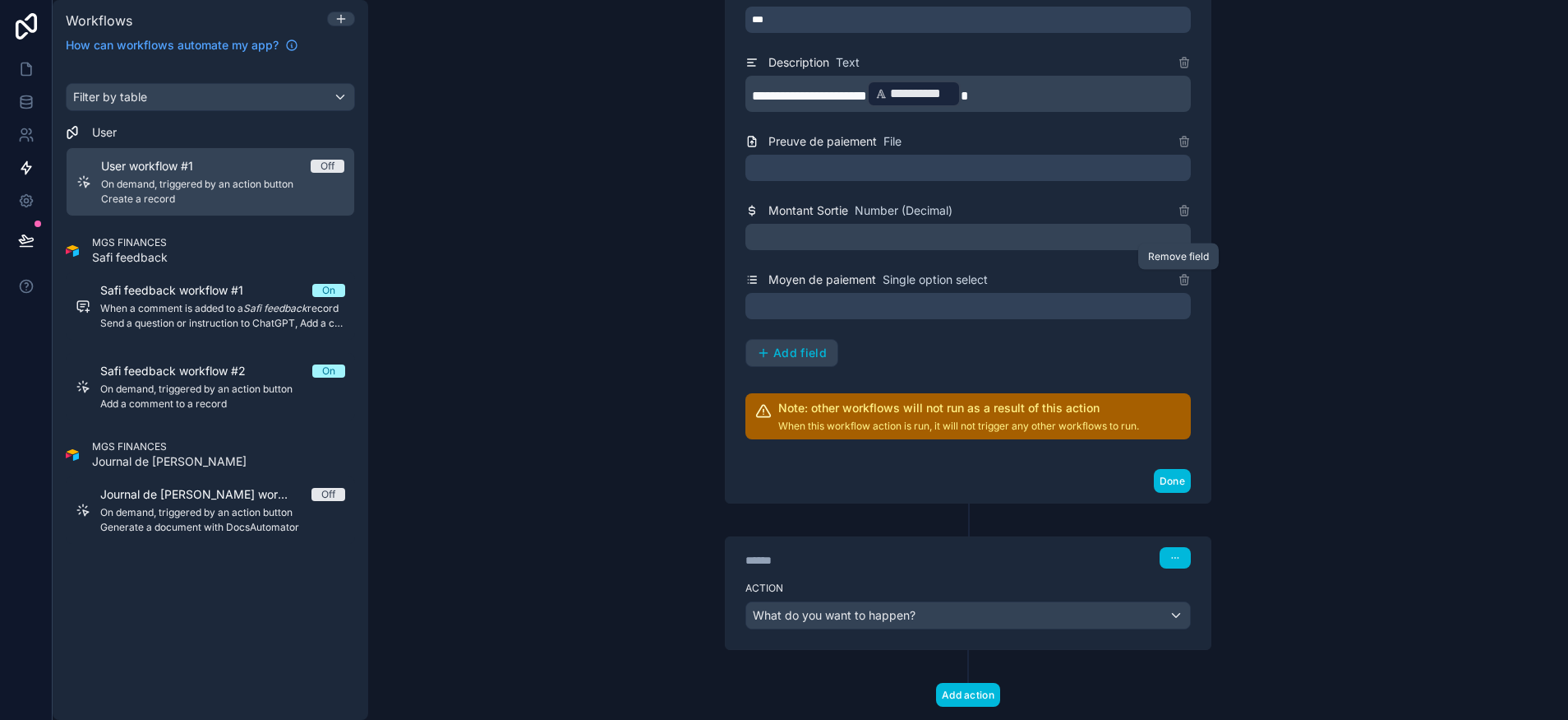
click at [1178, 282] on icon at bounding box center [1185, 280] width 14 height 14
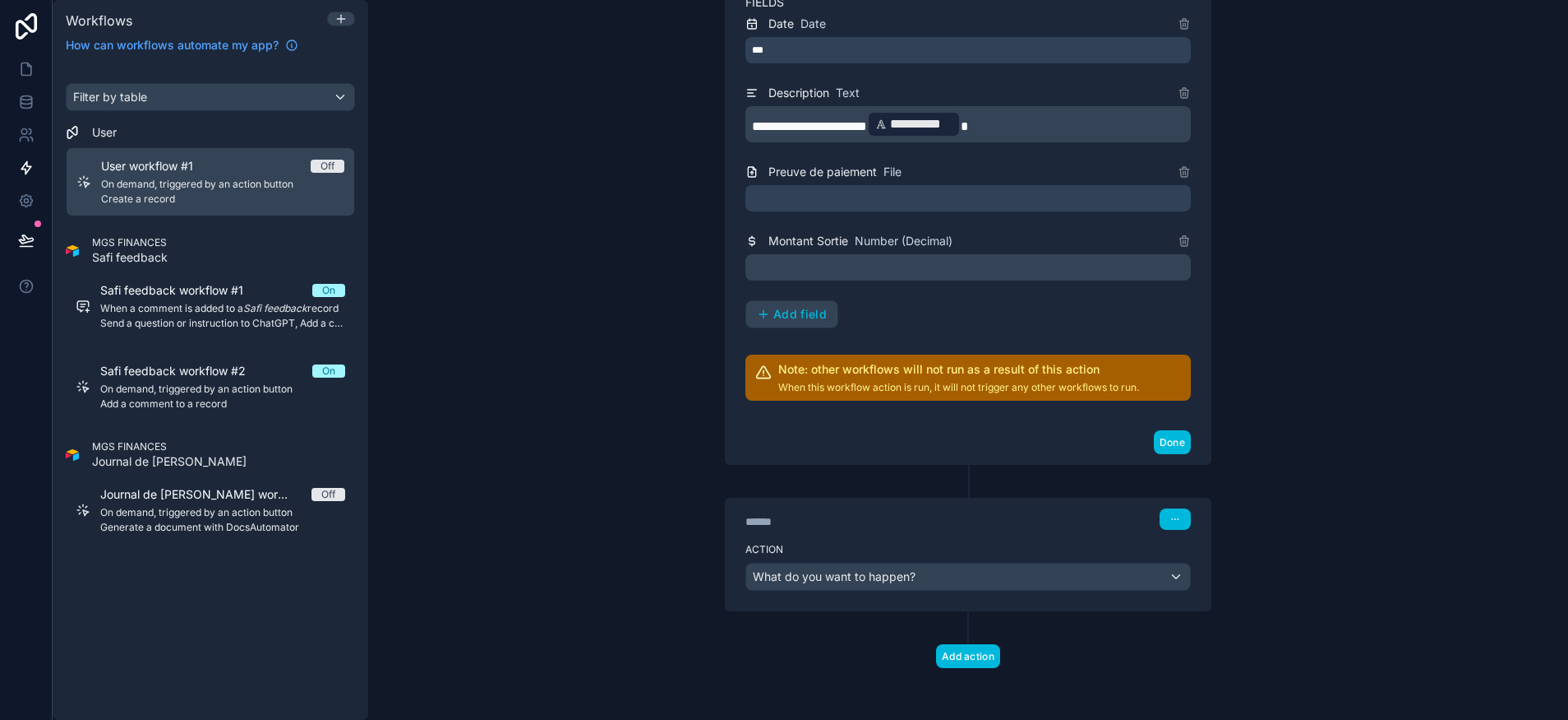
click at [1176, 248] on div "Montant Sortie Number (Decimal)" at bounding box center [968, 241] width 446 height 19
click at [1180, 245] on icon at bounding box center [1184, 242] width 8 height 8
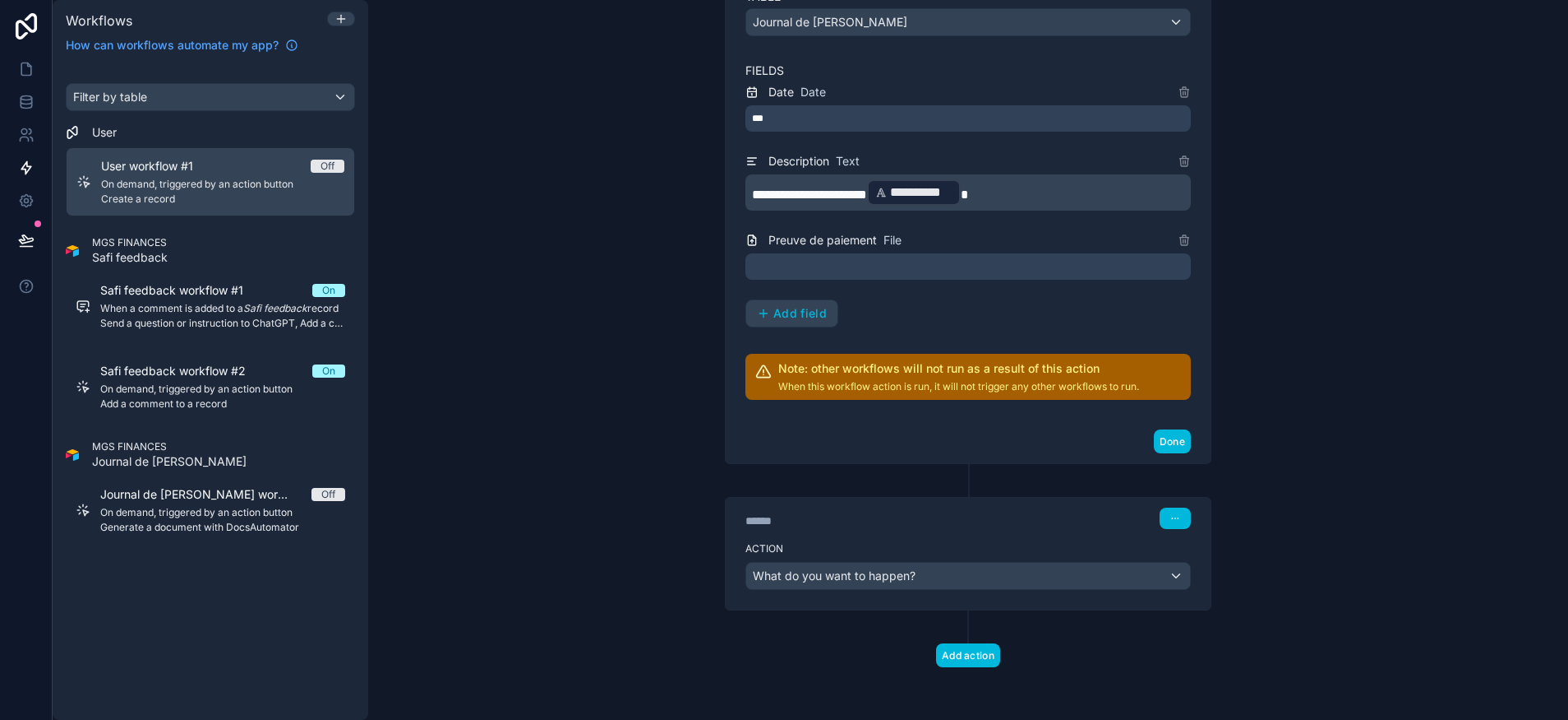
scroll to position [400, 0]
click at [1178, 243] on icon at bounding box center [1185, 241] width 14 height 14
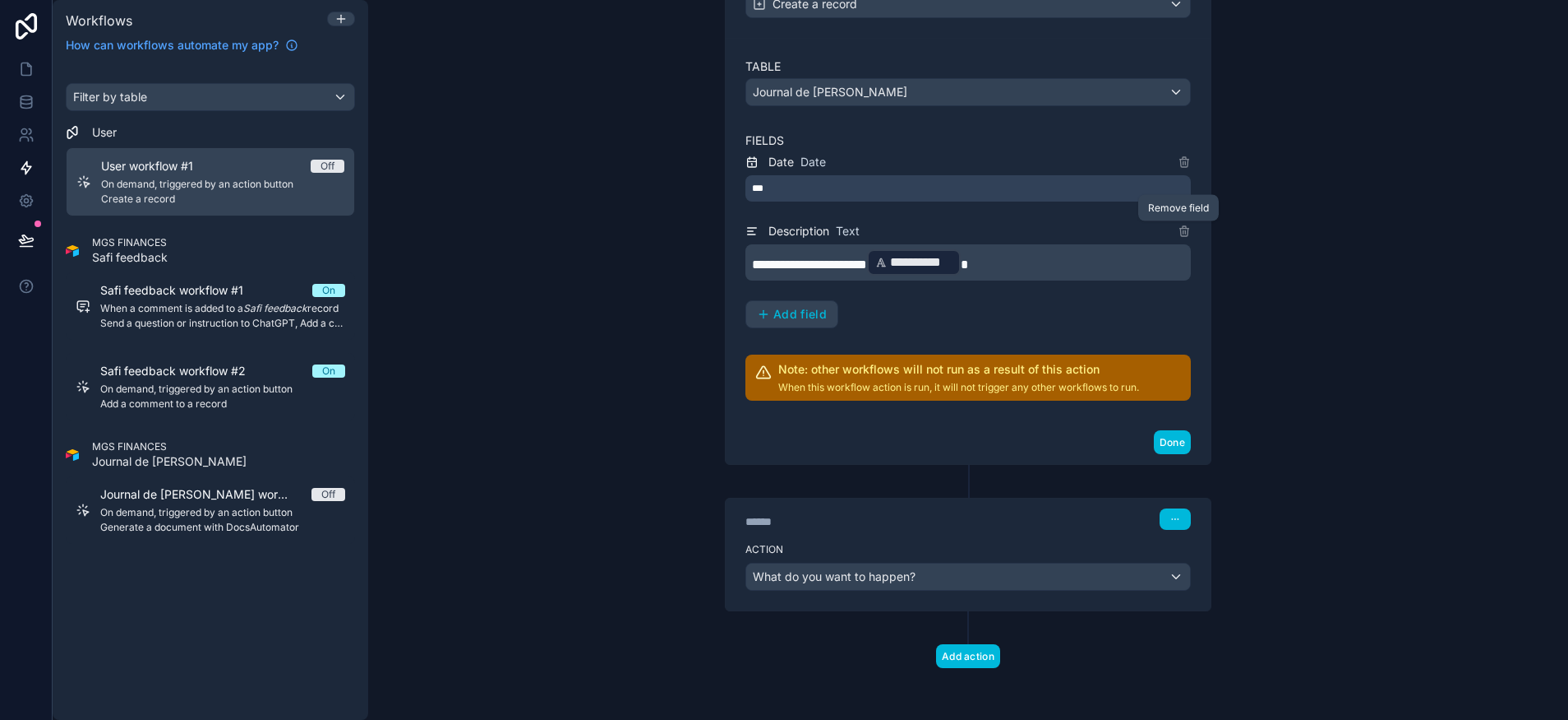
click at [1181, 236] on icon at bounding box center [1185, 231] width 14 height 14
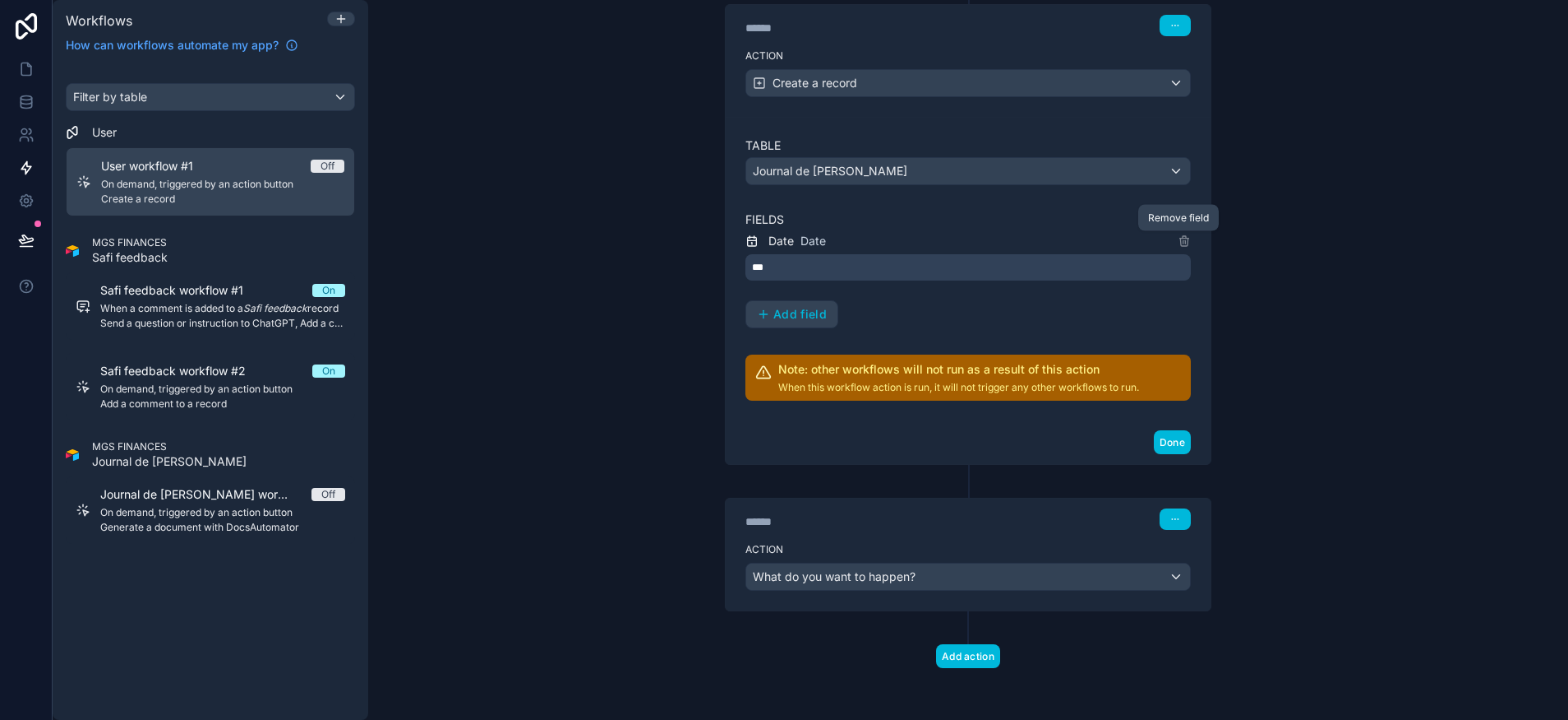
click at [1178, 234] on icon at bounding box center [1185, 241] width 14 height 14
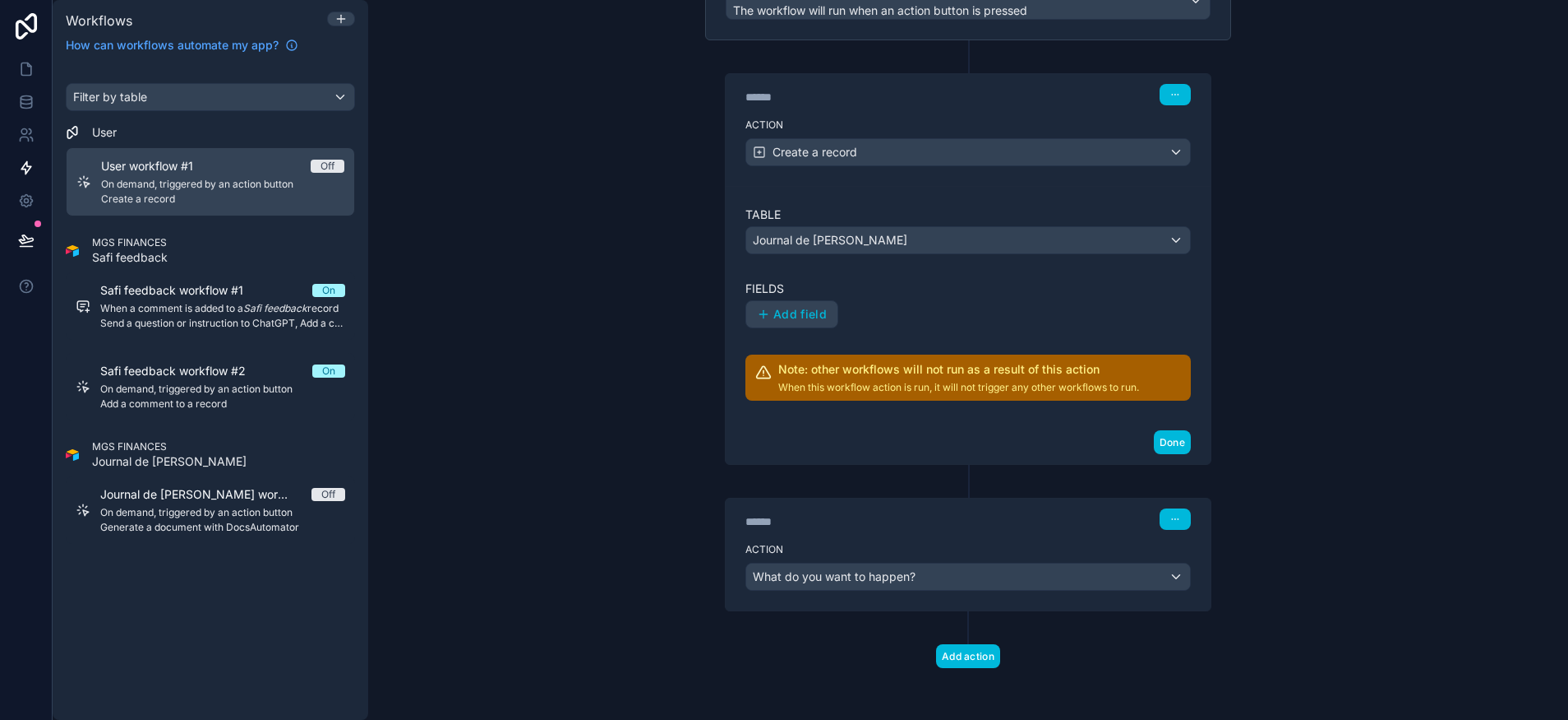
scroll to position [0, 0]
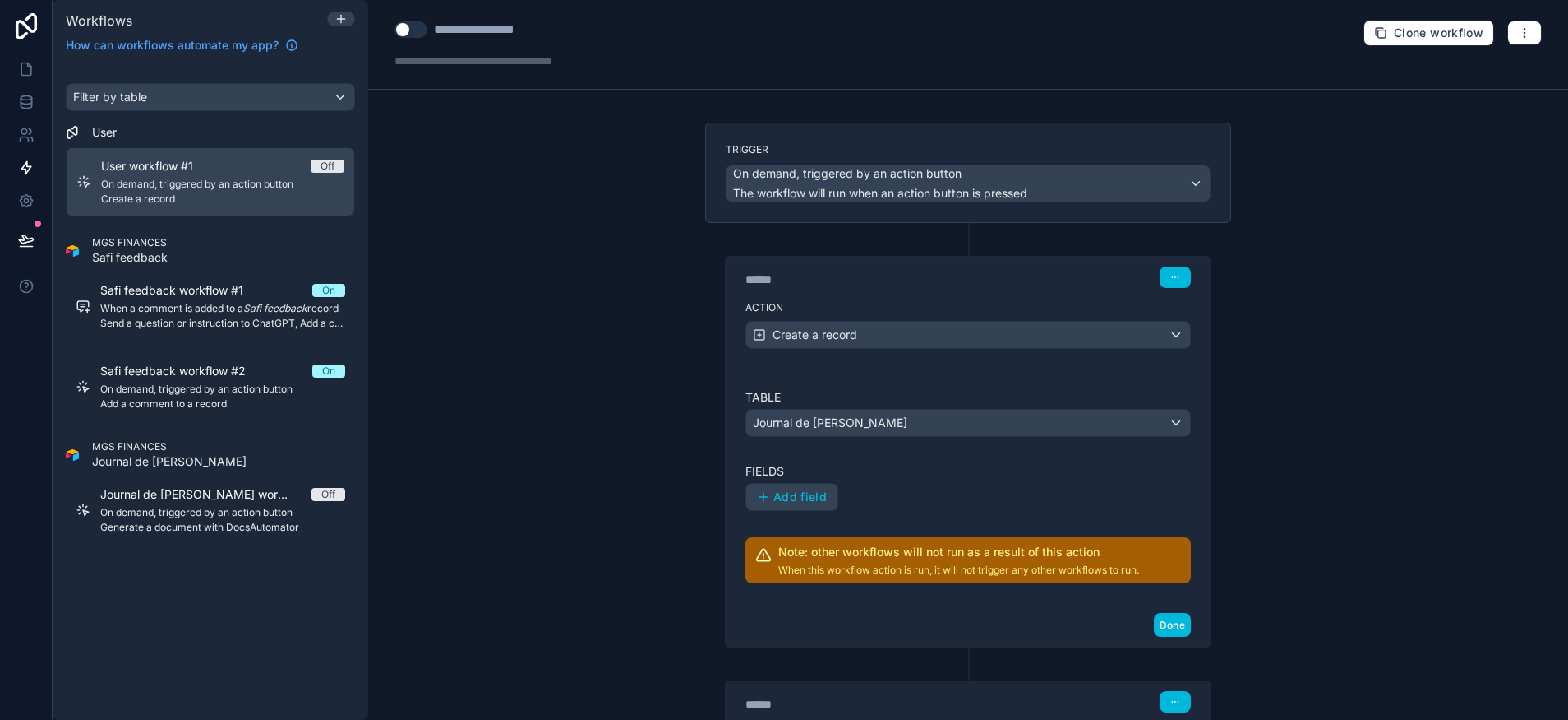
click at [1160, 273] on button "button" at bounding box center [1175, 277] width 31 height 21
click at [1212, 344] on span "Delete" at bounding box center [1199, 341] width 30 height 14
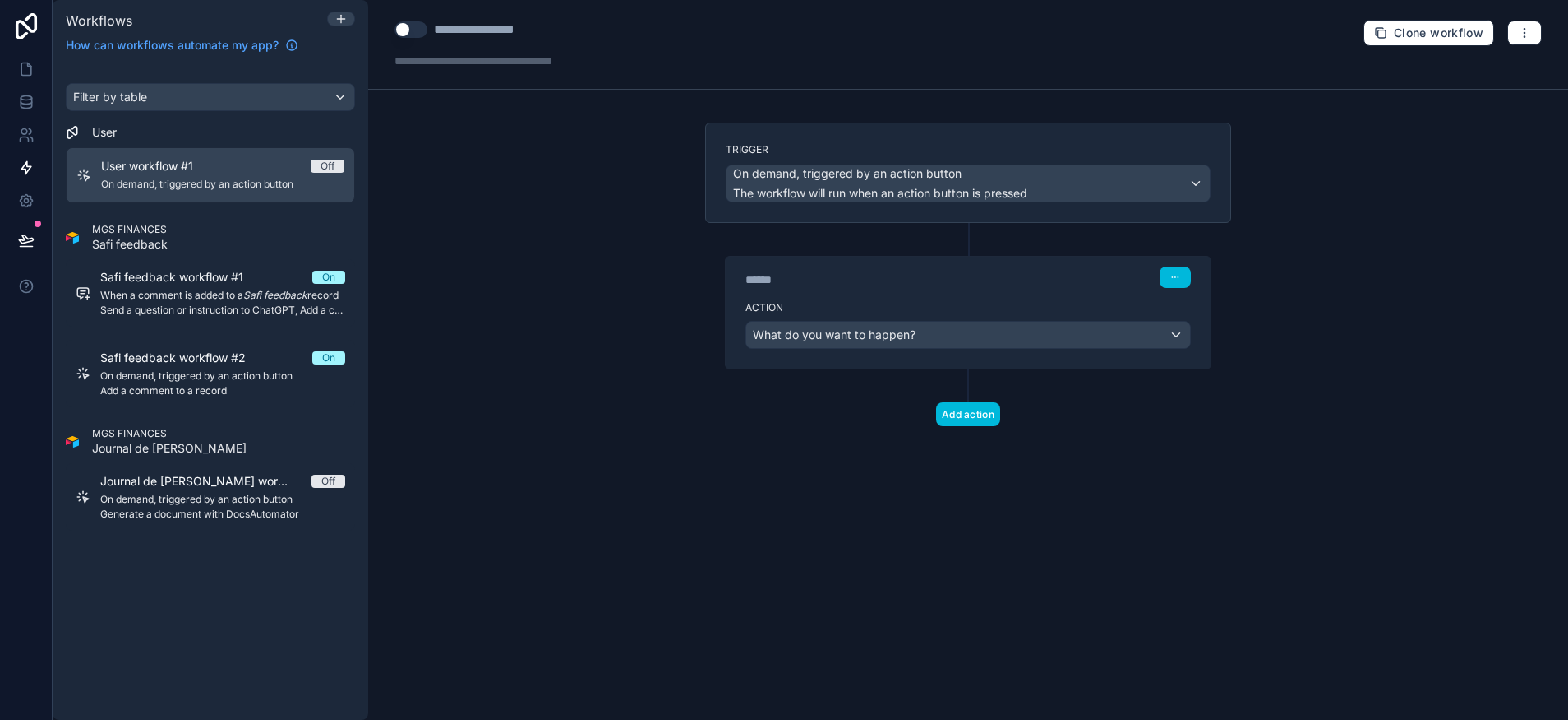
click at [1176, 281] on icon "button" at bounding box center [1175, 277] width 10 height 10
click at [1208, 343] on span "Delete" at bounding box center [1205, 341] width 30 height 14
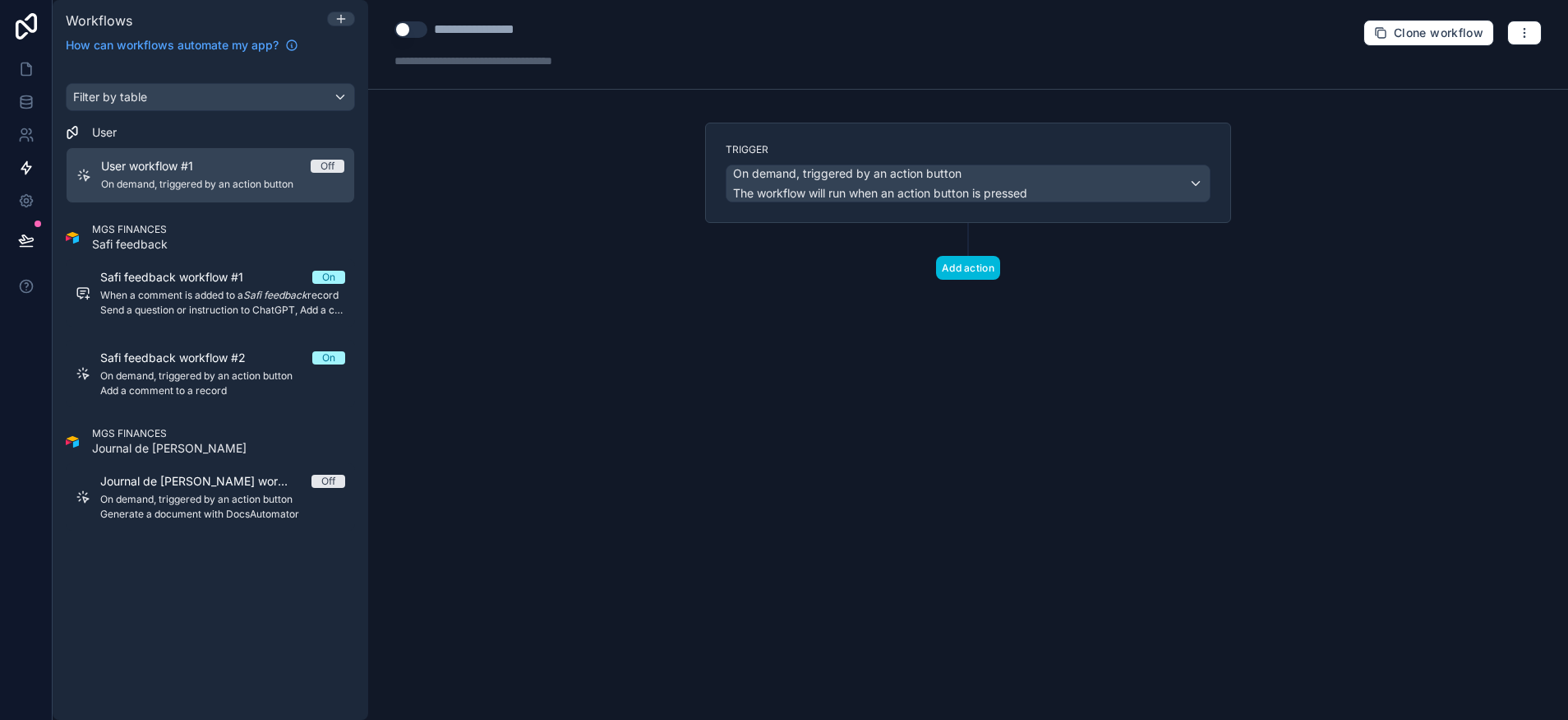
click at [1186, 117] on div "**********" at bounding box center [968, 360] width 1200 height 720
click at [1519, 39] on icon "button" at bounding box center [1525, 33] width 14 height 14
click at [1481, 125] on span "Delete workflow" at bounding box center [1482, 125] width 79 height 14
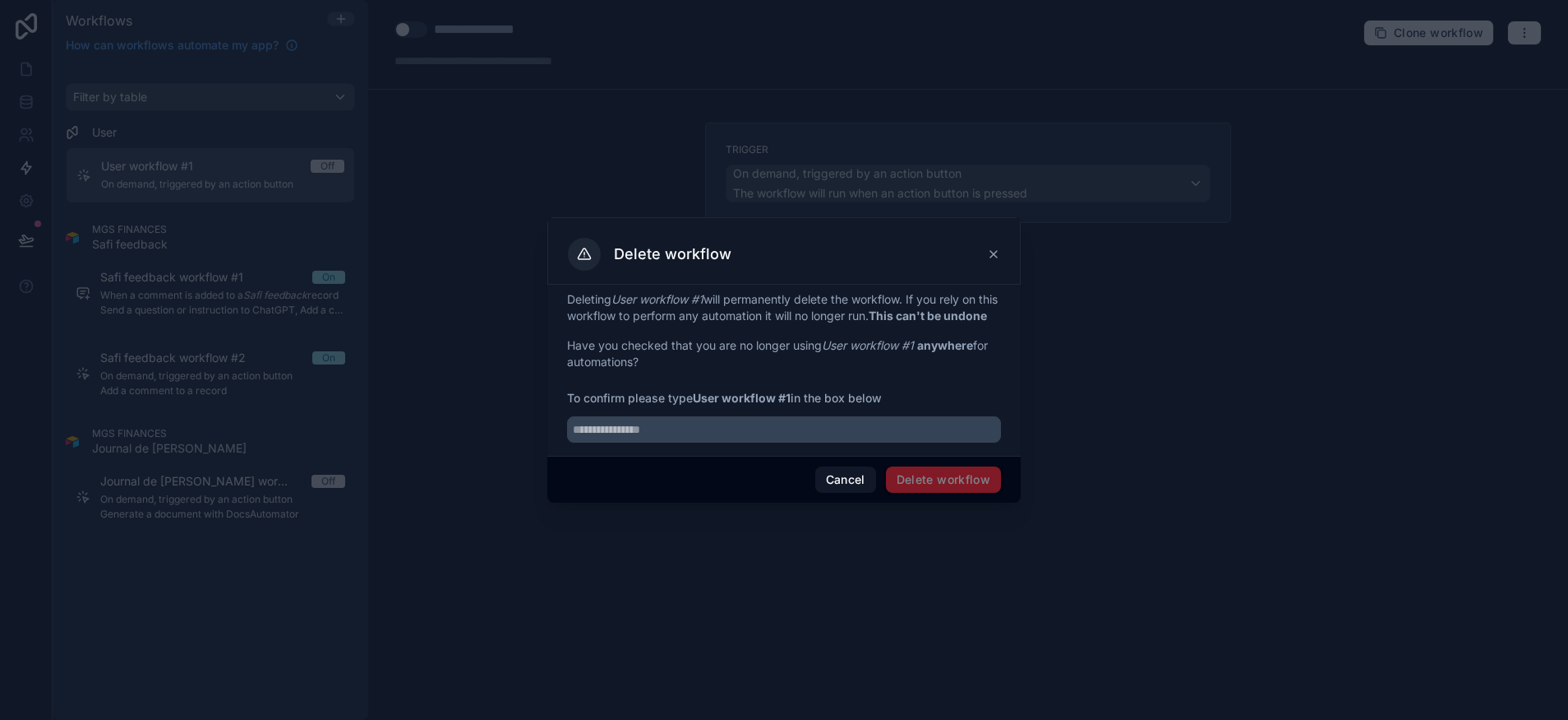
click at [817, 492] on button "Cancel" at bounding box center [845, 479] width 61 height 26
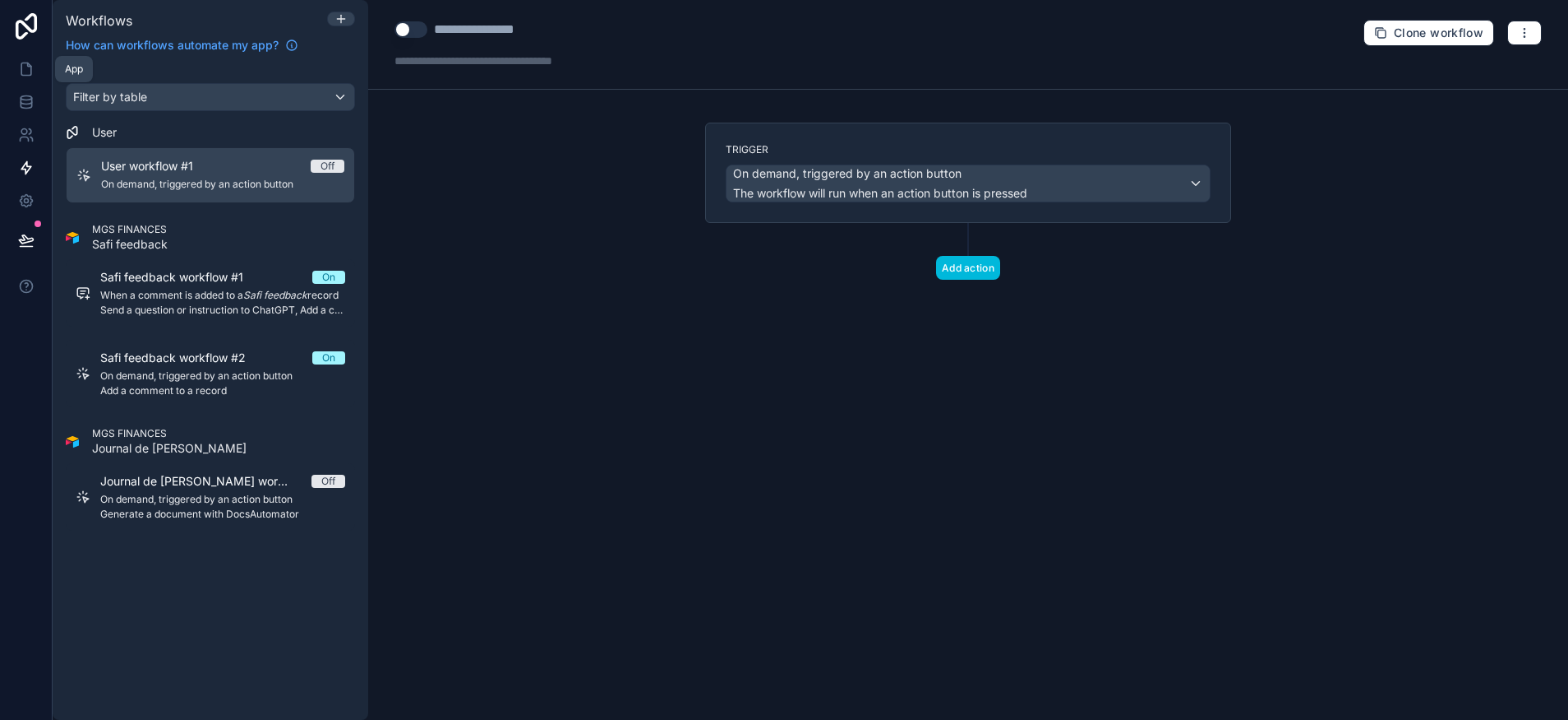
click at [18, 71] on icon at bounding box center [26, 69] width 16 height 16
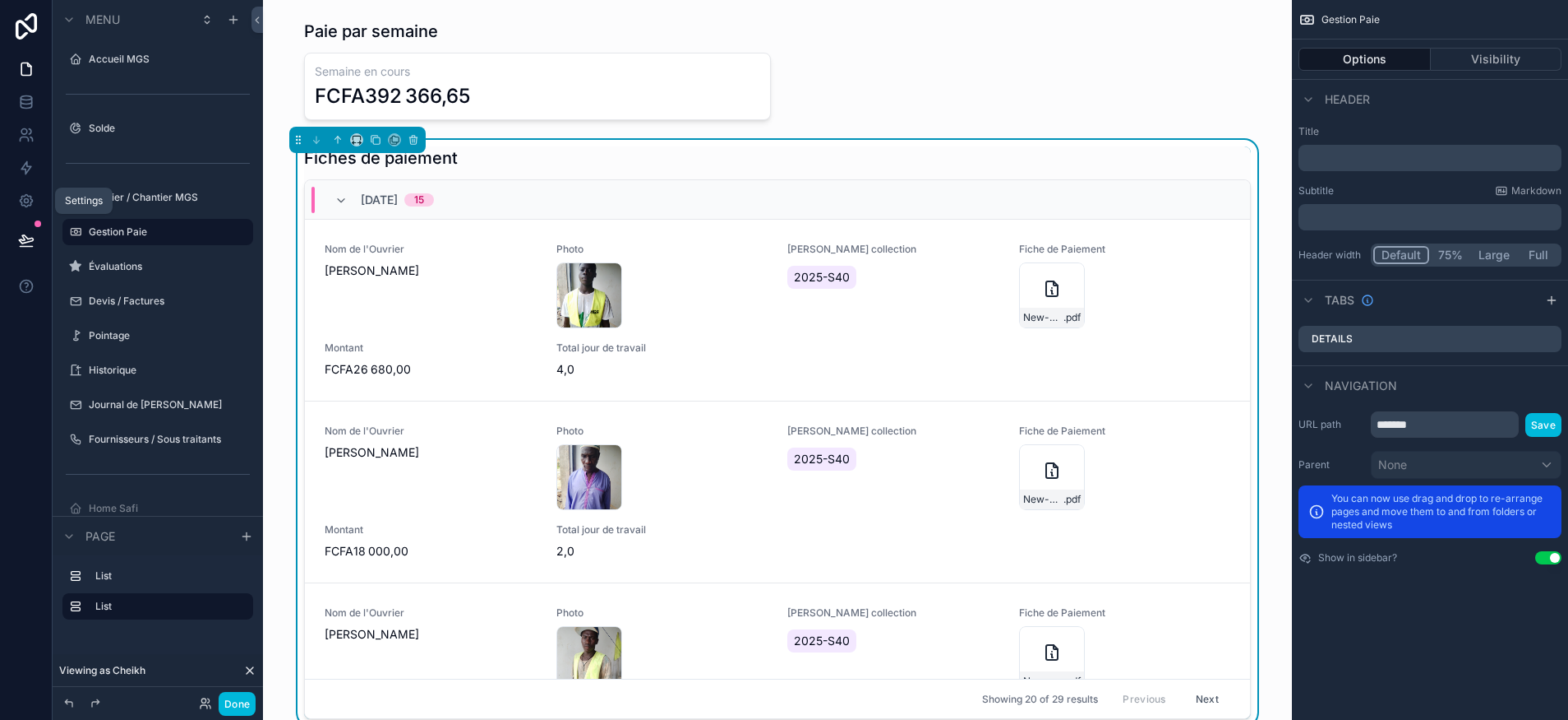
click at [21, 197] on icon at bounding box center [25, 200] width 13 height 13
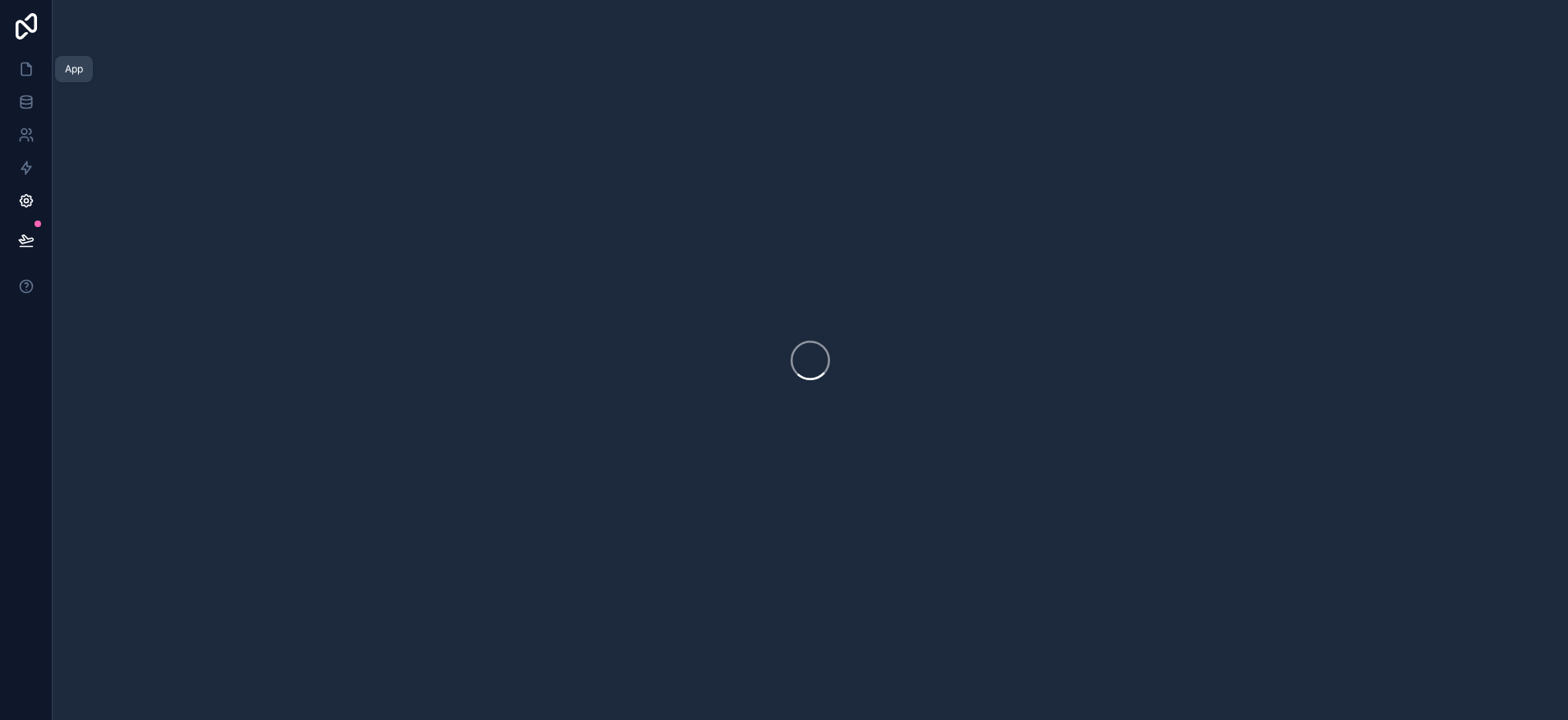
click at [21, 66] on icon at bounding box center [26, 69] width 16 height 16
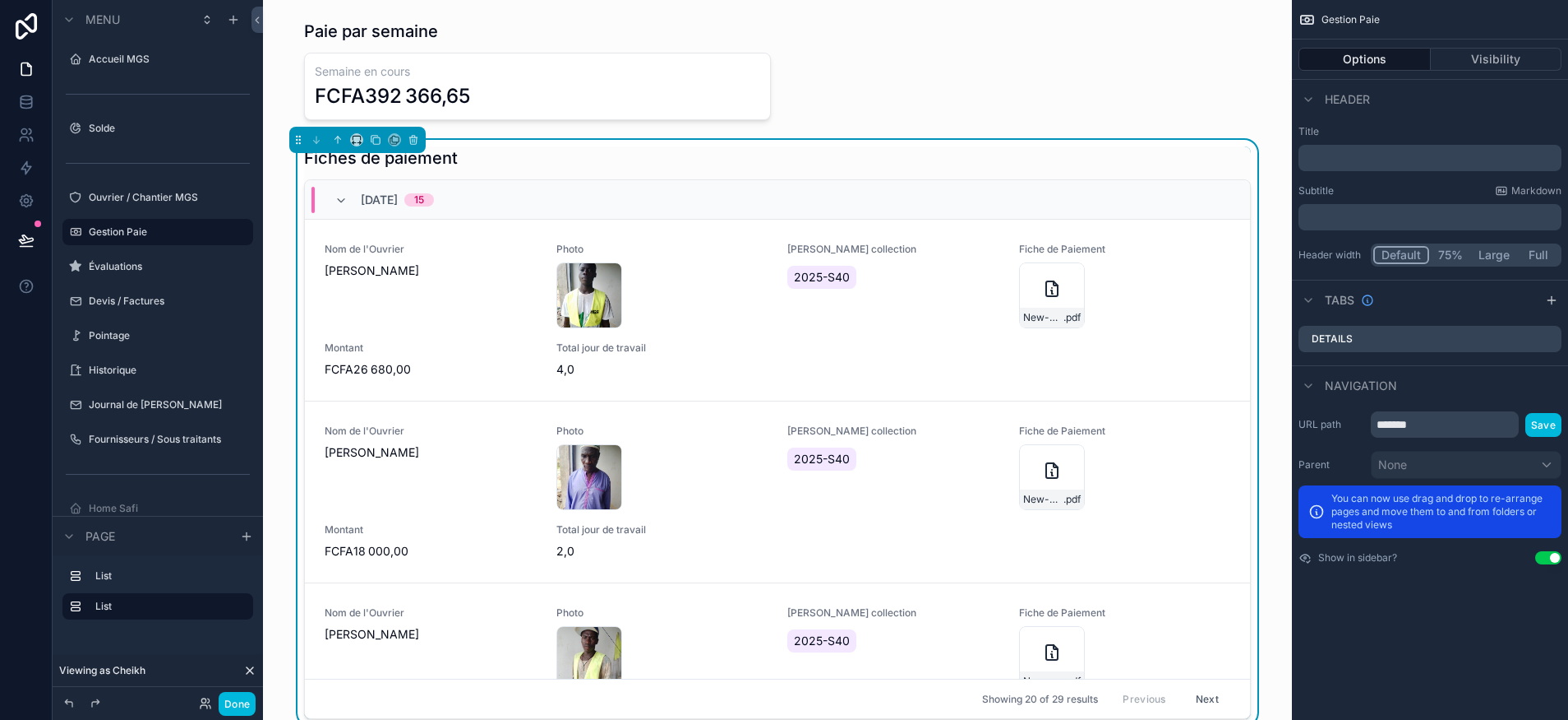
click at [928, 155] on div "Fiches de paiement" at bounding box center [777, 158] width 947 height 23
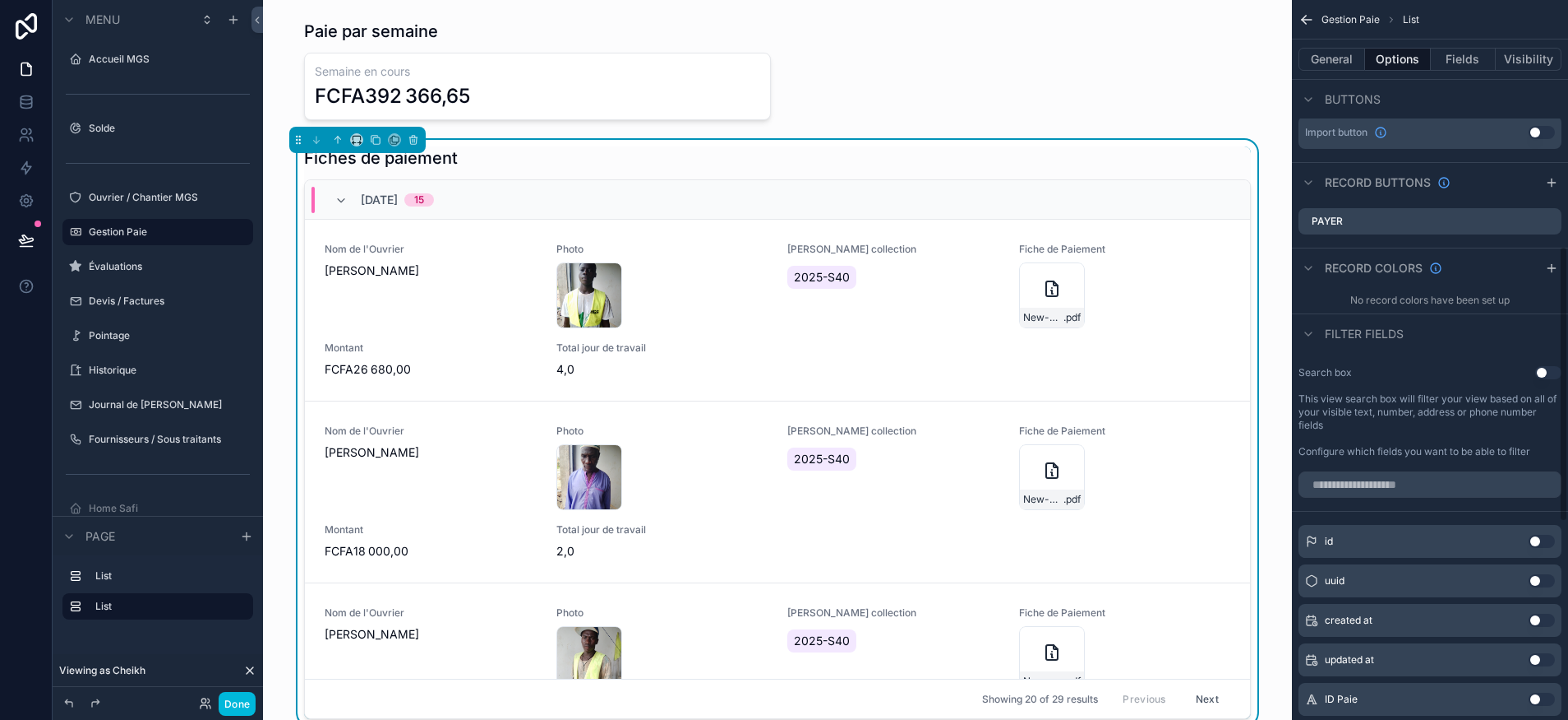
scroll to position [643, 0]
click at [0, 0] on icon "scrollable content" at bounding box center [0, 0] width 0 height 0
click at [1524, 194] on icon at bounding box center [1523, 195] width 14 height 14
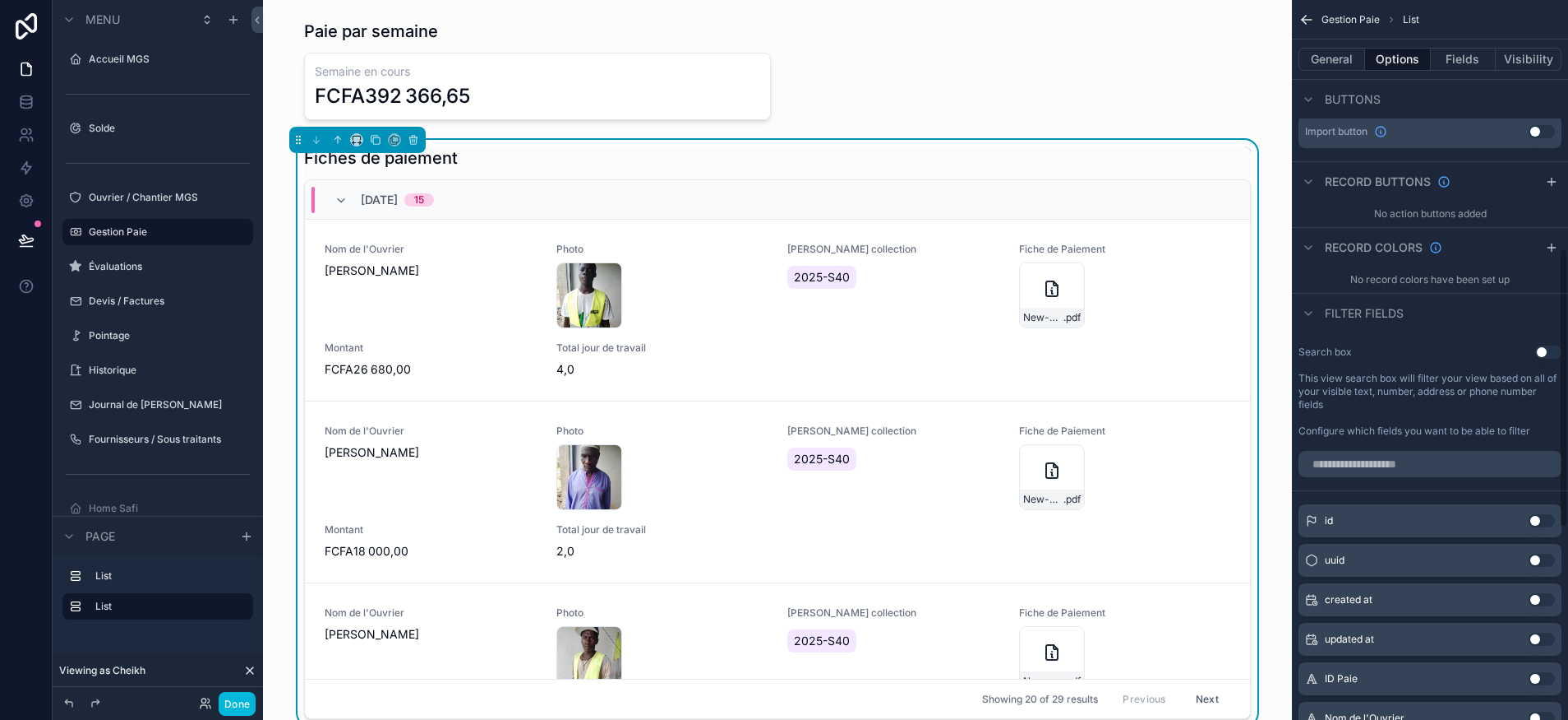
click at [1481, 232] on div "Record colors" at bounding box center [1431, 247] width 277 height 40
drag, startPoint x: 238, startPoint y: 704, endPoint x: 235, endPoint y: 671, distance: 33.1
click at [238, 704] on button "Done" at bounding box center [237, 704] width 37 height 24
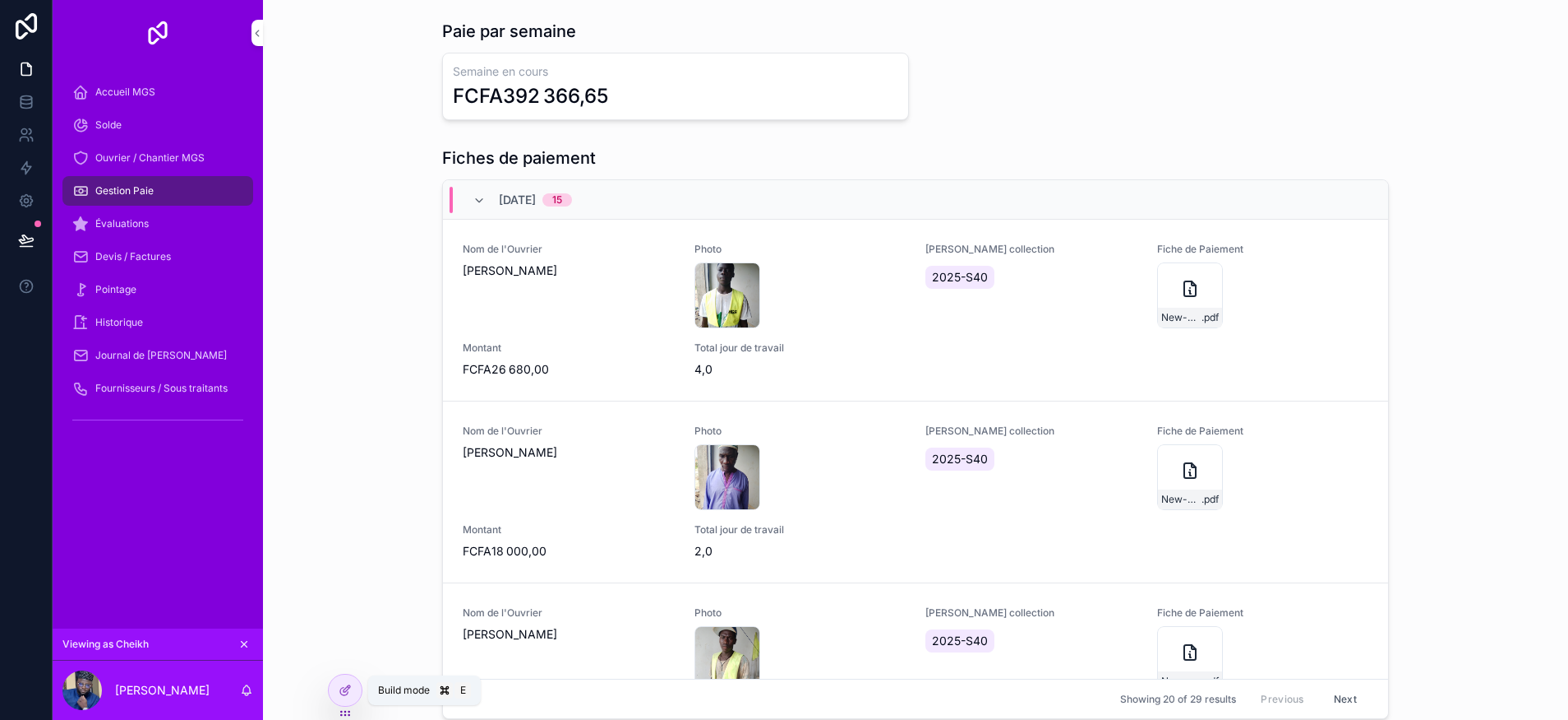
click at [350, 693] on icon at bounding box center [345, 690] width 14 height 14
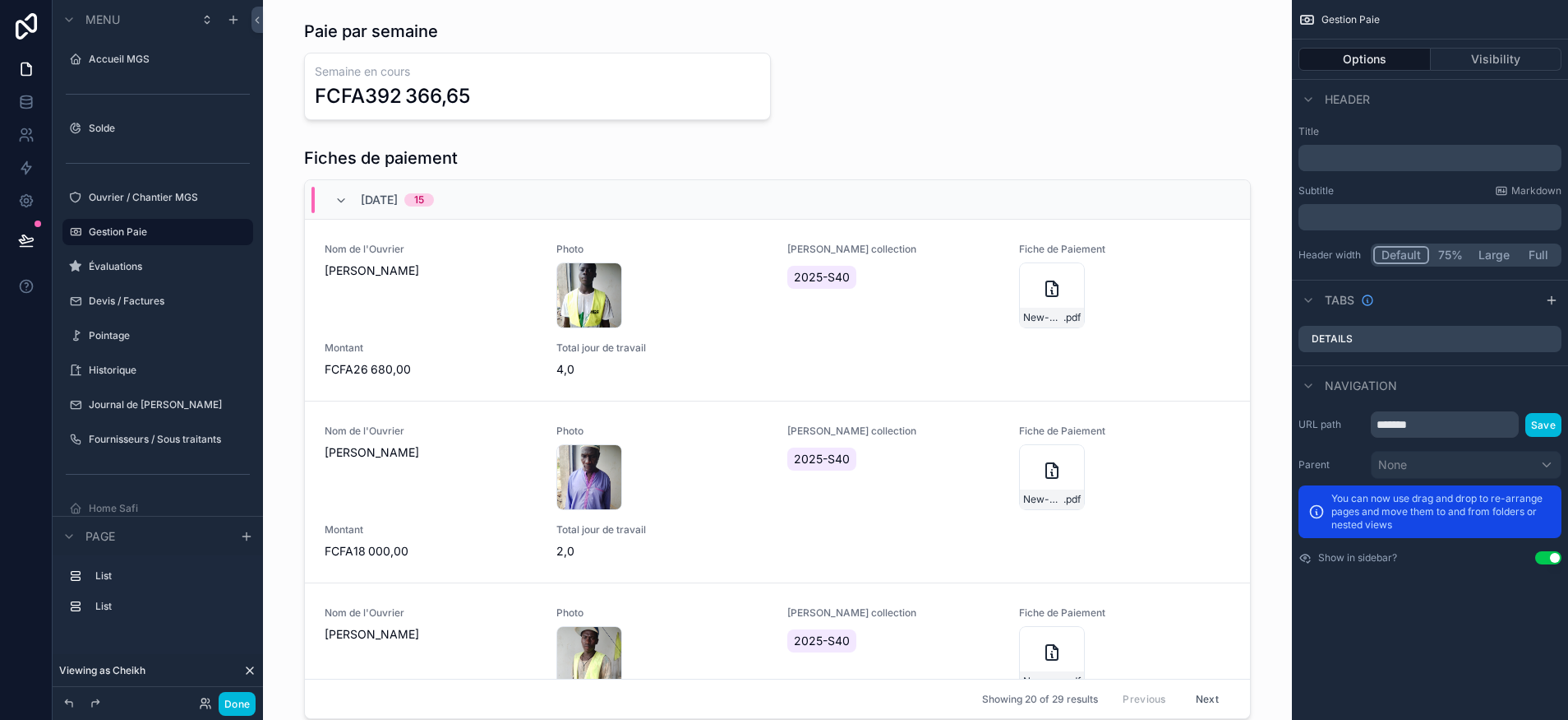
click at [132, 268] on label "Évaluations" at bounding box center [166, 267] width 155 height 14
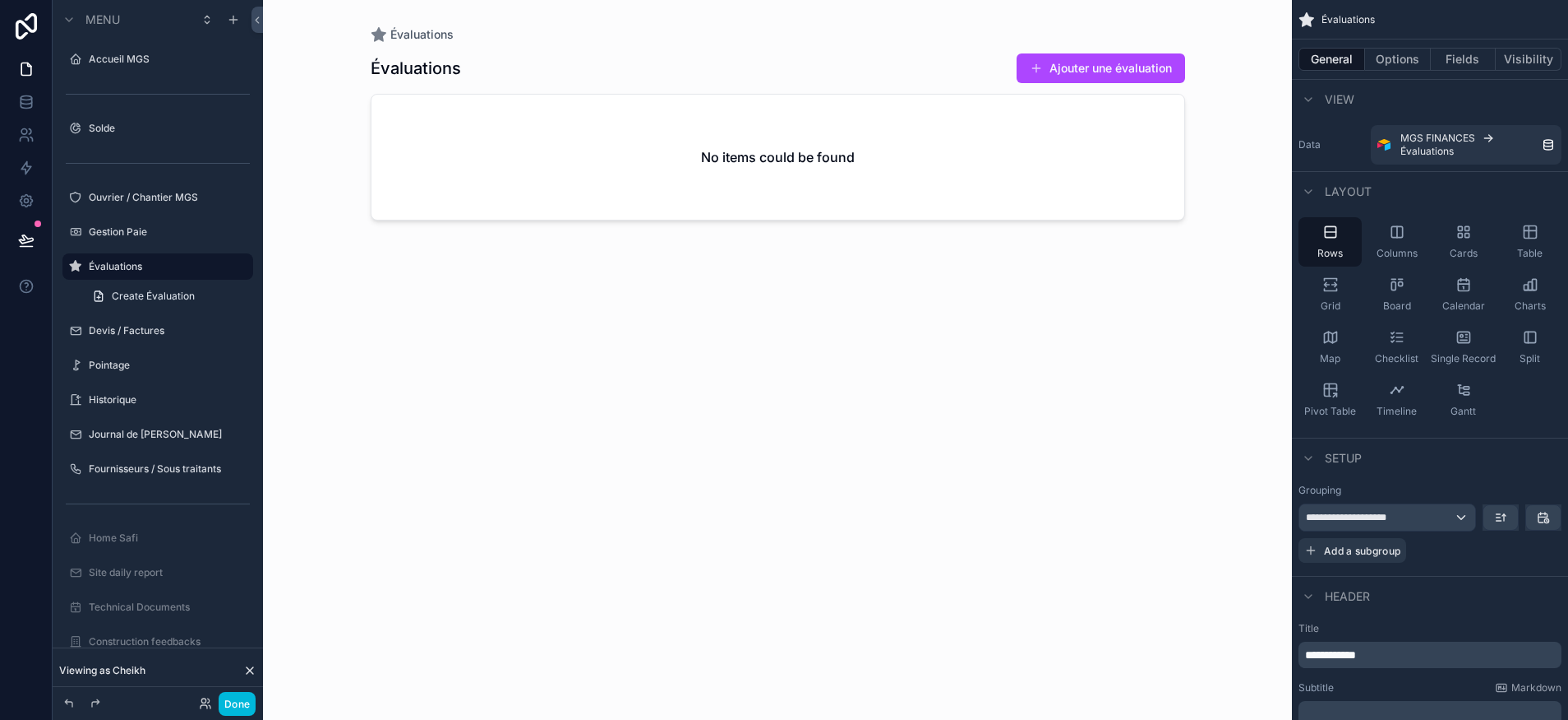
click at [139, 337] on label "Devis / Factures" at bounding box center [166, 331] width 155 height 14
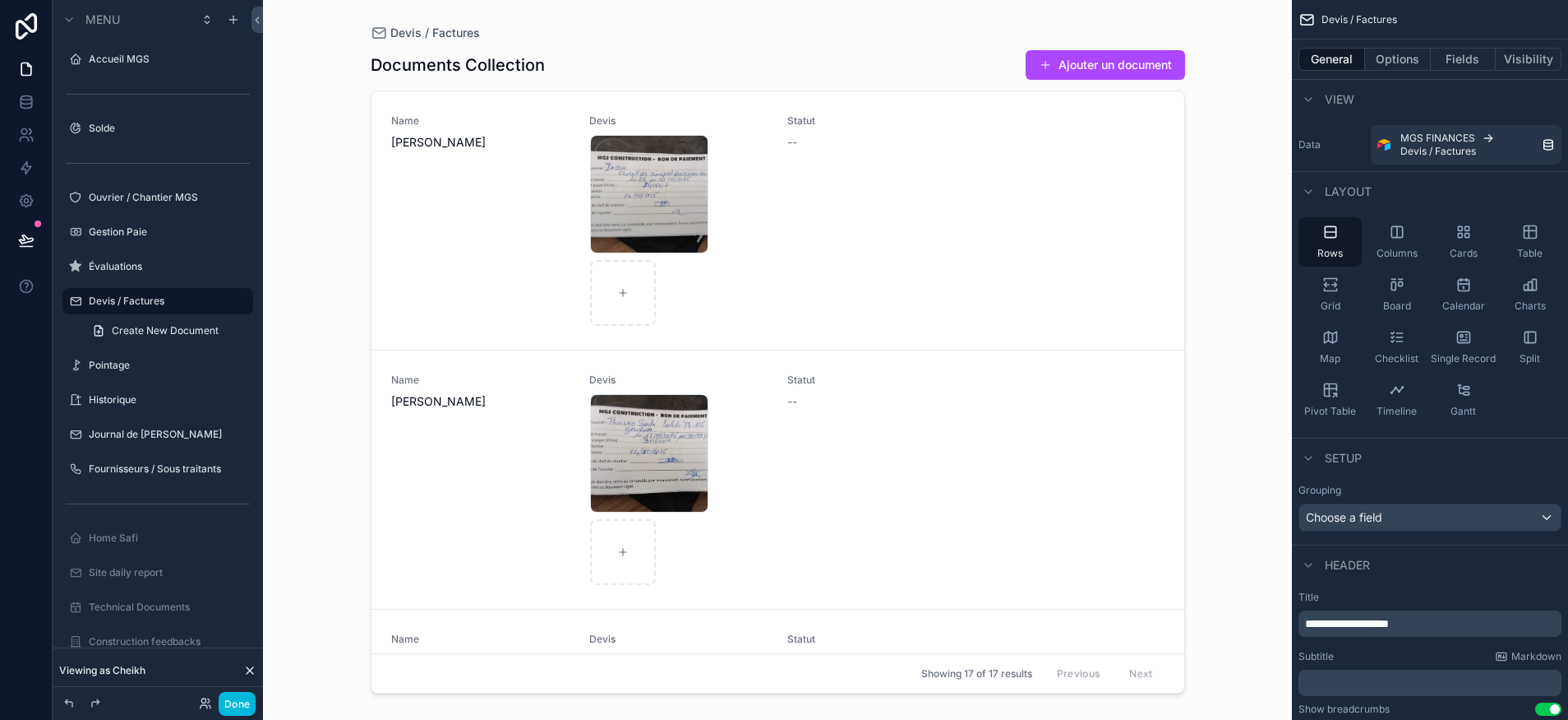
click at [122, 368] on label "Pointage" at bounding box center [166, 366] width 155 height 14
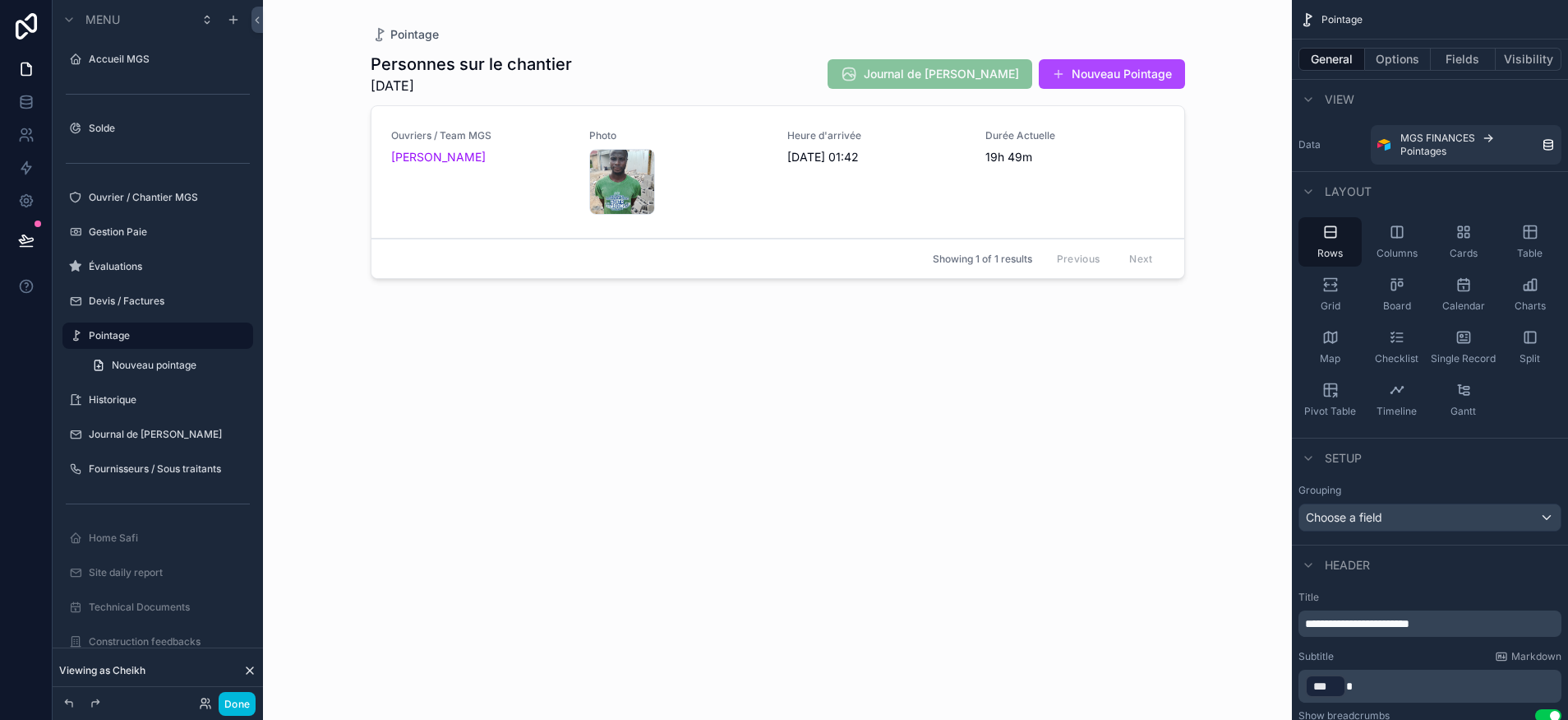
click at [131, 412] on div "Historique" at bounding box center [158, 399] width 184 height 26
click at [124, 405] on label "Historique" at bounding box center [166, 400] width 155 height 14
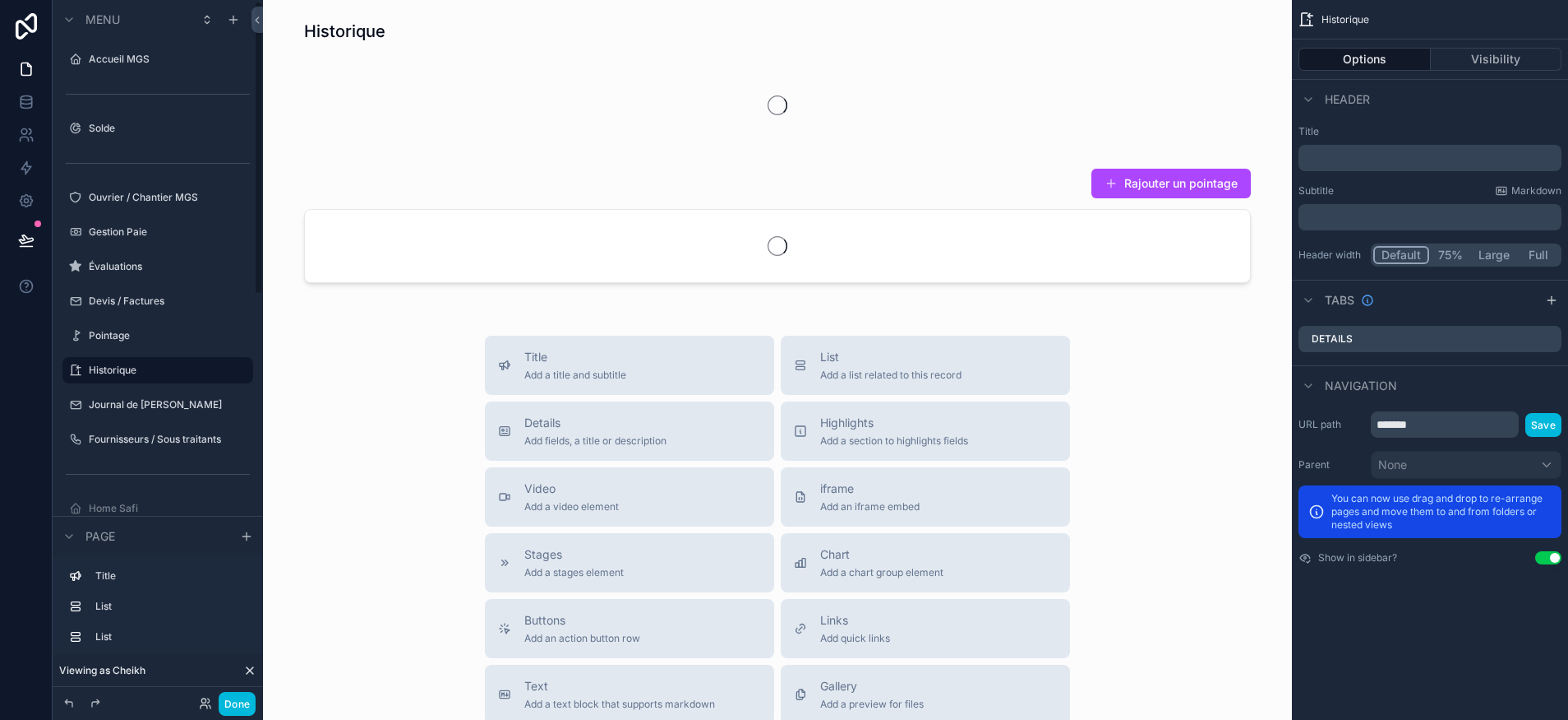
scroll to position [2, 0]
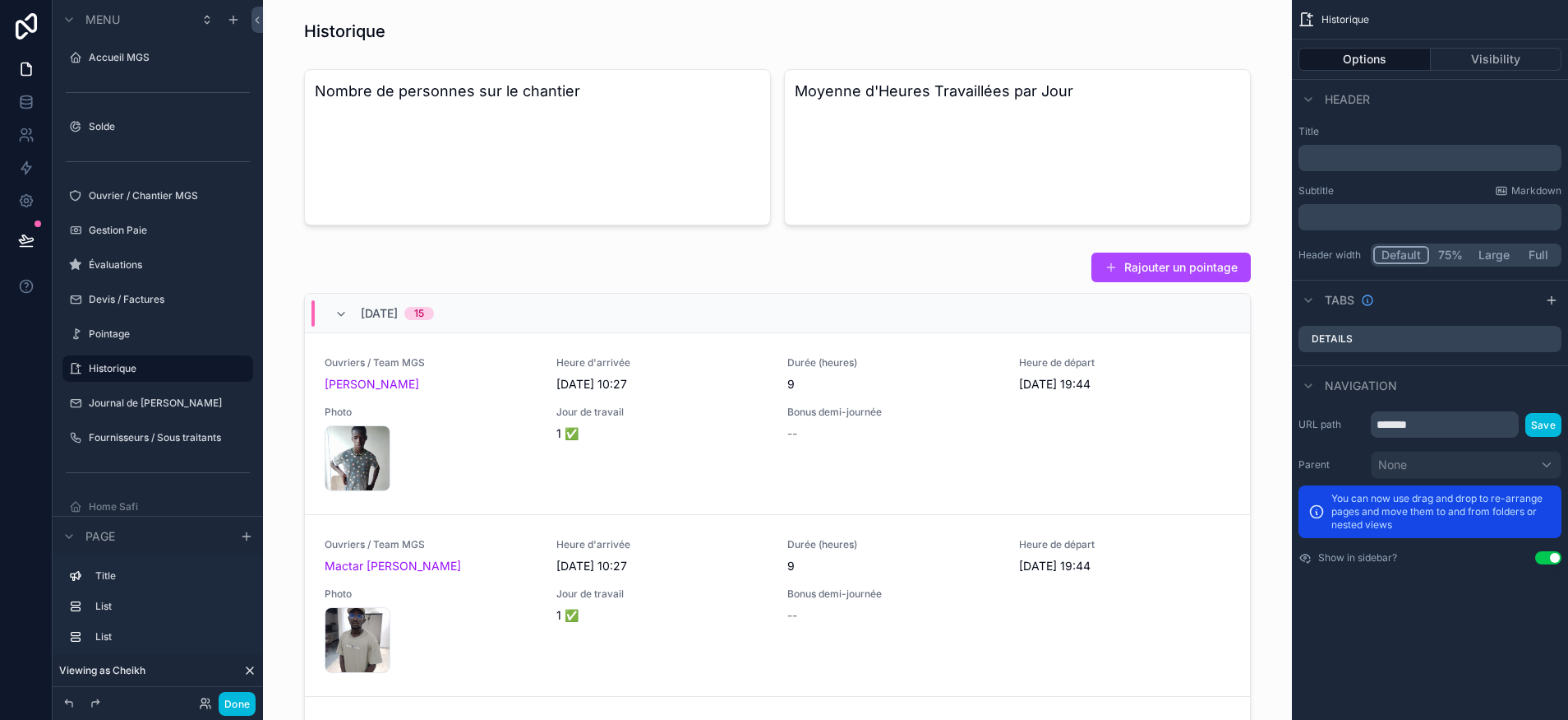
click at [133, 405] on label "Journal de [PERSON_NAME]" at bounding box center [166, 404] width 155 height 14
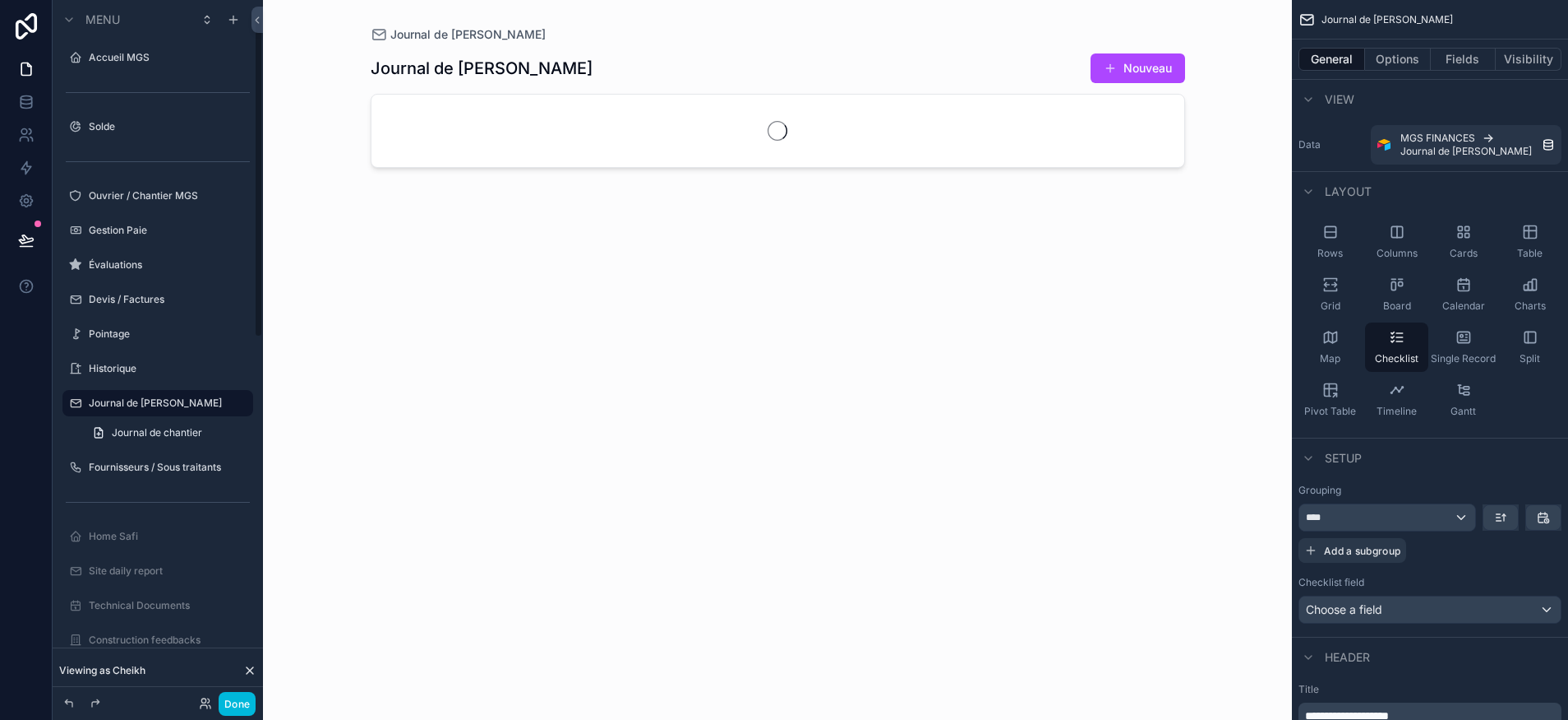
scroll to position [36, 0]
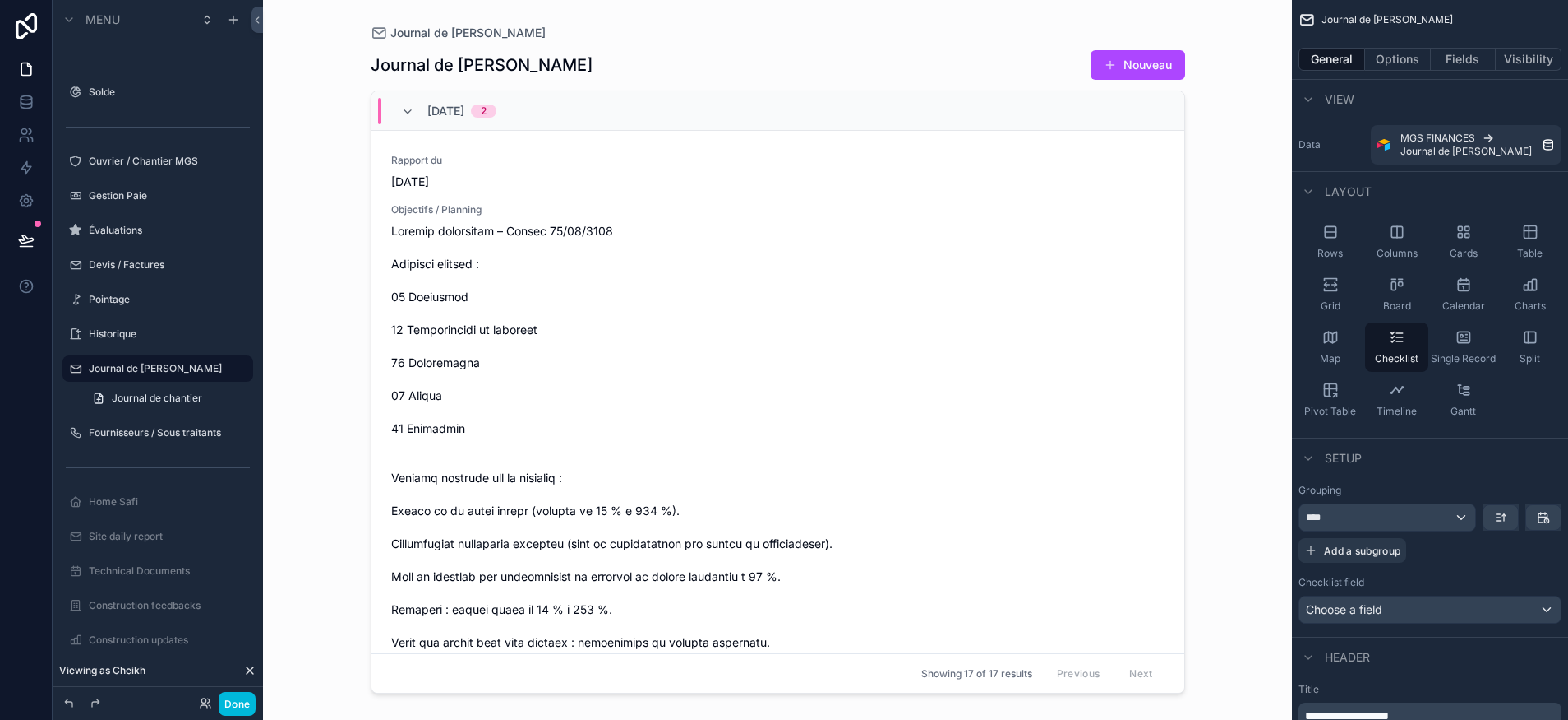
click at [129, 337] on label "Historique" at bounding box center [166, 334] width 155 height 14
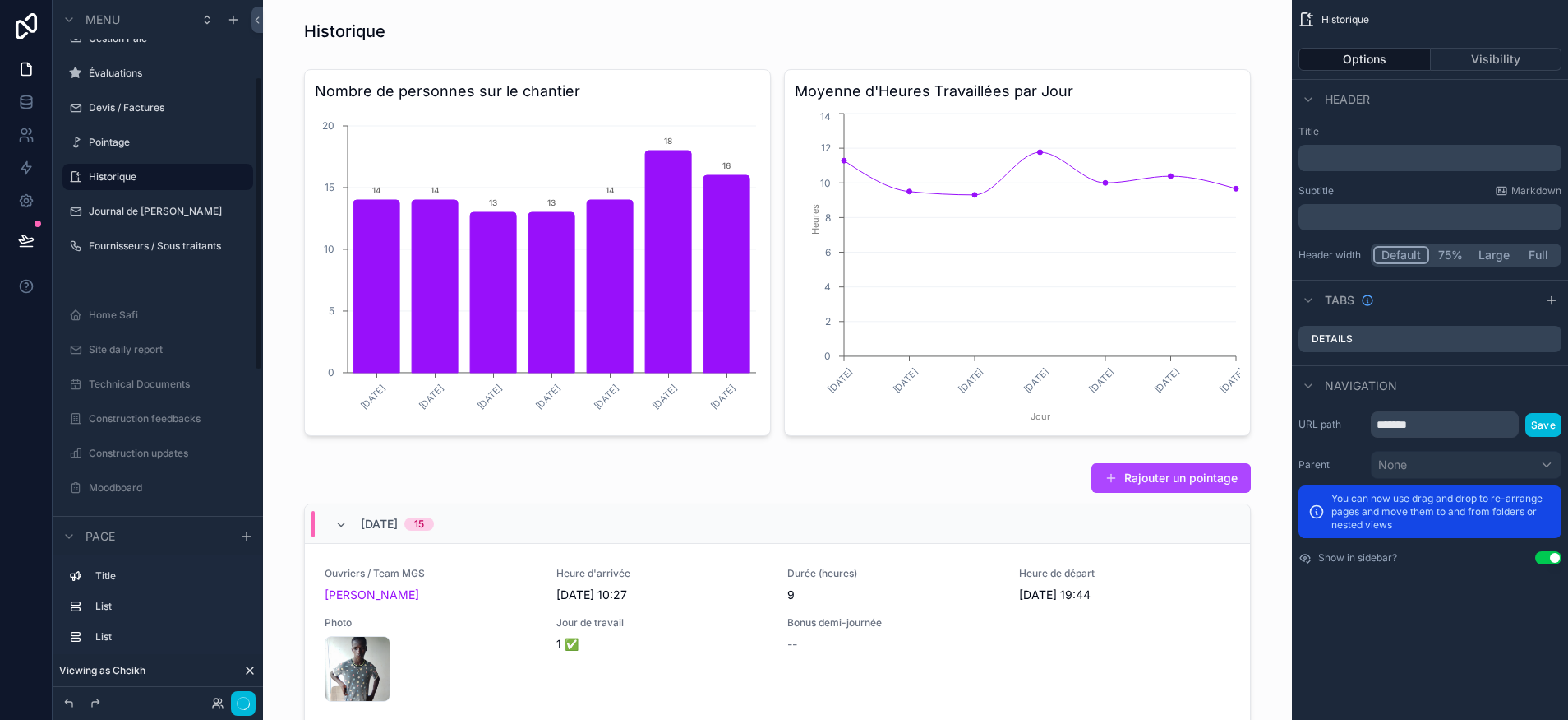
scroll to position [183, 0]
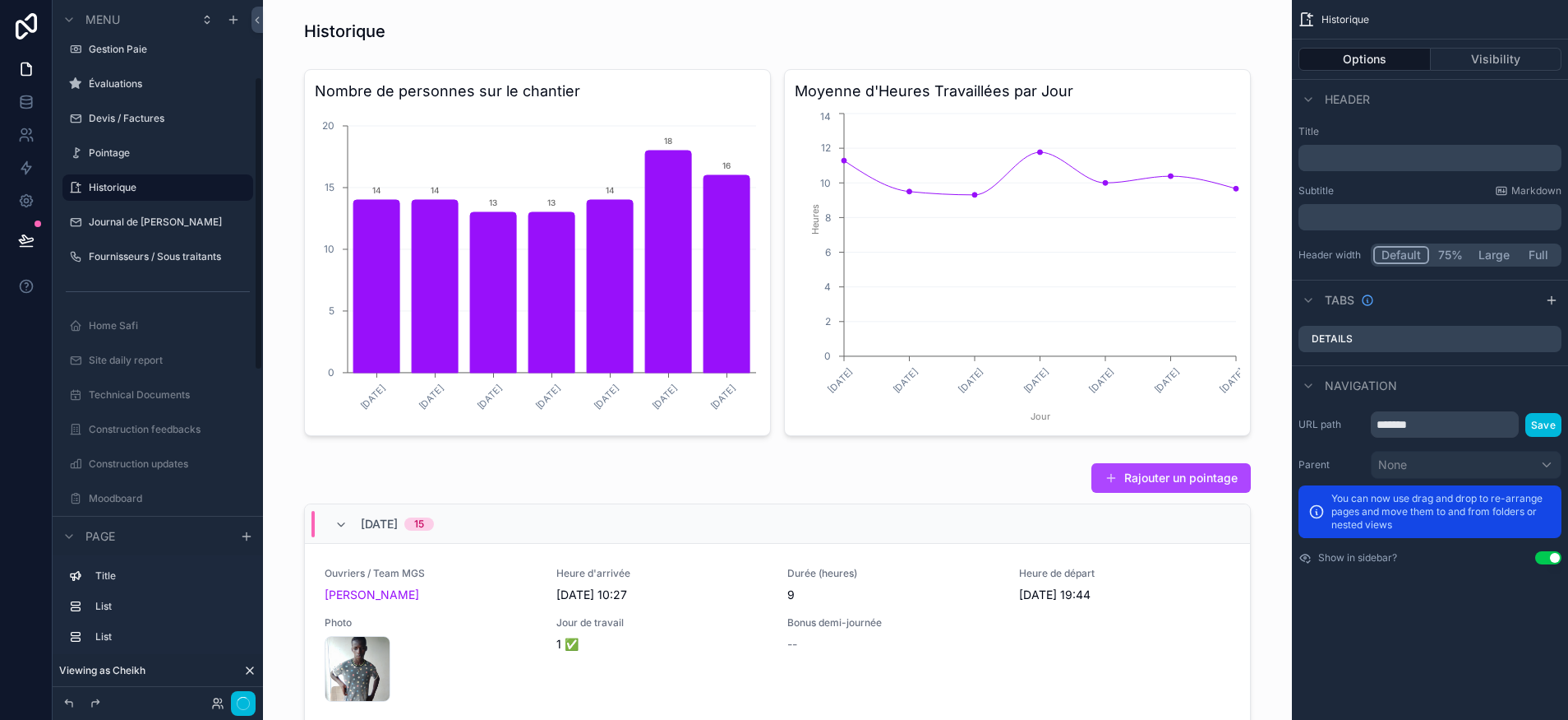
click at [117, 222] on label "Journal de [PERSON_NAME]" at bounding box center [166, 223] width 155 height 14
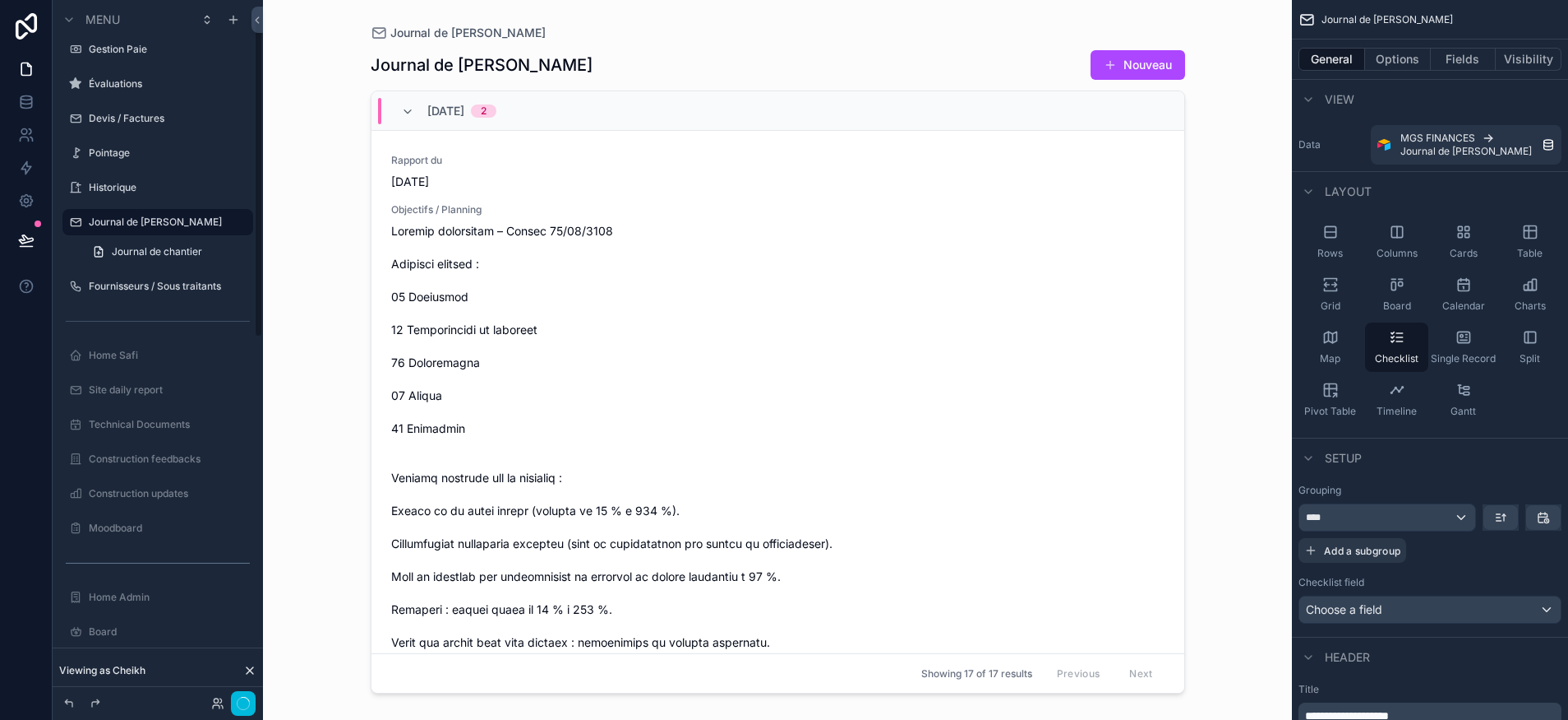
scroll to position [36, 0]
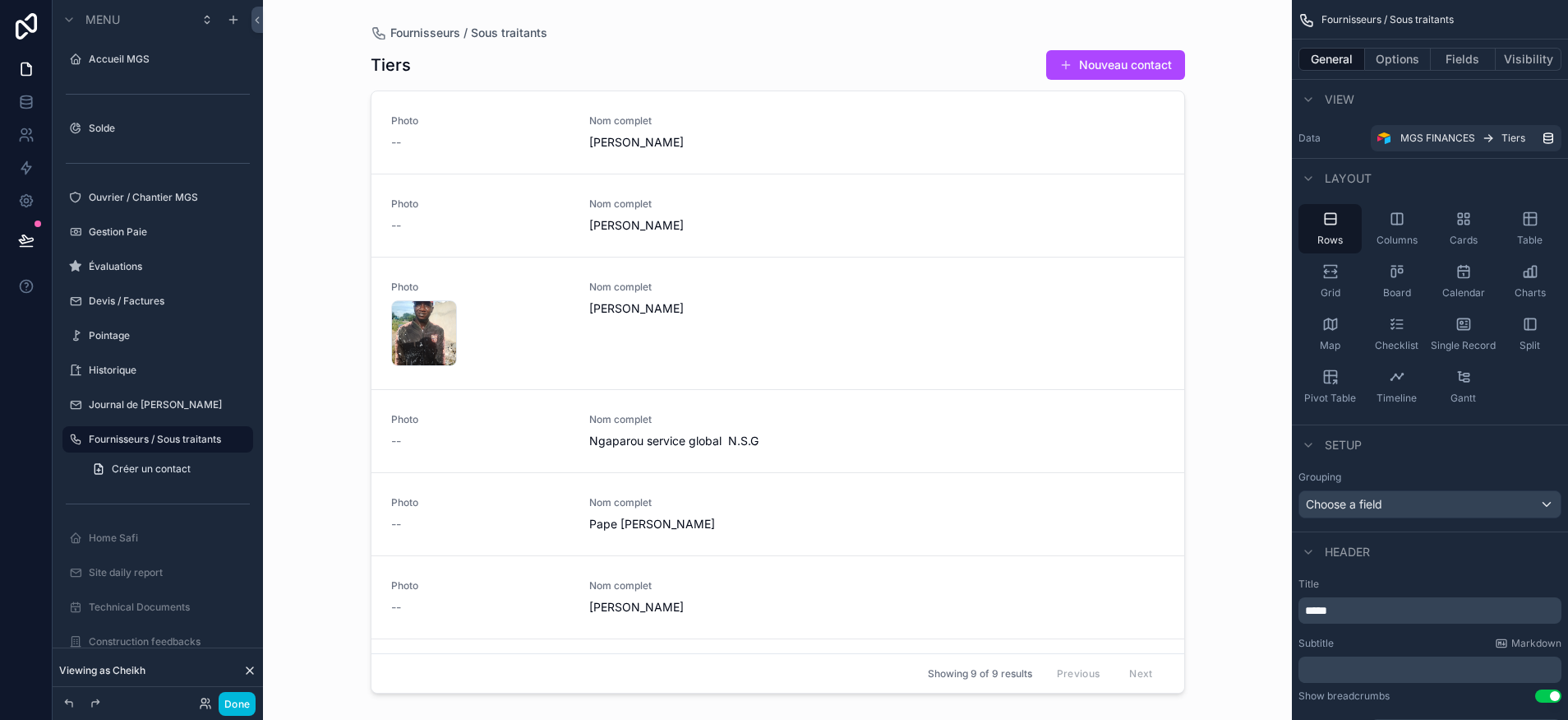
click at [145, 302] on label "Devis / Factures" at bounding box center [166, 301] width 155 height 14
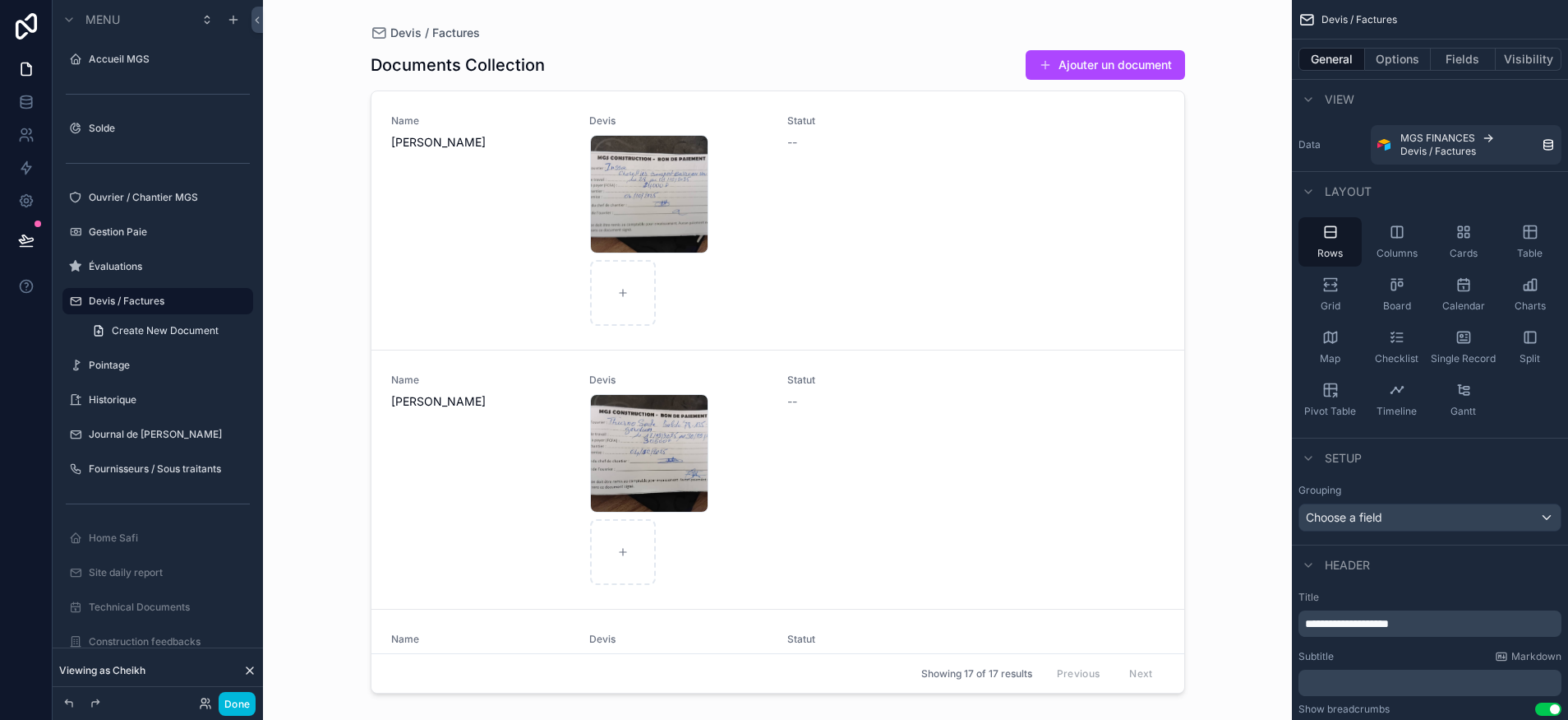
click at [138, 267] on label "Évaluations" at bounding box center [166, 267] width 155 height 14
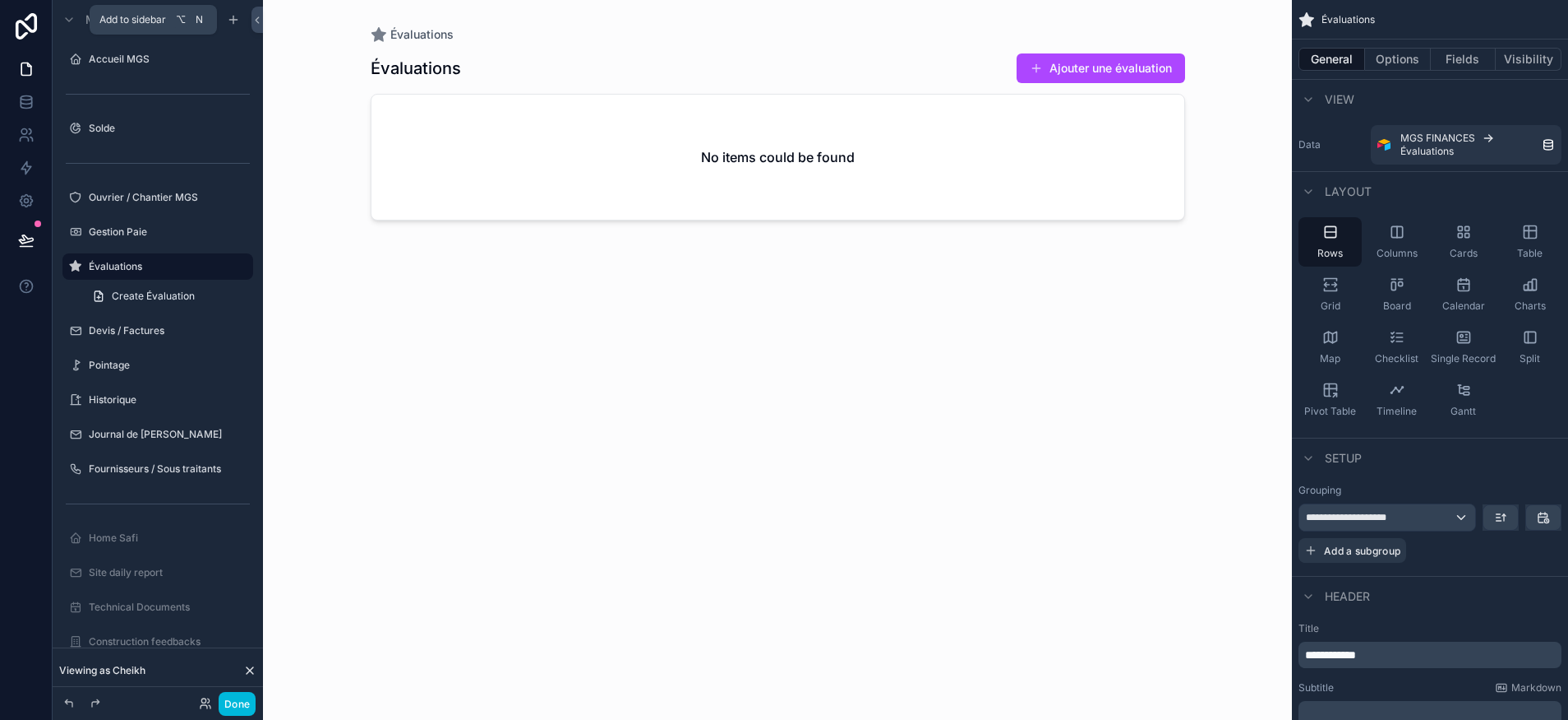
click at [233, 25] on icon "scrollable content" at bounding box center [234, 20] width 14 height 14
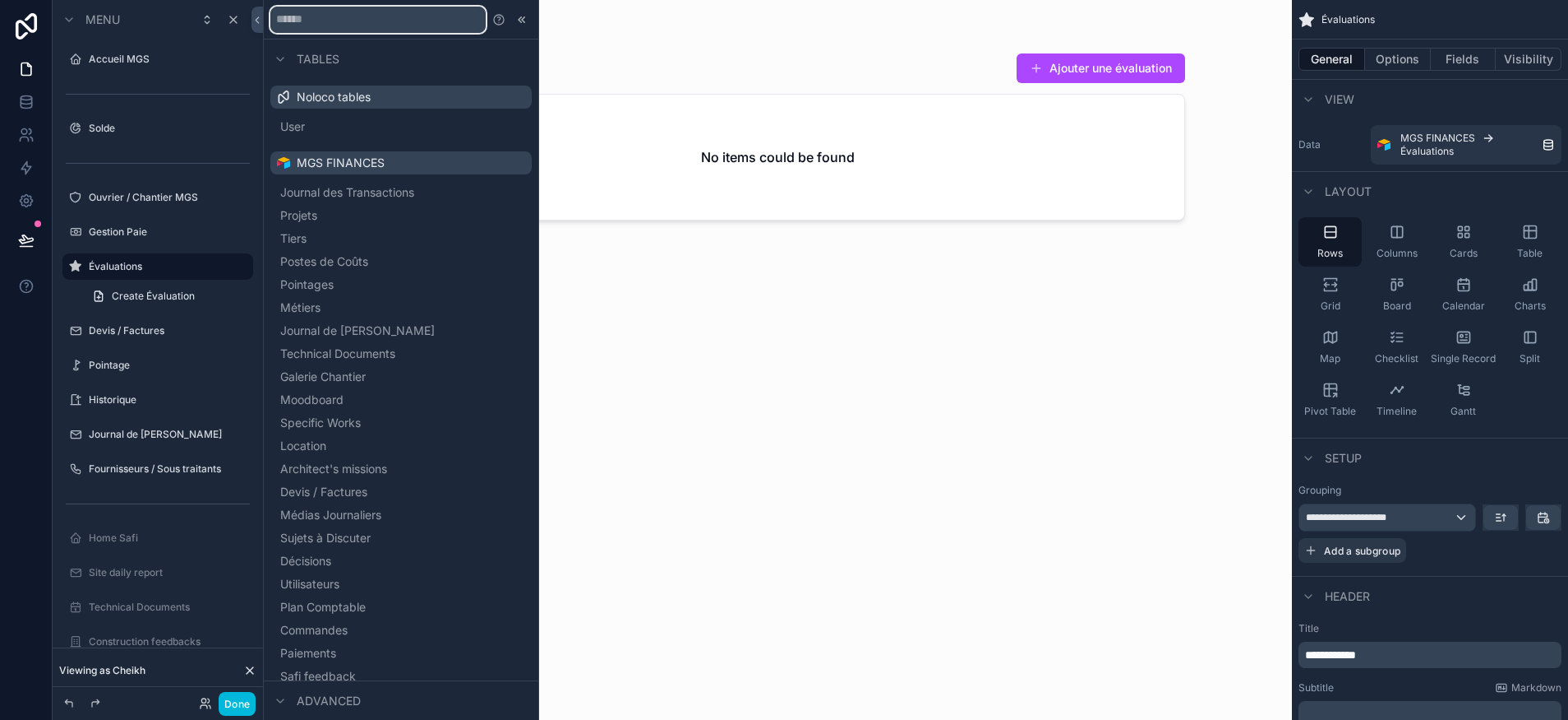
click at [328, 24] on input "text" at bounding box center [378, 19] width 216 height 26
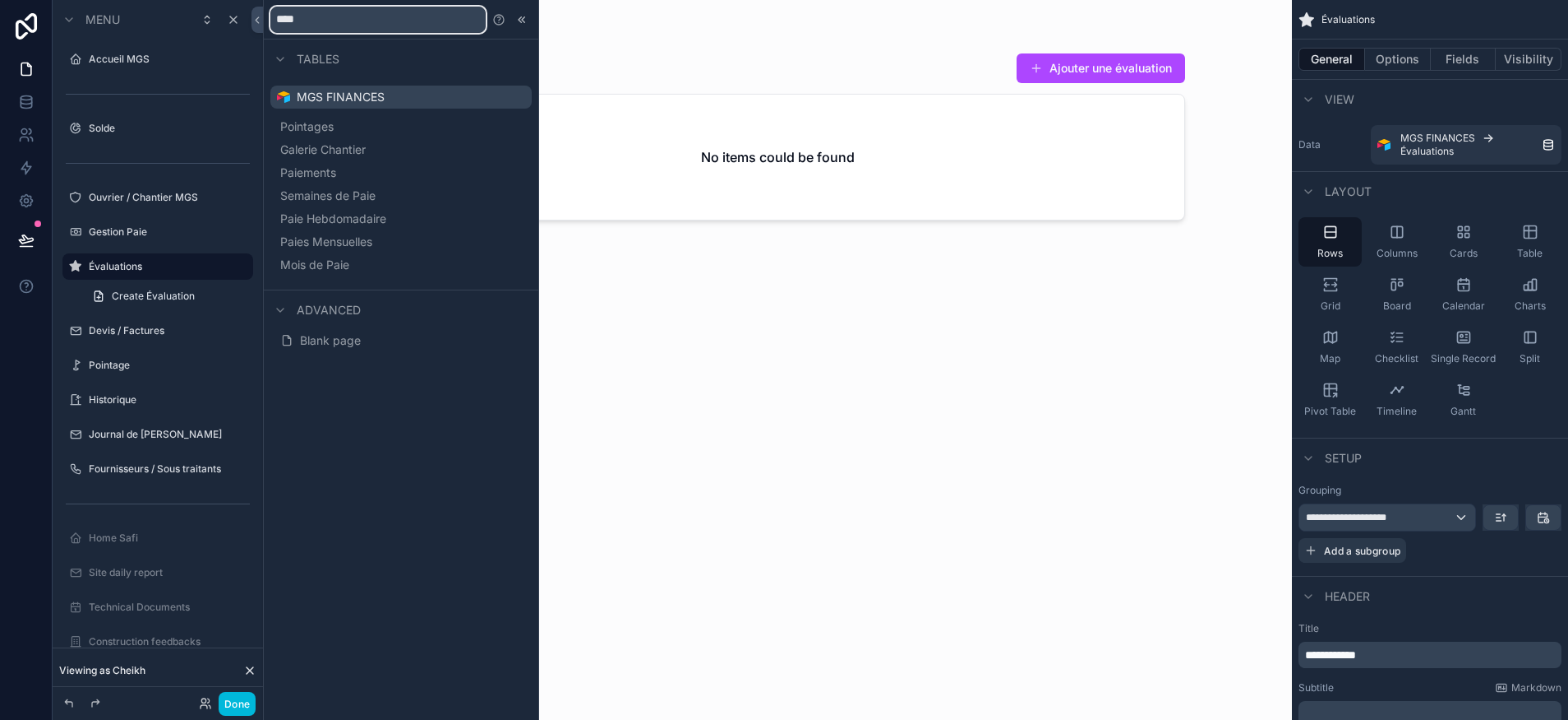
type input "****"
click at [370, 342] on button "Blank page" at bounding box center [400, 341] width 249 height 23
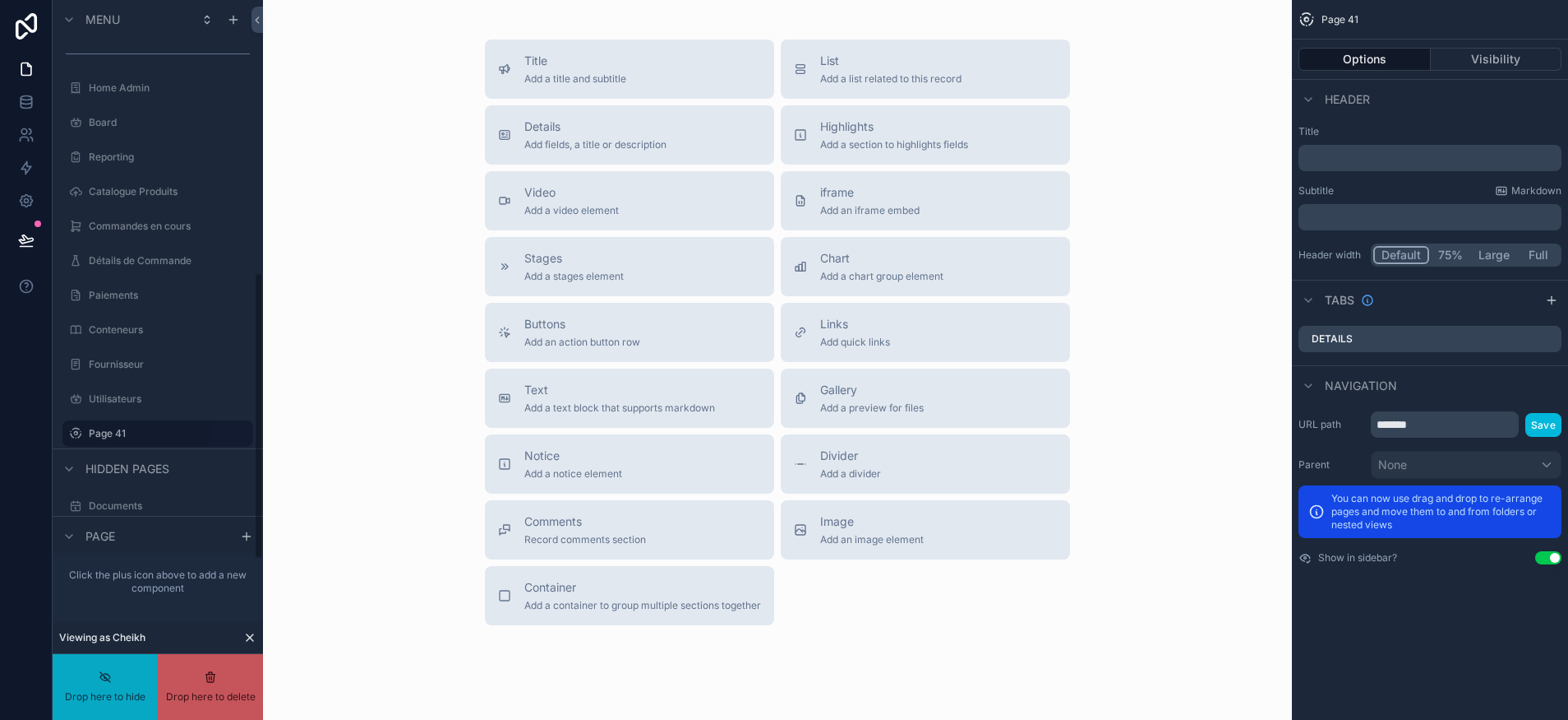
scroll to position [651, 0]
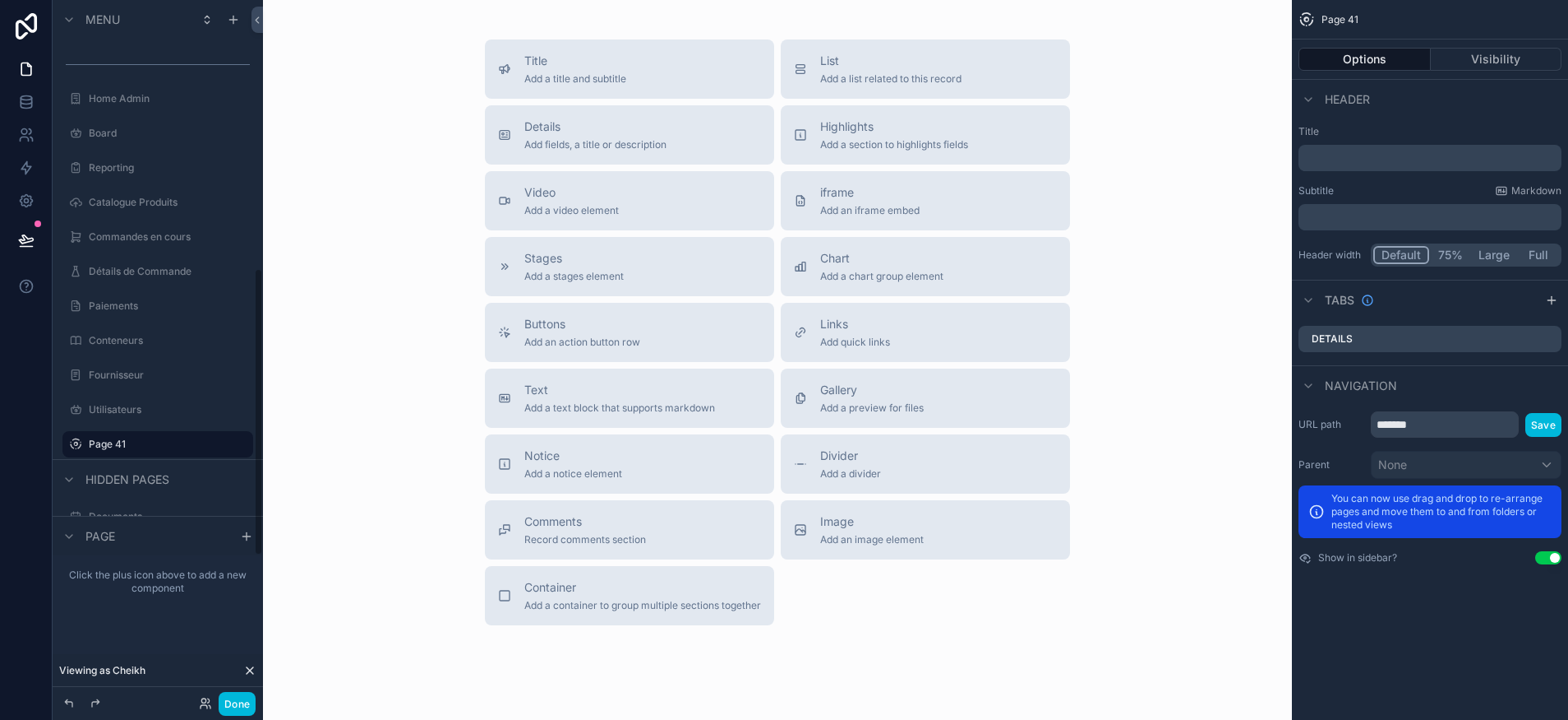
drag, startPoint x: 145, startPoint y: 369, endPoint x: 81, endPoint y: 444, distance: 98.6
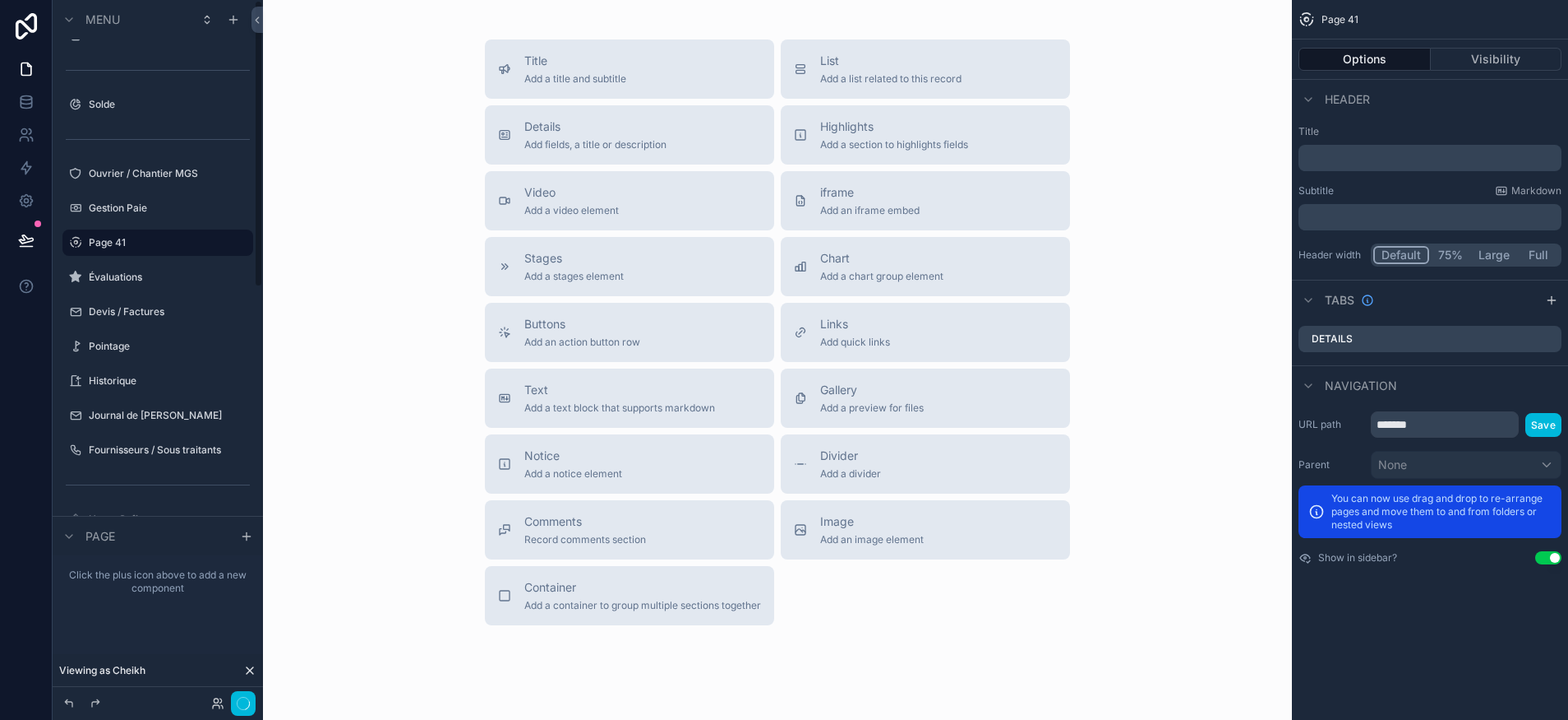
scroll to position [0, 0]
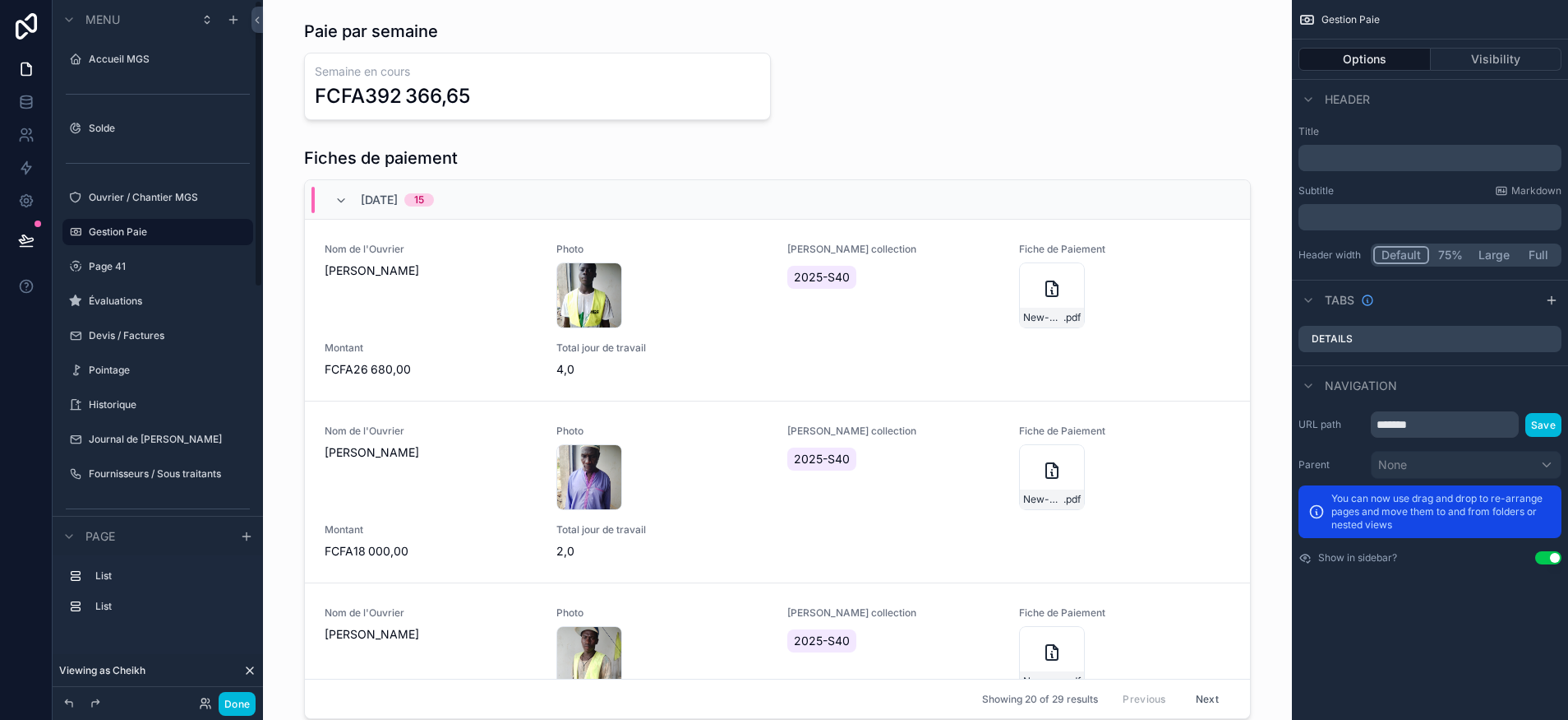
click at [119, 261] on label "Page 41" at bounding box center [166, 267] width 155 height 14
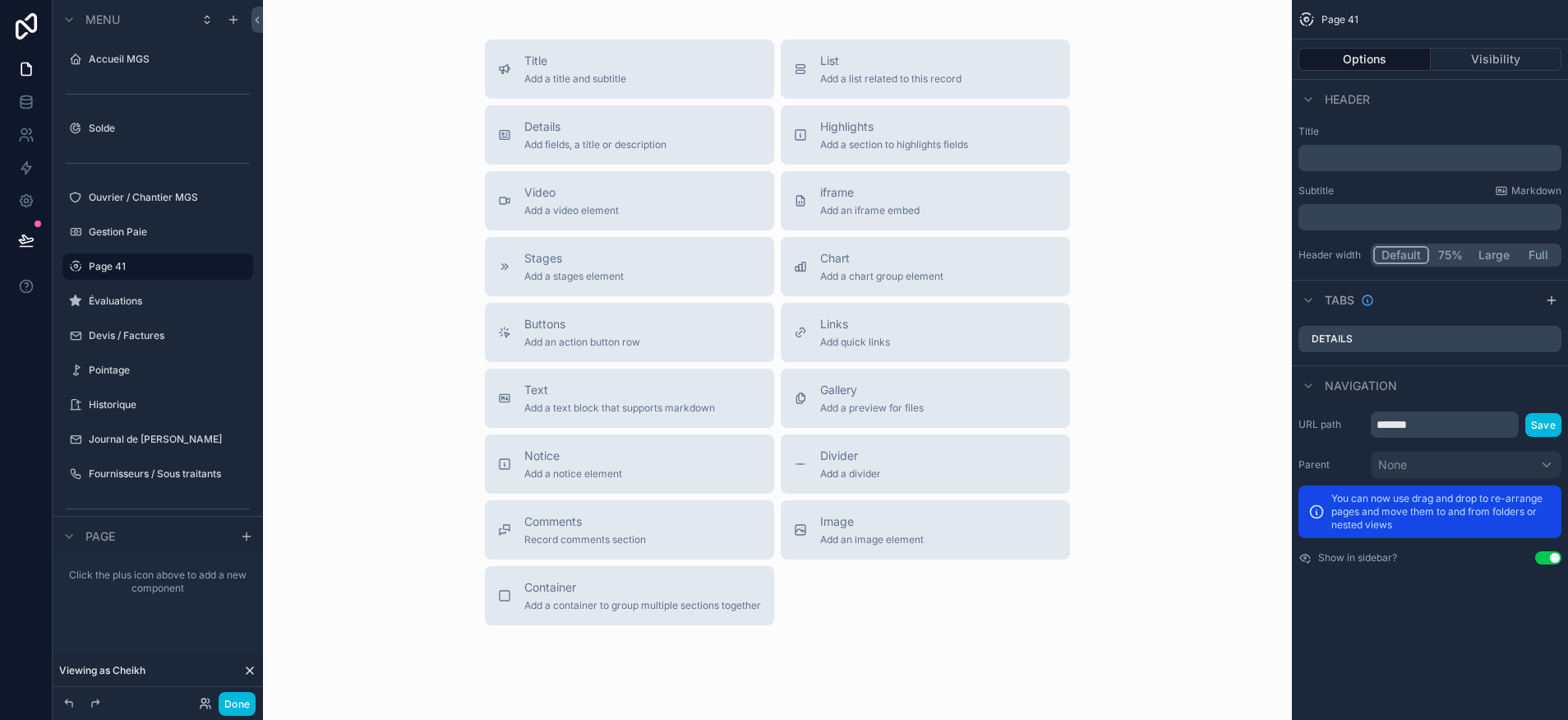
click at [121, 296] on label "Évaluations" at bounding box center [166, 301] width 155 height 14
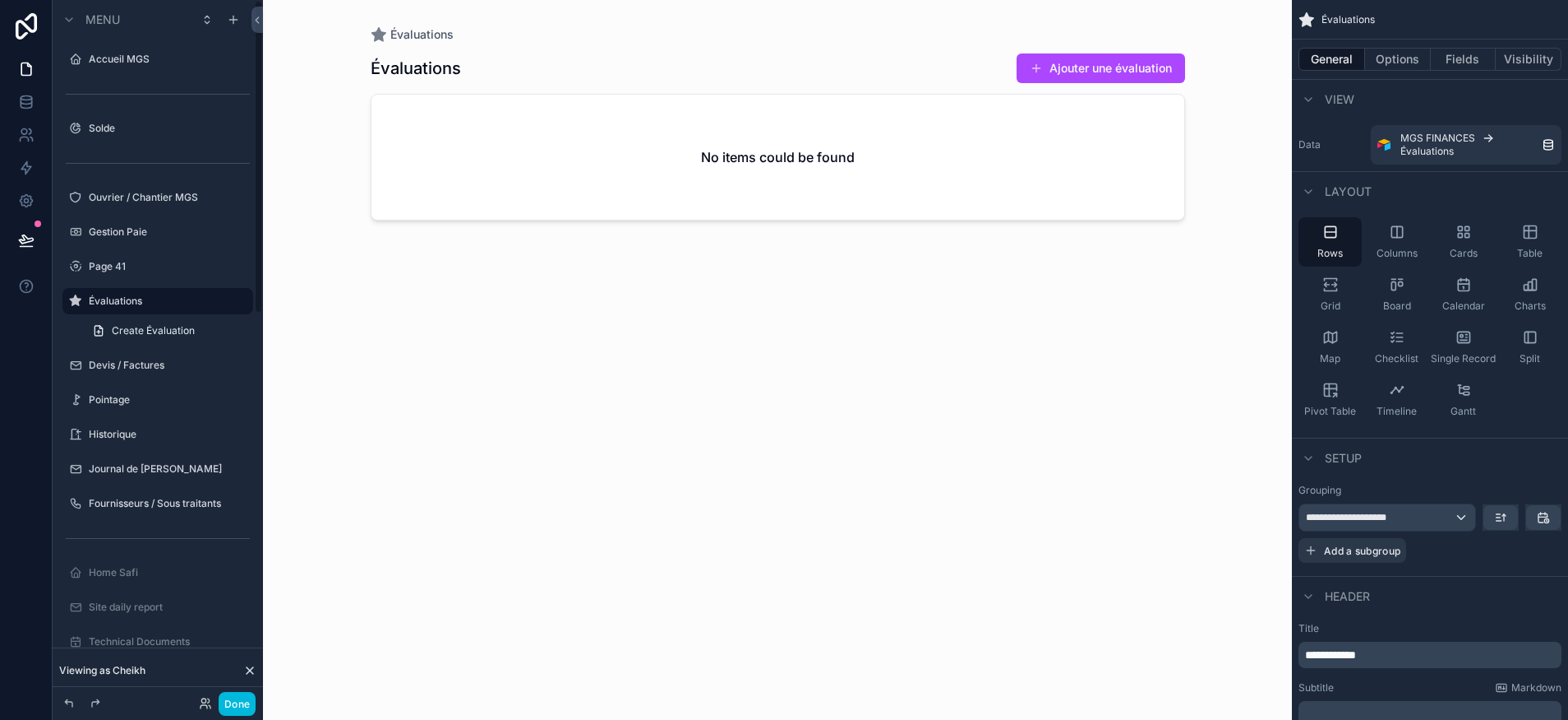
click at [0, 0] on icon "scrollable content" at bounding box center [0, 0] width 0 height 0
click at [125, 305] on input "**********" at bounding box center [145, 301] width 112 height 19
click at [118, 267] on label "Page 41" at bounding box center [166, 267] width 155 height 14
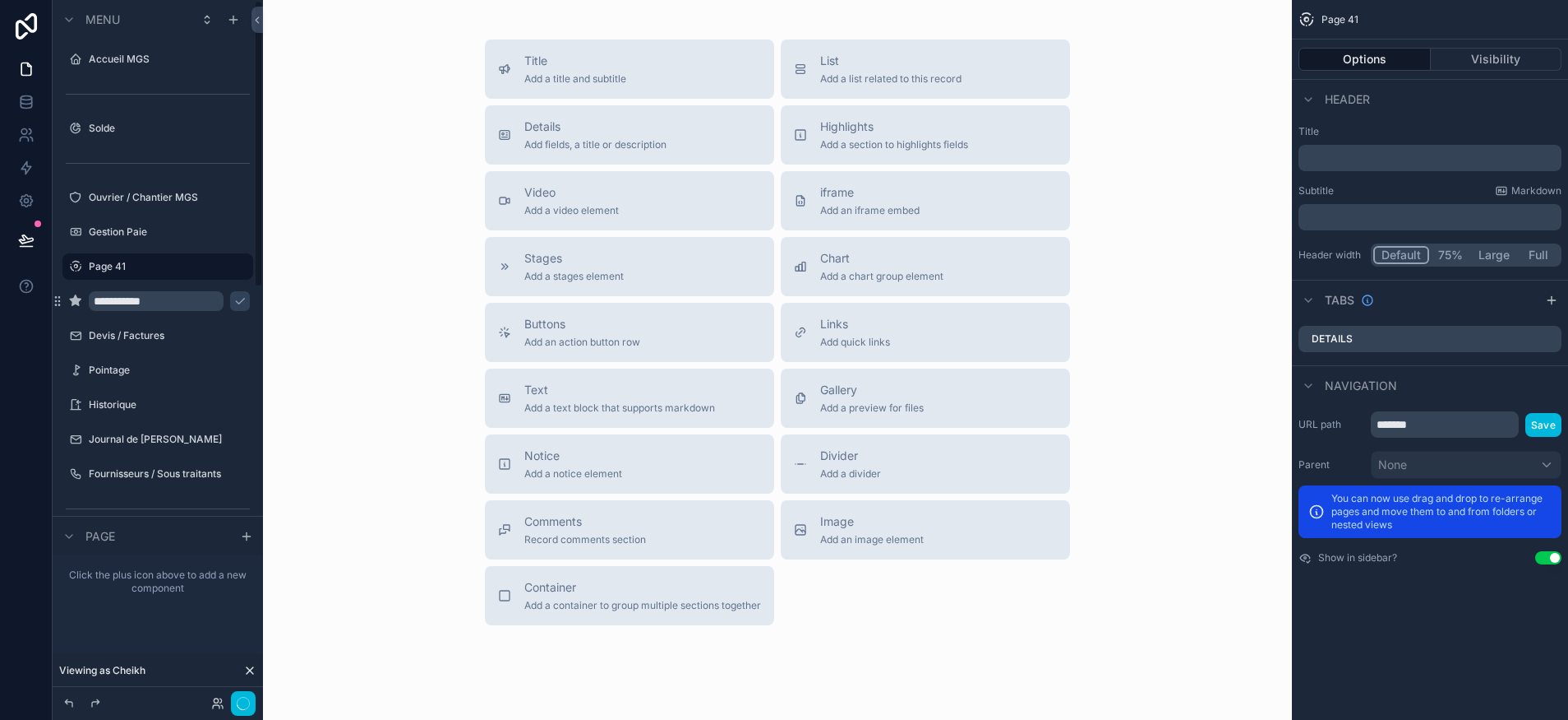
click at [0, 0] on icon "scrollable content" at bounding box center [0, 0] width 0 height 0
click at [124, 265] on input "*******" at bounding box center [145, 266] width 112 height 19
paste input "****"
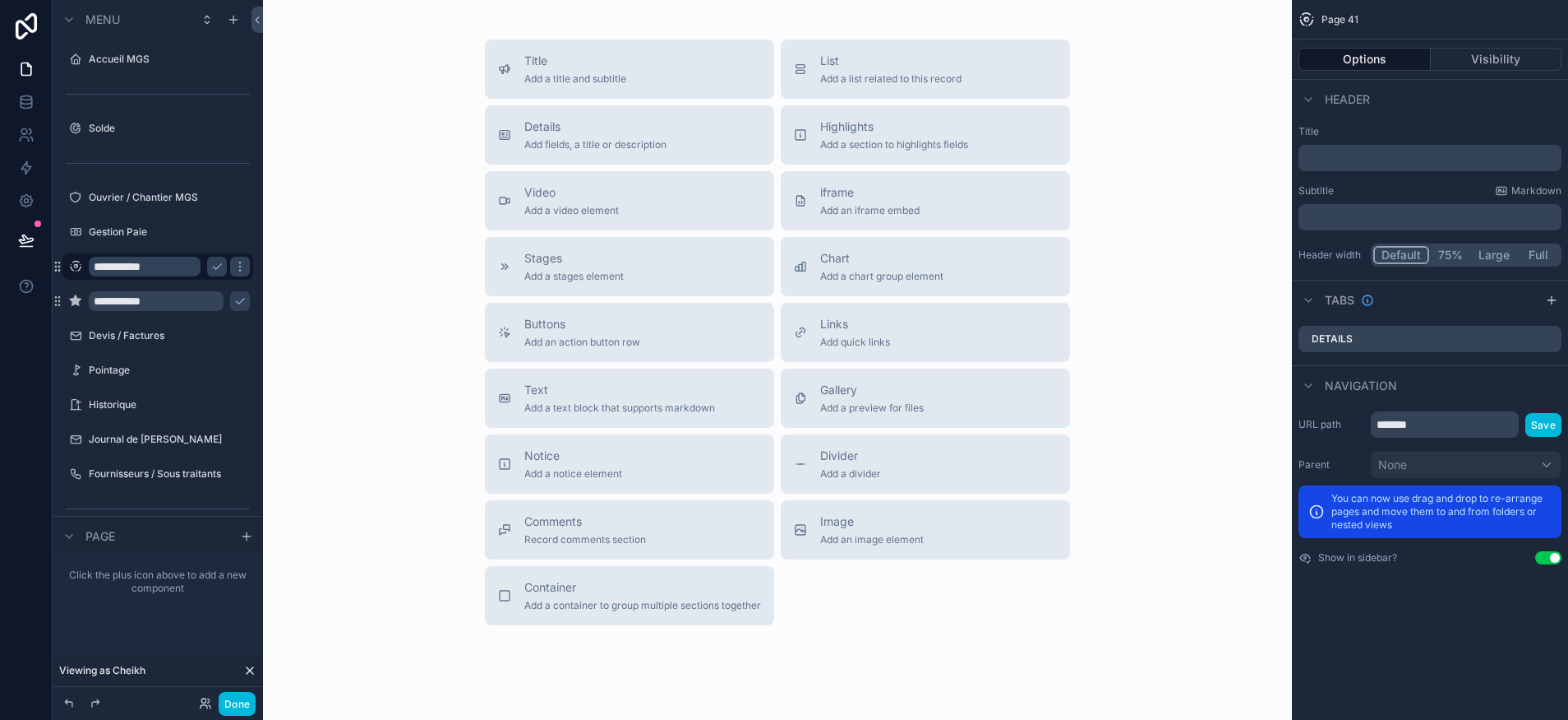
type input "**********"
click at [77, 269] on icon "scrollable content" at bounding box center [75, 267] width 14 height 14
click at [233, 302] on icon "scrollable content" at bounding box center [240, 301] width 14 height 14
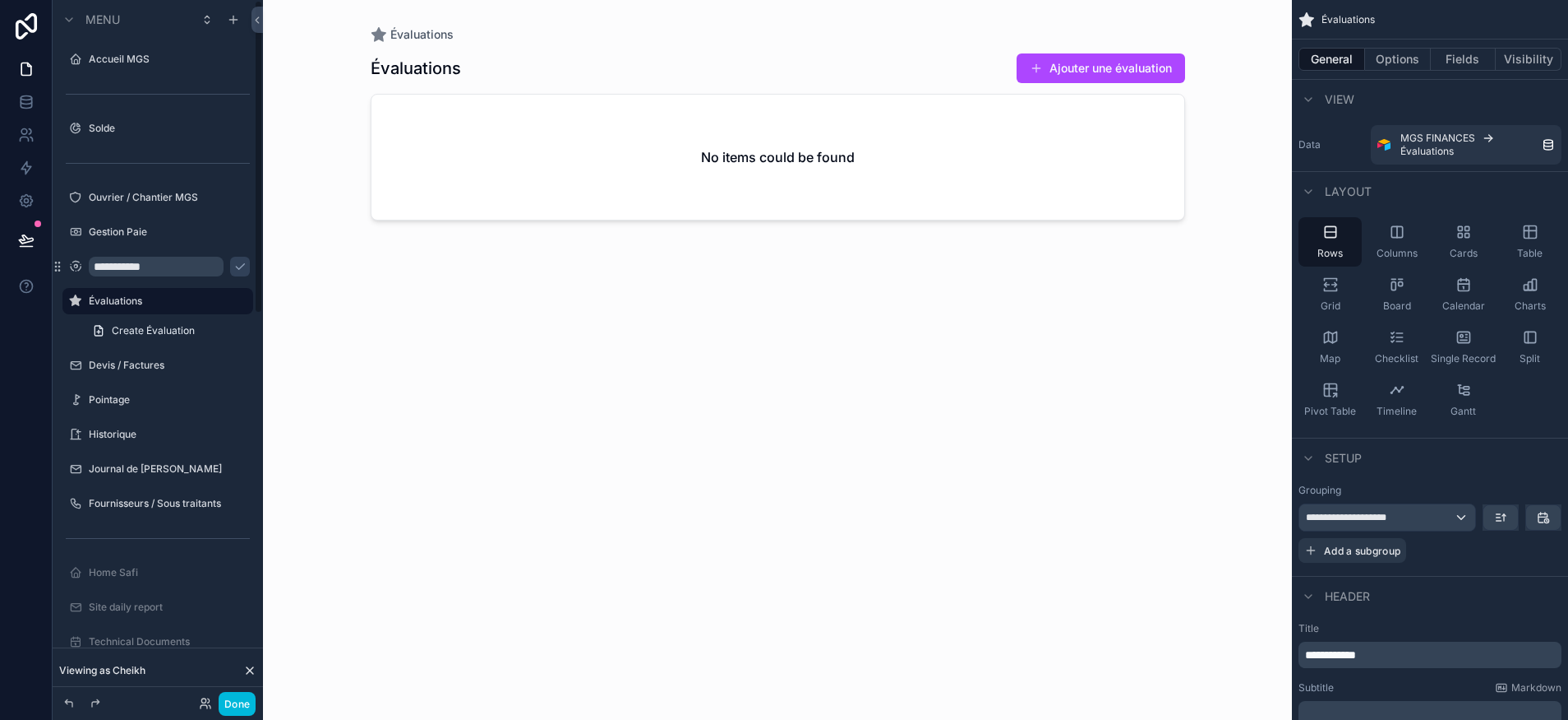
click at [73, 267] on icon "scrollable content" at bounding box center [75, 267] width 14 height 14
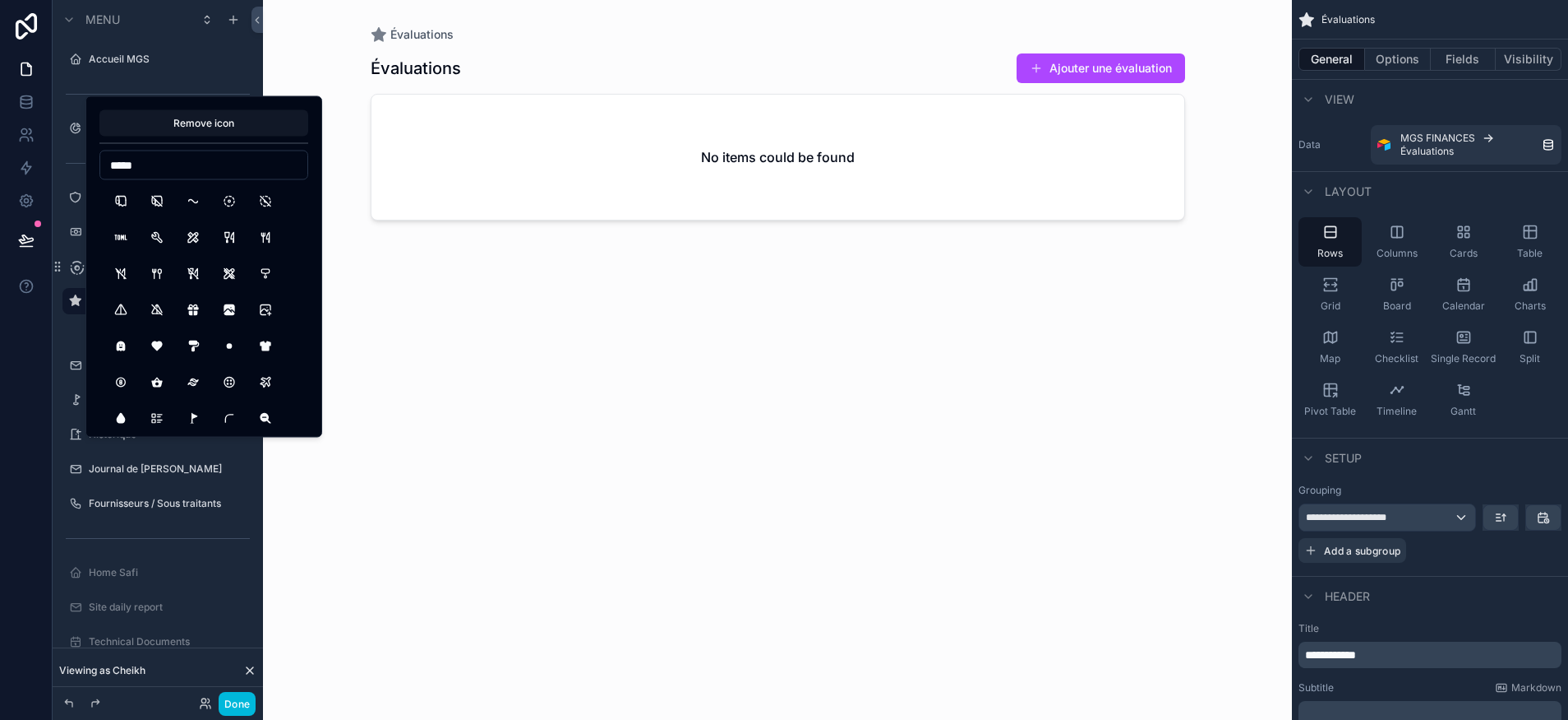
type input "******"
type input "****"
click at [161, 206] on button "StarFilled" at bounding box center [157, 201] width 30 height 30
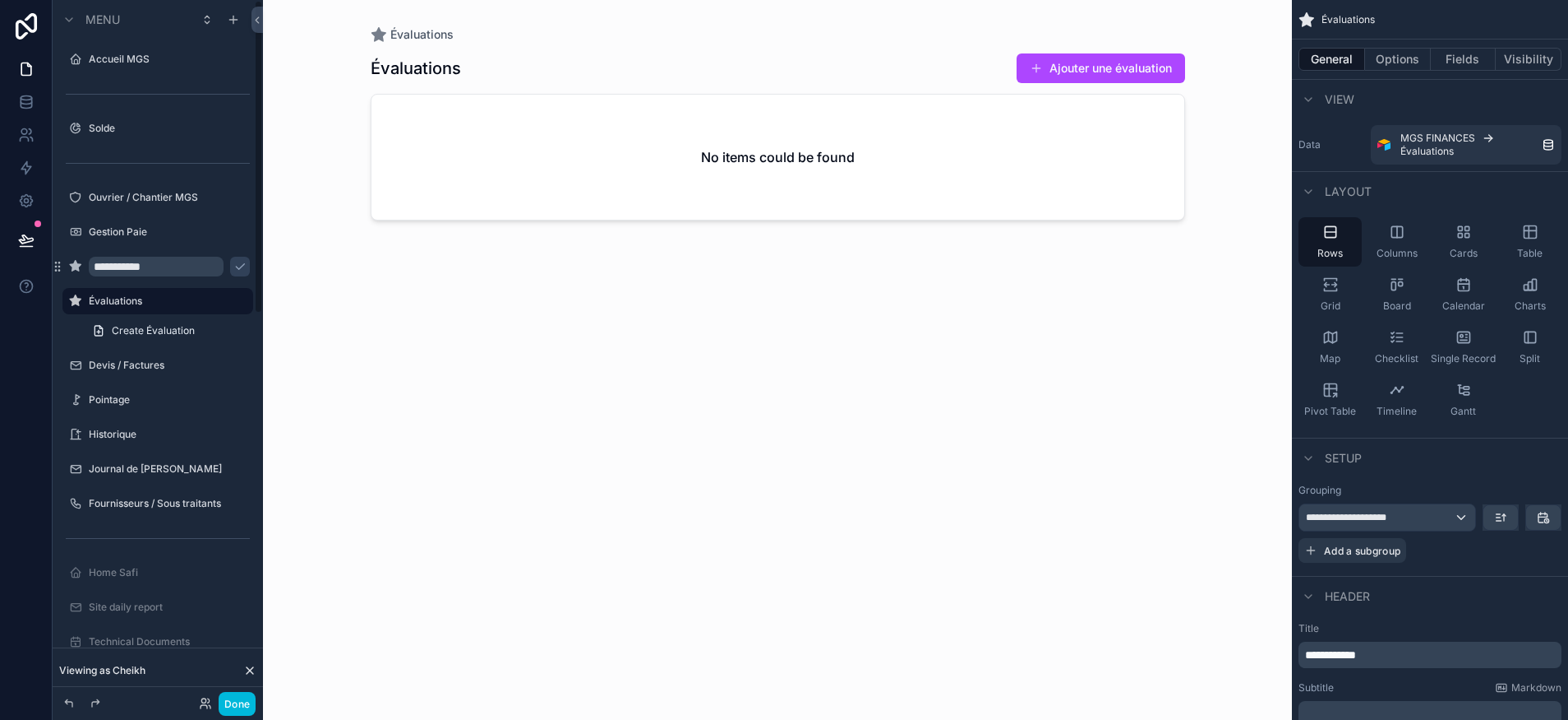
click at [56, 293] on div "Évaluations Create Évaluation" at bounding box center [158, 315] width 211 height 59
click at [139, 271] on input "**********" at bounding box center [156, 266] width 134 height 19
click at [233, 264] on icon "scrollable content" at bounding box center [240, 267] width 14 height 14
click at [137, 273] on div "Évaluations" at bounding box center [169, 267] width 162 height 14
click at [134, 260] on label "Évaluations" at bounding box center [166, 267] width 155 height 14
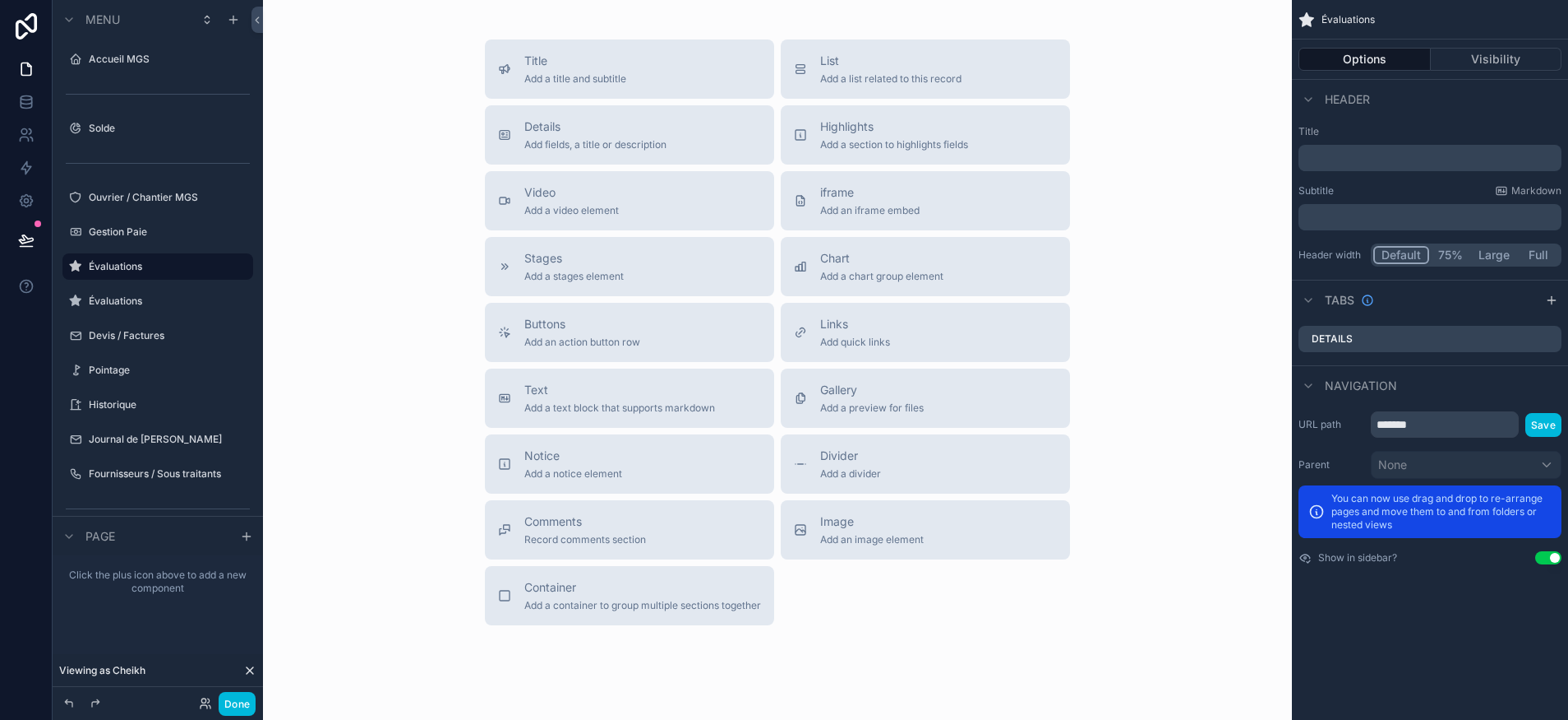
click at [845, 76] on span "Add a list related to this record" at bounding box center [891, 79] width 141 height 14
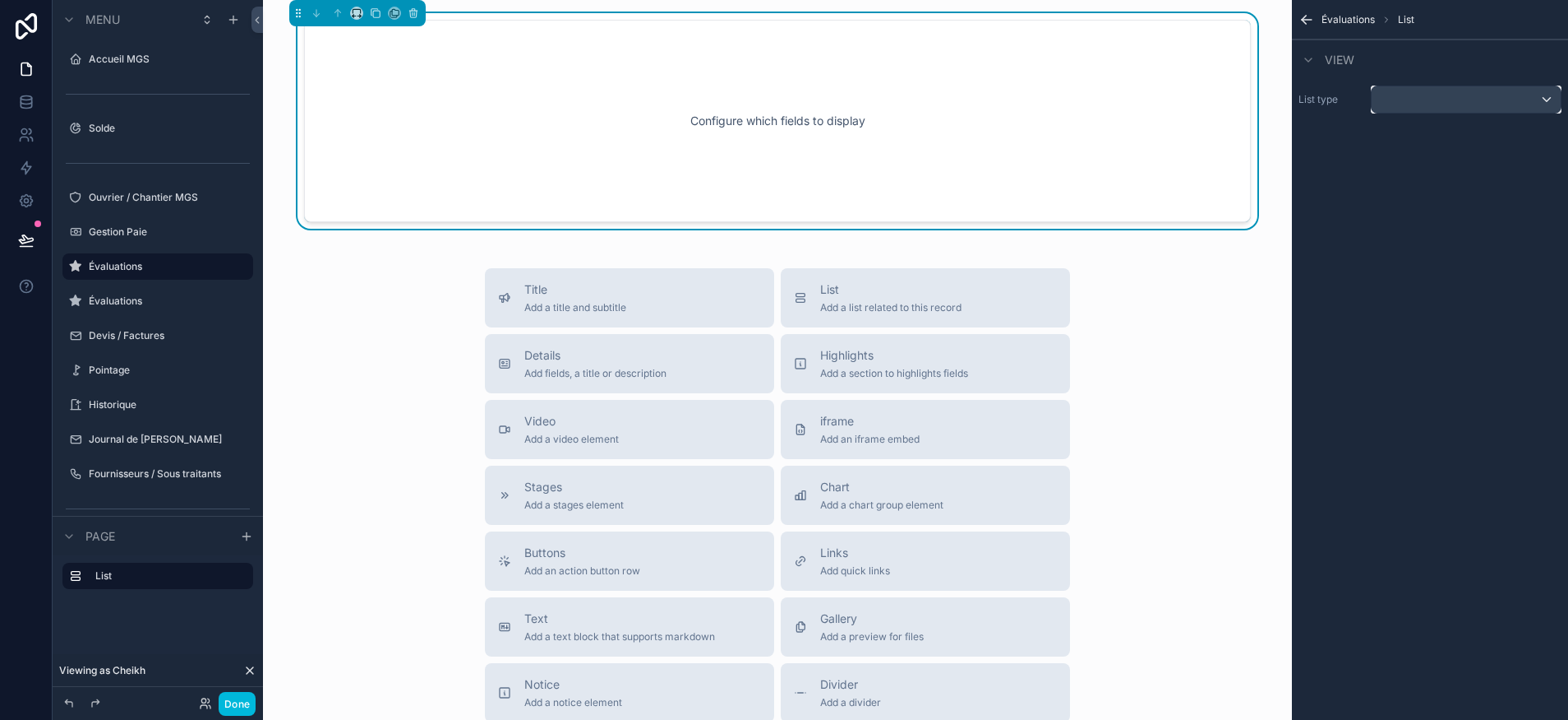
click at [1435, 104] on div "scrollable content" at bounding box center [1465, 99] width 189 height 26
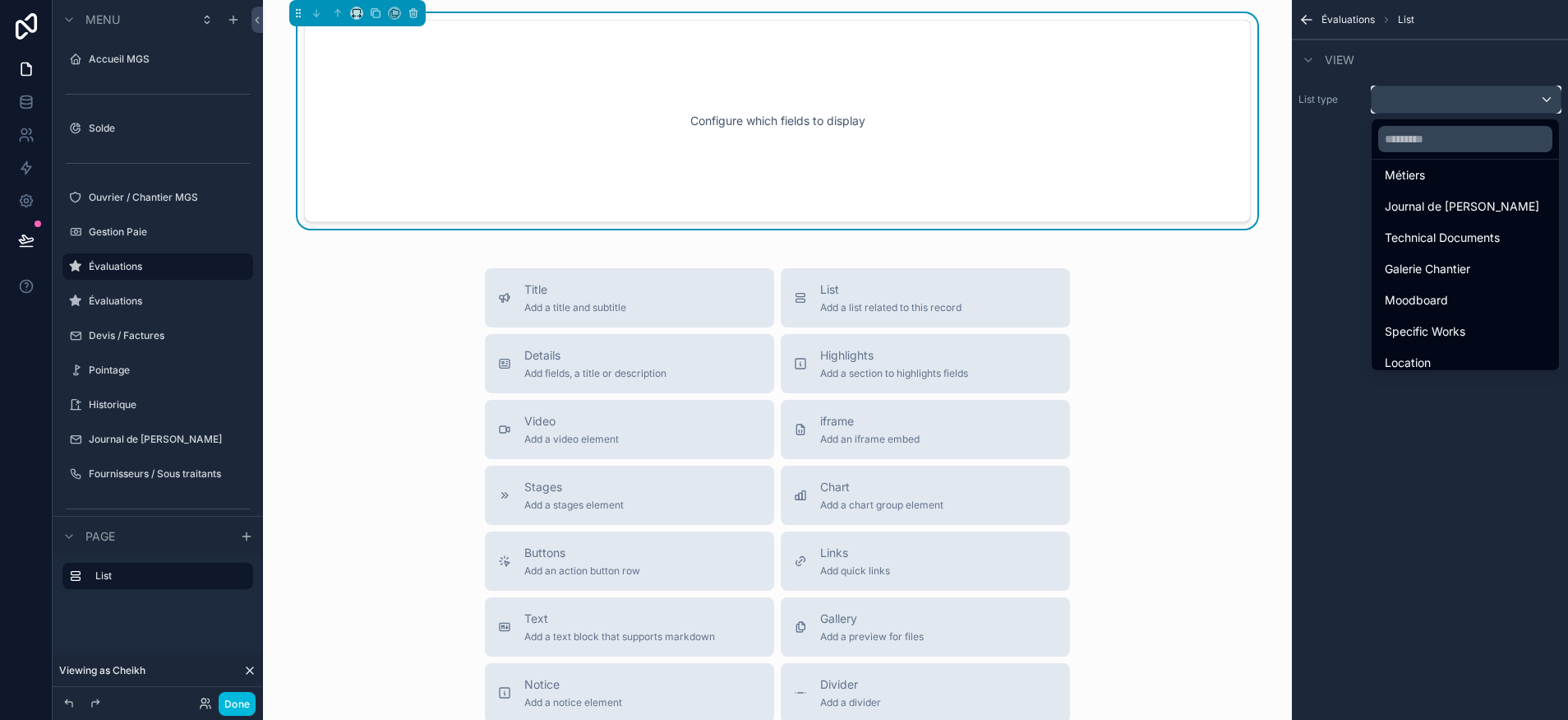
scroll to position [271, 0]
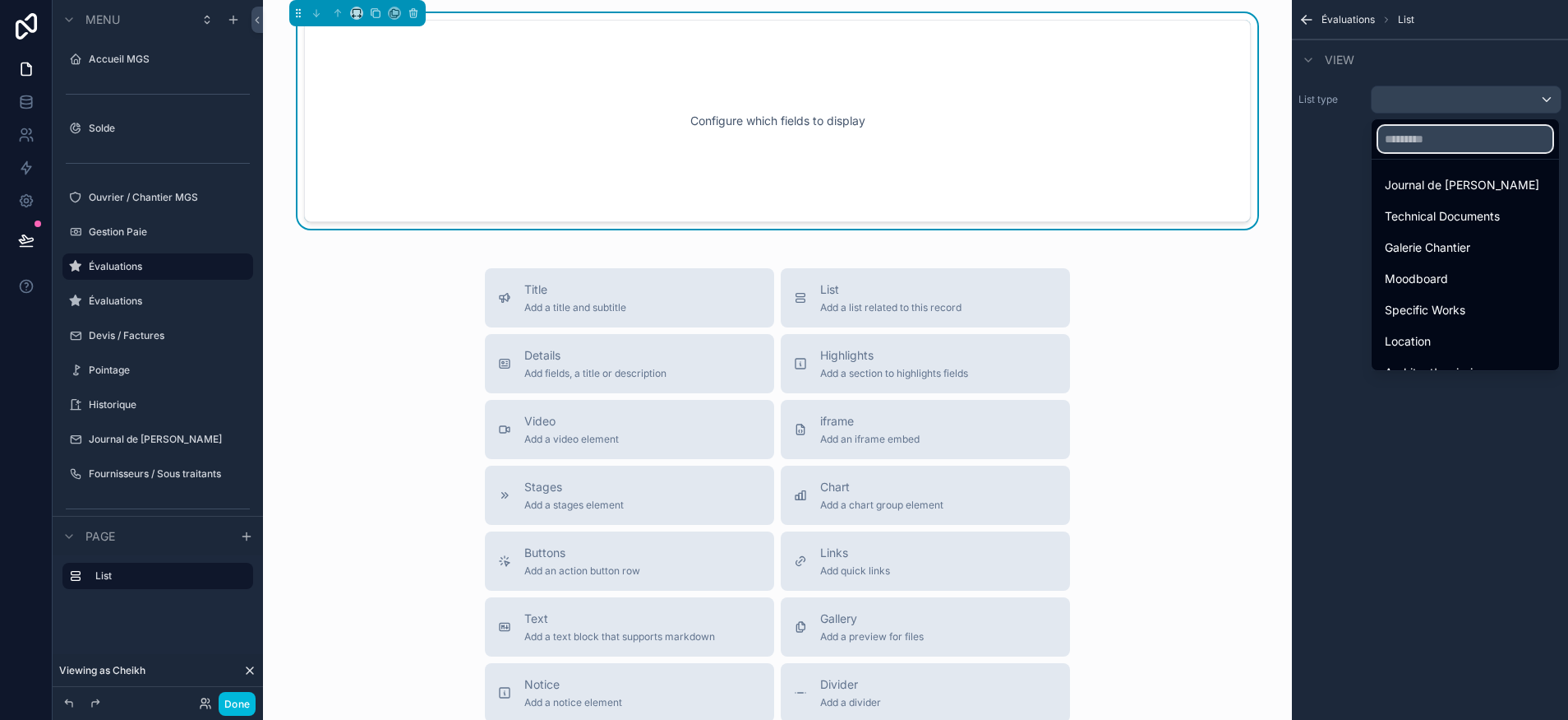
click at [1424, 140] on input "text" at bounding box center [1465, 138] width 174 height 26
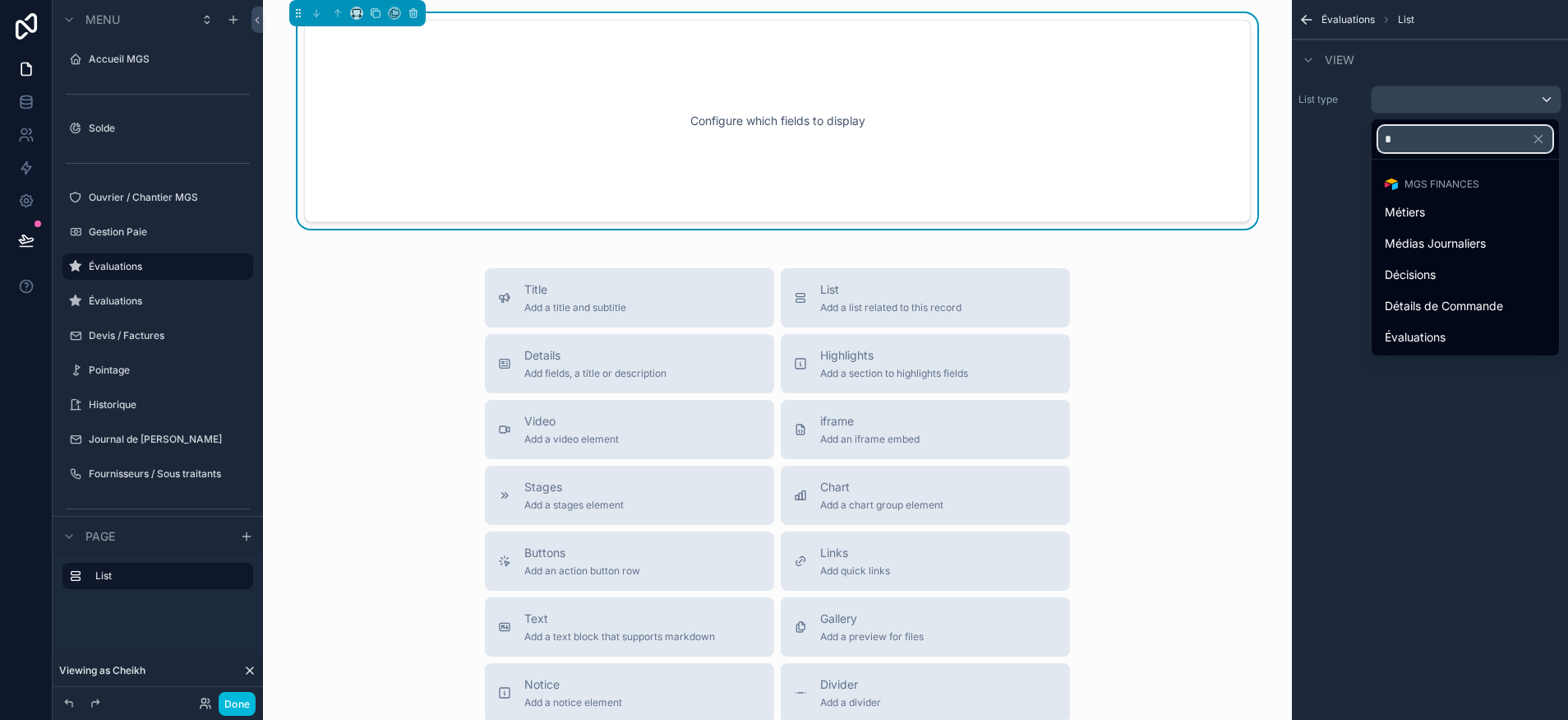
type input "**"
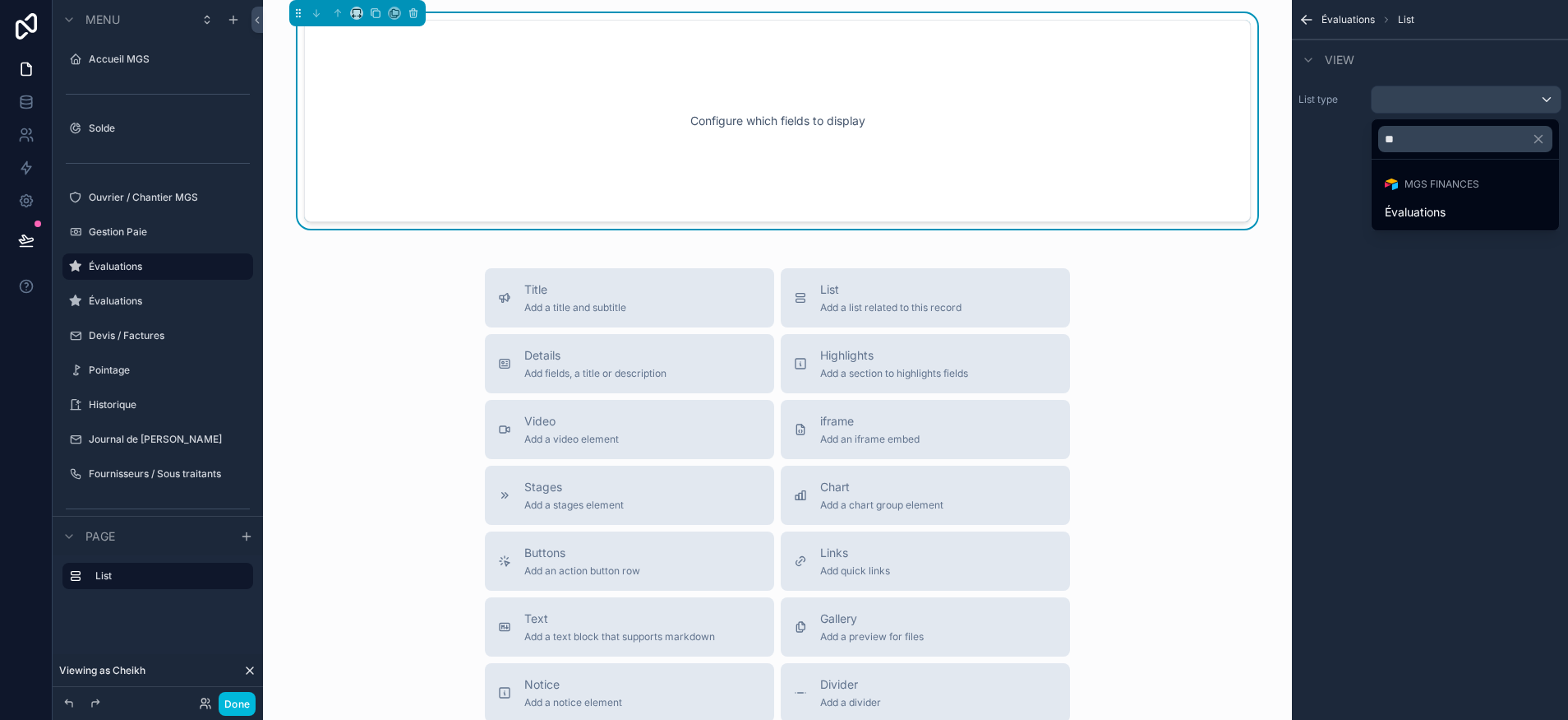
click at [1436, 200] on div "Évaluations" at bounding box center [1465, 212] width 181 height 30
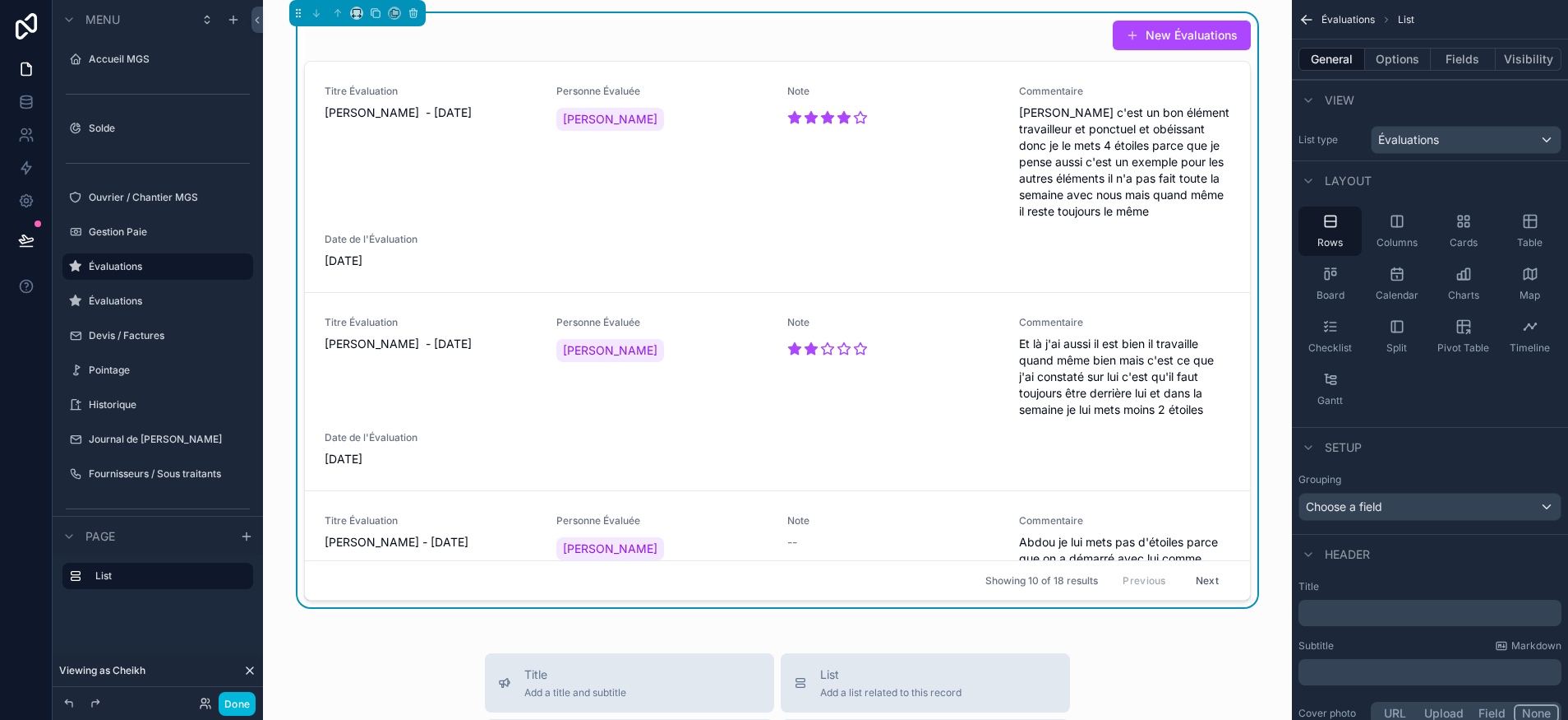
click at [1317, 229] on div "Rows" at bounding box center [1330, 230] width 63 height 49
click at [139, 298] on label "Évaluations" at bounding box center [166, 301] width 155 height 14
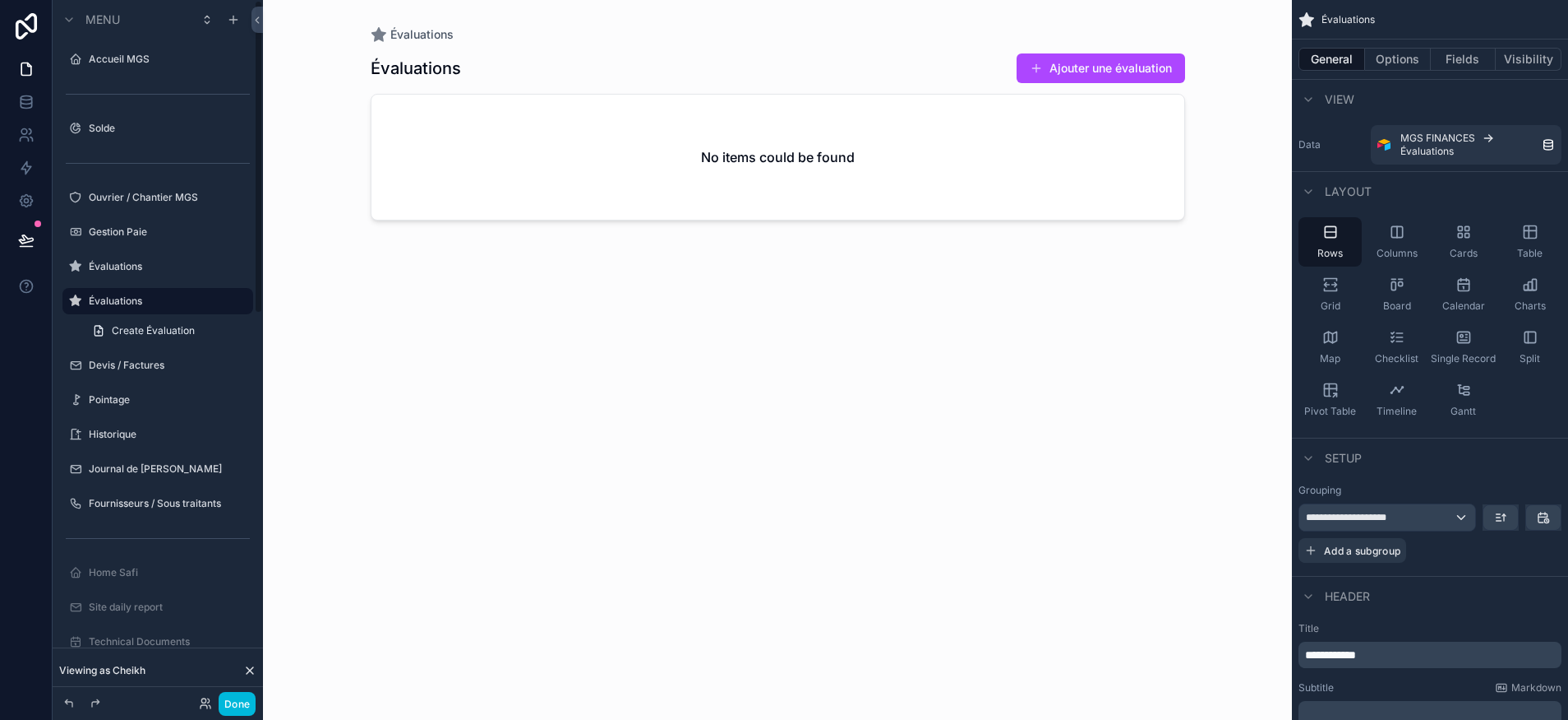
click at [145, 265] on label "Évaluations" at bounding box center [166, 267] width 155 height 14
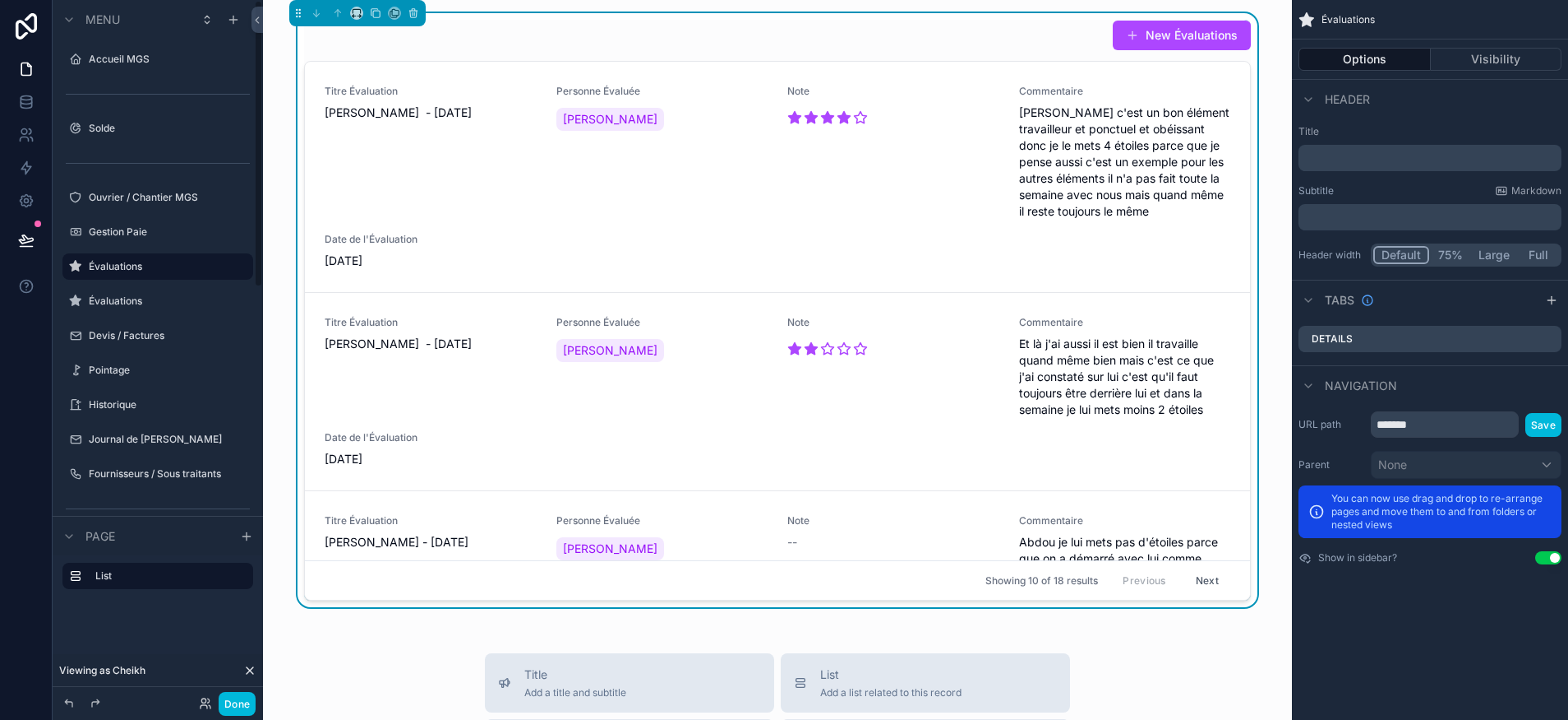
click at [158, 304] on label "Évaluations" at bounding box center [166, 301] width 155 height 14
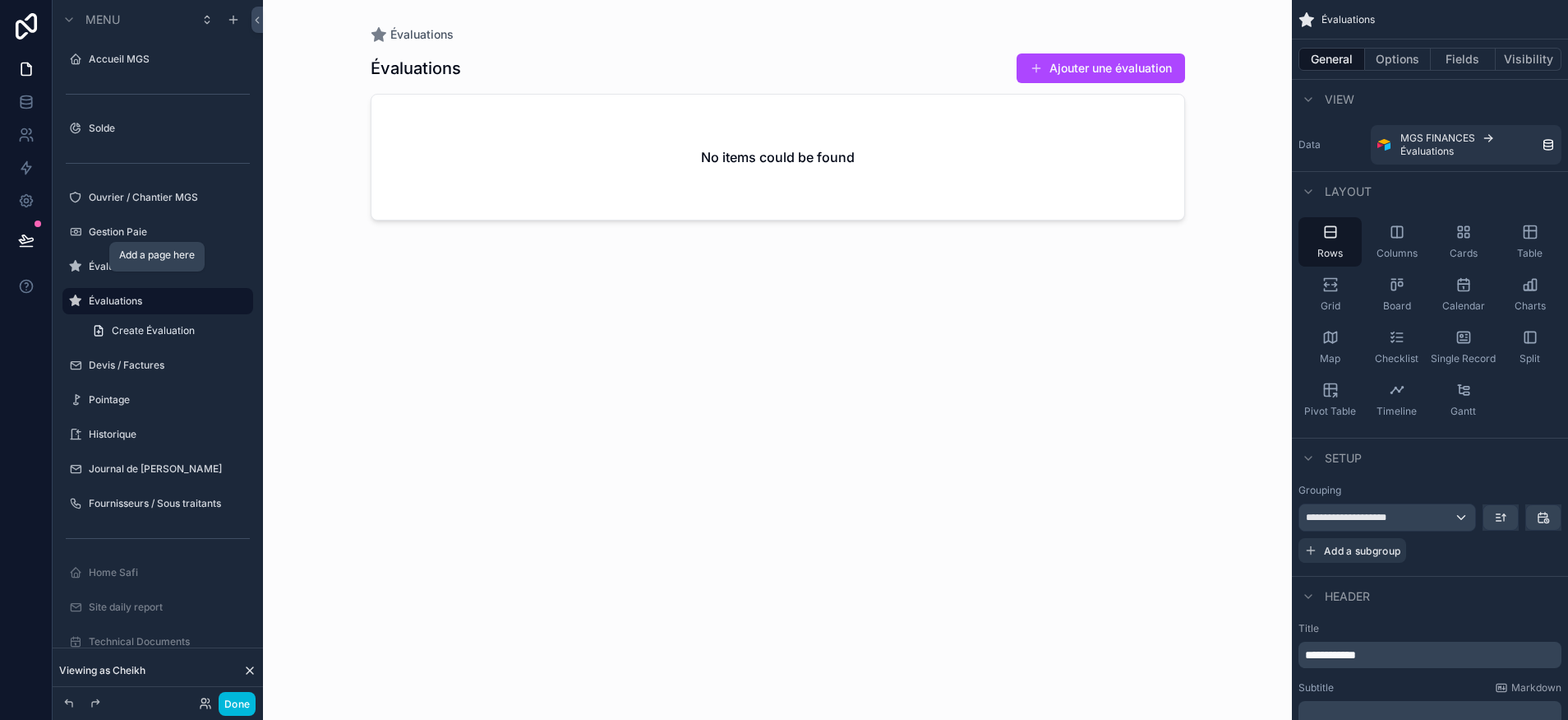
click at [0, 0] on icon "scrollable content" at bounding box center [0, 0] width 0 height 0
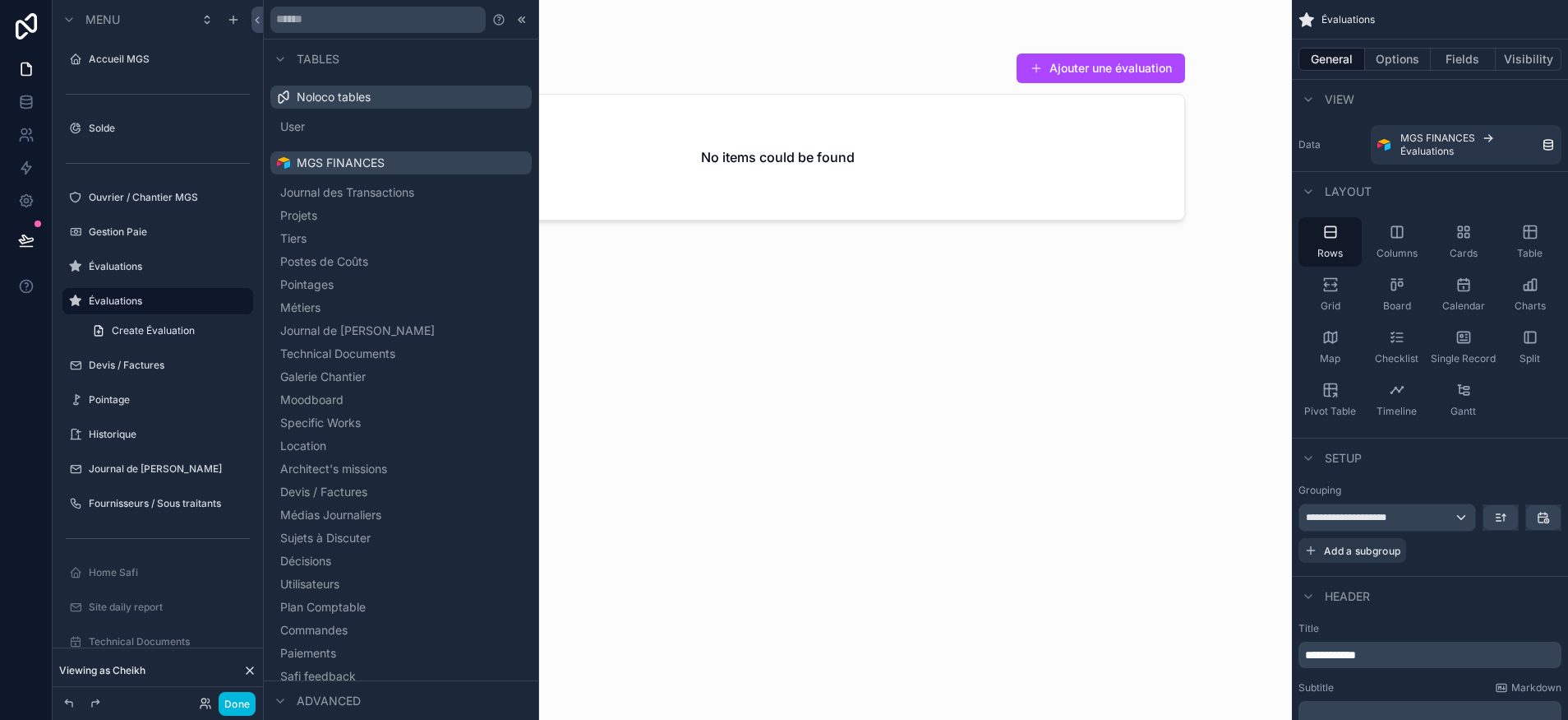
click at [113, 305] on label "Évaluations" at bounding box center [166, 301] width 155 height 14
click at [516, 19] on icon at bounding box center [522, 20] width 14 height 14
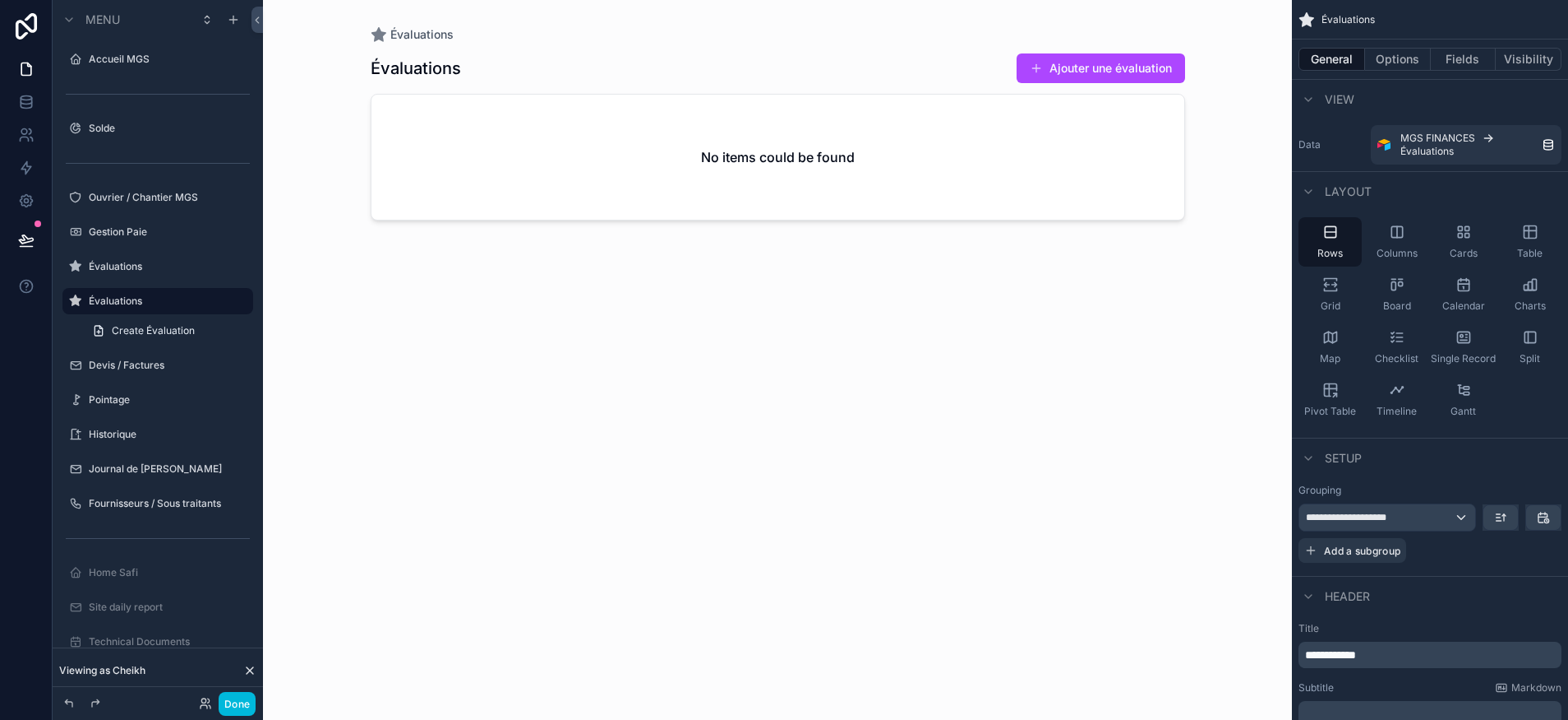
click at [136, 269] on label "Évaluations" at bounding box center [166, 267] width 155 height 14
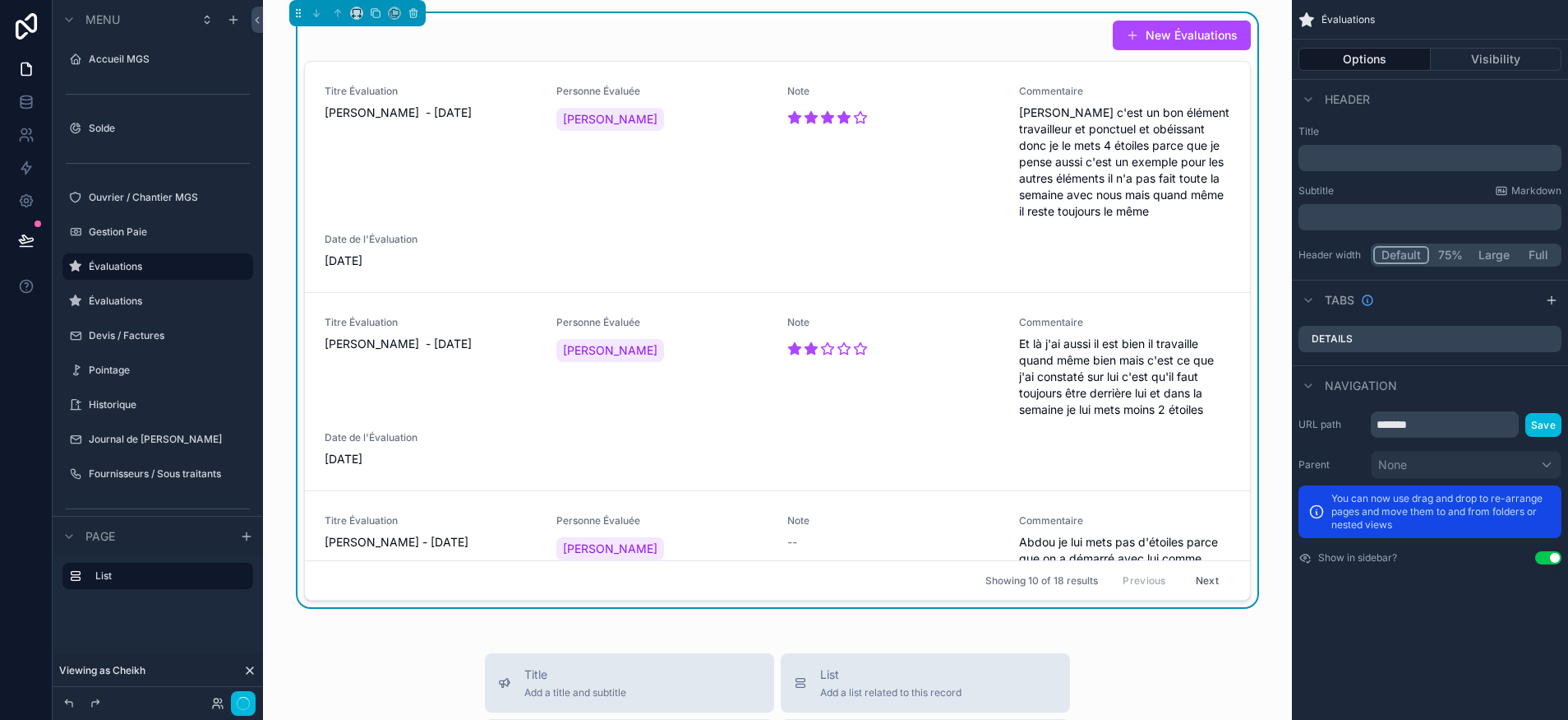
click at [111, 303] on label "Évaluations" at bounding box center [166, 301] width 155 height 14
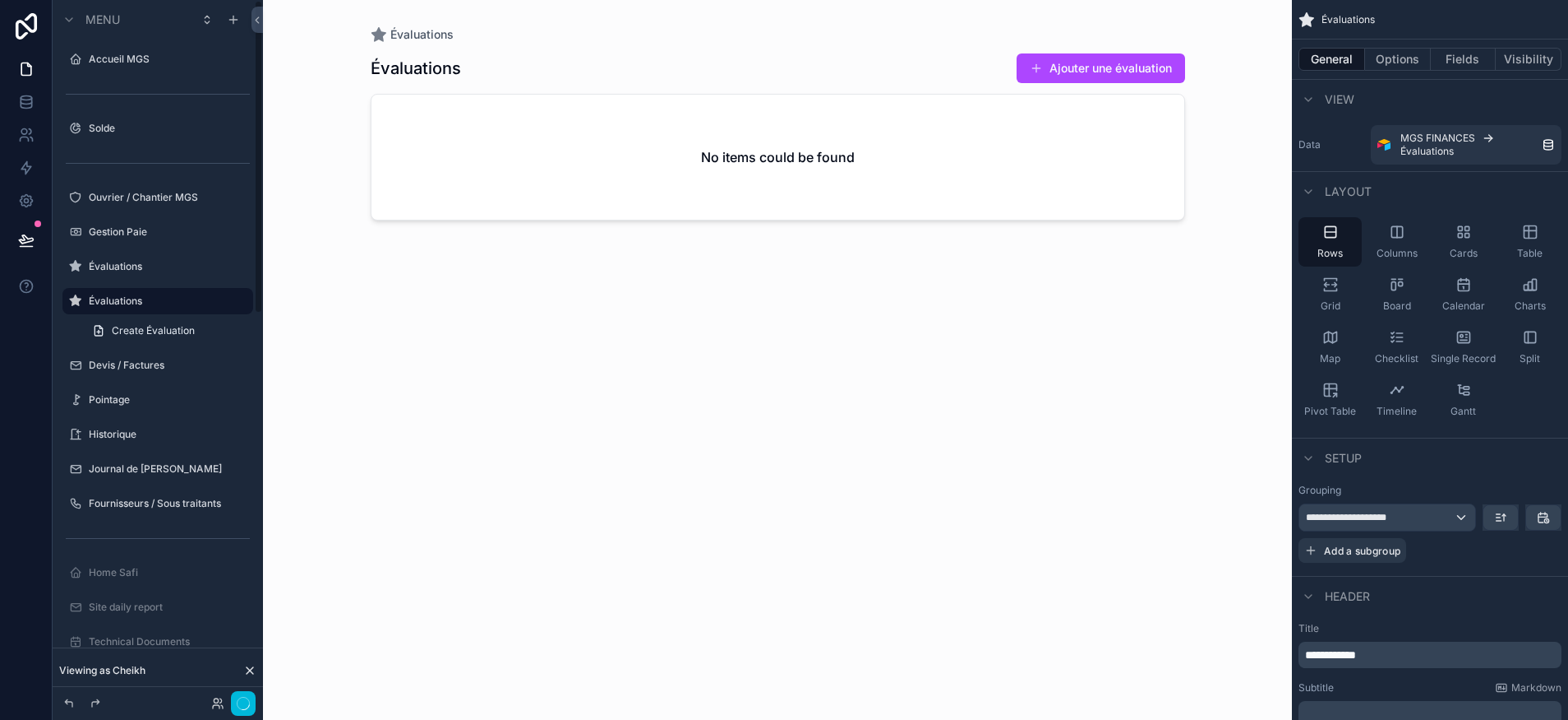
click at [143, 264] on label "Évaluations" at bounding box center [166, 267] width 155 height 14
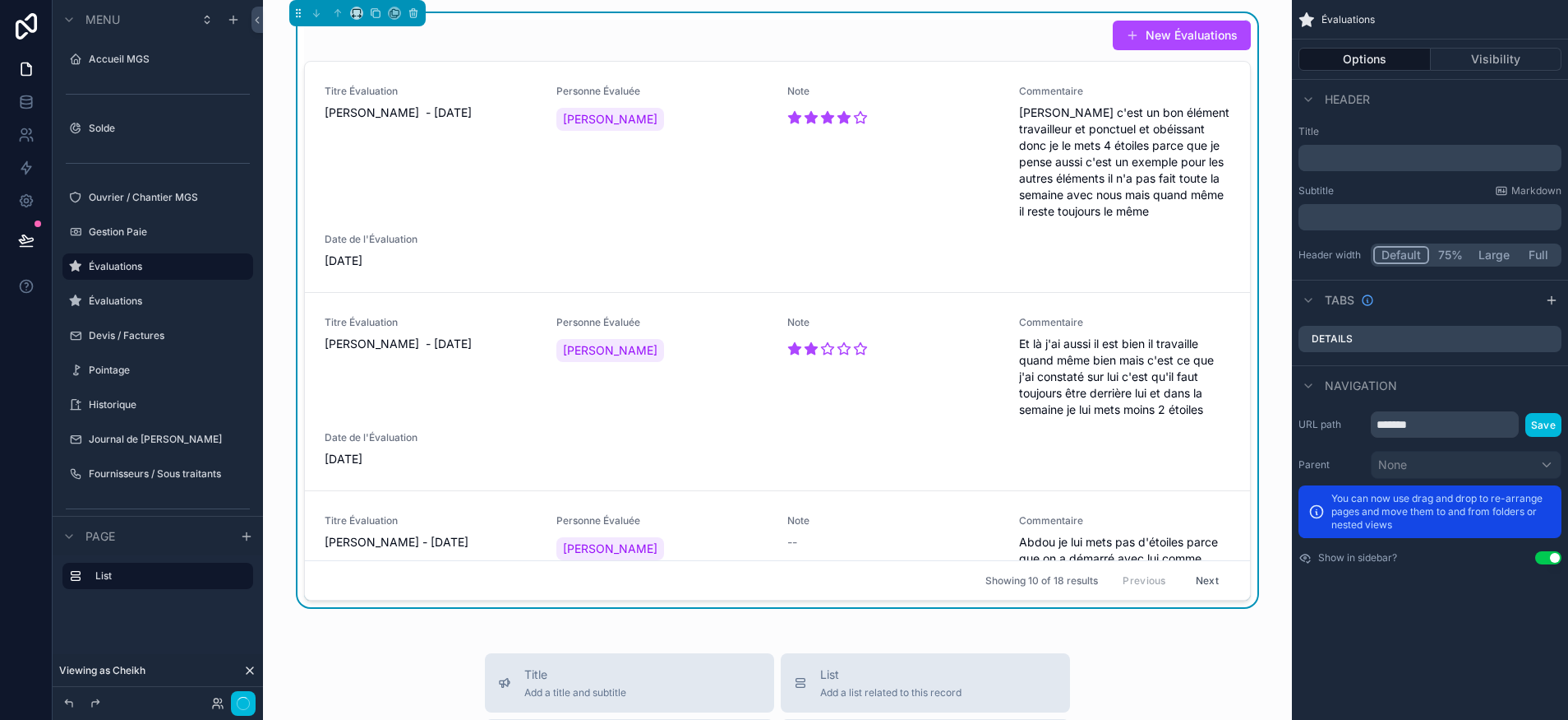
click at [112, 303] on label "Évaluations" at bounding box center [166, 301] width 155 height 14
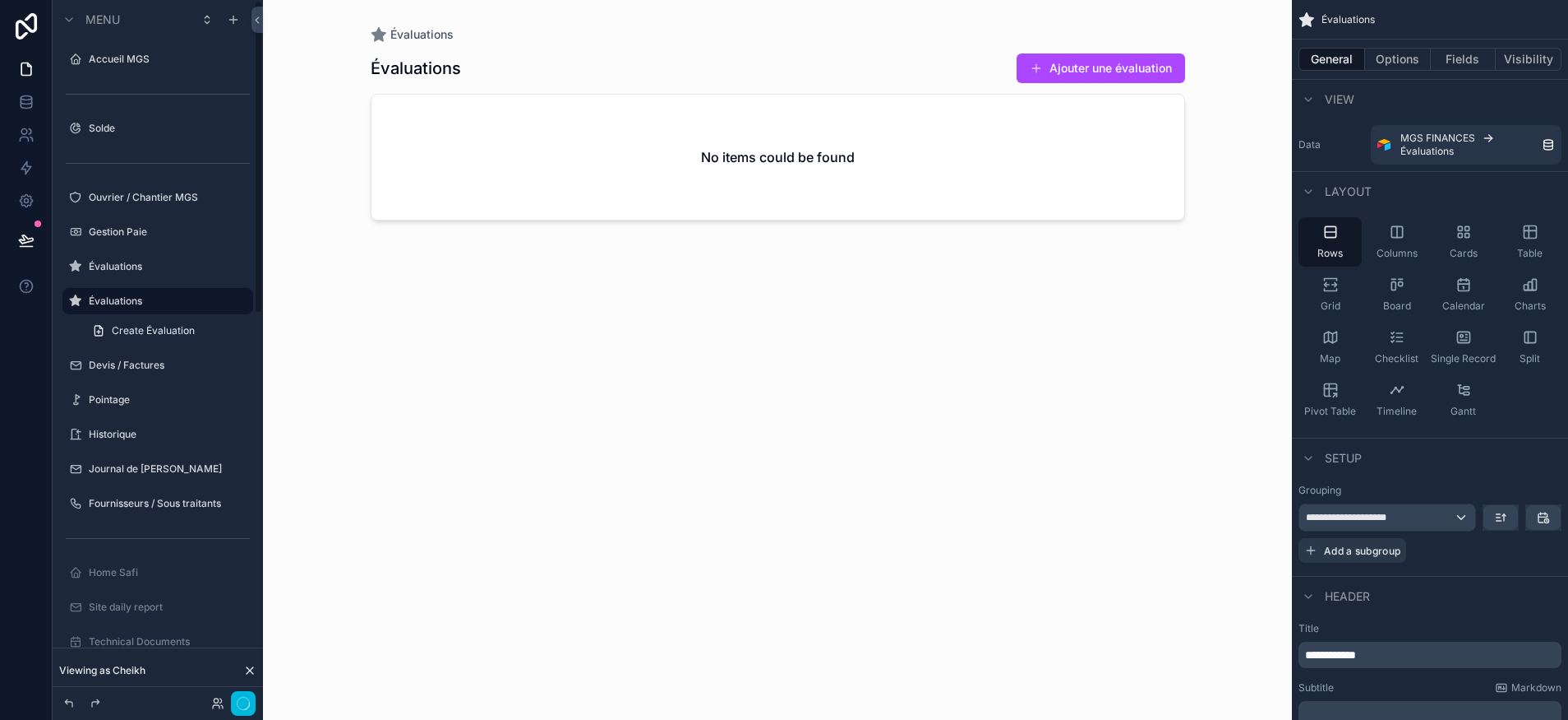
click at [129, 269] on label "Évaluations" at bounding box center [166, 267] width 155 height 14
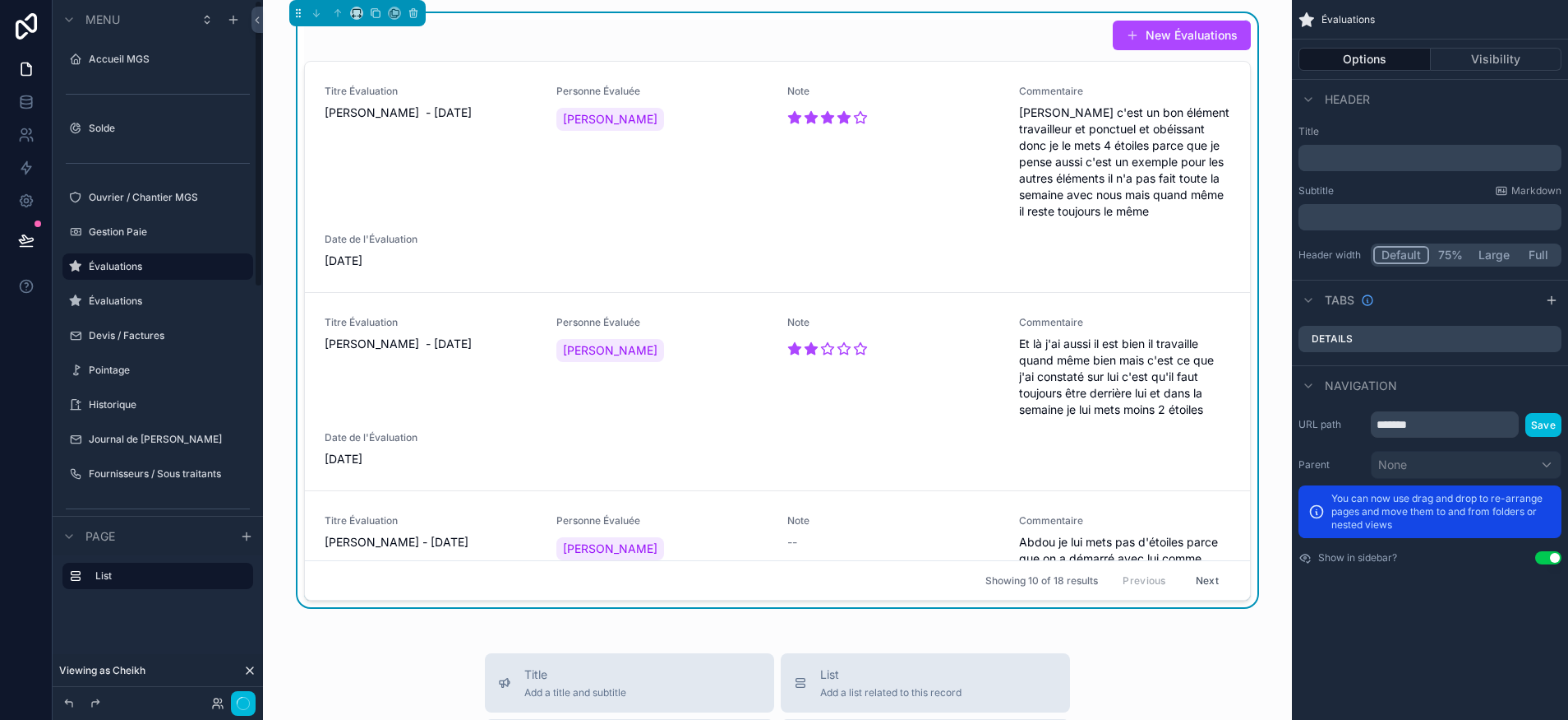
click at [127, 299] on label "Évaluations" at bounding box center [166, 301] width 155 height 14
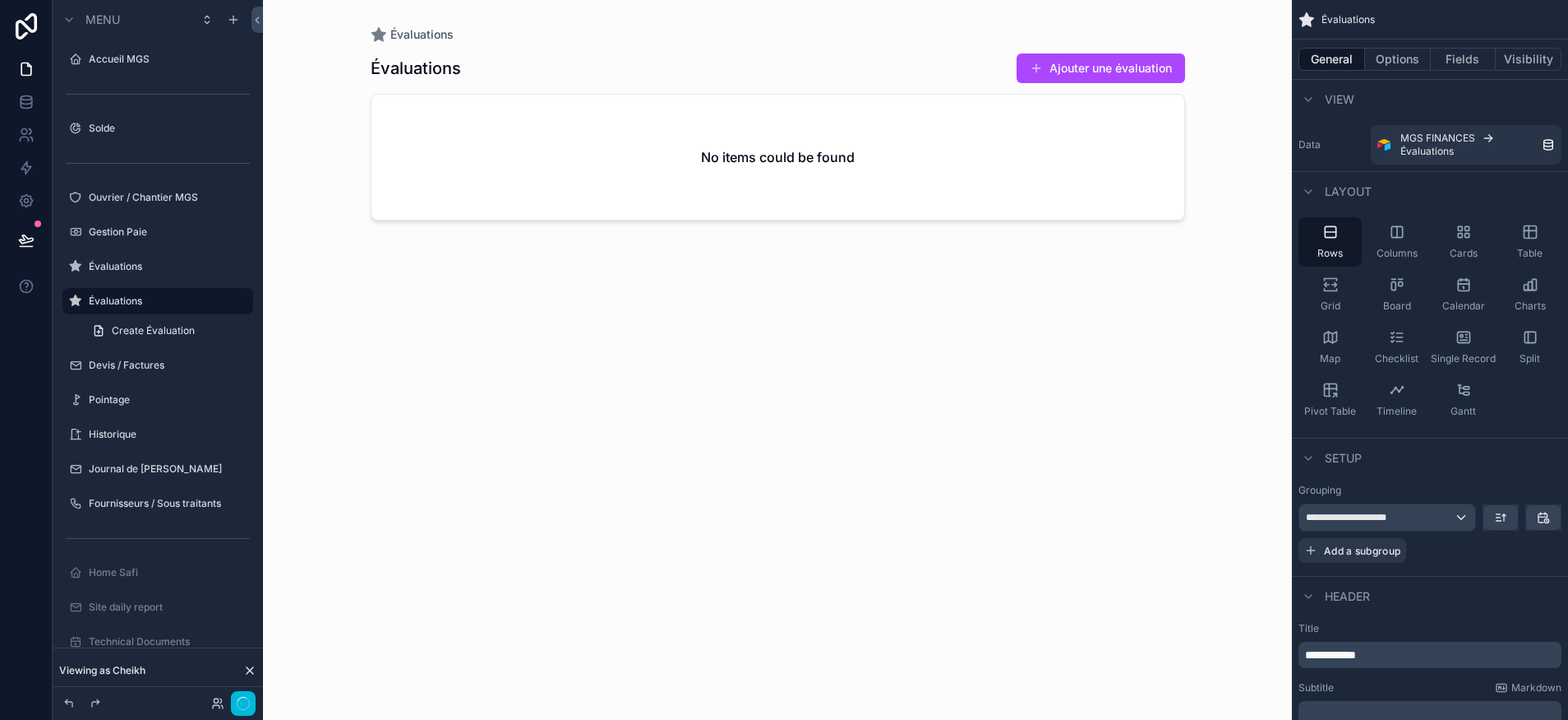
click at [139, 272] on label "Évaluations" at bounding box center [166, 267] width 155 height 14
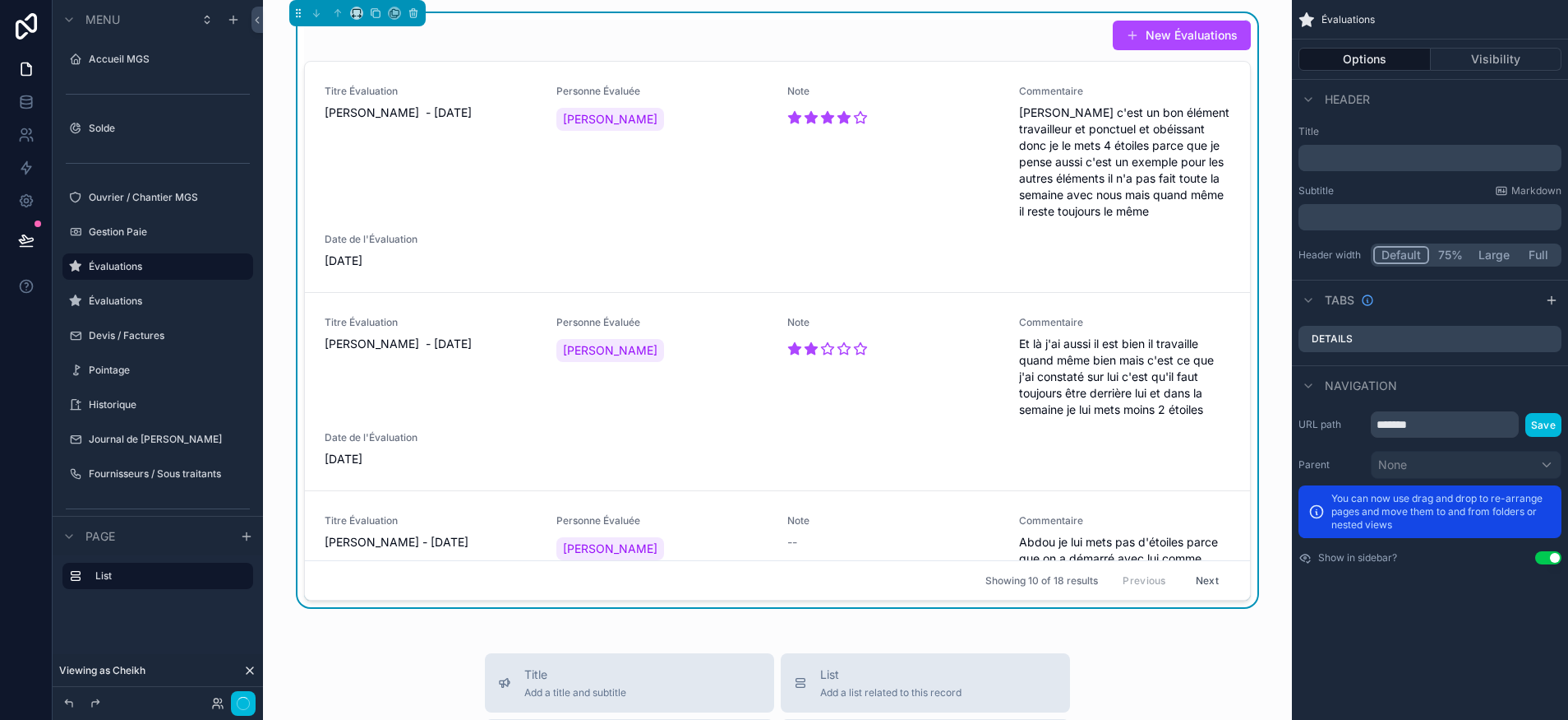
click at [1332, 58] on button "Options" at bounding box center [1365, 59] width 133 height 23
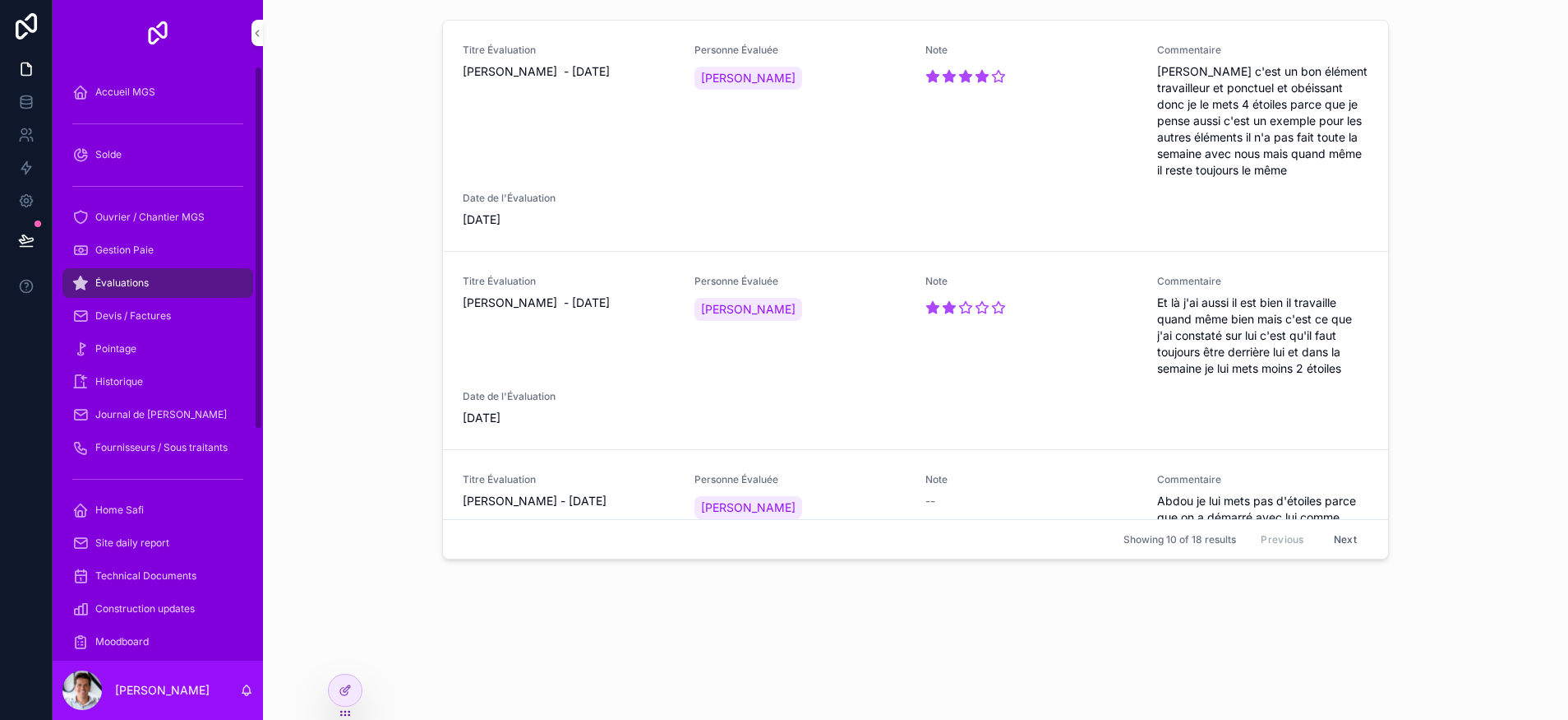
click at [141, 281] on span "Évaluations" at bounding box center [122, 284] width 53 height 14
click at [334, 686] on div at bounding box center [345, 690] width 33 height 31
click at [149, 326] on div "Devis / Factures" at bounding box center [158, 315] width 171 height 26
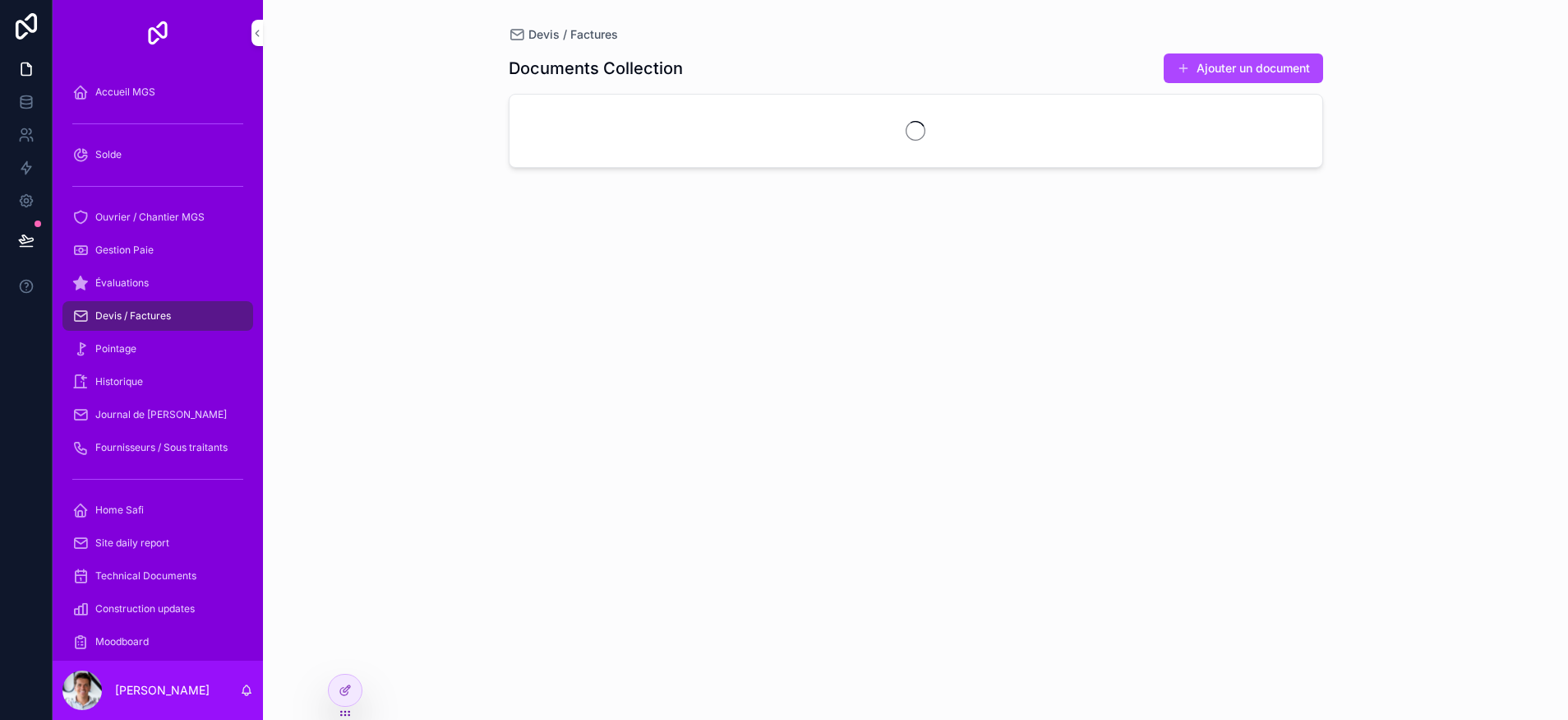
click at [342, 704] on div at bounding box center [345, 690] width 33 height 31
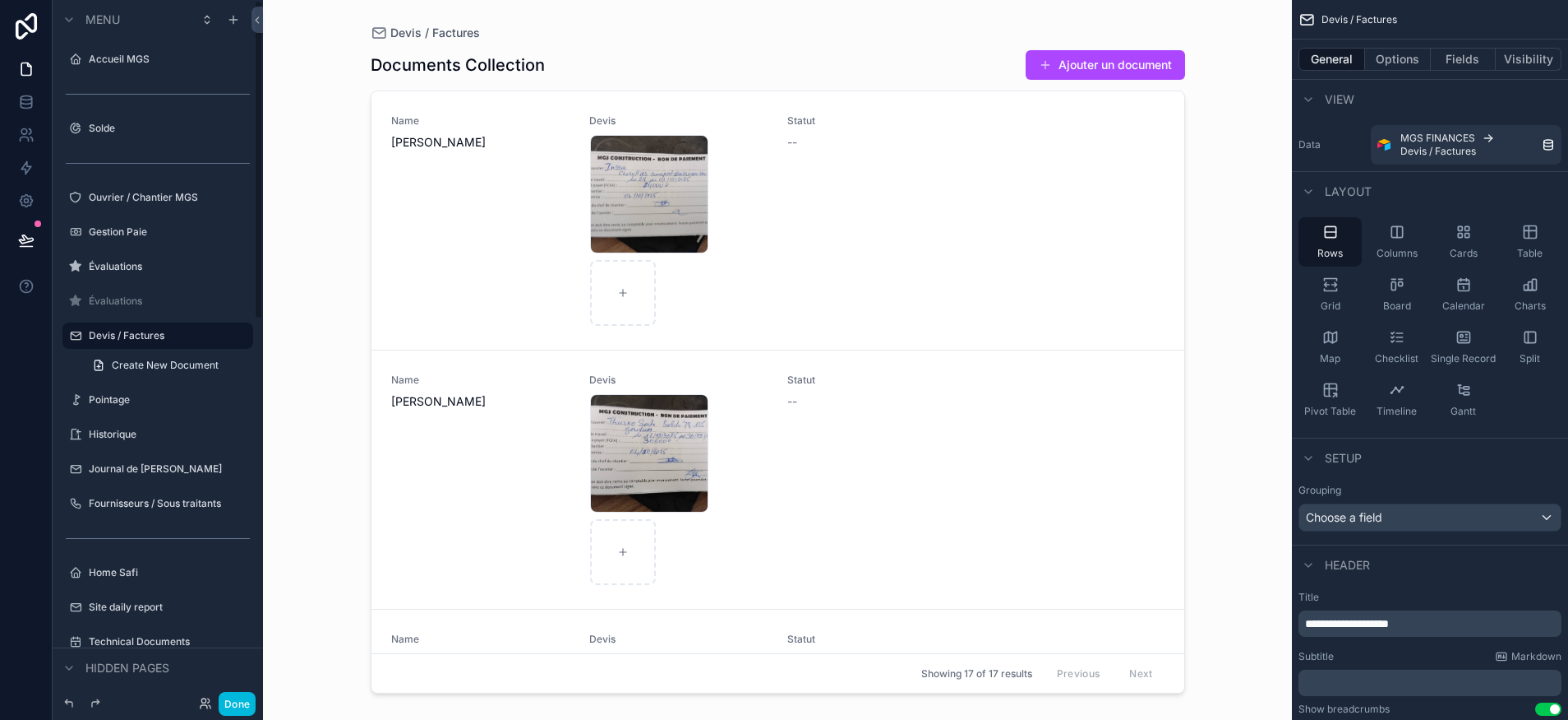
click at [123, 277] on div "Évaluations" at bounding box center [158, 266] width 184 height 26
click at [120, 268] on label "Évaluations" at bounding box center [166, 267] width 155 height 14
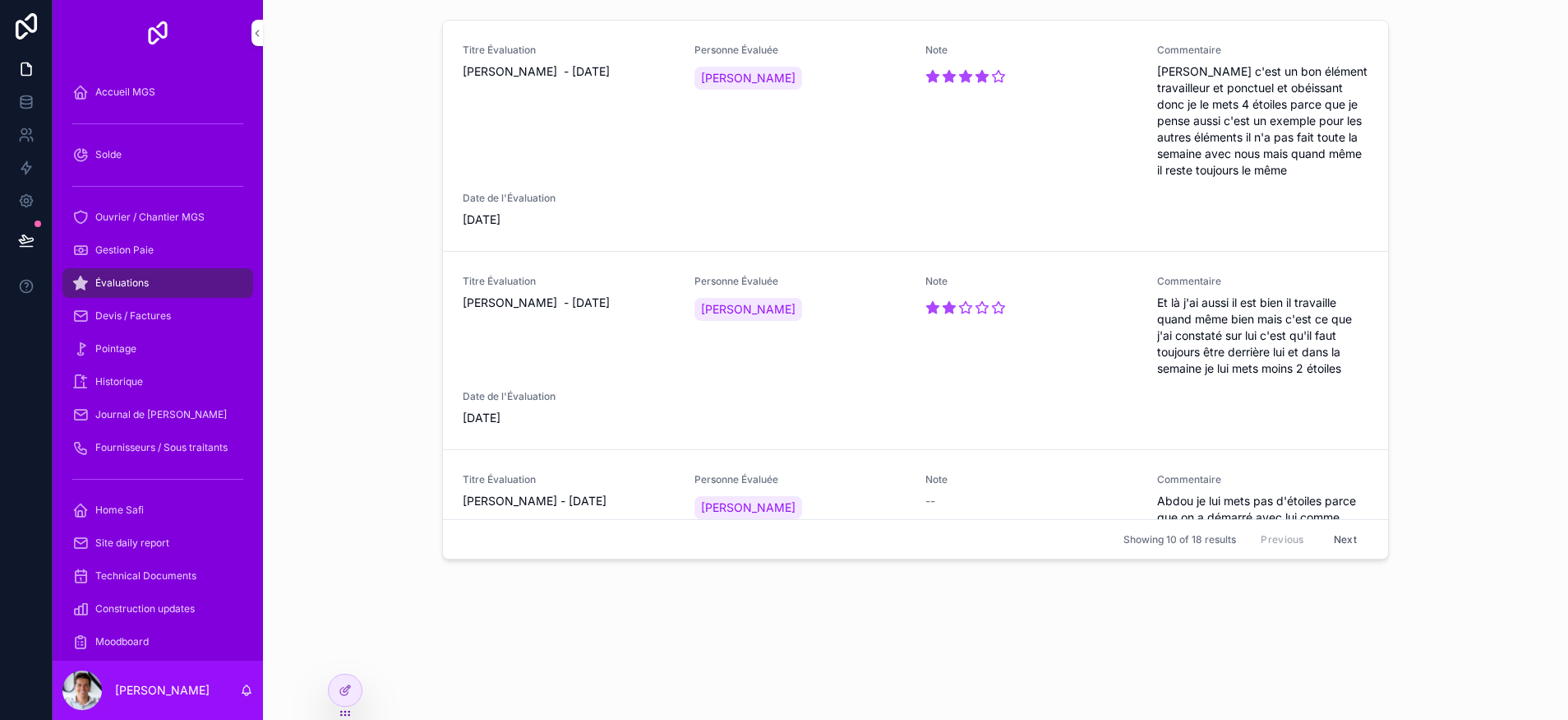
click at [337, 690] on div at bounding box center [345, 690] width 33 height 31
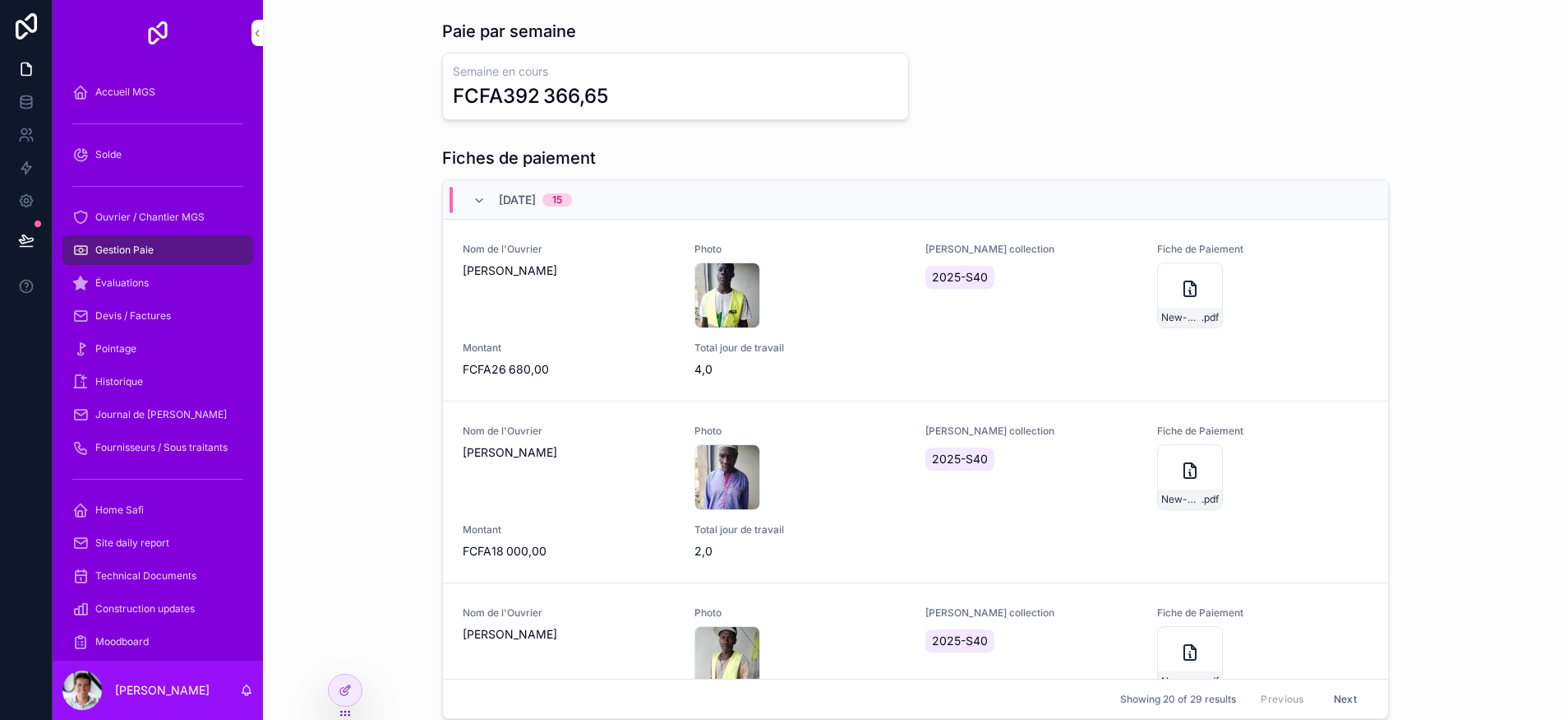
click at [338, 693] on div at bounding box center [345, 690] width 33 height 31
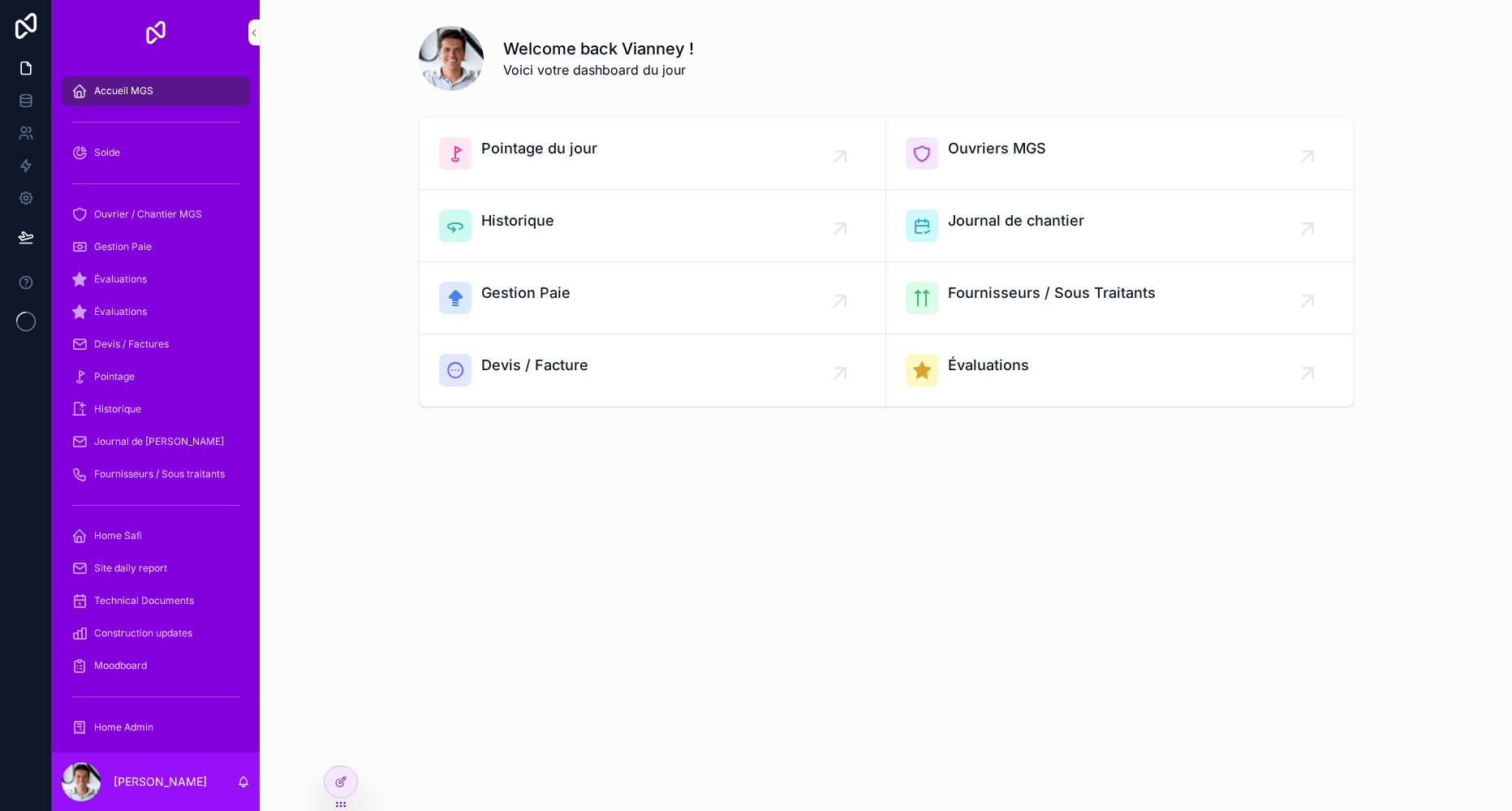
click at [335, 776] on icon at bounding box center [341, 782] width 13 height 13
click at [152, 277] on div "Évaluations" at bounding box center [156, 279] width 169 height 26
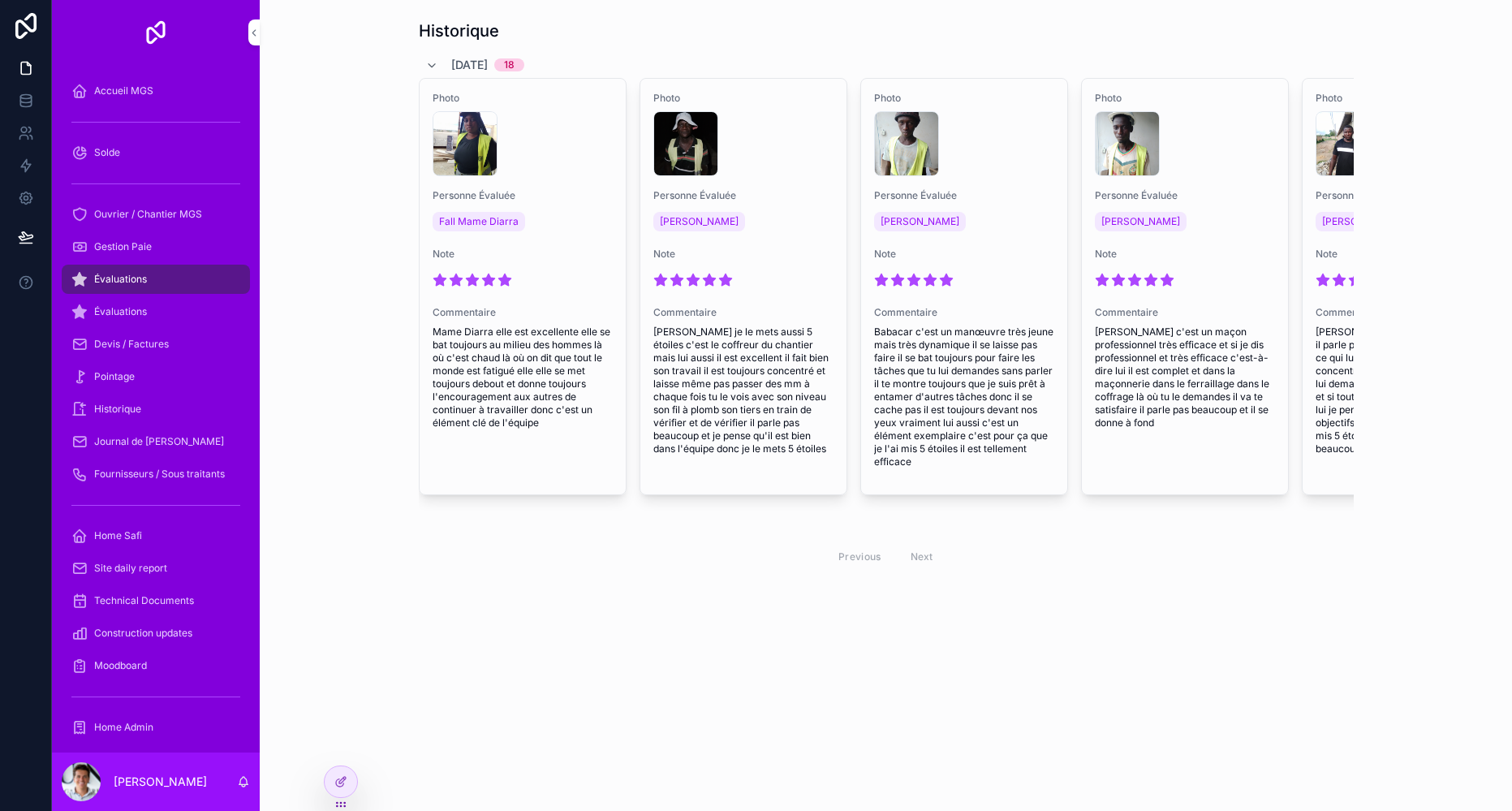
click at [0, 0] on icon at bounding box center [0, 0] width 0 height 0
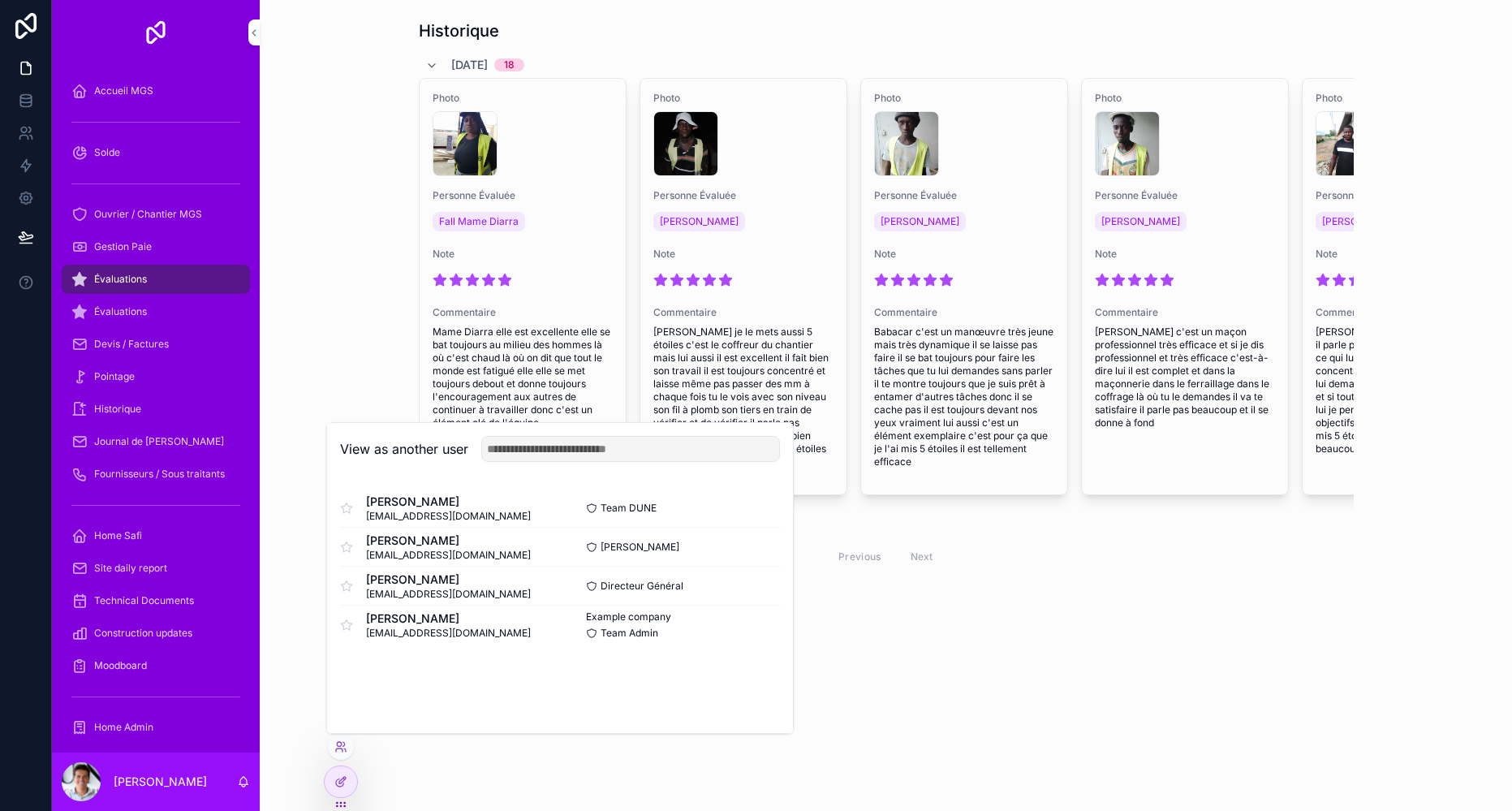
click at [0, 0] on button "Select" at bounding box center [0, 0] width 0 height 0
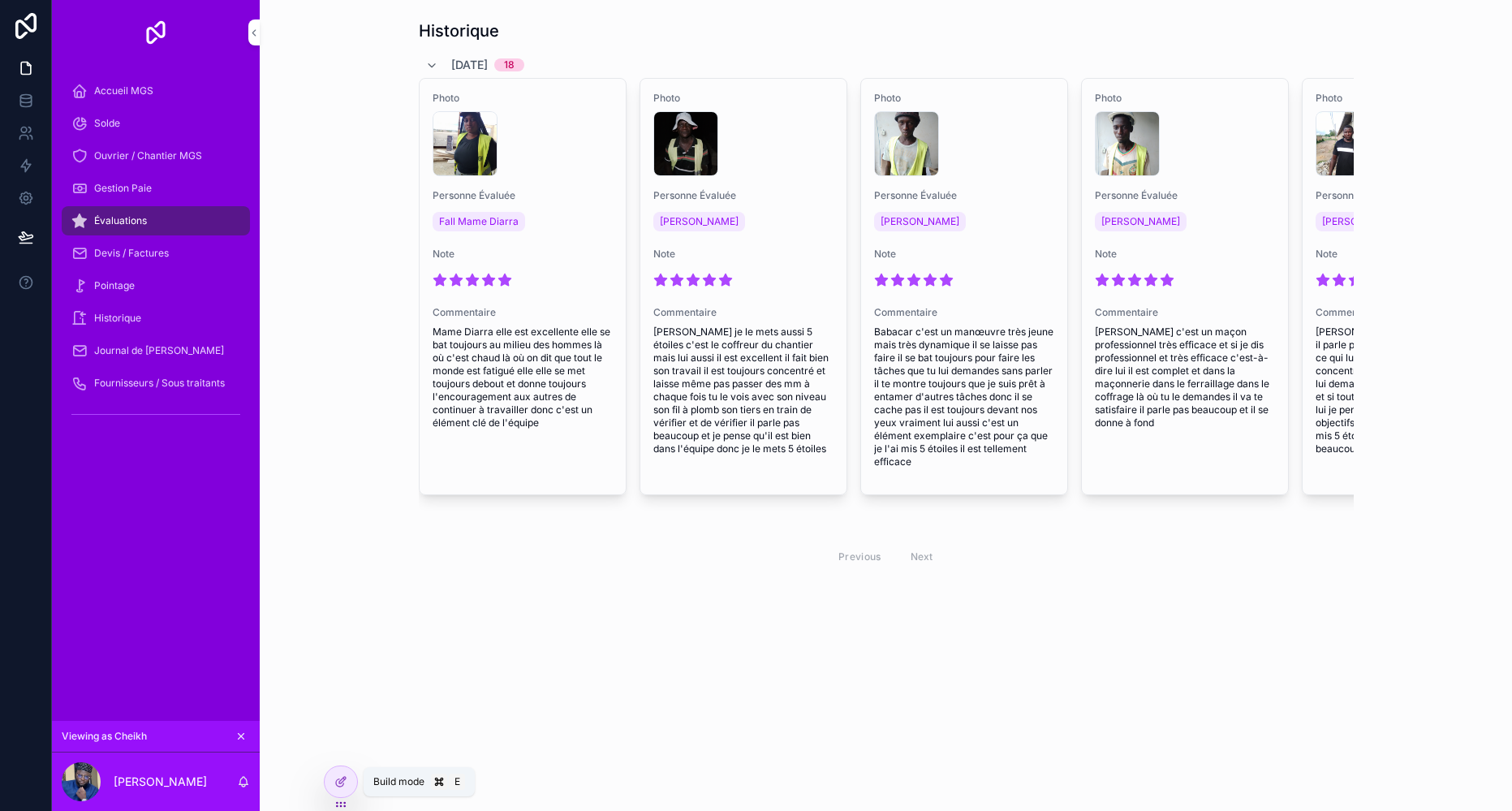
click at [350, 787] on div at bounding box center [341, 781] width 32 height 31
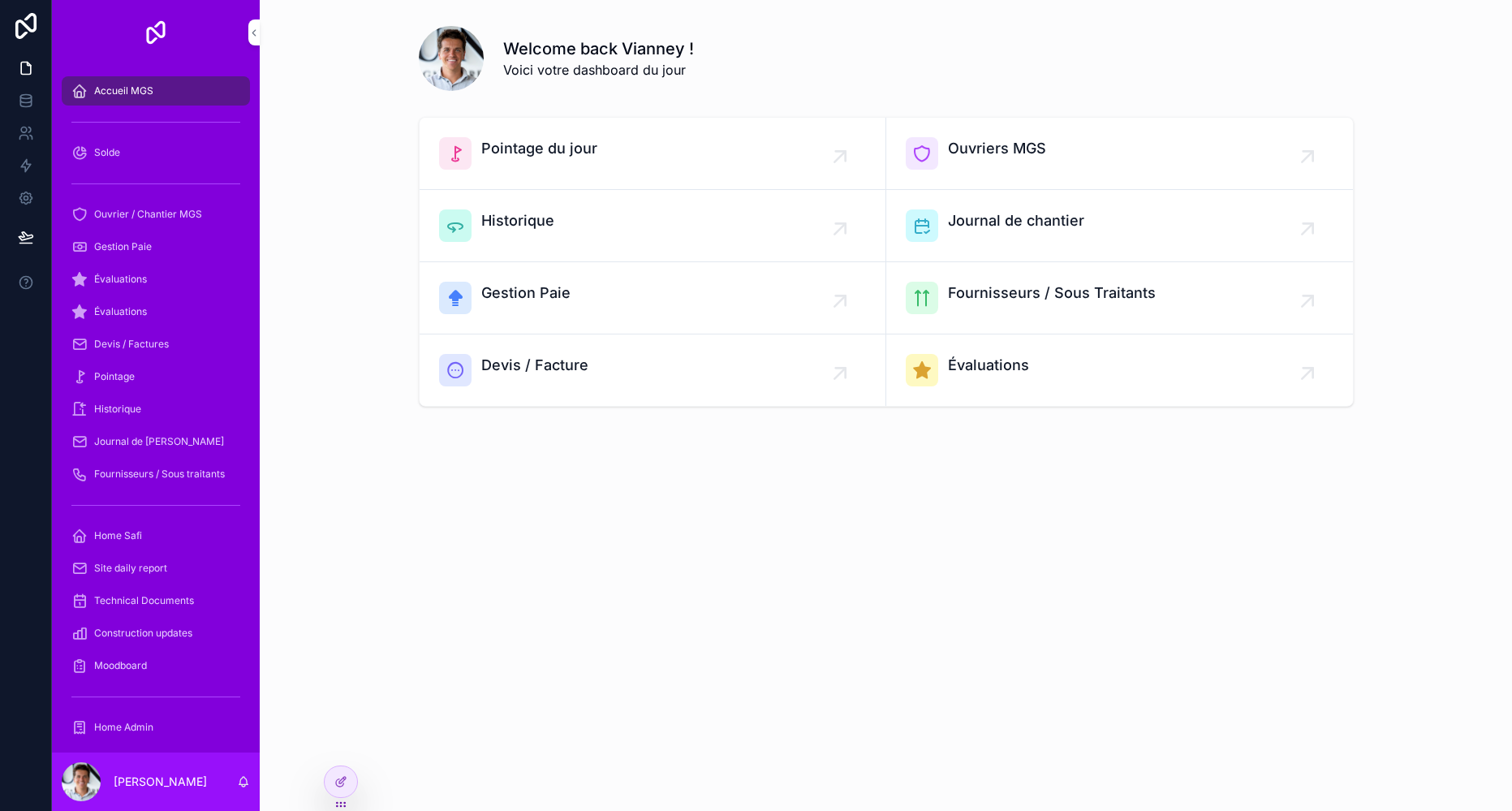
click at [23, 32] on icon at bounding box center [26, 26] width 32 height 26
click at [31, 202] on icon at bounding box center [26, 198] width 16 height 16
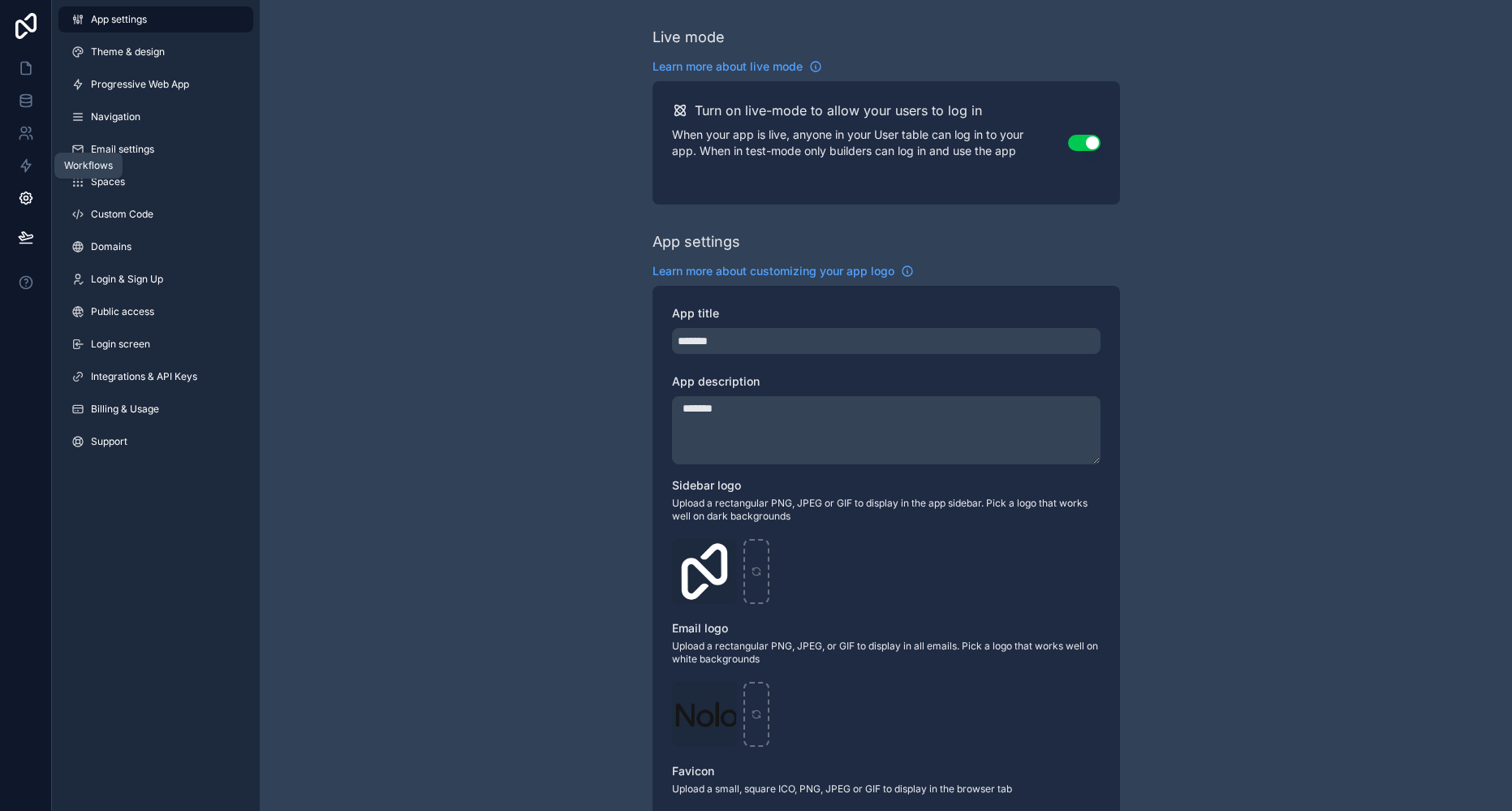
click at [22, 176] on link at bounding box center [26, 165] width 52 height 32
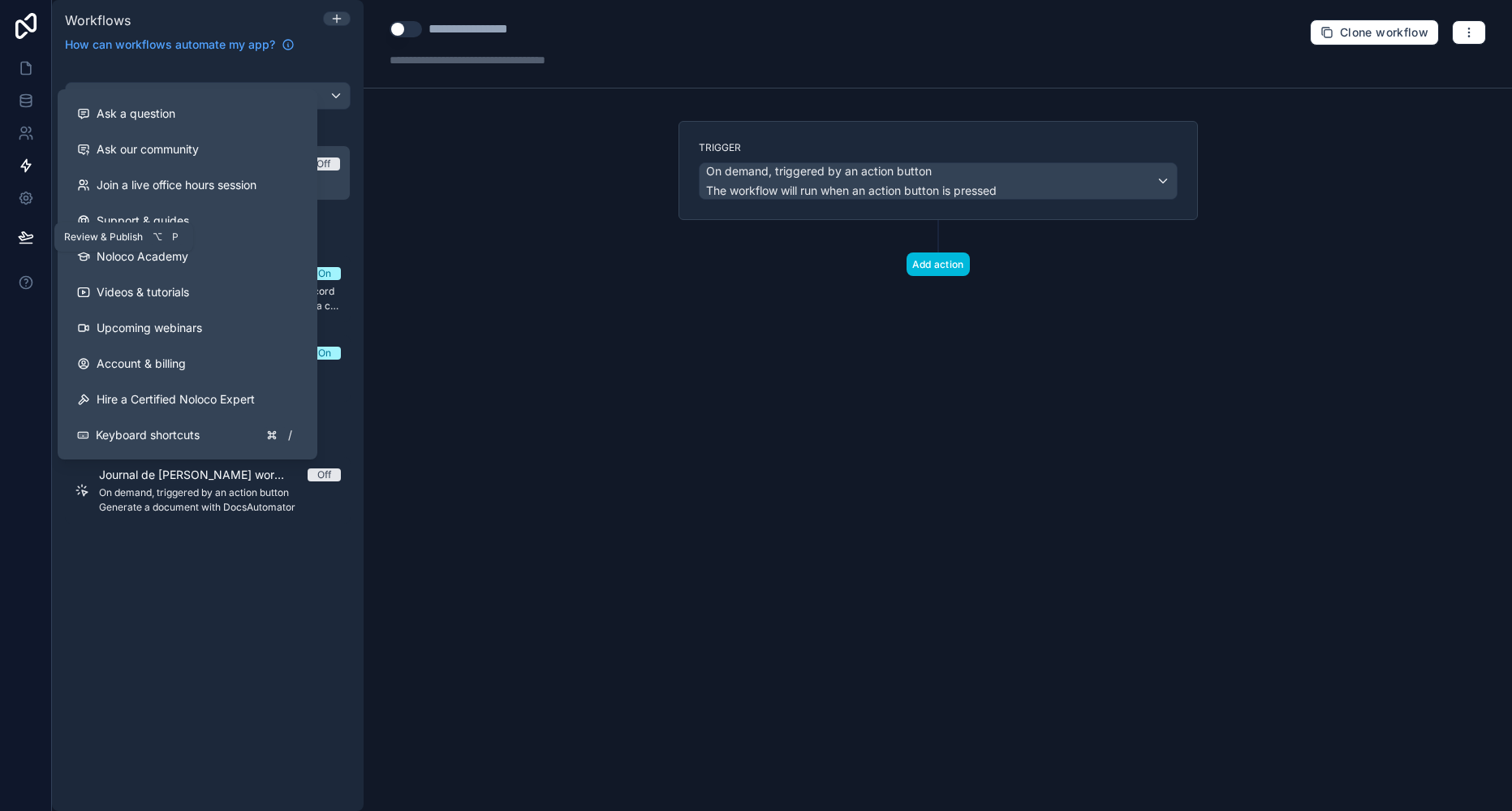
click at [19, 232] on icon at bounding box center [26, 237] width 16 height 16
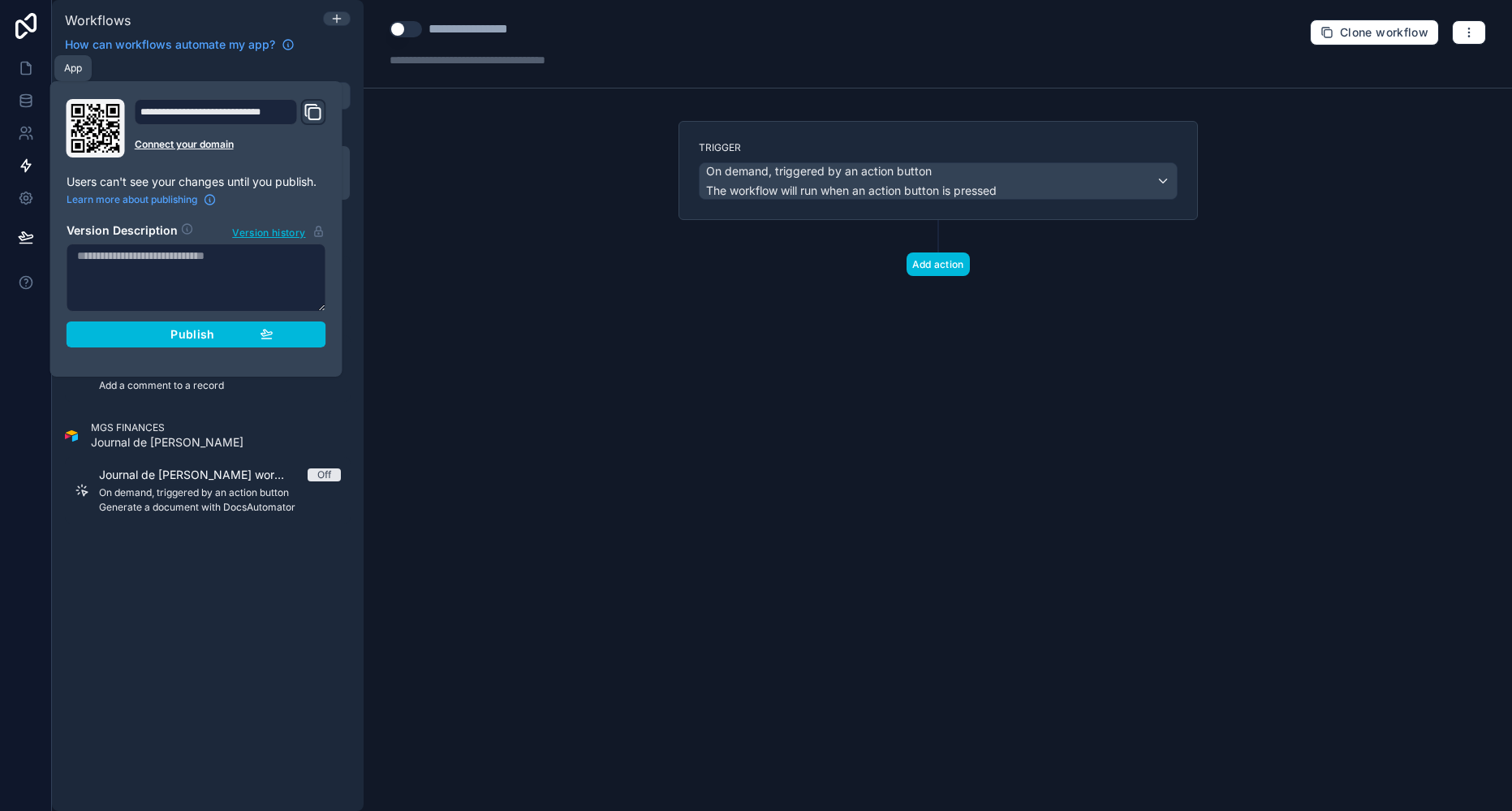
click at [4, 74] on link at bounding box center [26, 68] width 52 height 32
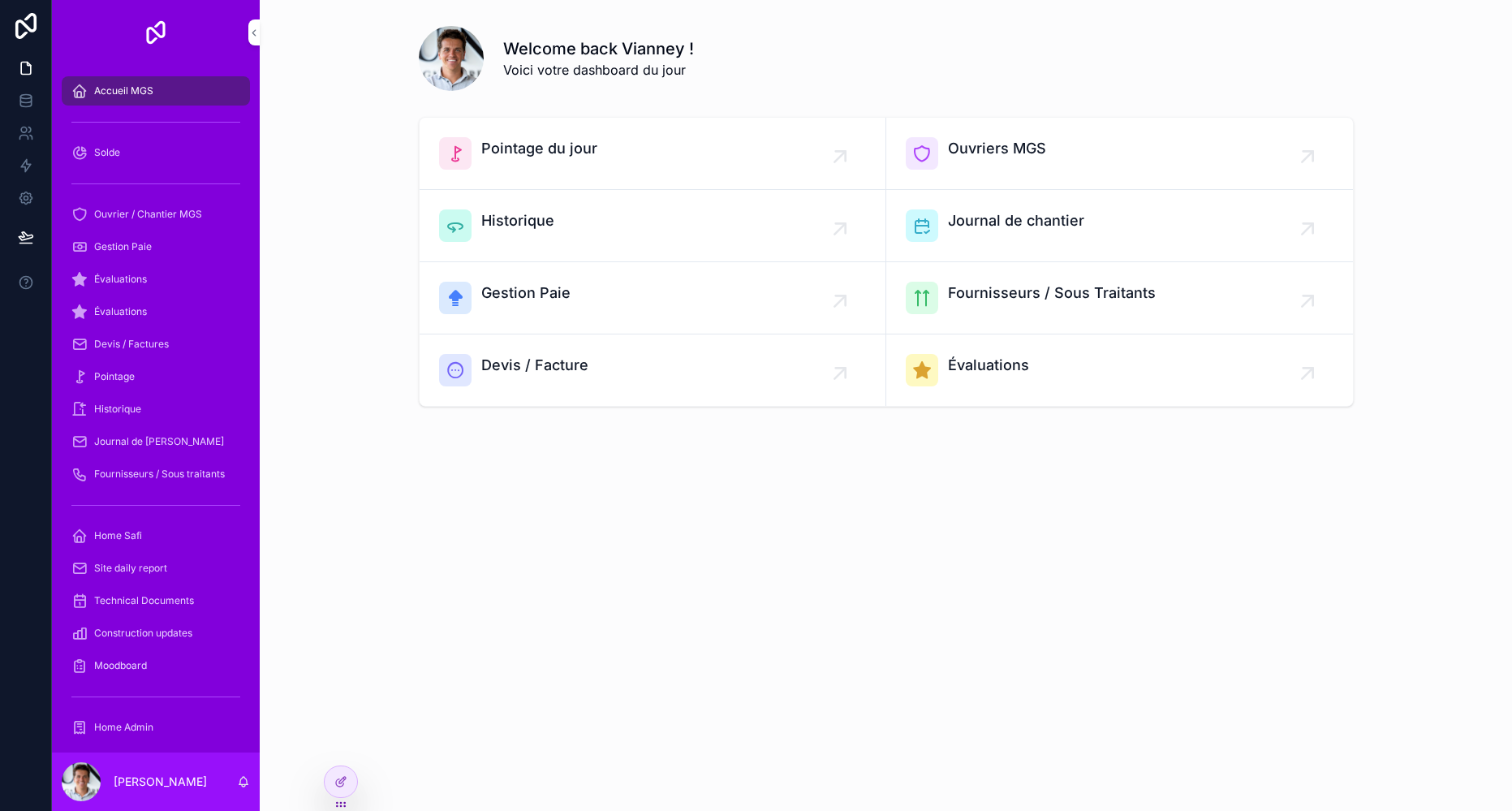
drag, startPoint x: 345, startPoint y: 777, endPoint x: 366, endPoint y: 767, distance: 23.3
click at [344, 779] on icon at bounding box center [341, 782] width 13 height 13
click at [558, 374] on span "Devis / Facture" at bounding box center [535, 366] width 107 height 23
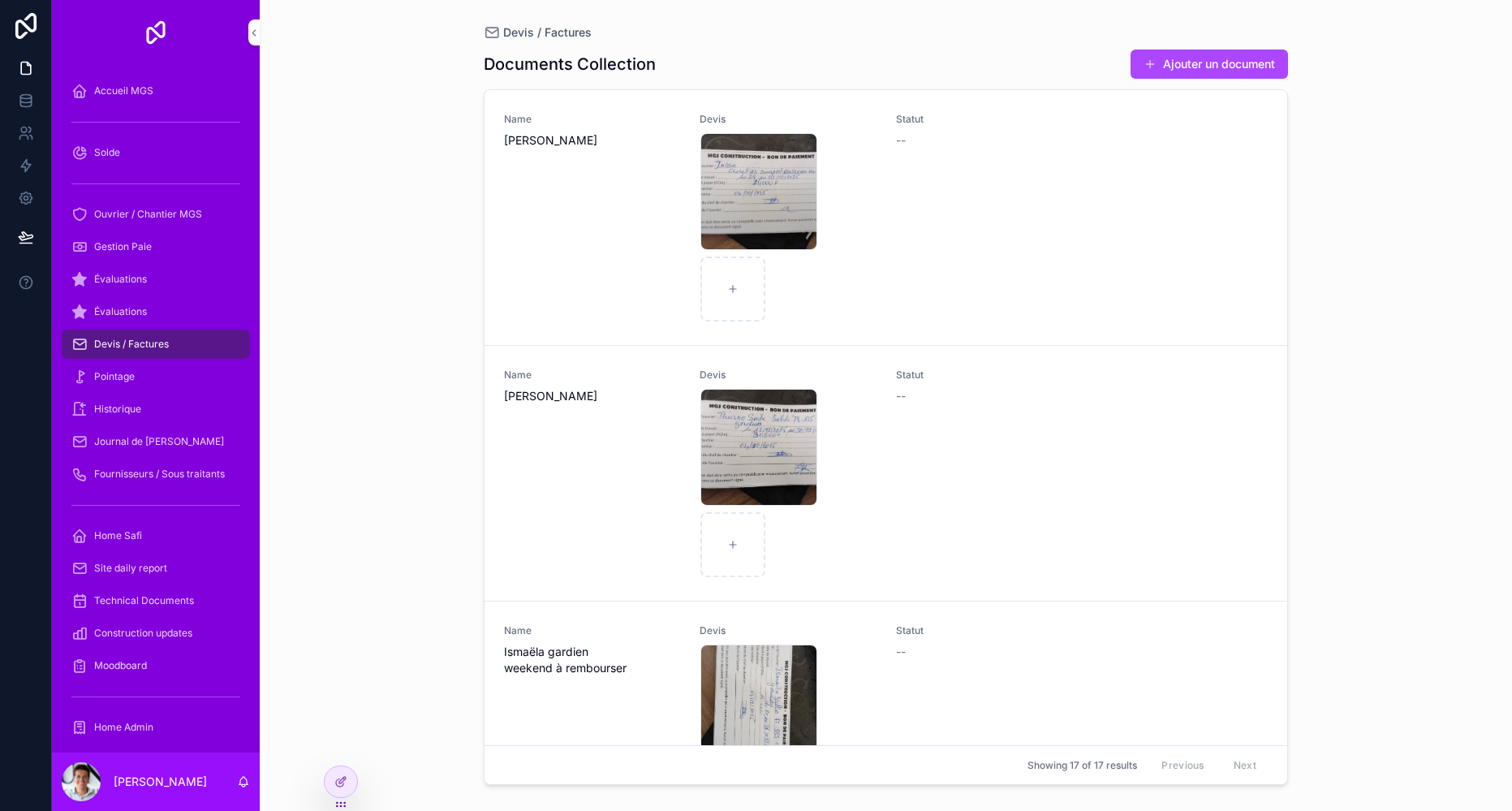
click at [727, 213] on div "IMG-20251004-WA0002 .jpg" at bounding box center [758, 191] width 117 height 117
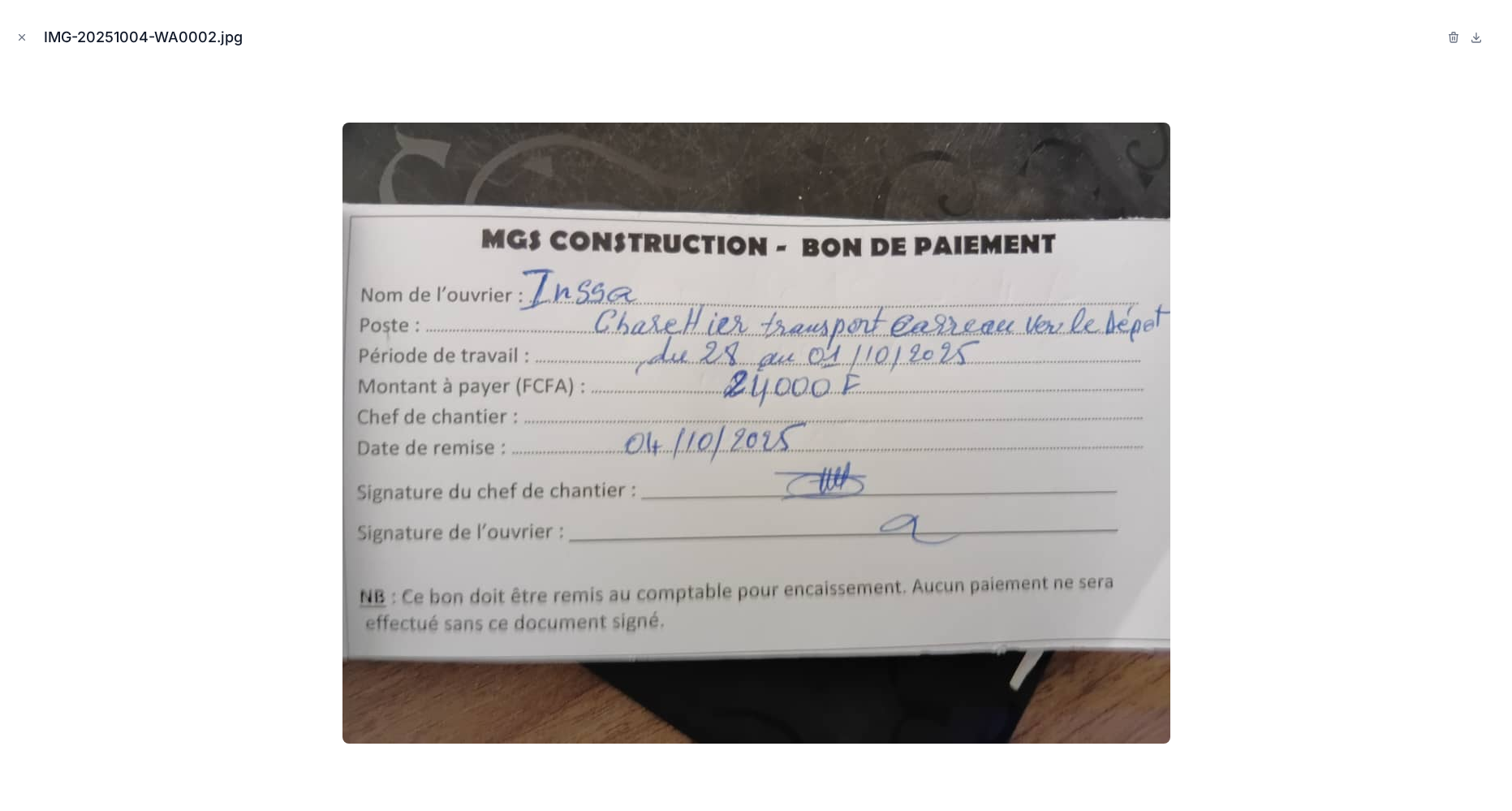
click at [1286, 245] on div at bounding box center [756, 433] width 1486 height 730
click at [21, 31] on button "Close modal" at bounding box center [22, 37] width 18 height 18
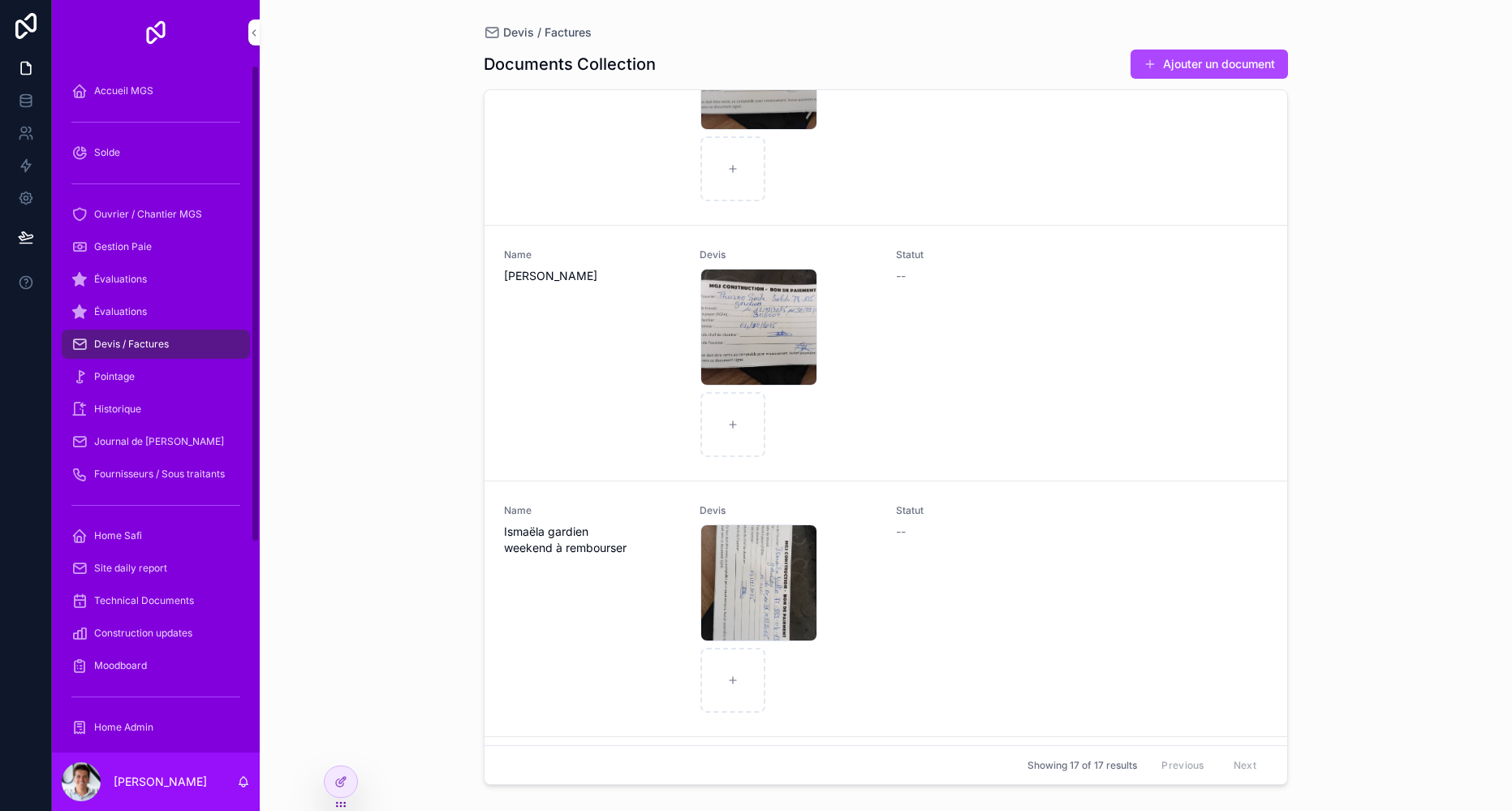
scroll to position [151, 0]
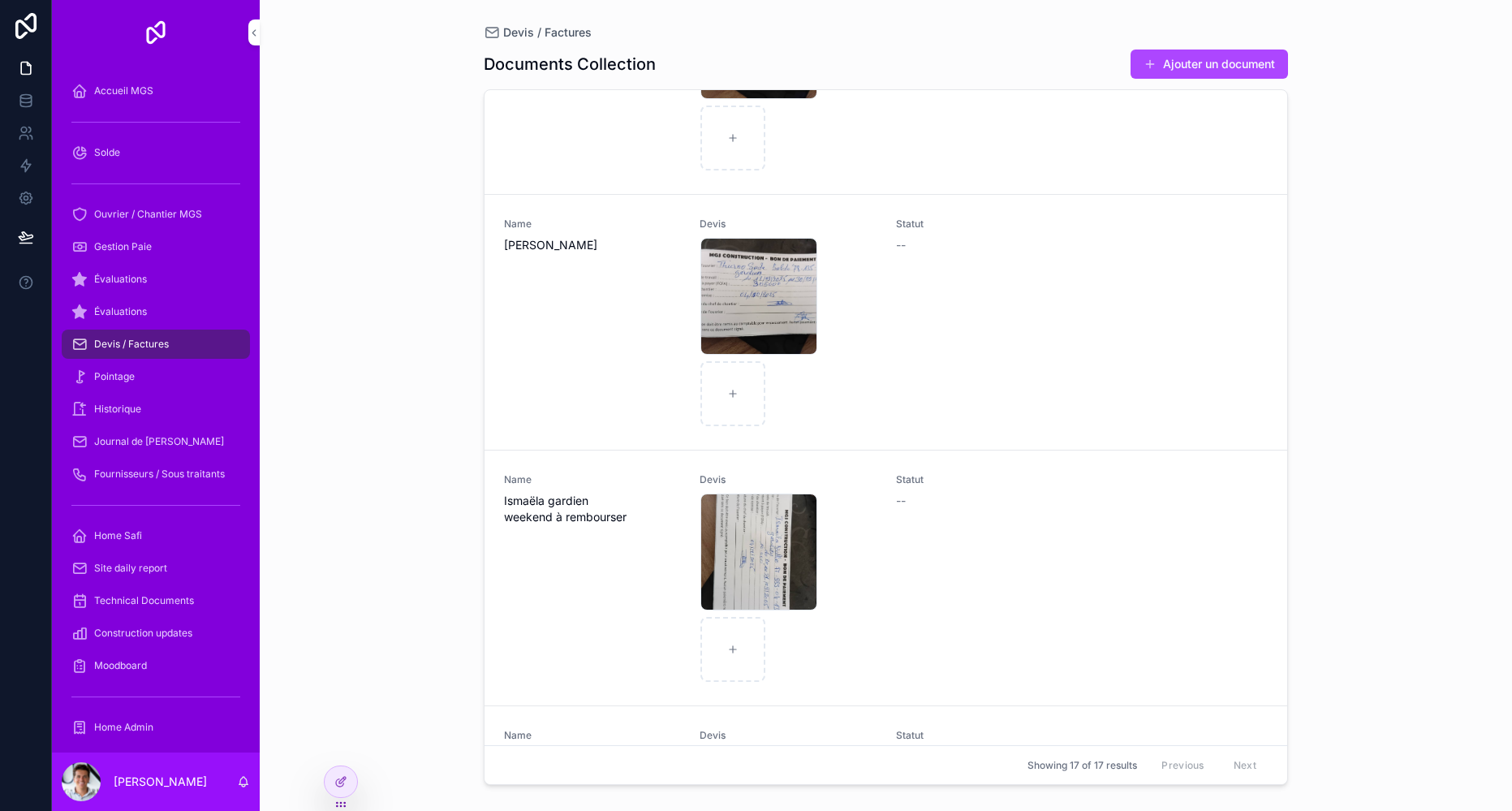
click at [749, 325] on div "IMG-20251004-WA0003 .jpg" at bounding box center [758, 296] width 117 height 117
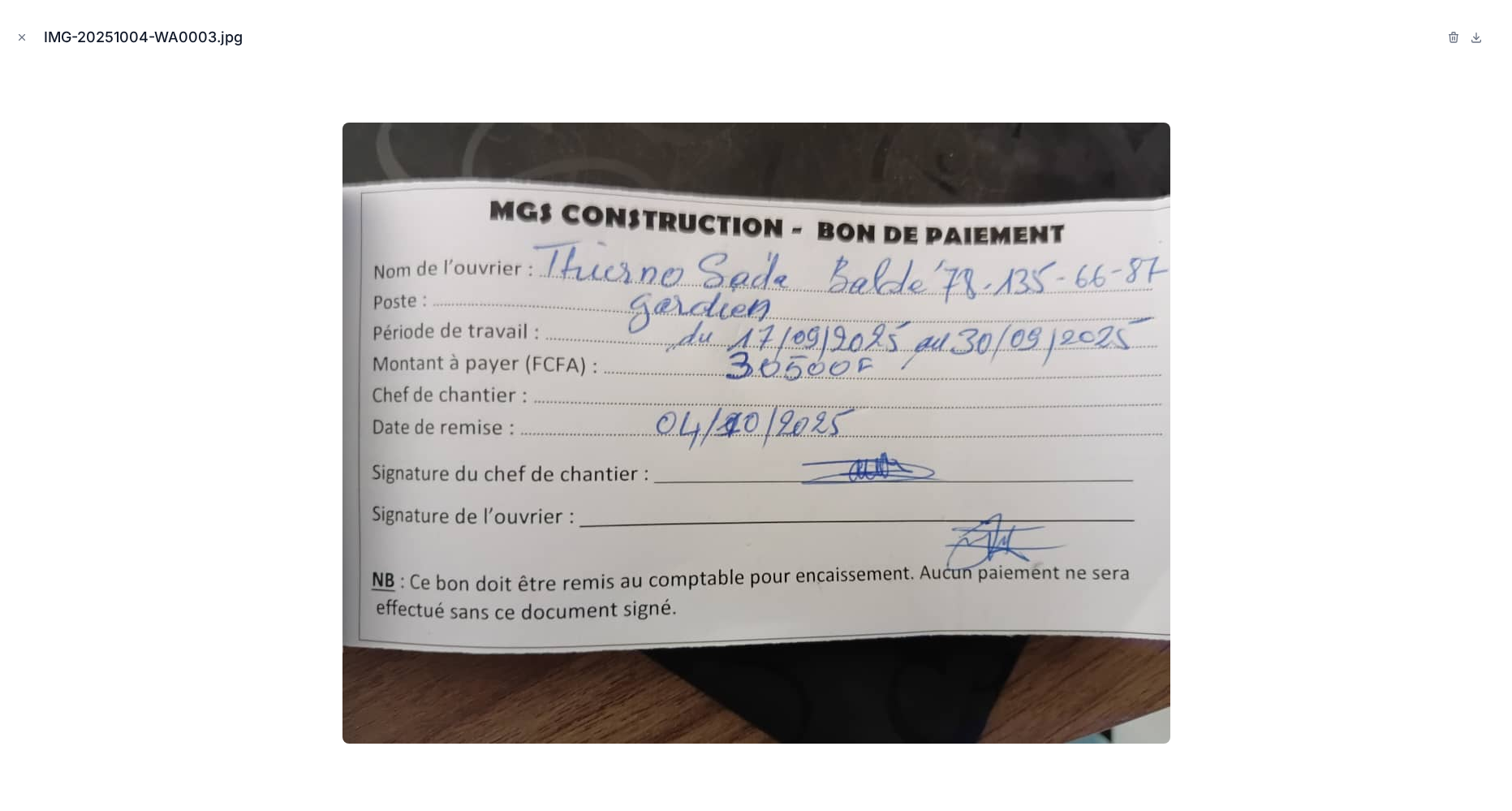
click at [21, 32] on icon "Close modal" at bounding box center [22, 37] width 11 height 11
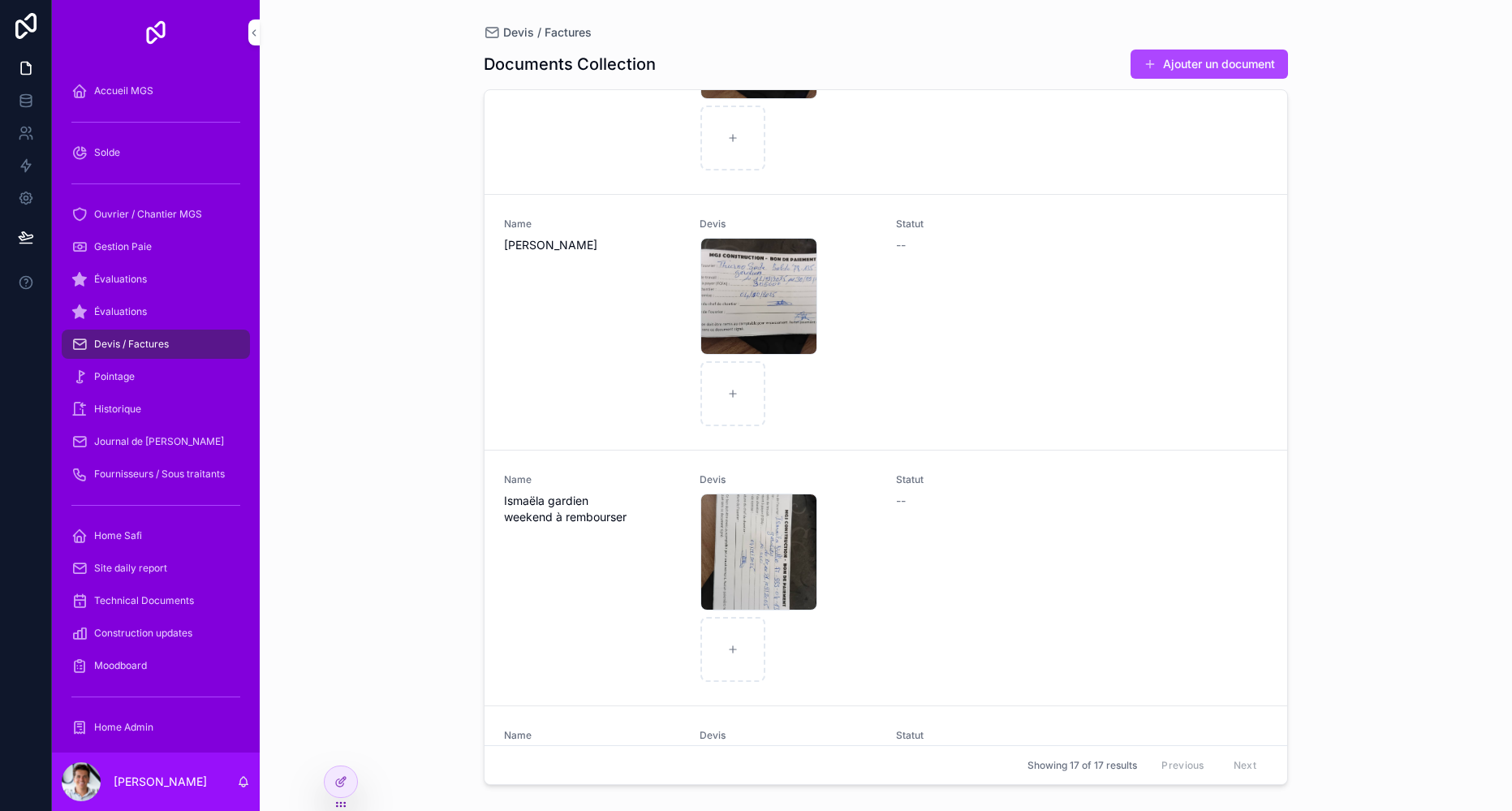
scroll to position [132, 0]
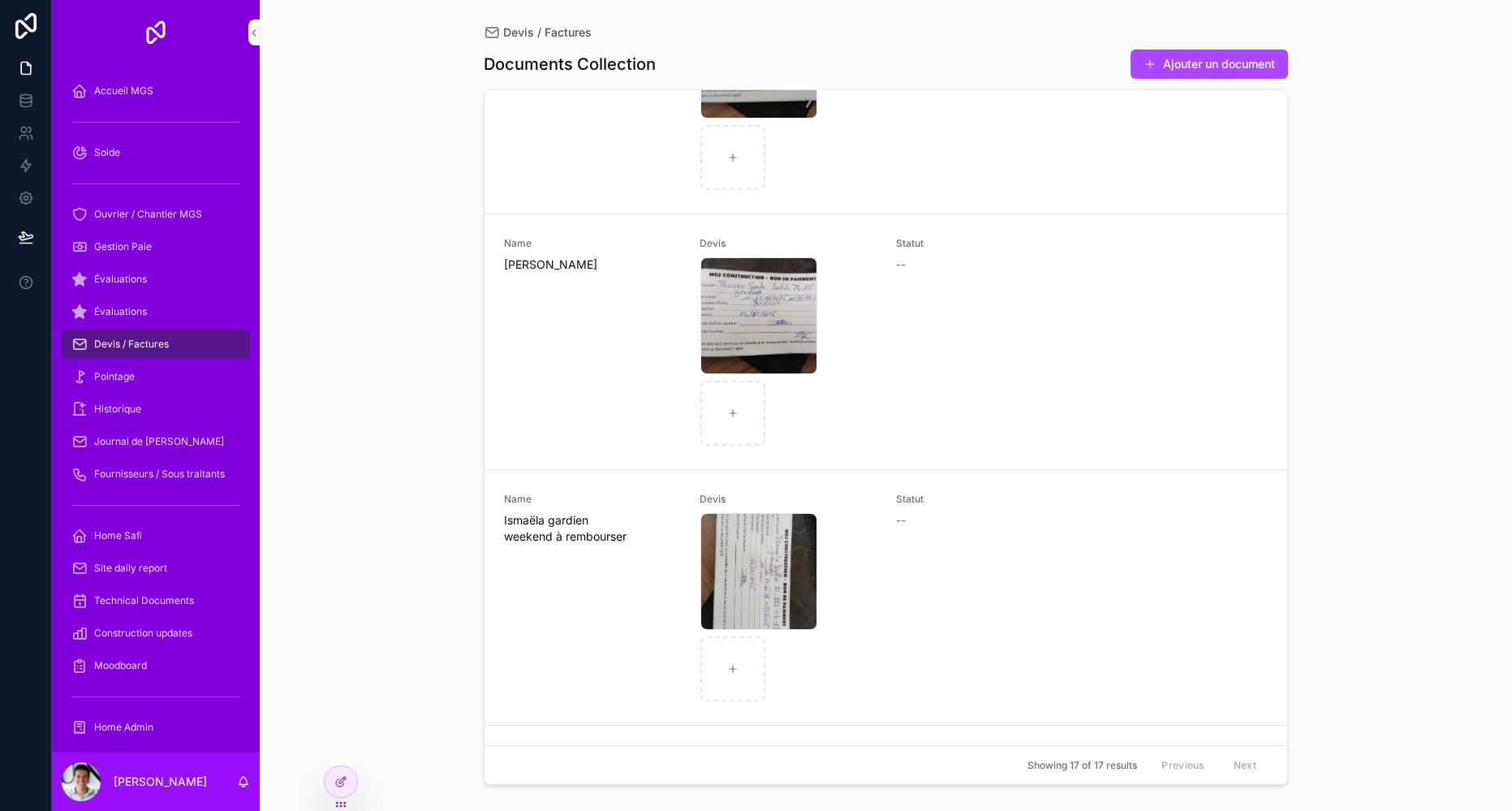
click at [0, 0] on div "IMG-20251004-WA0002 .jpg" at bounding box center [0, 0] width 0 height 0
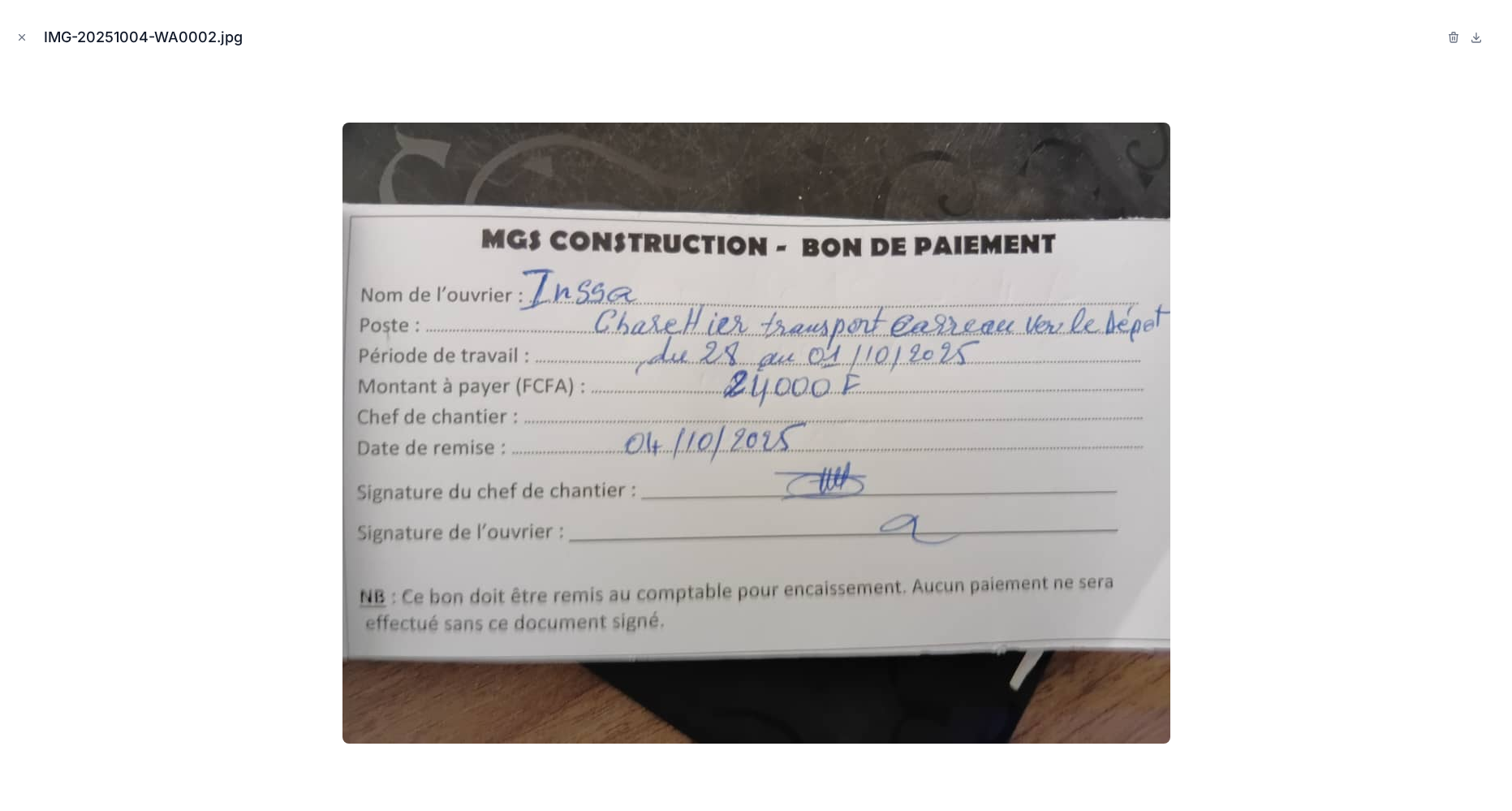
click at [18, 34] on icon "Close modal" at bounding box center [22, 37] width 11 height 11
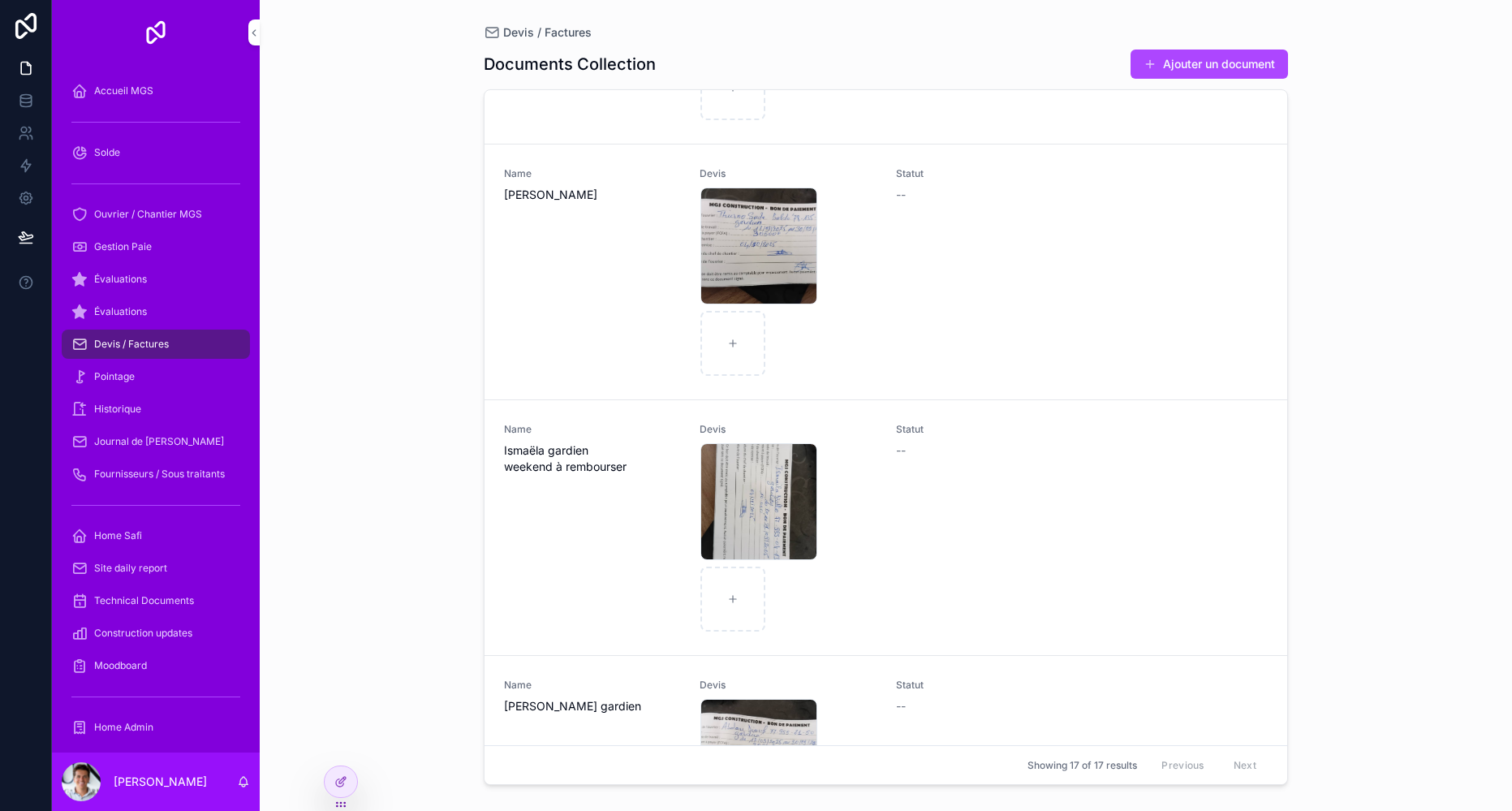
scroll to position [366, 0]
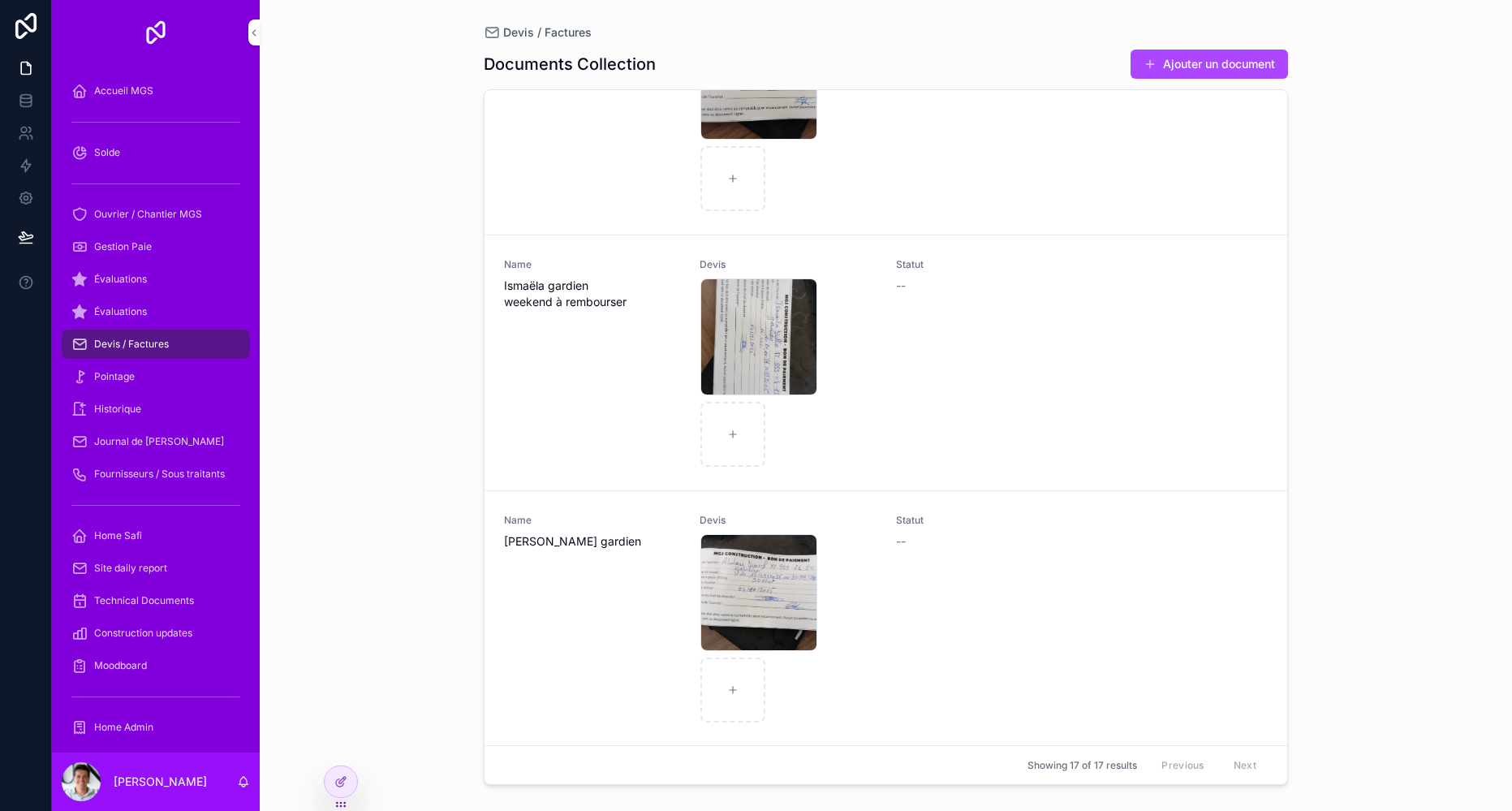
click at [746, 344] on div "IMG-20251004-WA0004 .jpg" at bounding box center [758, 336] width 117 height 117
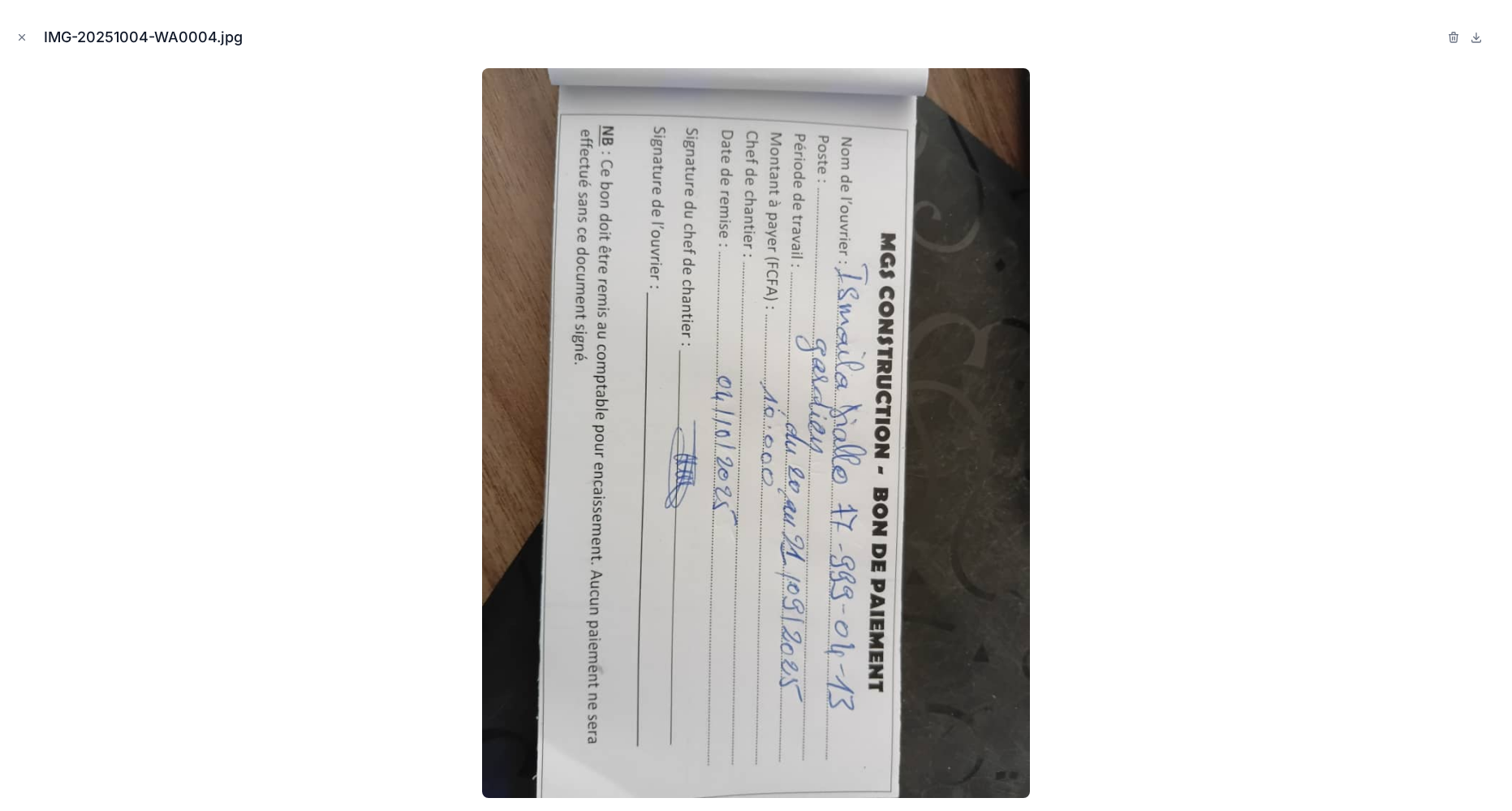
click at [18, 35] on icon "Close modal" at bounding box center [22, 37] width 11 height 11
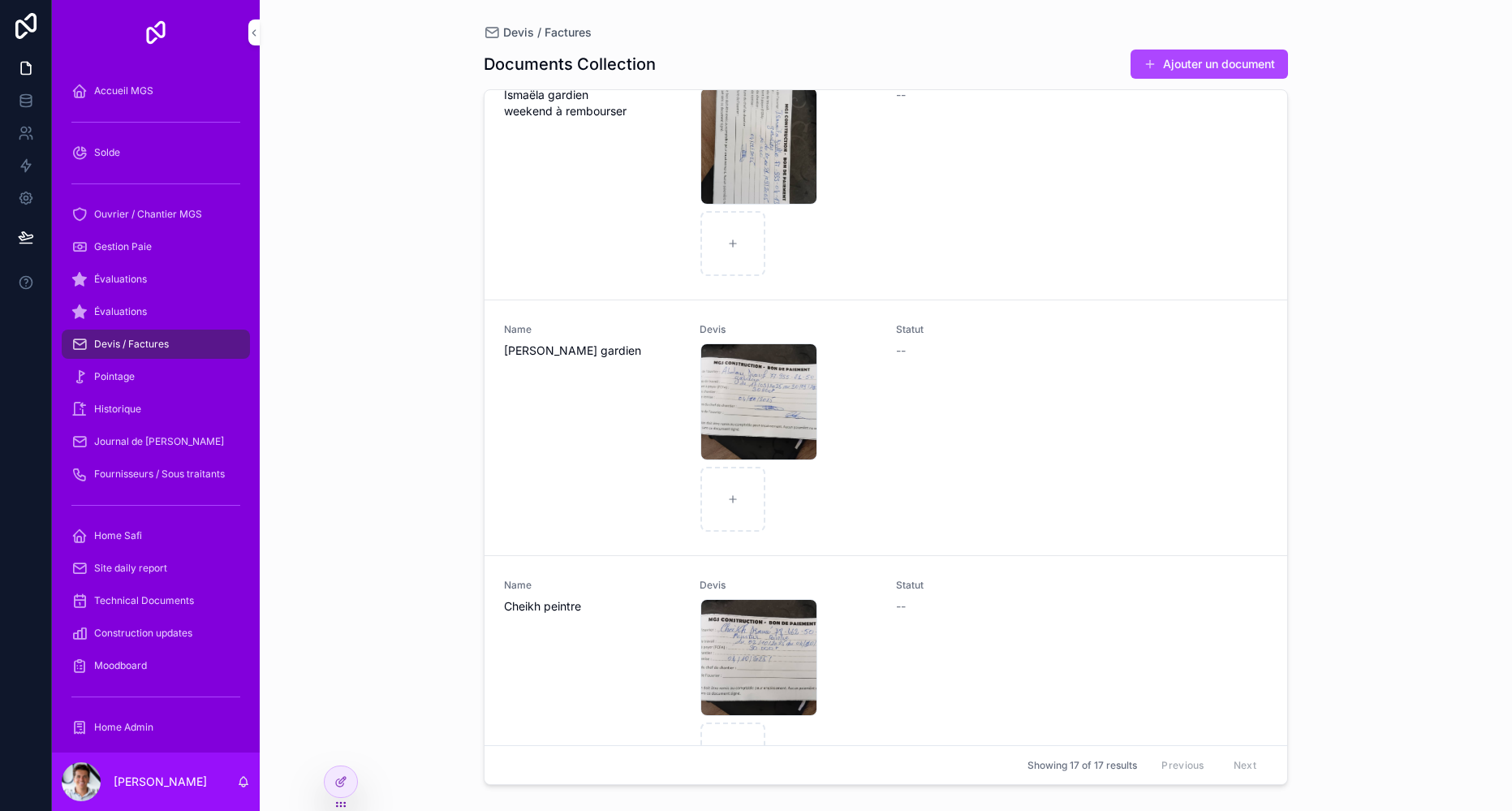
scroll to position [588, 0]
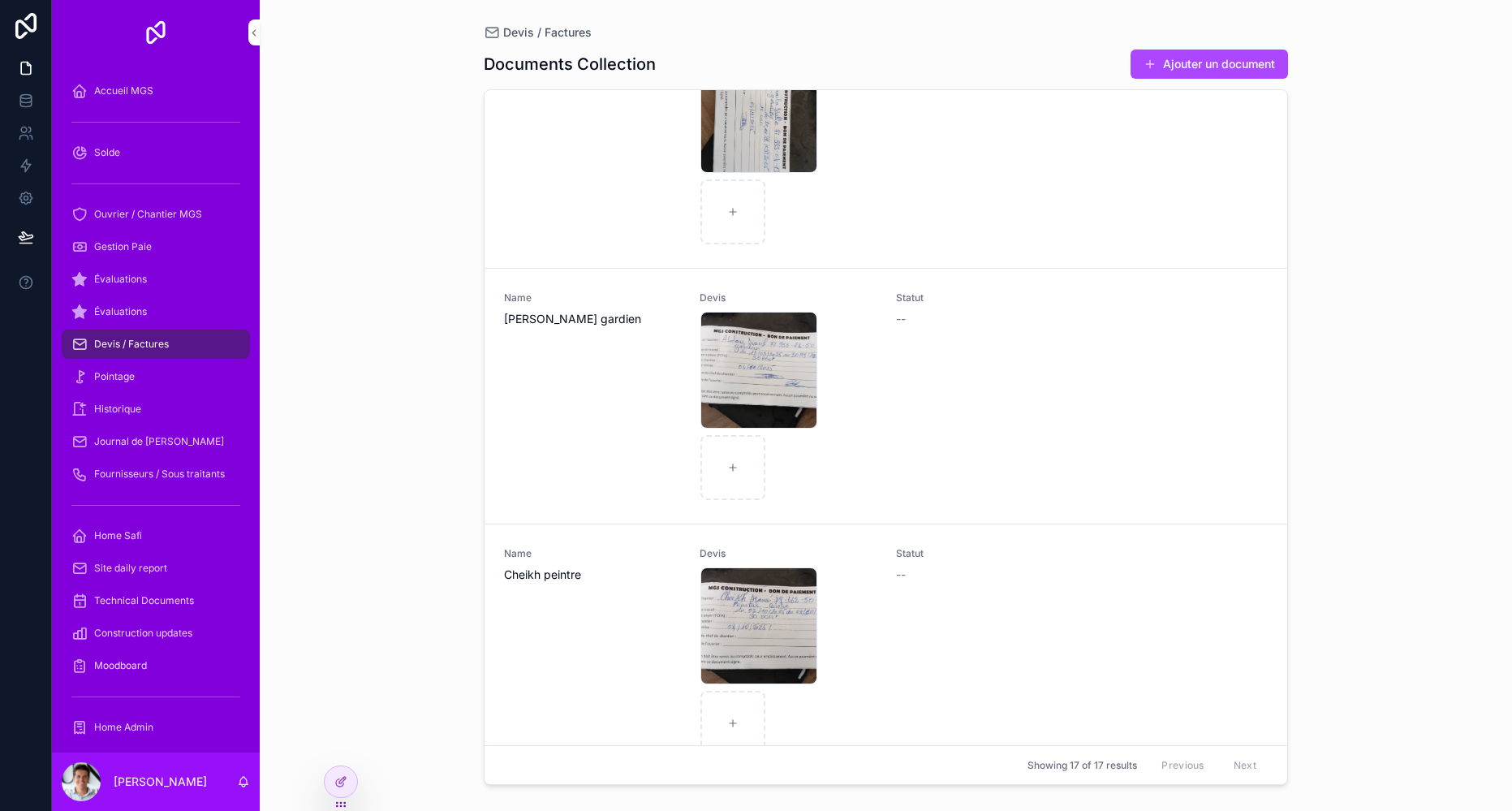
click at [723, 367] on div "IMG-20251004-WA0007 .jpg" at bounding box center [758, 370] width 117 height 117
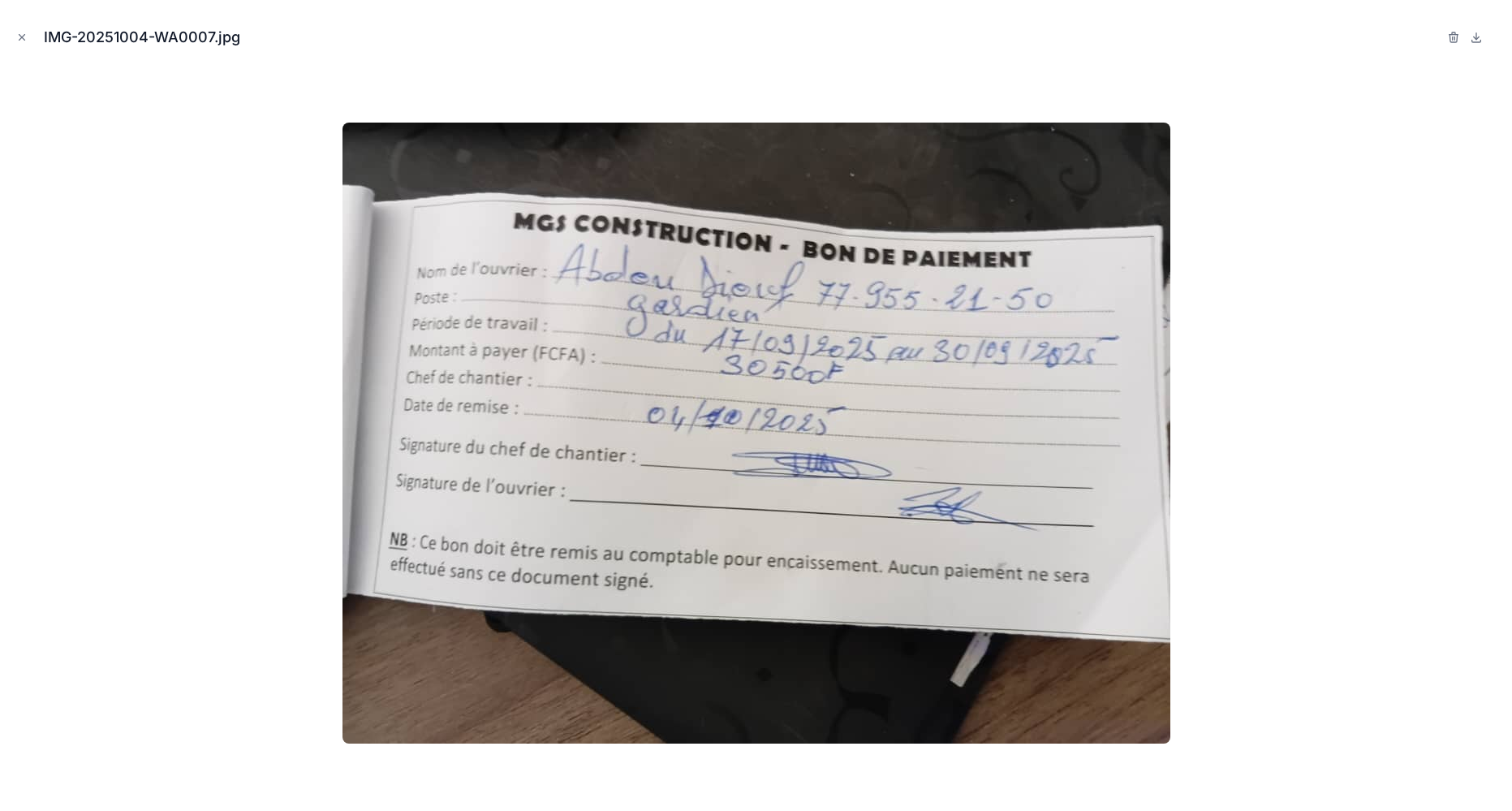
click at [23, 36] on icon "Close modal" at bounding box center [22, 37] width 11 height 11
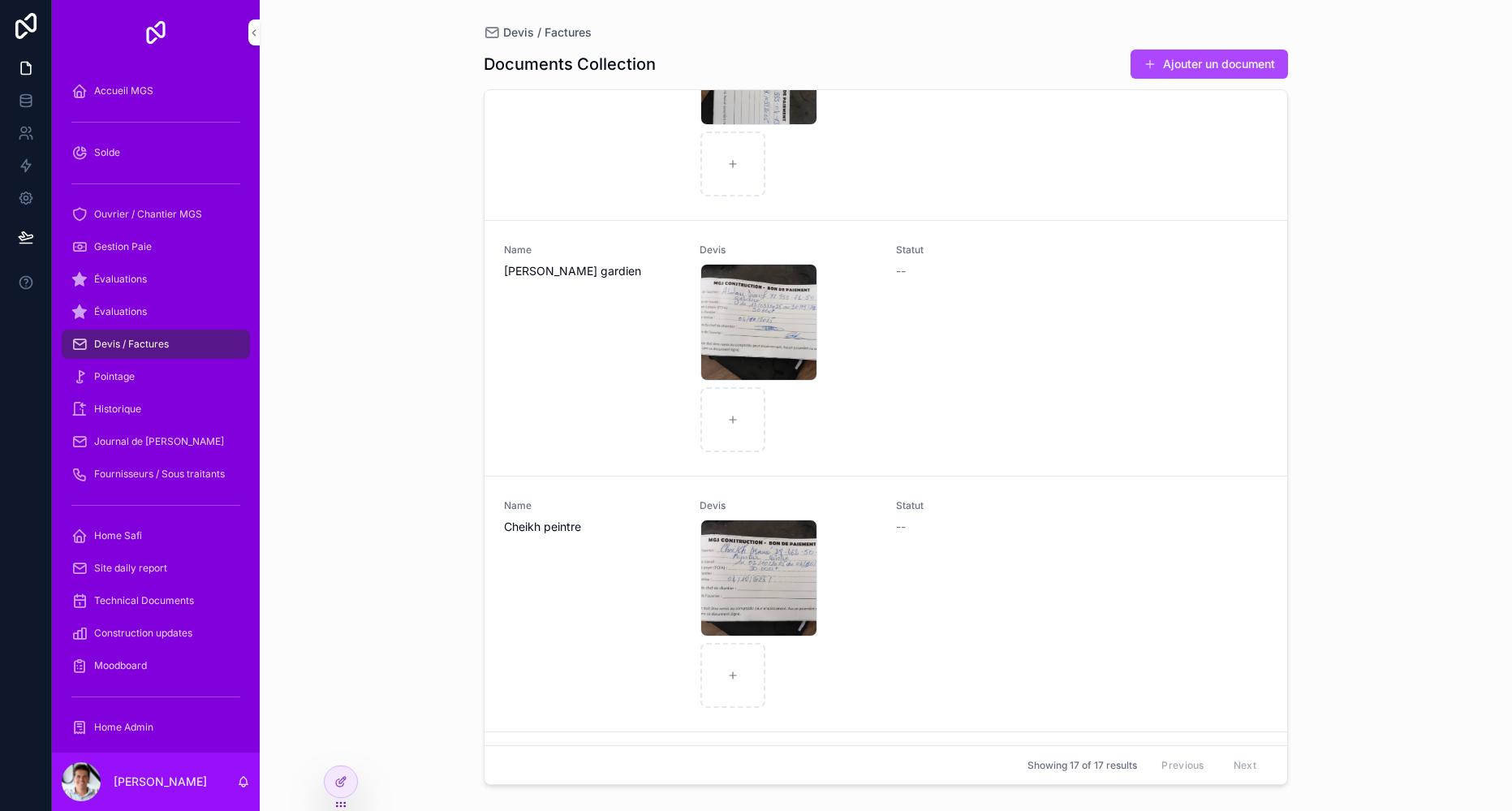
scroll to position [683, 0]
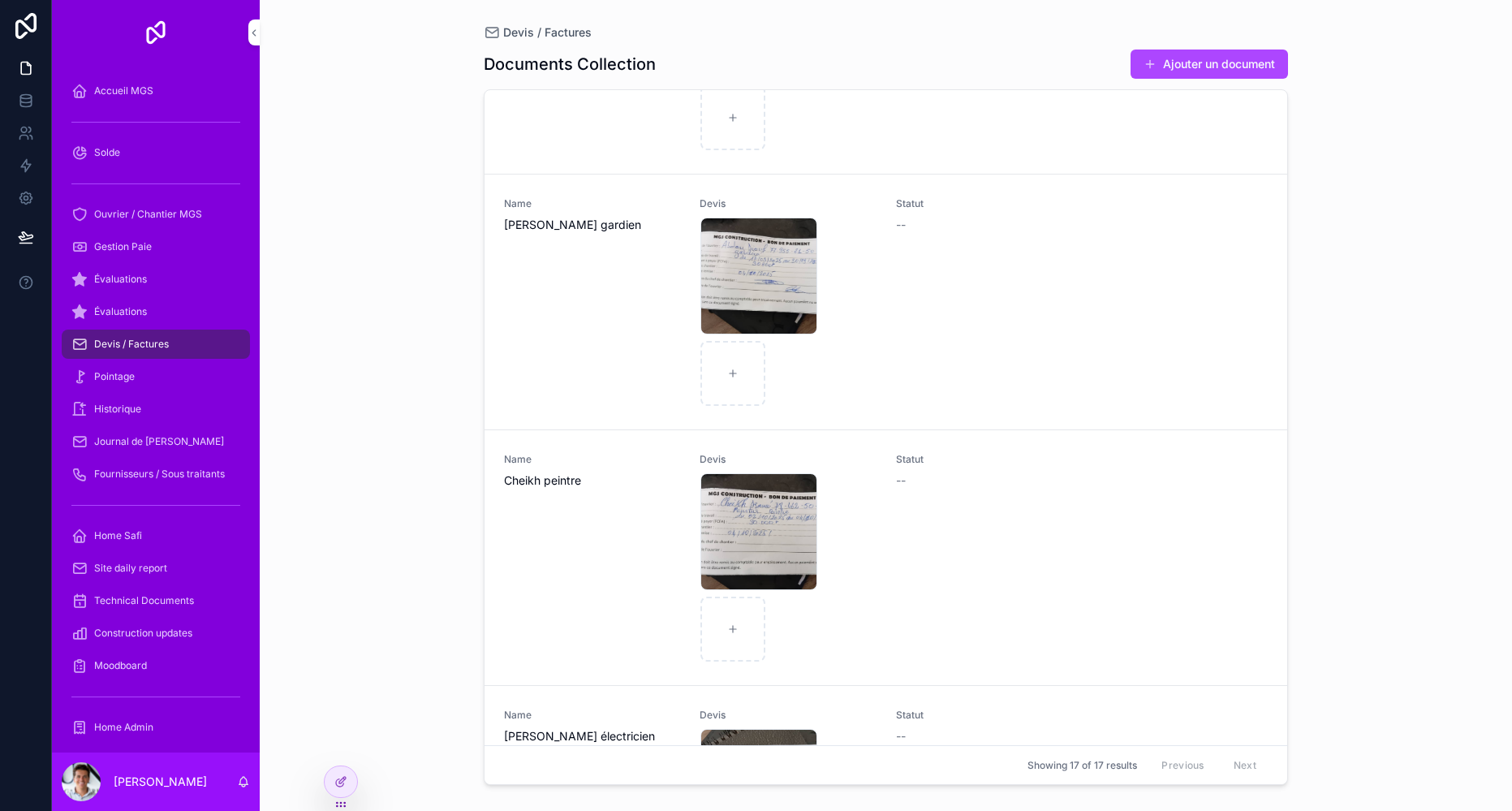
click at [722, 529] on div "IMG-20251004-WA0006 .jpg" at bounding box center [758, 531] width 117 height 117
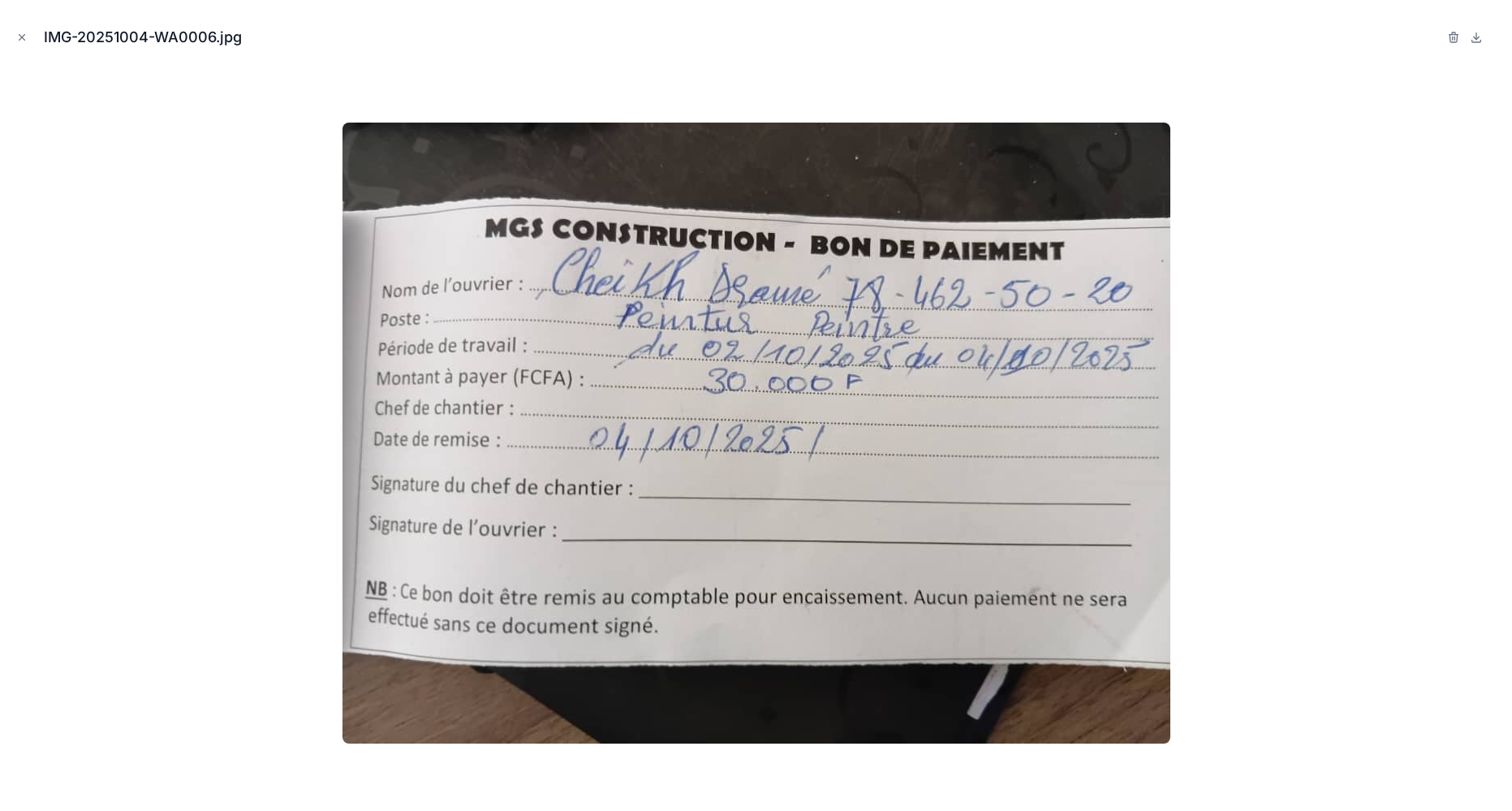
click at [27, 37] on icon "Close modal" at bounding box center [22, 37] width 11 height 11
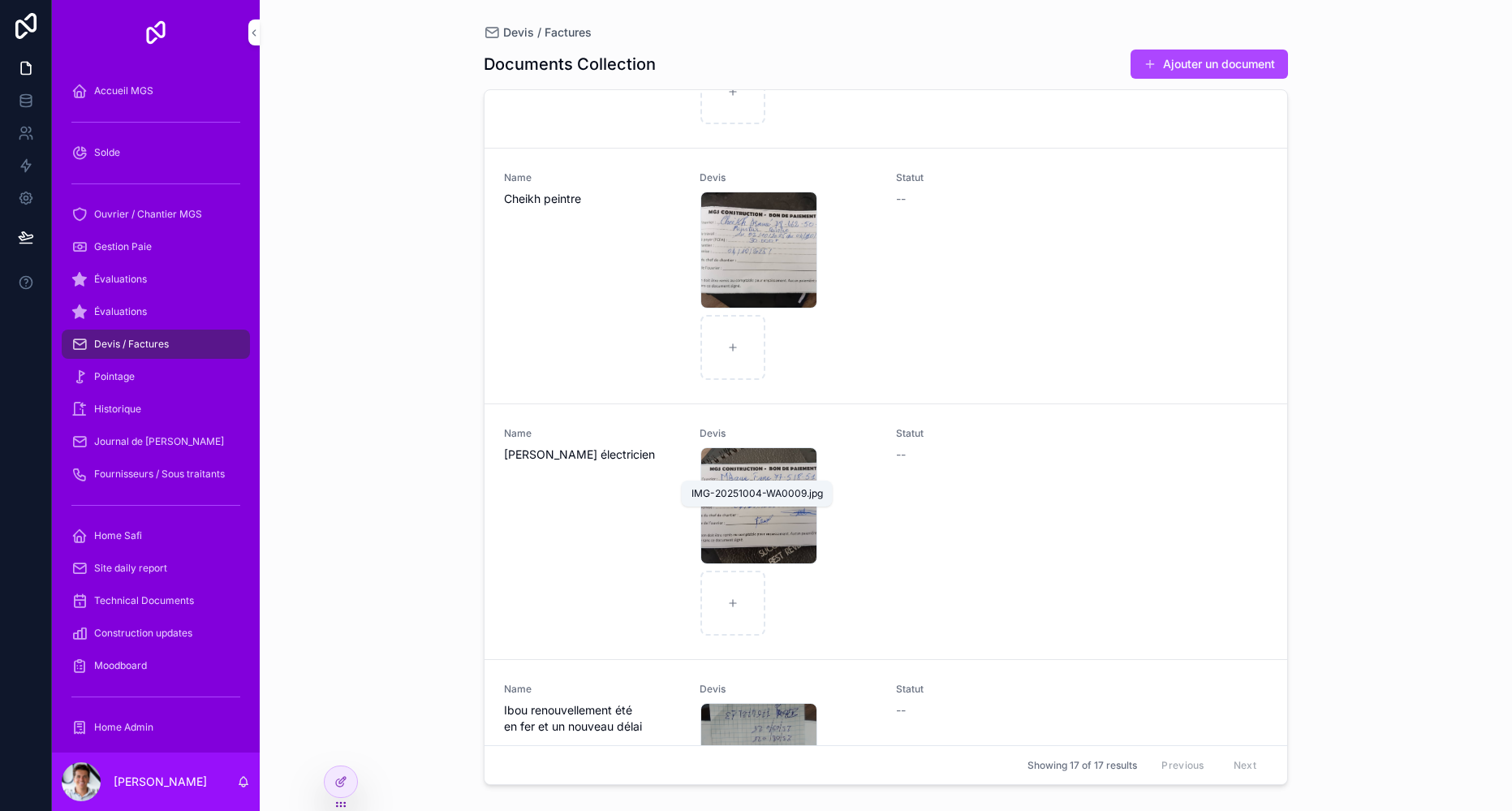
scroll to position [1047, 0]
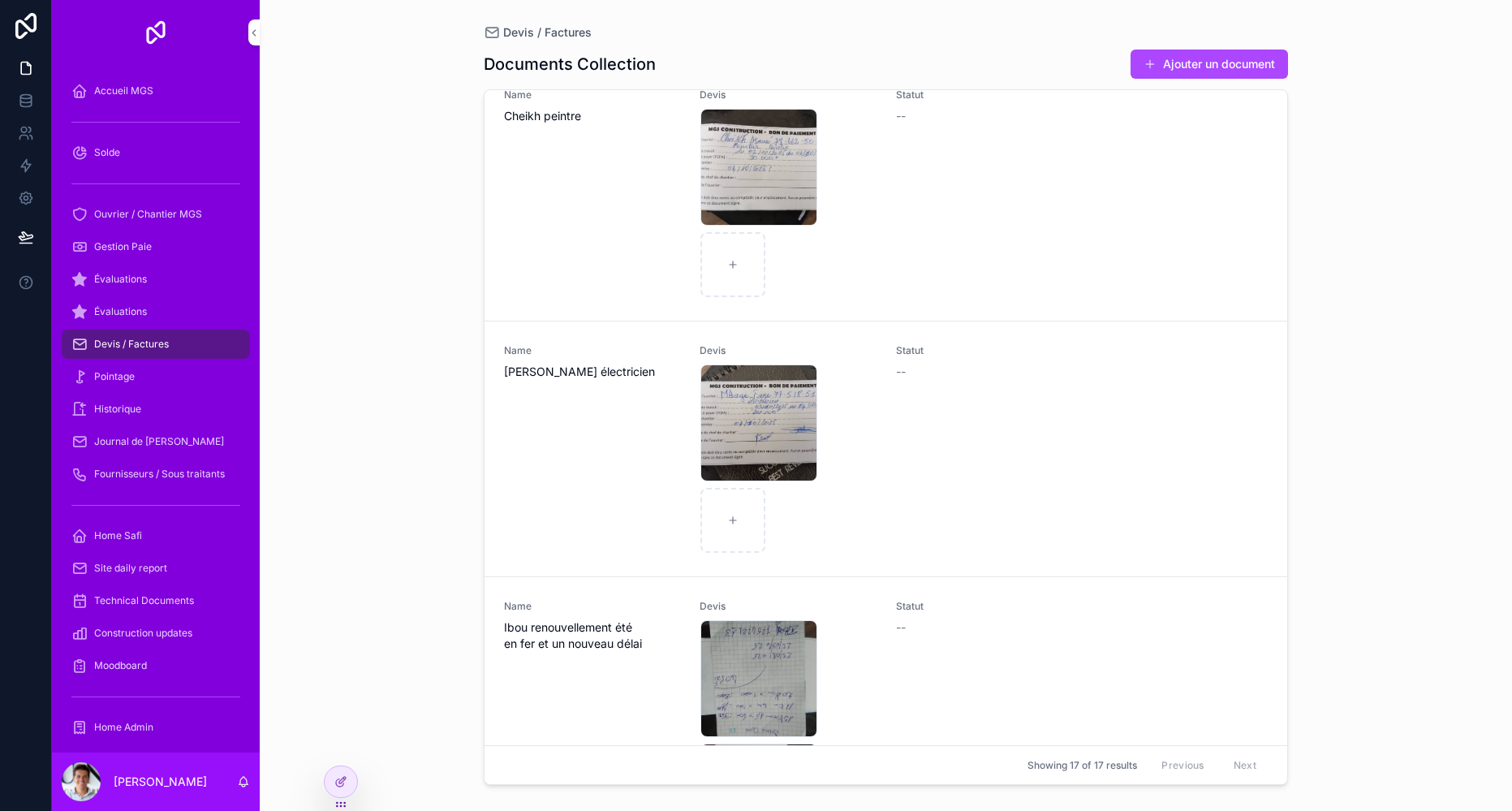
click at [739, 440] on div "IMG-20251004-WA0009 .jpg" at bounding box center [758, 423] width 117 height 117
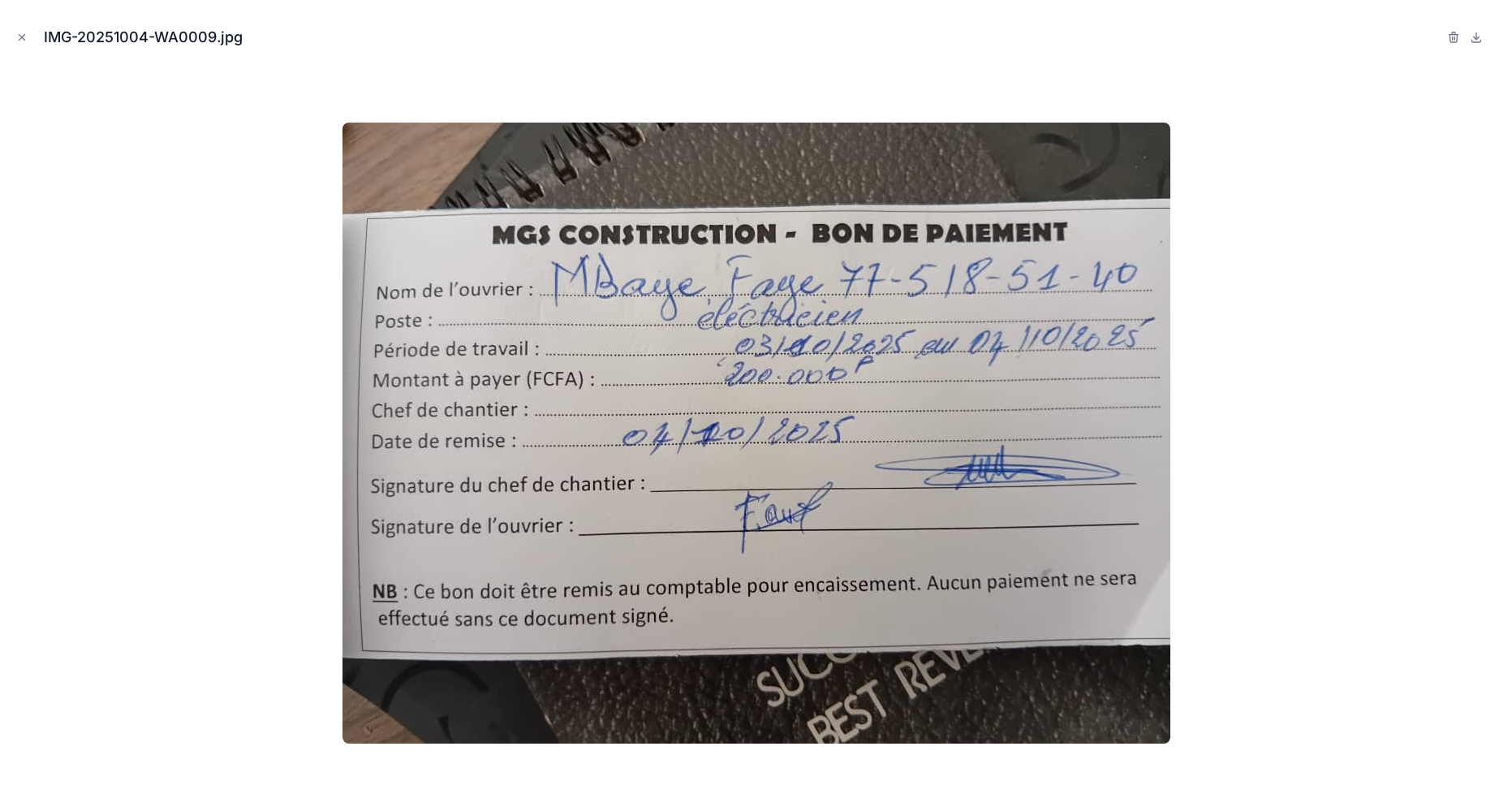
click at [16, 39] on icon "Close modal" at bounding box center [22, 37] width 11 height 11
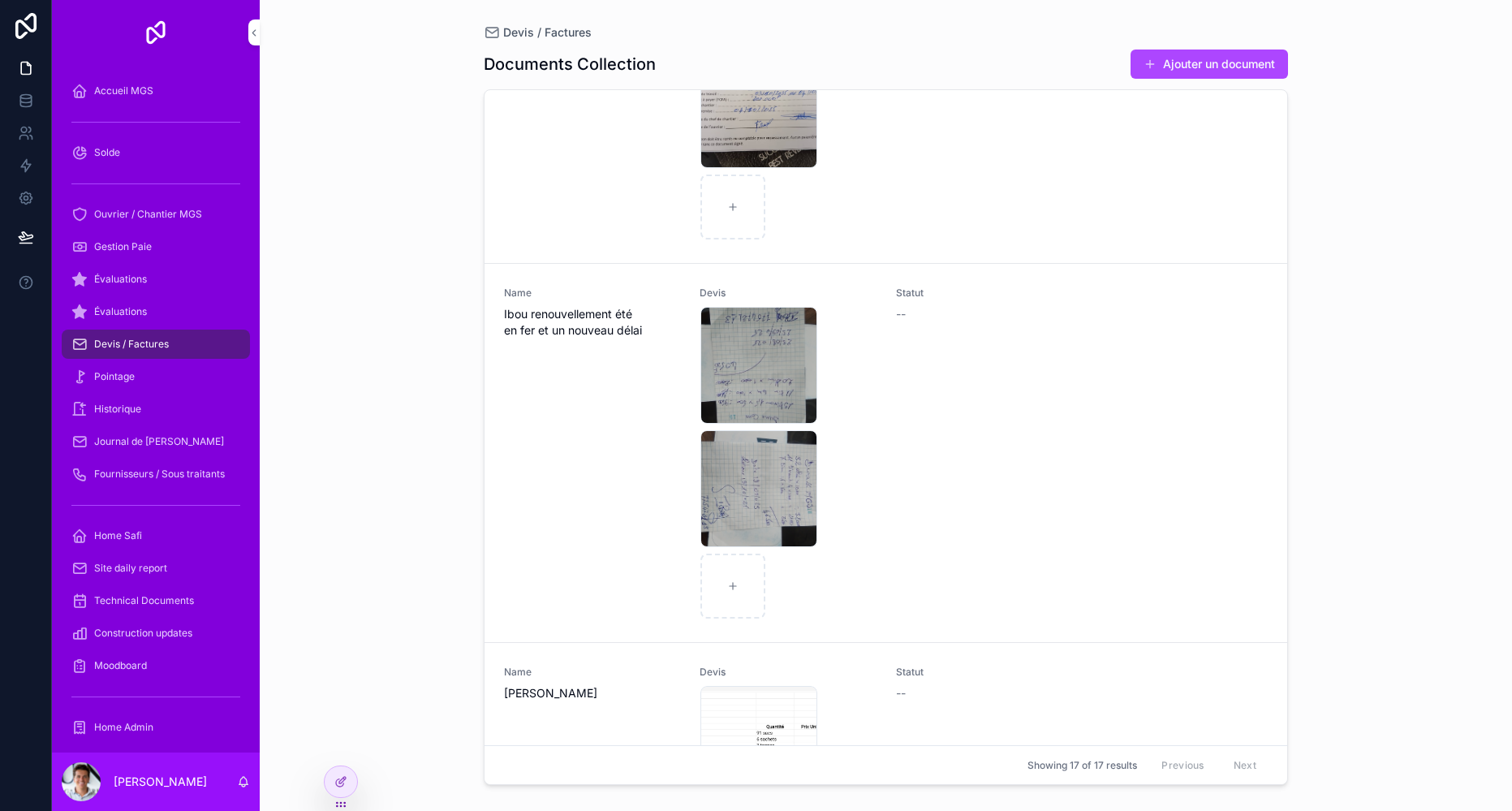
scroll to position [1380, 0]
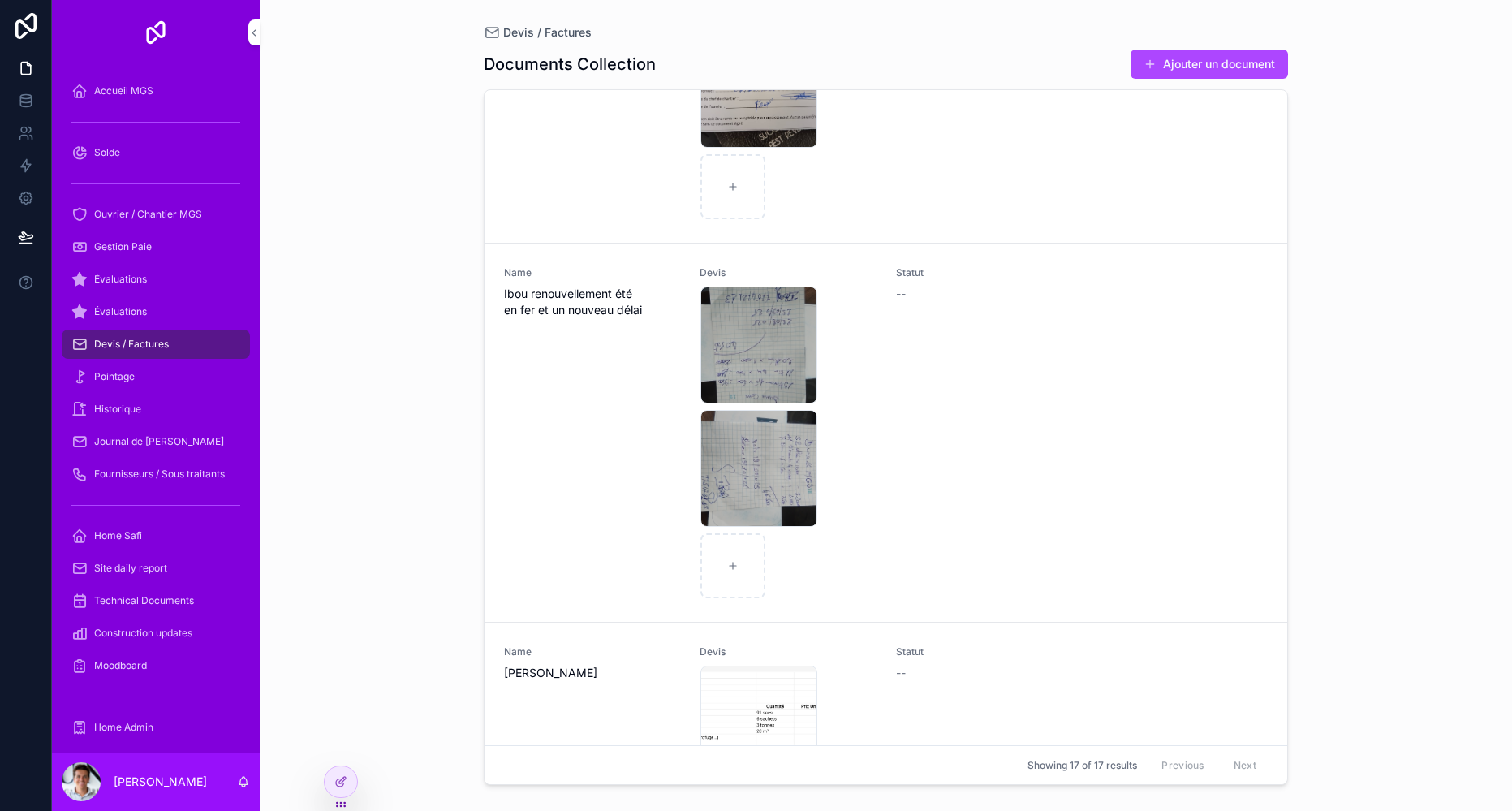
click at [780, 457] on div "17595981222135452891874585986167 .jpg" at bounding box center [758, 468] width 117 height 117
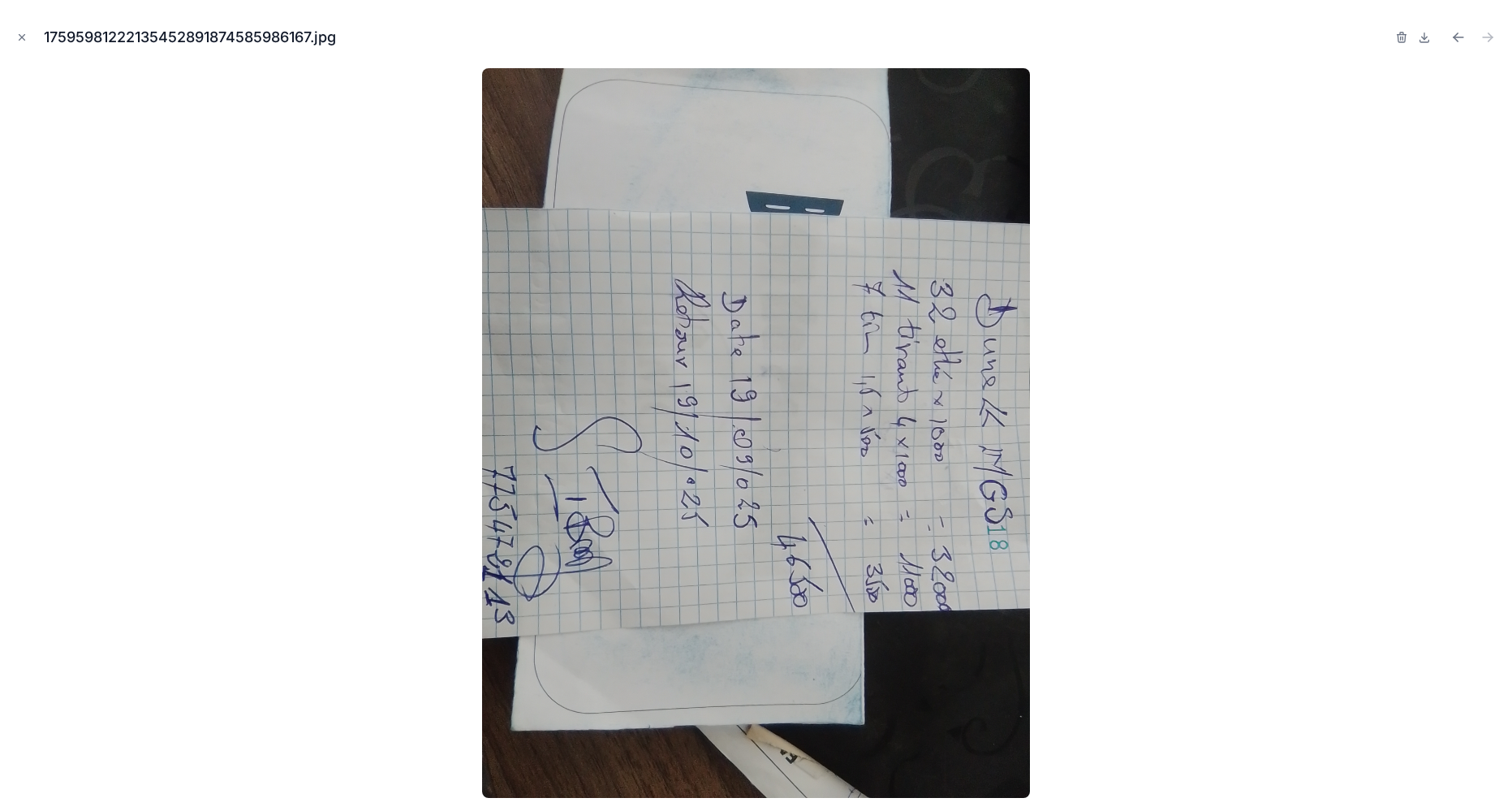
click at [26, 33] on icon "Close modal" at bounding box center [22, 37] width 11 height 11
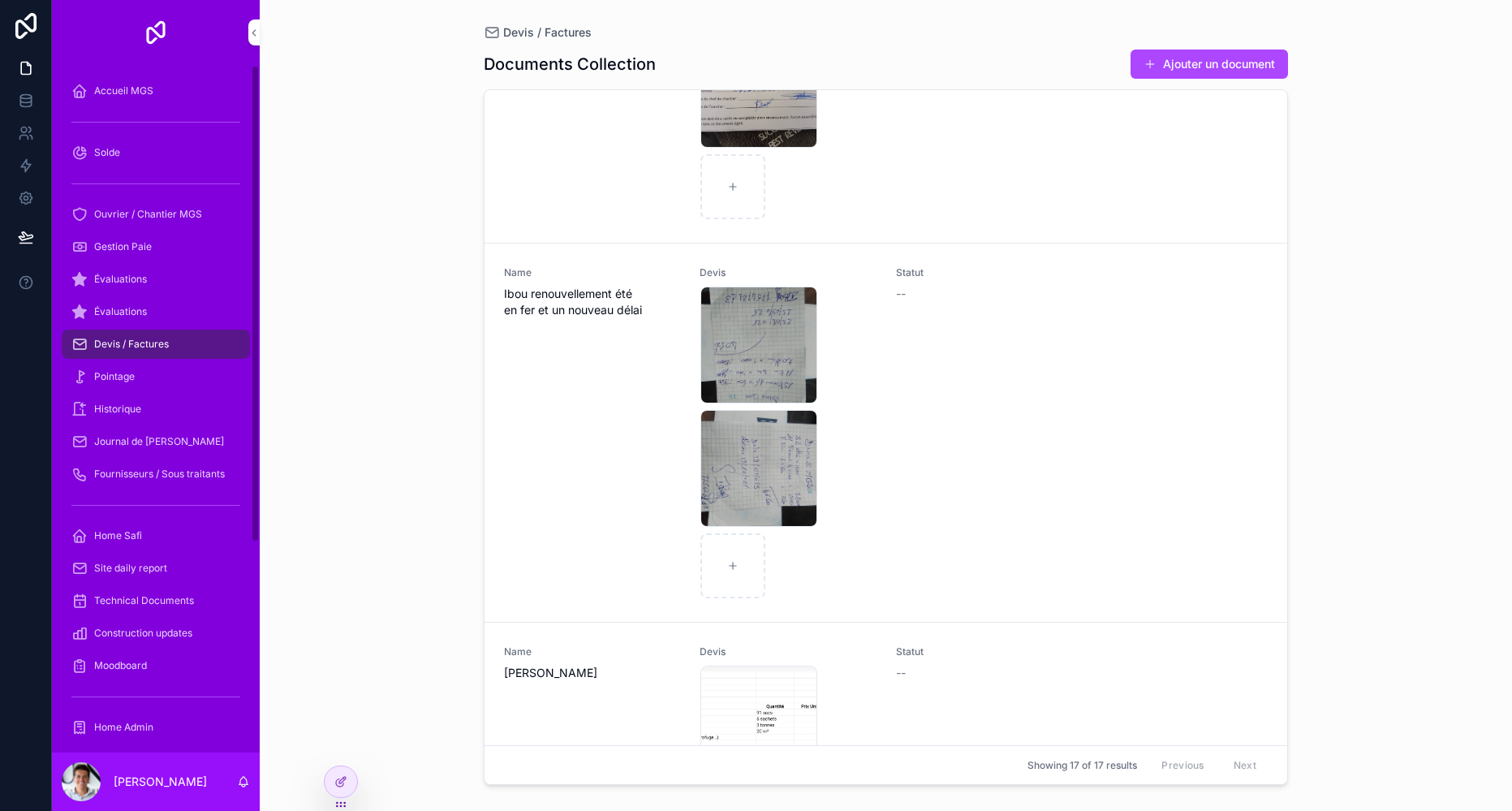
click at [759, 341] on div "17595980889442193402342086311668 .jpg" at bounding box center [758, 345] width 117 height 117
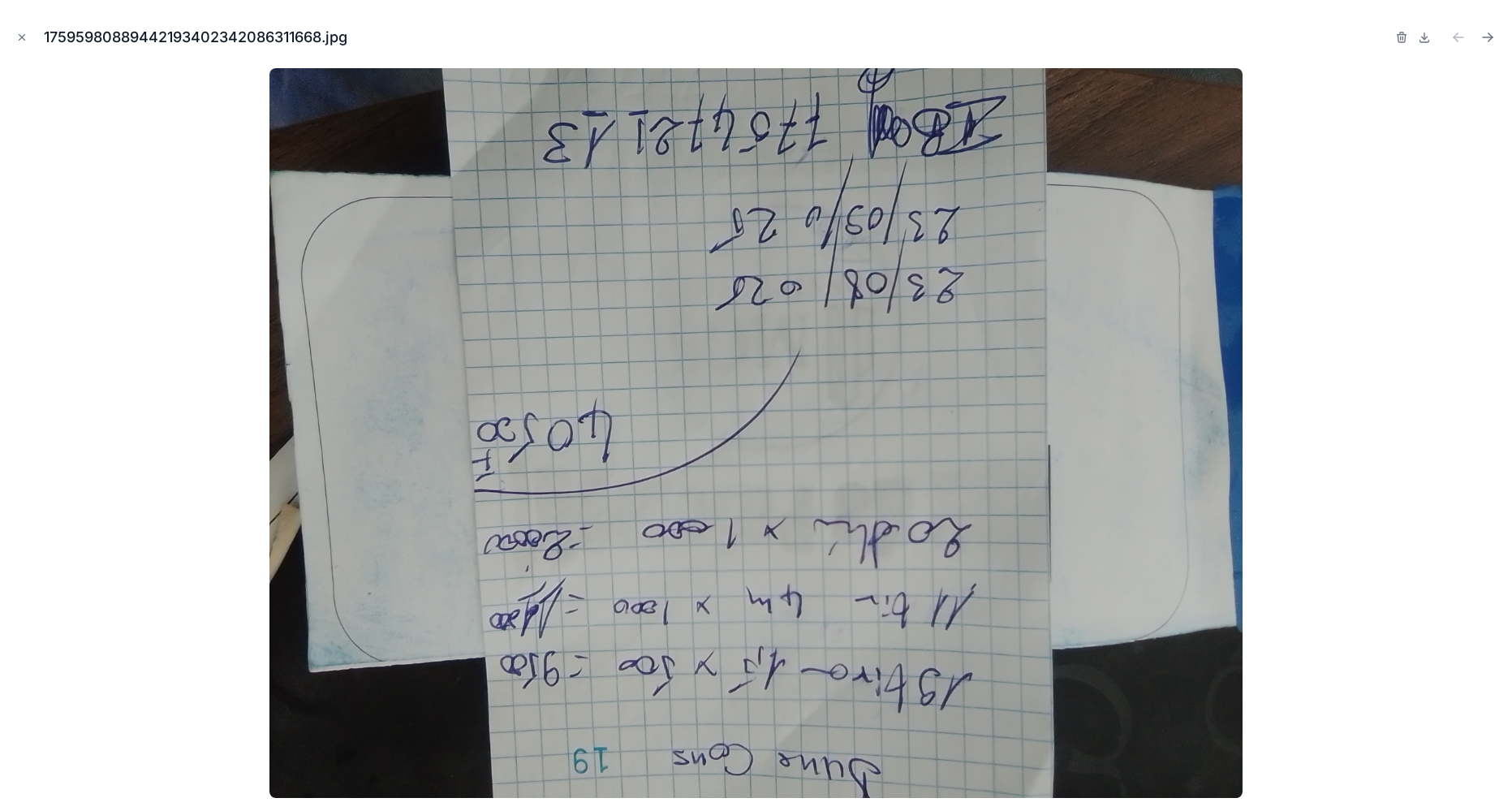
click at [19, 34] on icon "Close modal" at bounding box center [22, 37] width 11 height 11
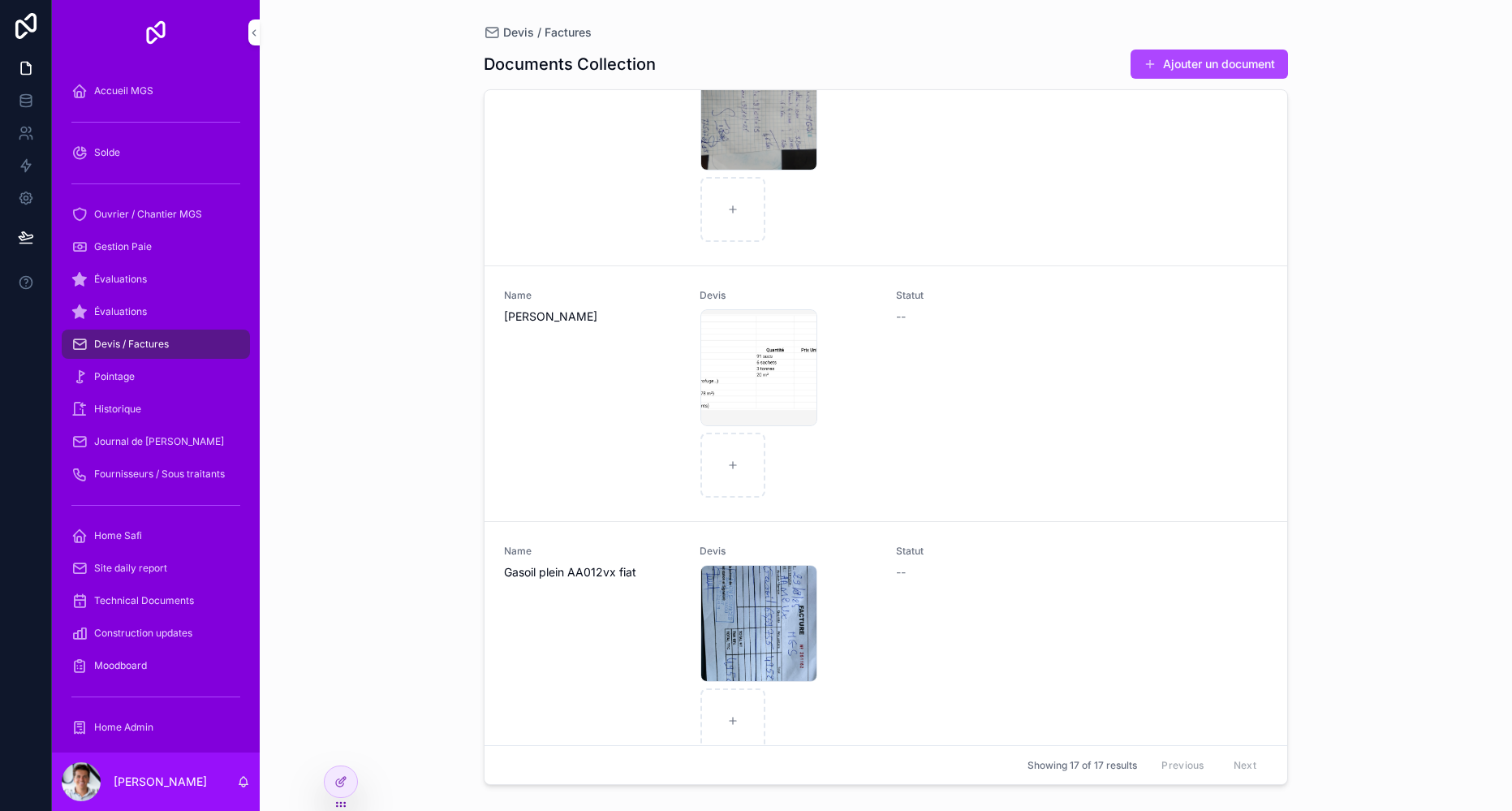
scroll to position [1770, 0]
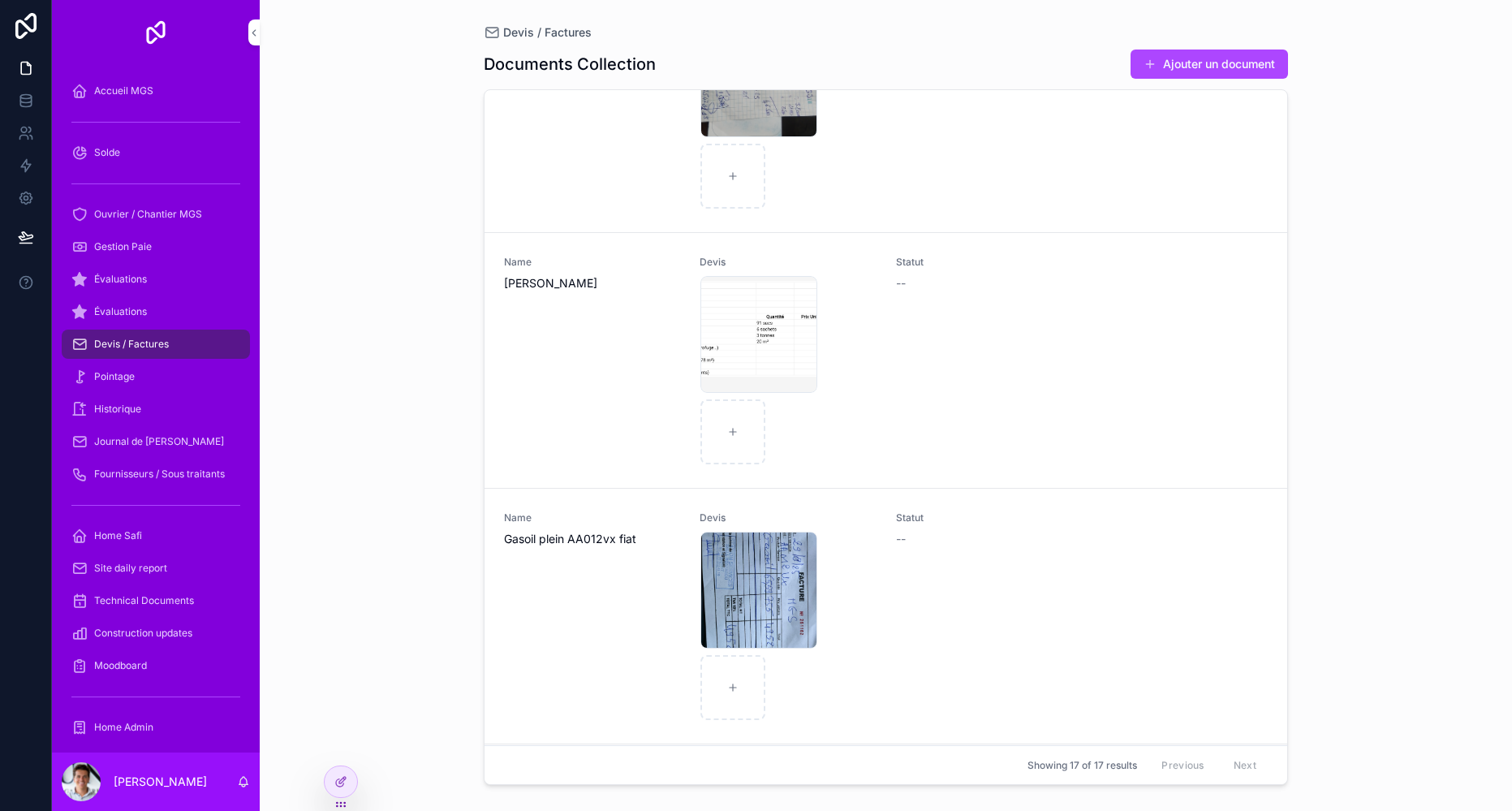
click at [750, 339] on div "Screenshot_20251004-160203~2 .png" at bounding box center [758, 334] width 117 height 117
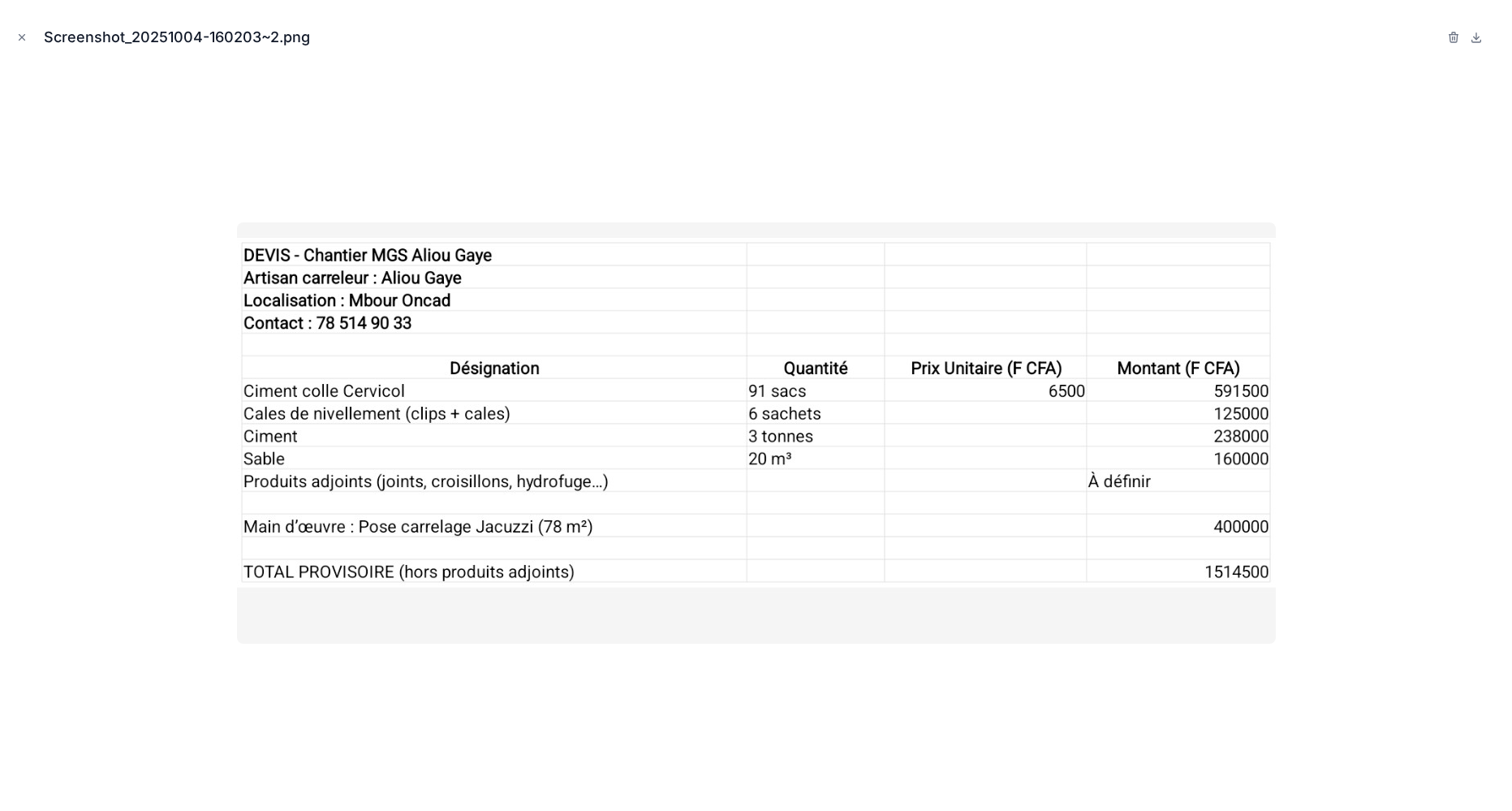
click at [19, 32] on icon "Close modal" at bounding box center [22, 37] width 11 height 11
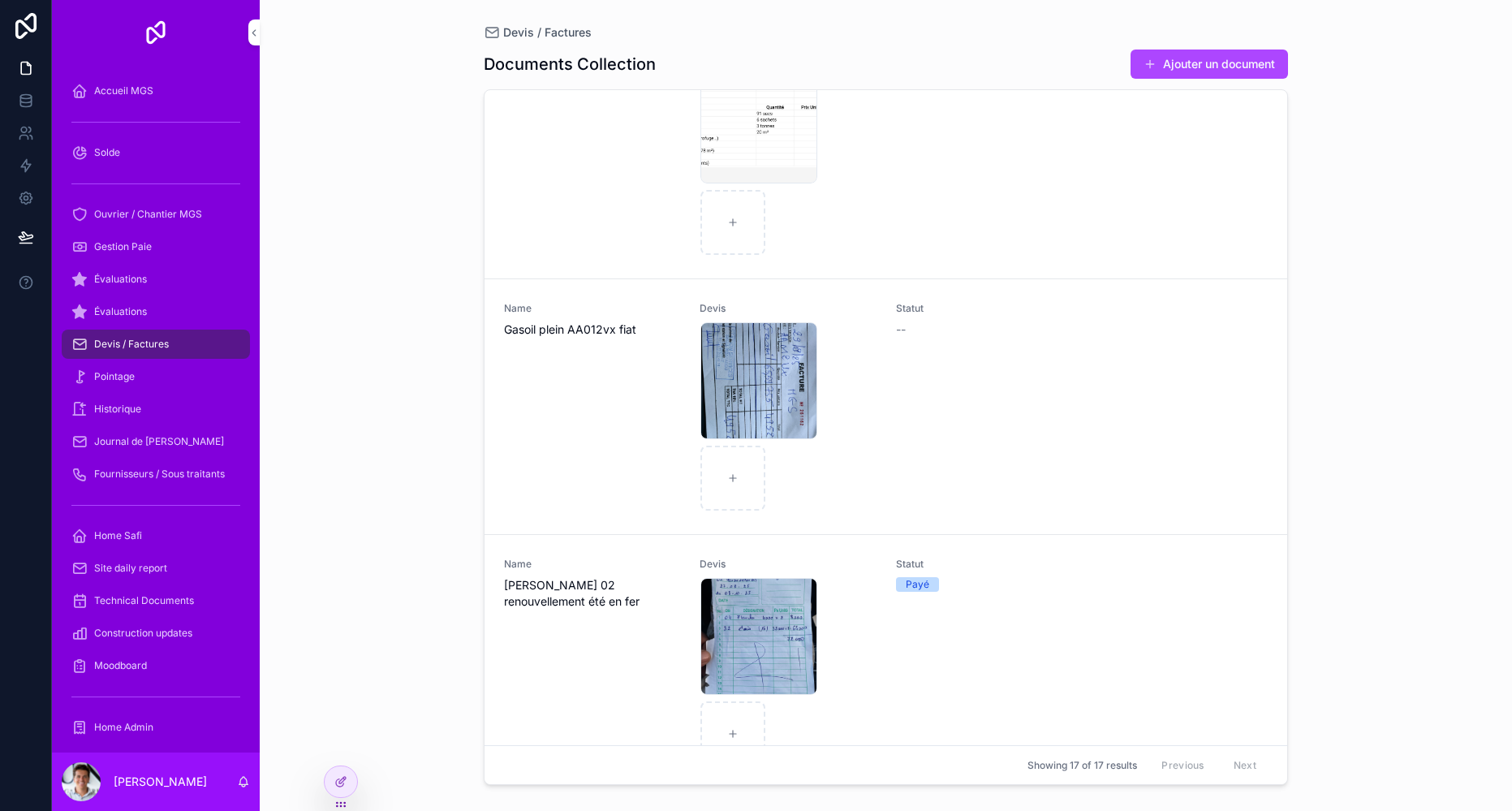
scroll to position [1970, 0]
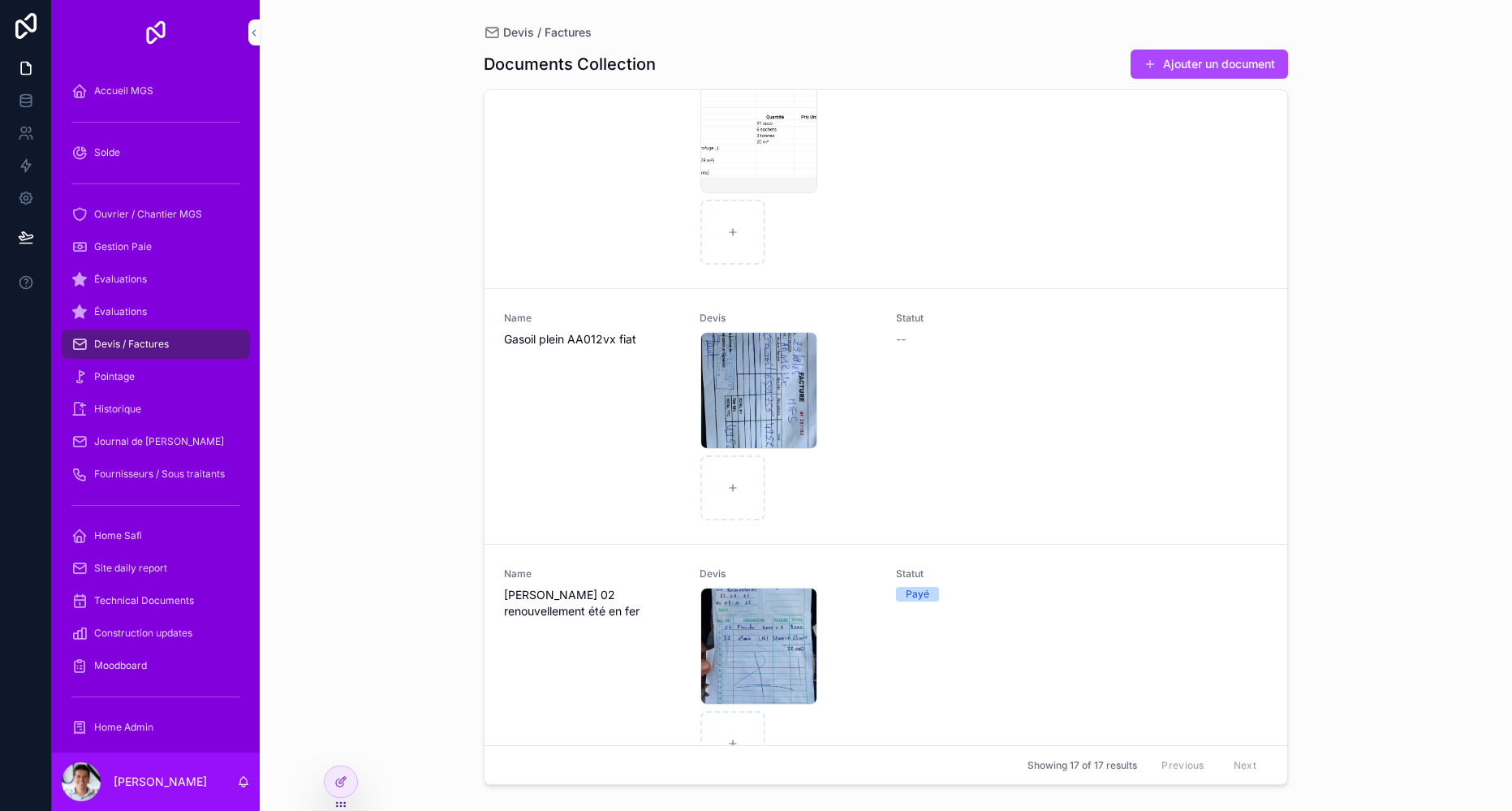
click at [762, 378] on div "IMG-20250929-WA0111 .jpg" at bounding box center [758, 391] width 117 height 117
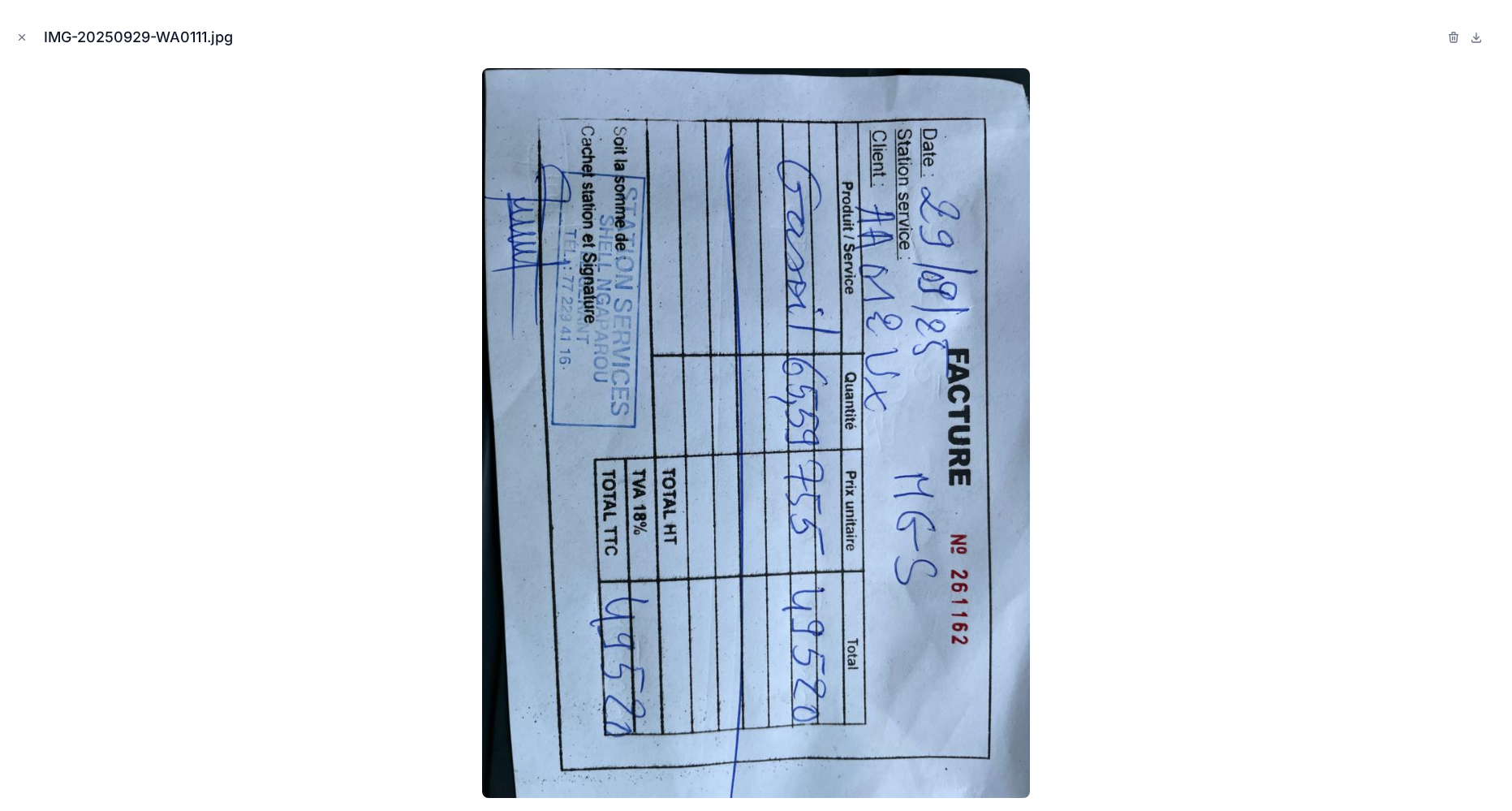
click at [1138, 438] on div at bounding box center [756, 433] width 1486 height 730
click at [1092, 378] on div at bounding box center [756, 433] width 1486 height 730
click at [22, 37] on icon "Close modal" at bounding box center [22, 38] width 6 height 6
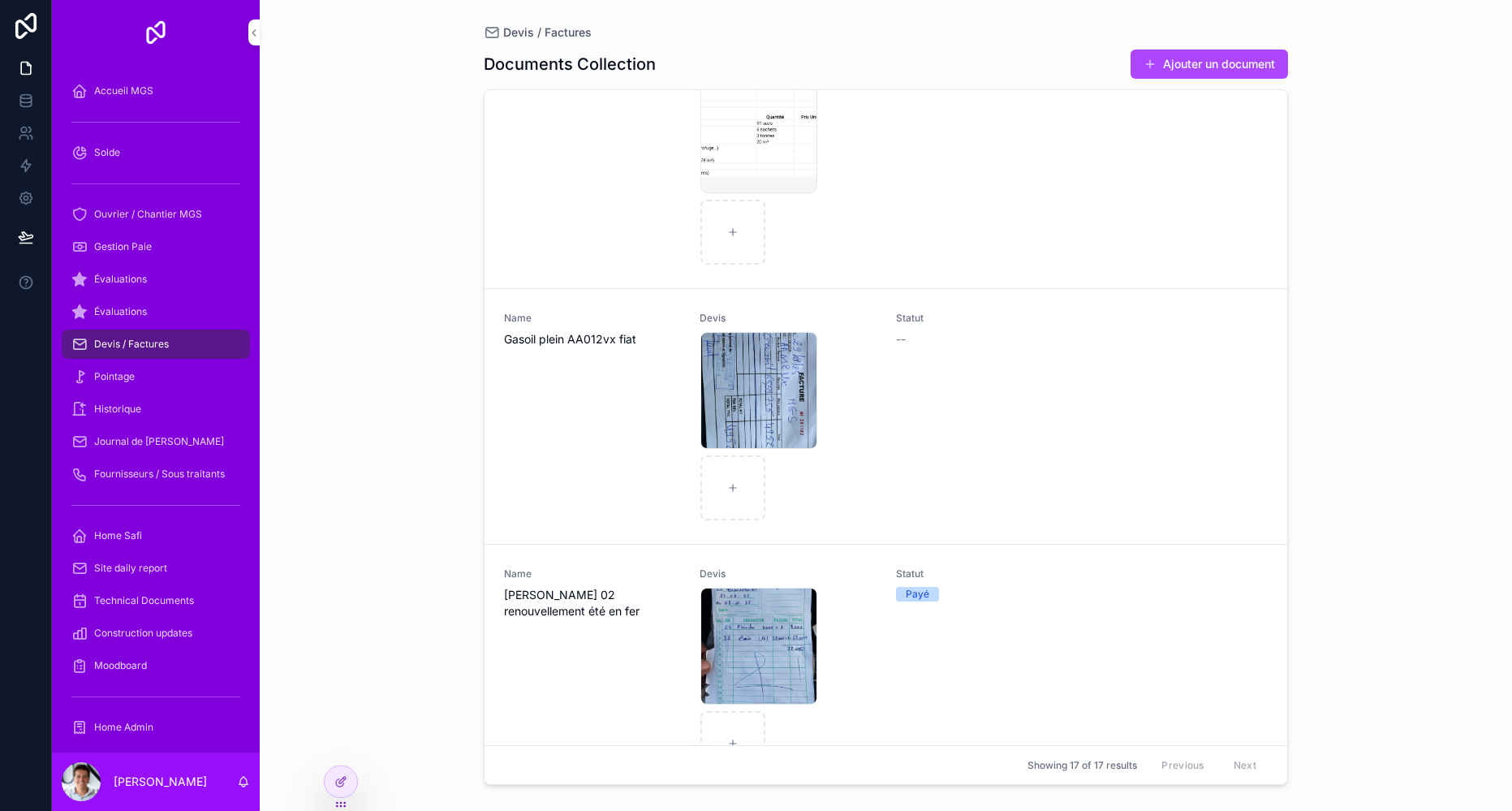
click at [779, 130] on div "Screenshot_20251004-160203~2 .png" at bounding box center [758, 135] width 117 height 117
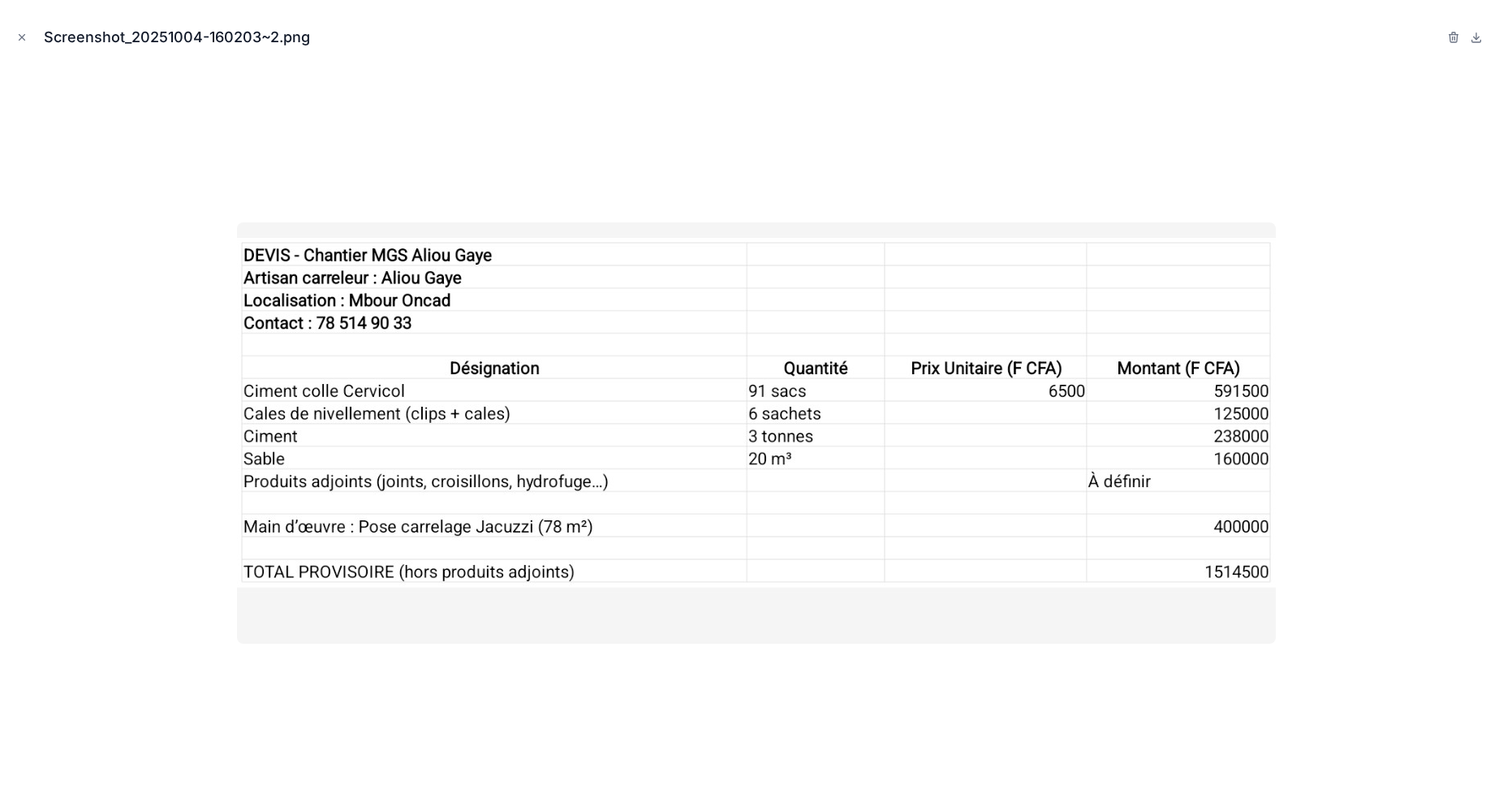
click at [746, 649] on div at bounding box center [756, 433] width 1486 height 730
click at [820, 684] on div at bounding box center [756, 433] width 1486 height 730
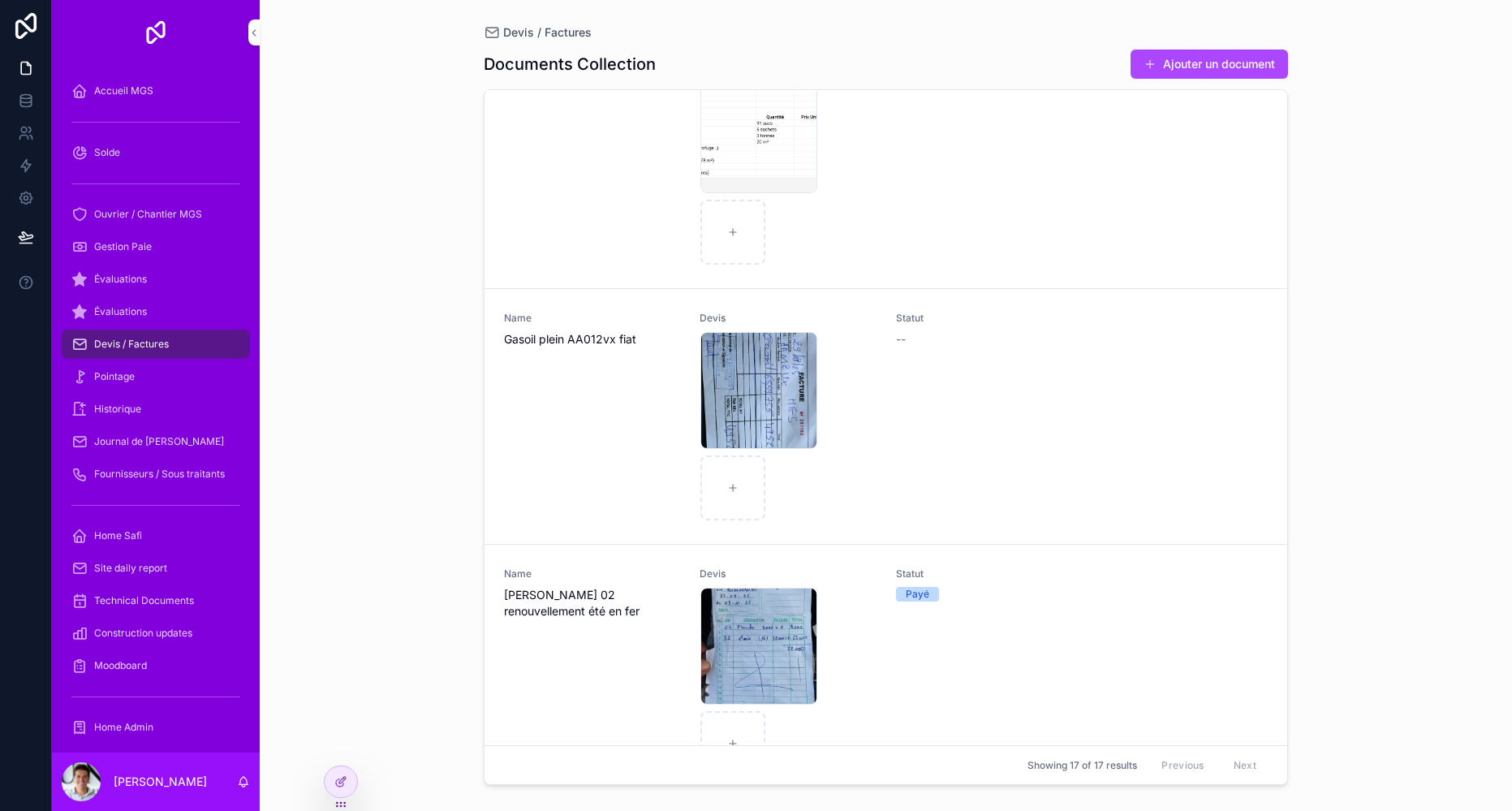
click at [896, 337] on span "--" at bounding box center [901, 339] width 10 height 16
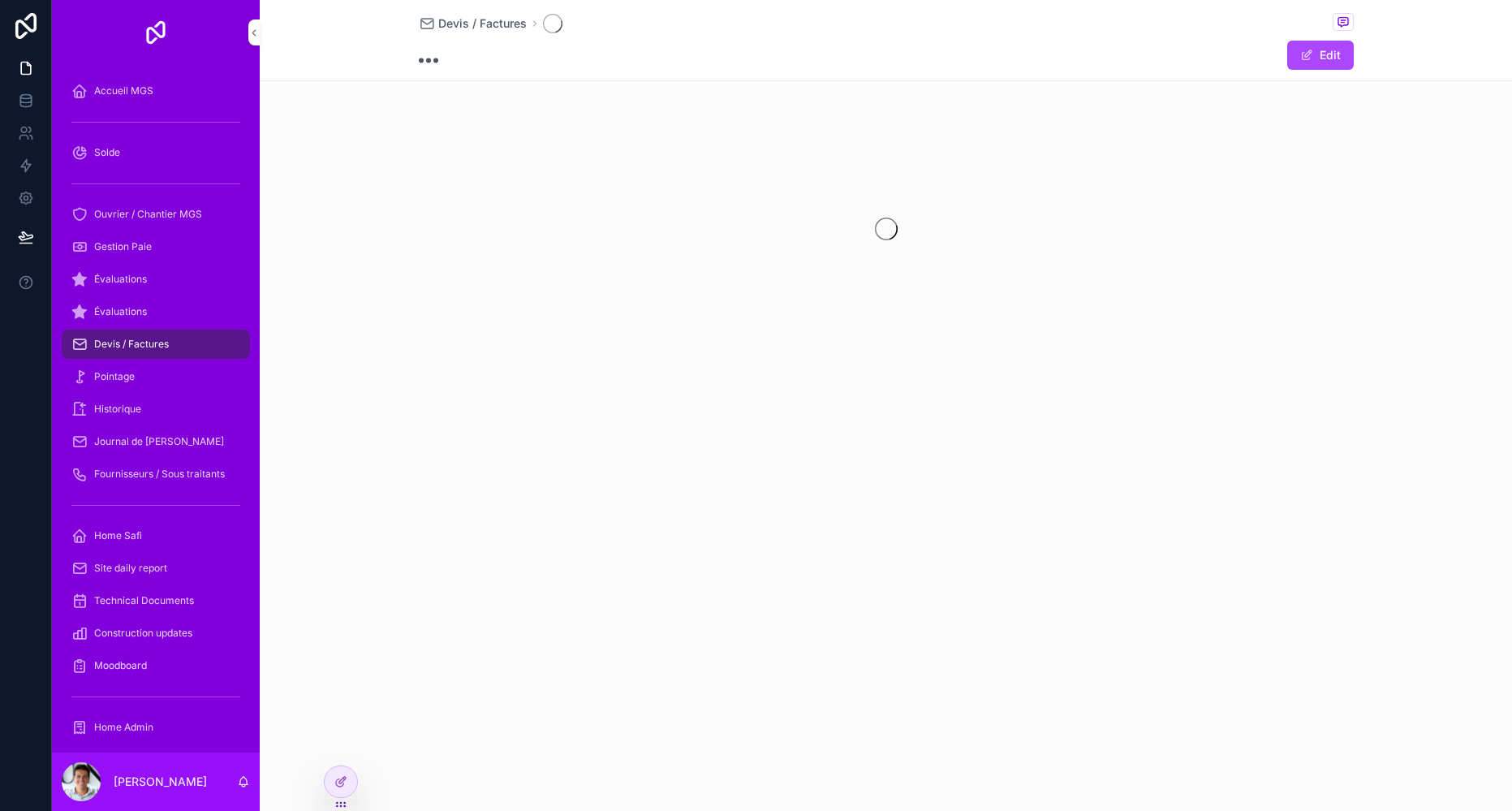
click at [1312, 59] on span "scrollable content" at bounding box center [1307, 55] width 13 height 13
drag, startPoint x: 799, startPoint y: 316, endPoint x: 1157, endPoint y: 174, distance: 385.1
click at [809, 312] on div "**********" at bounding box center [885, 405] width 1252 height 811
click at [1319, 51] on button "Done" at bounding box center [1316, 54] width 75 height 30
